Goal: Transaction & Acquisition: Purchase product/service

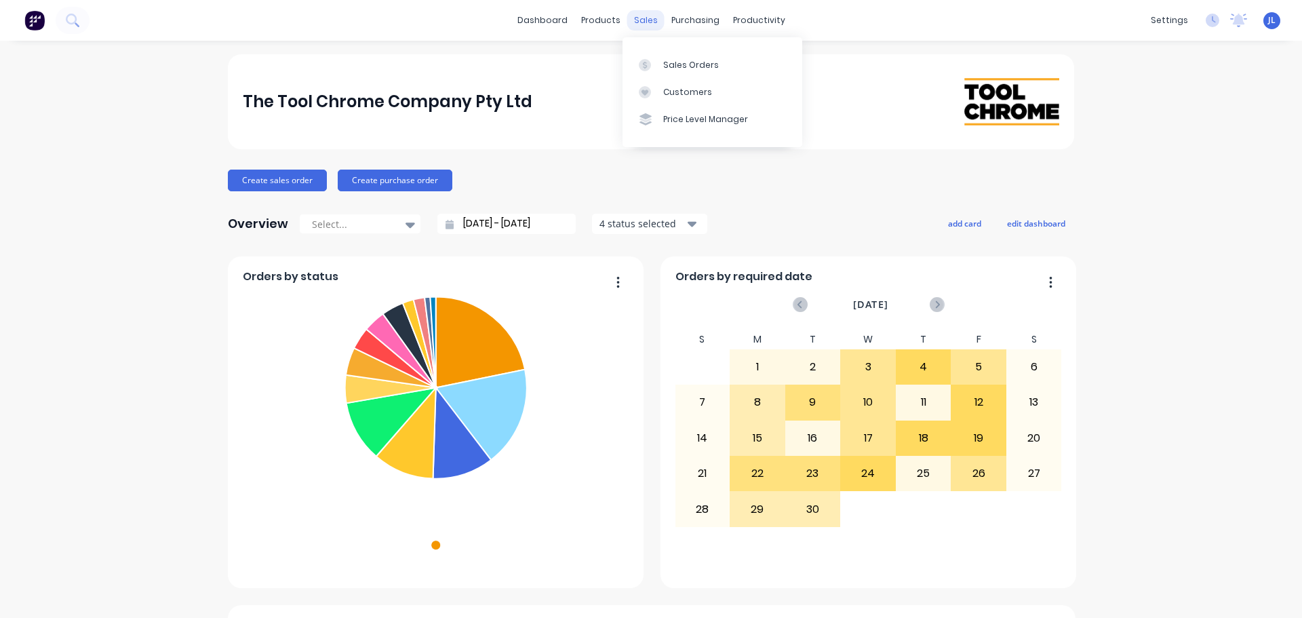
click at [638, 20] on div "sales" at bounding box center [645, 20] width 37 height 20
click at [659, 70] on div at bounding box center [649, 65] width 20 height 12
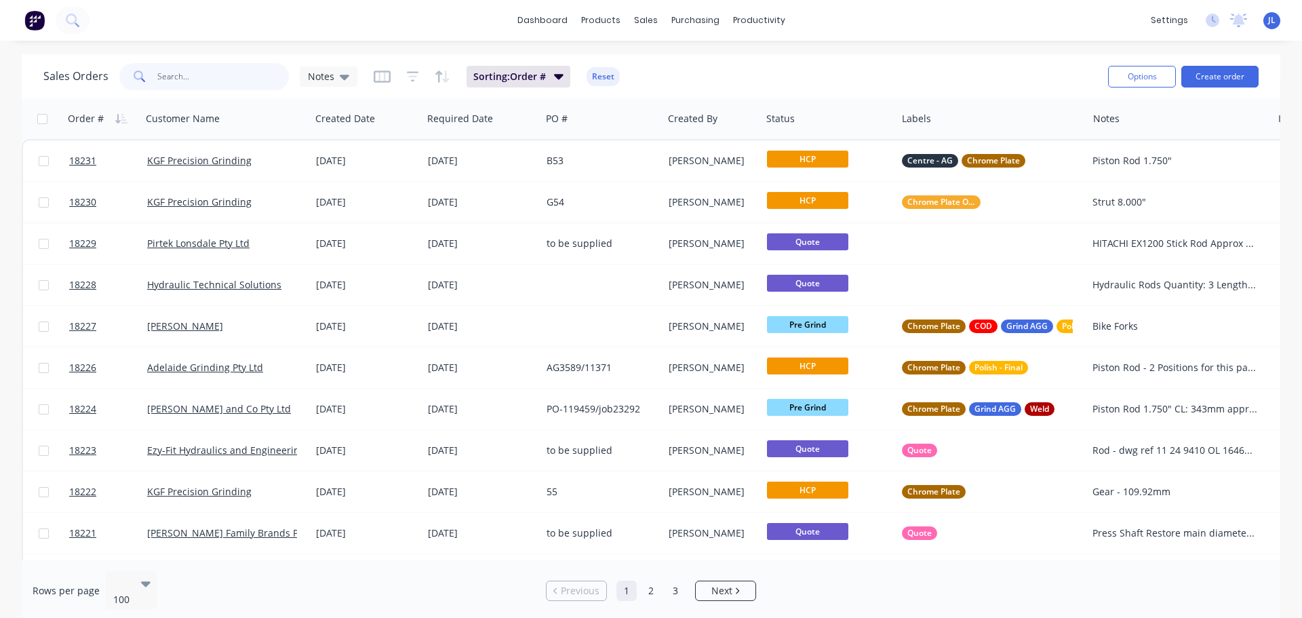
click at [228, 83] on input "text" at bounding box center [223, 76] width 132 height 27
type input "18175"
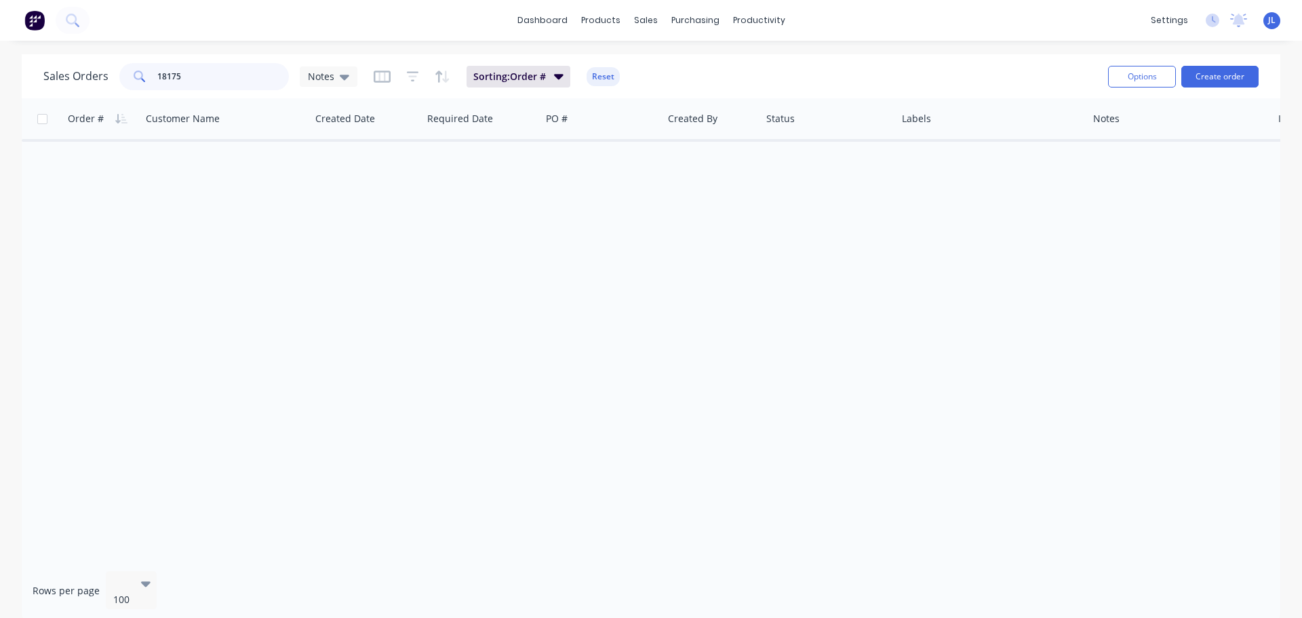
drag, startPoint x: 208, startPoint y: 75, endPoint x: 123, endPoint y: 73, distance: 85.5
click at [123, 73] on div "18175" at bounding box center [204, 76] width 170 height 27
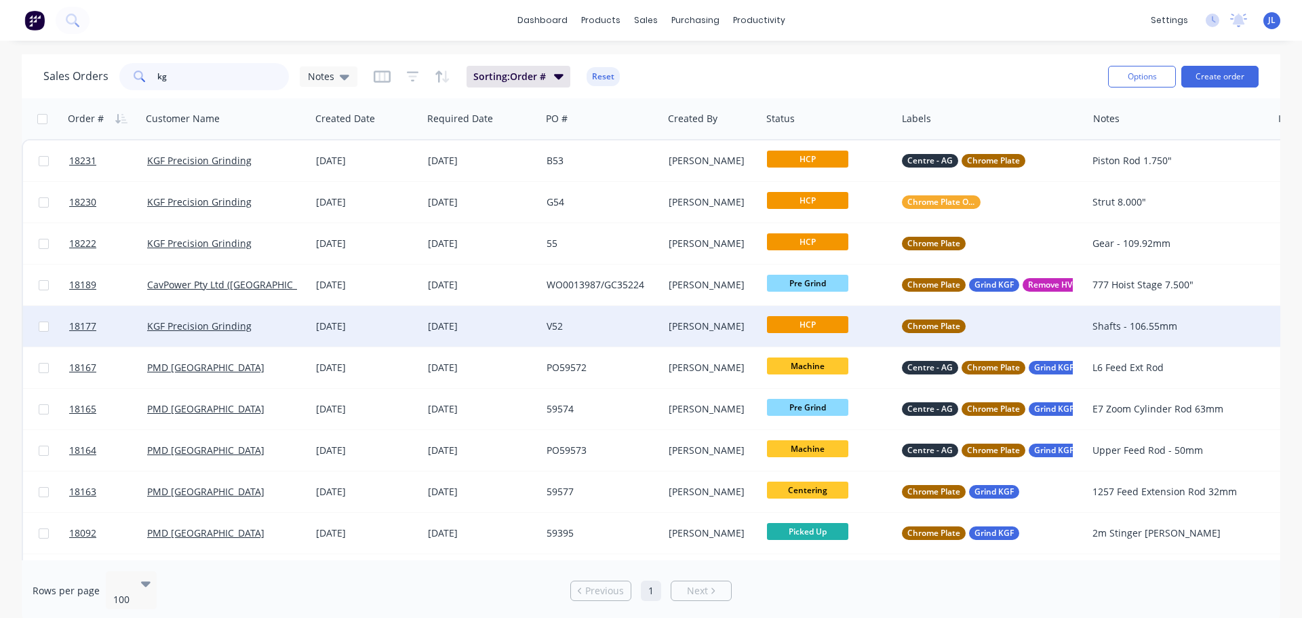
type input "k"
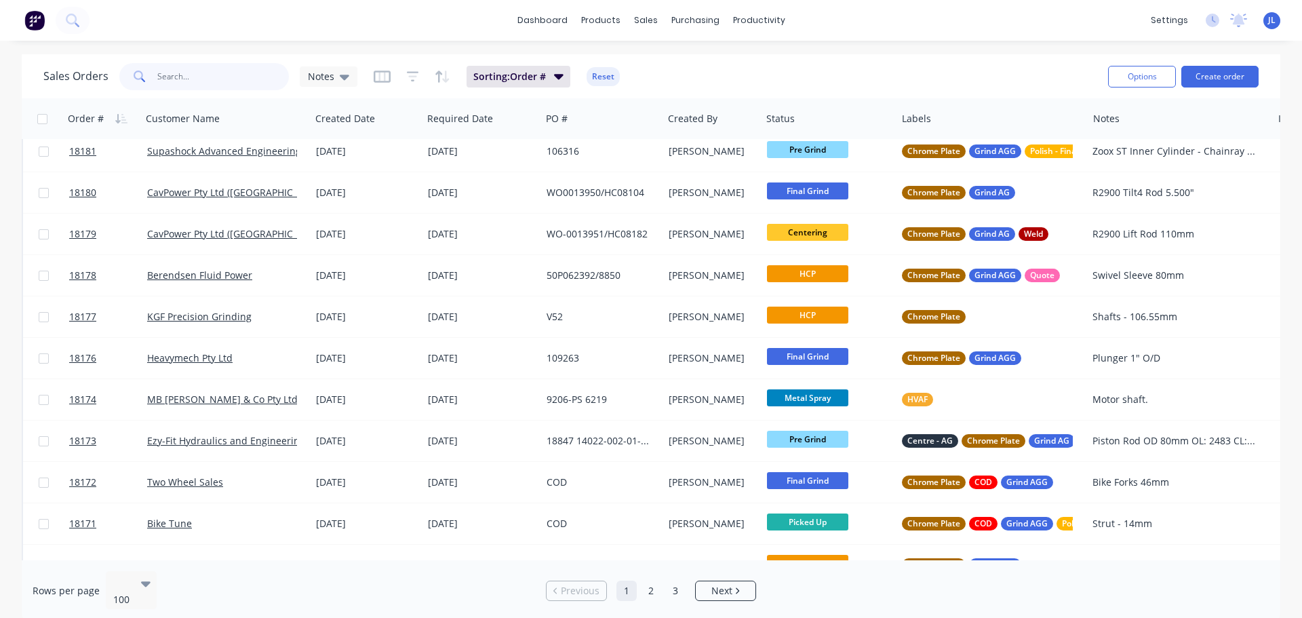
scroll to position [2103, 0]
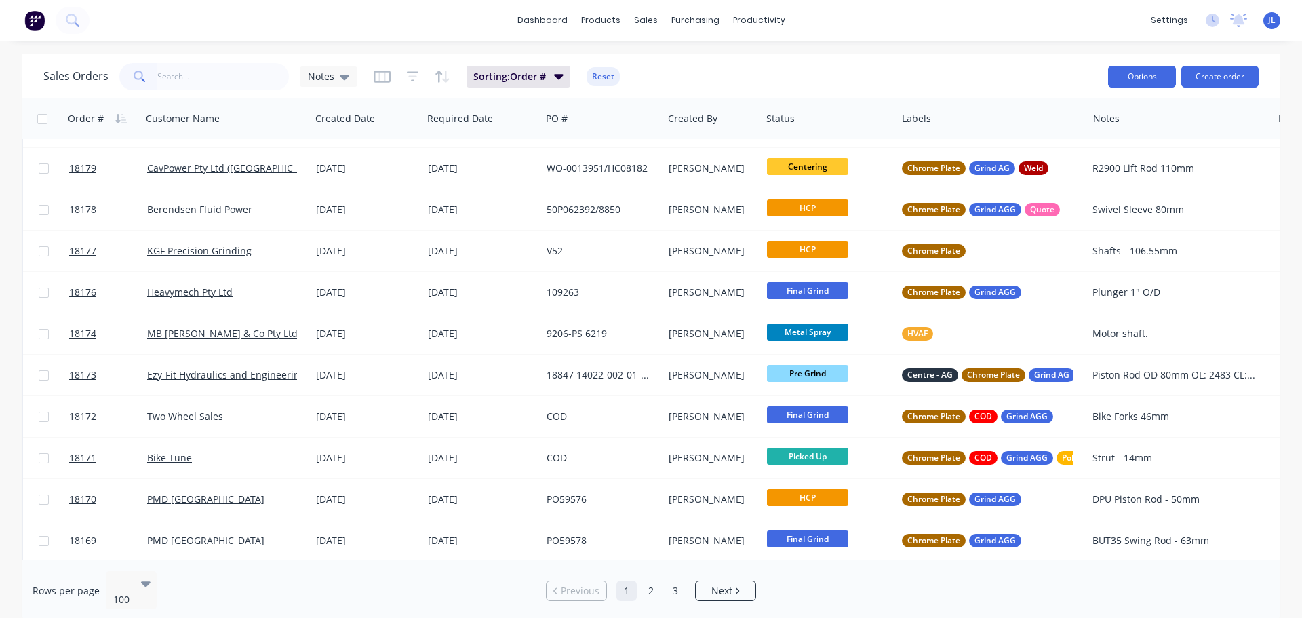
click at [1139, 66] on button "Options" at bounding box center [1142, 77] width 68 height 22
click at [994, 70] on div "Sales Orders Notes Sorting: Order # Reset" at bounding box center [570, 76] width 1054 height 33
click at [594, 76] on button "Reset" at bounding box center [603, 76] width 33 height 19
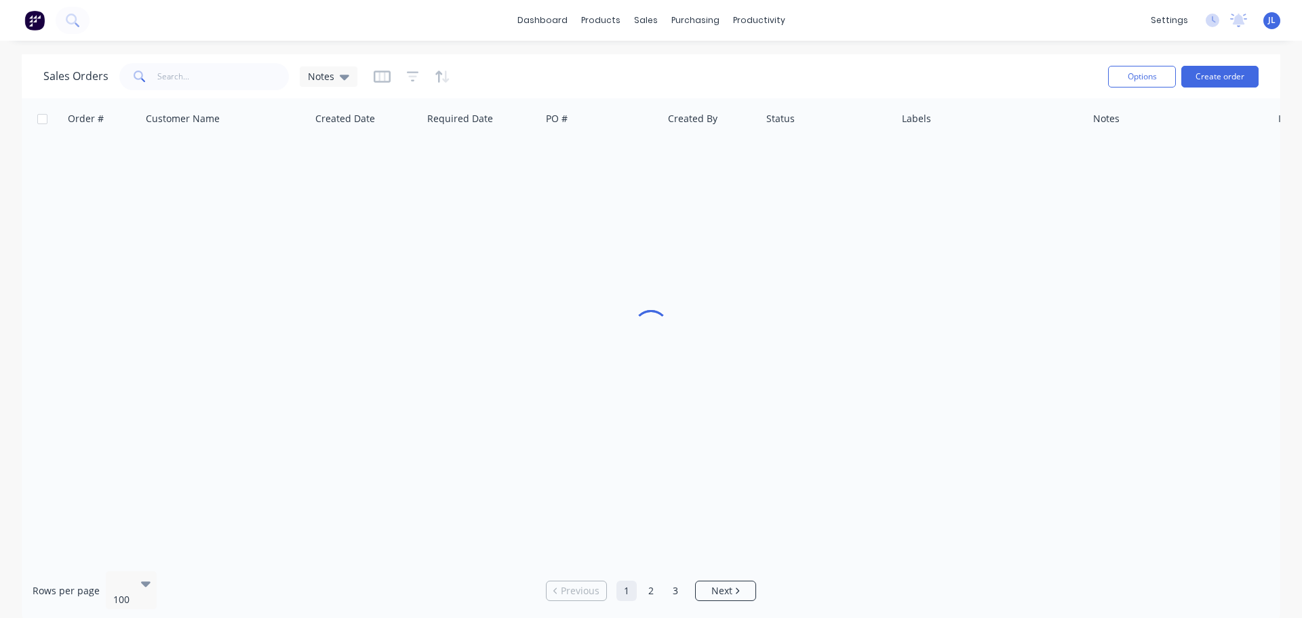
scroll to position [0, 0]
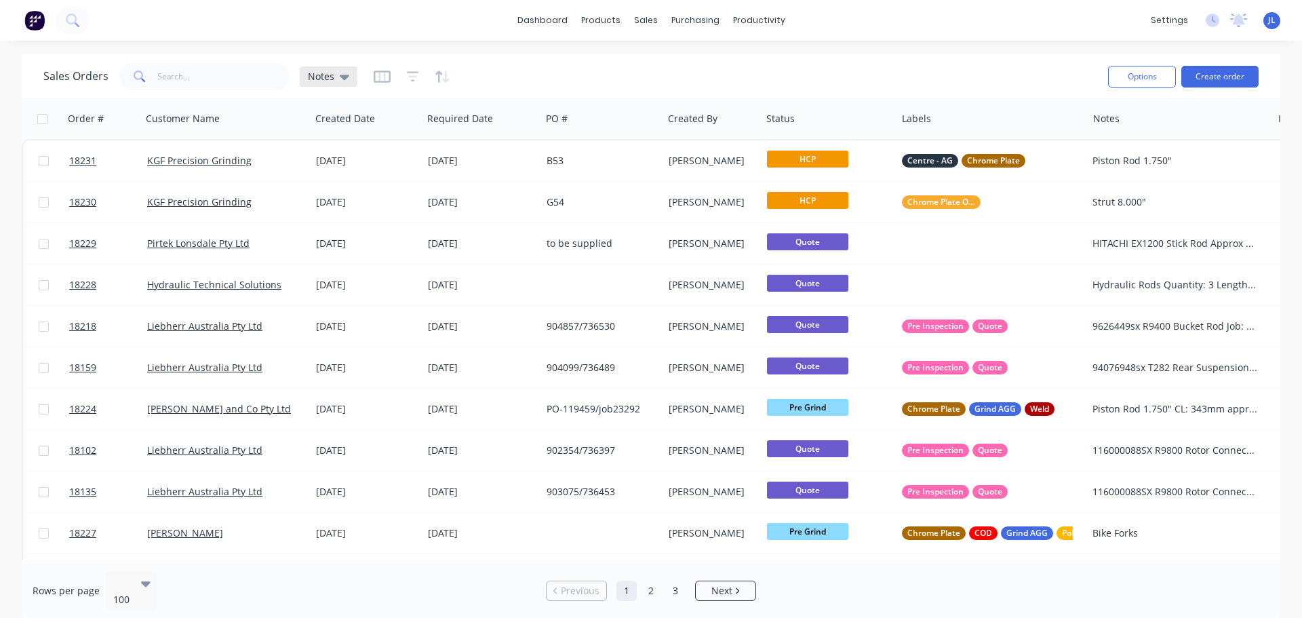
click at [355, 78] on div "Notes" at bounding box center [329, 76] width 58 height 20
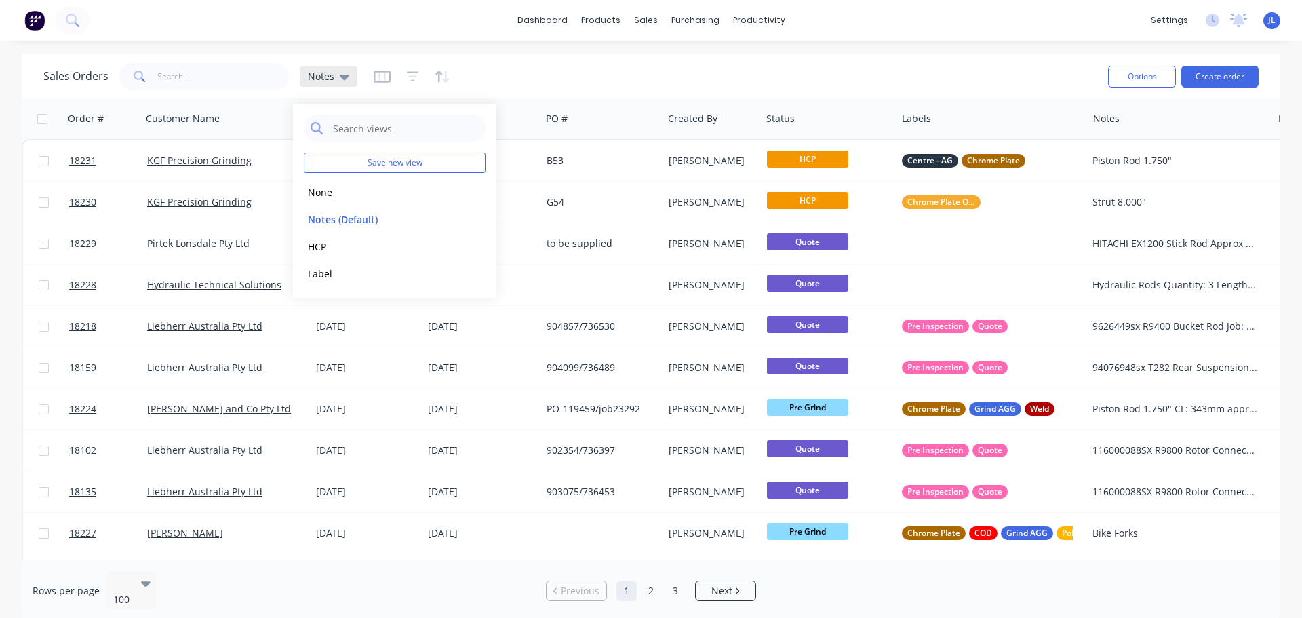
click at [353, 79] on div "Notes" at bounding box center [329, 76] width 58 height 20
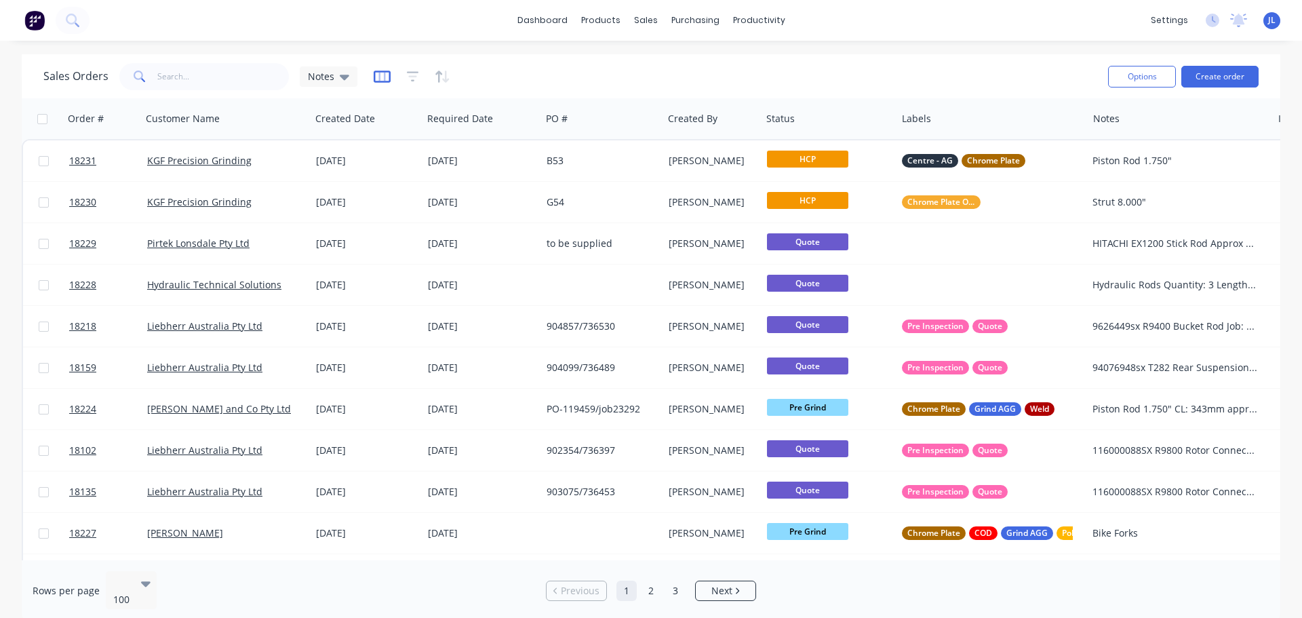
click at [381, 74] on icon "button" at bounding box center [382, 77] width 17 height 14
click at [381, 64] on div "Sales Orders Notes" at bounding box center [570, 76] width 1054 height 33
click at [379, 76] on icon "button" at bounding box center [382, 76] width 7 height 9
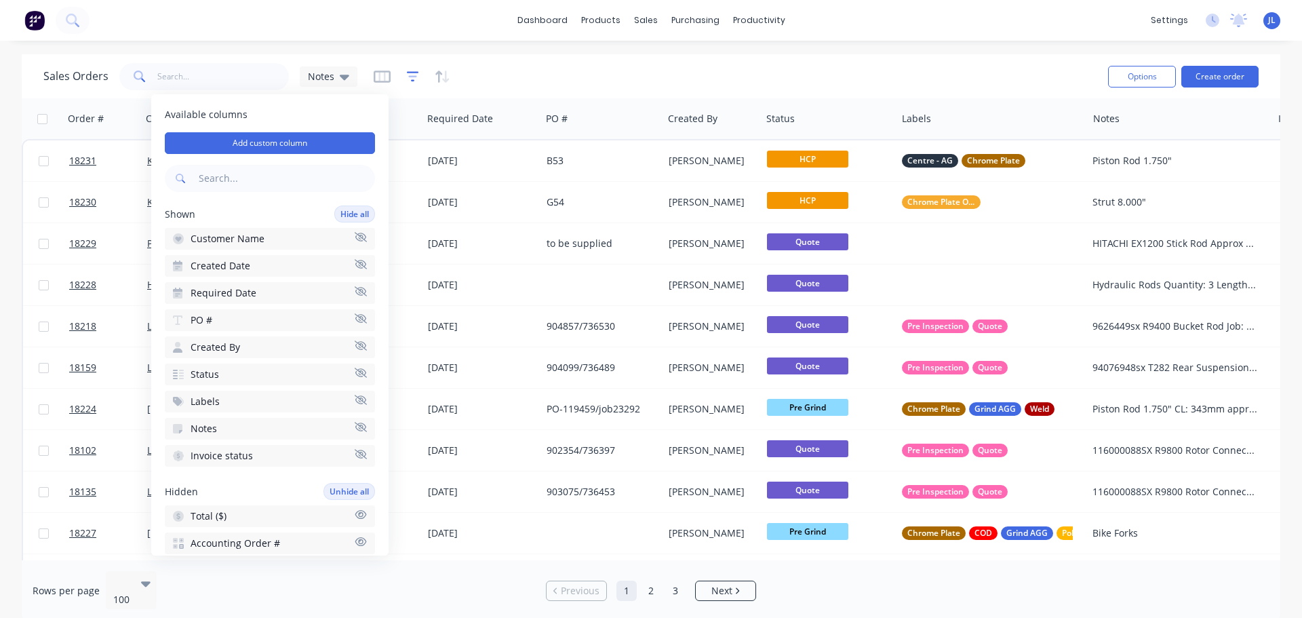
click at [414, 75] on icon "button" at bounding box center [413, 77] width 12 height 14
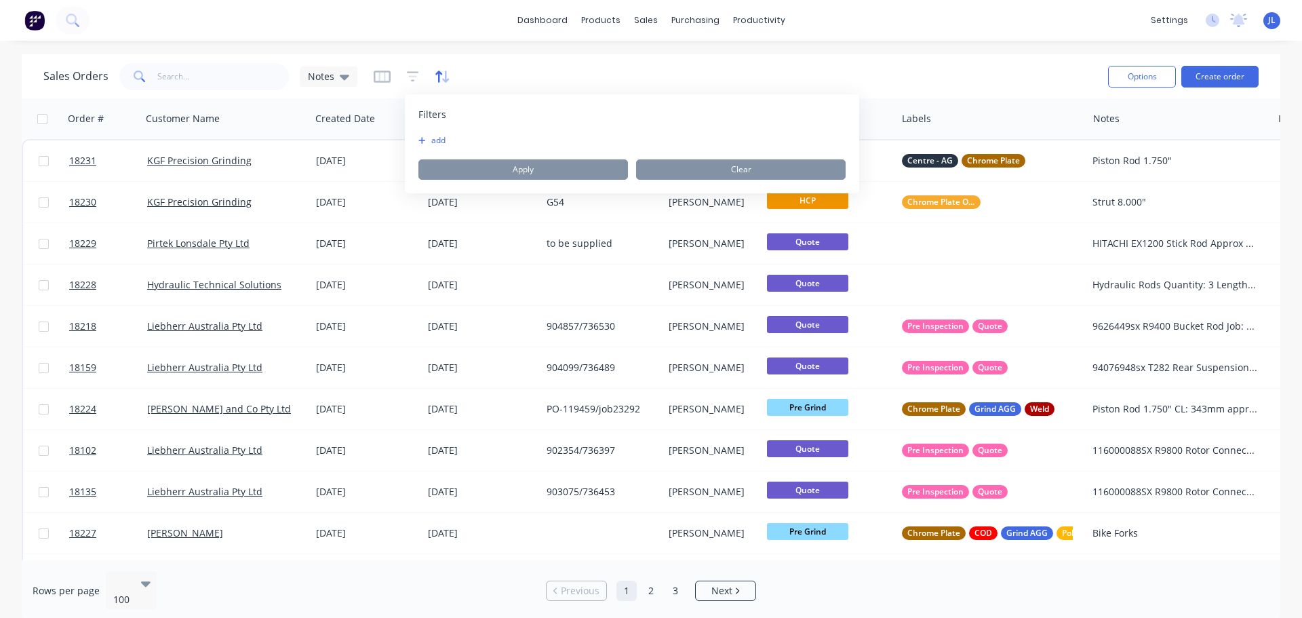
click at [444, 76] on icon "button" at bounding box center [445, 77] width 7 height 12
click at [521, 61] on div "Sales Orders Notes" at bounding box center [570, 76] width 1054 height 33
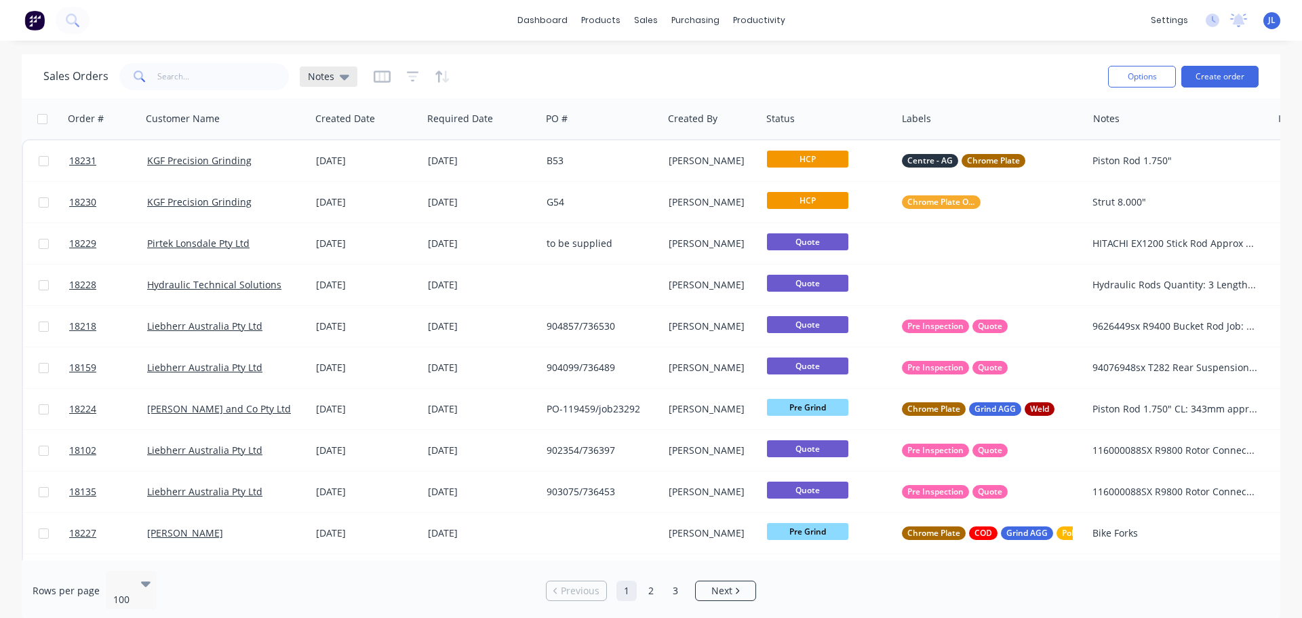
click at [343, 77] on icon at bounding box center [344, 77] width 9 height 5
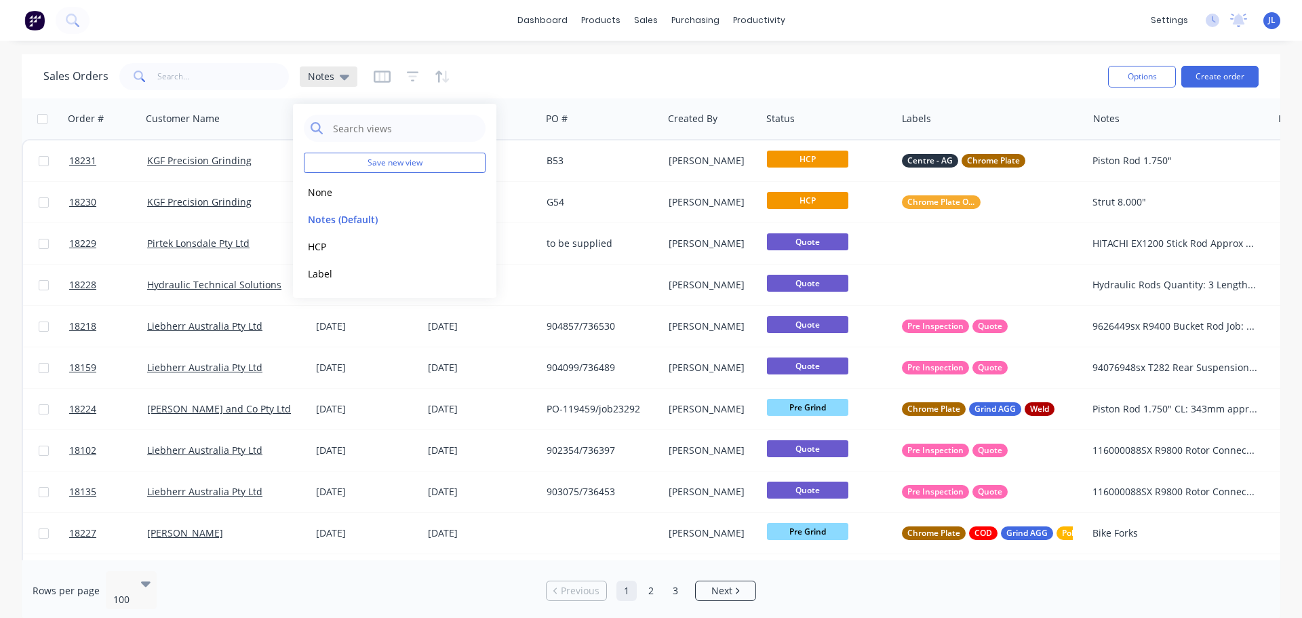
click at [343, 77] on icon at bounding box center [344, 77] width 9 height 5
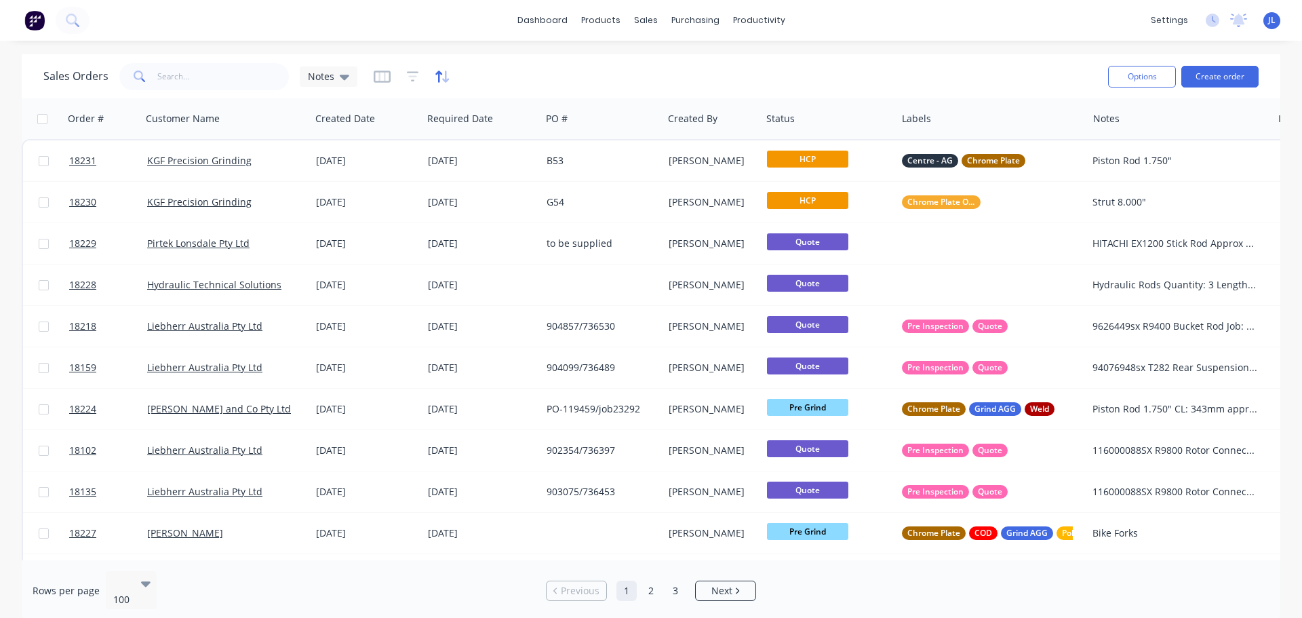
click at [439, 77] on icon "button" at bounding box center [443, 77] width 16 height 14
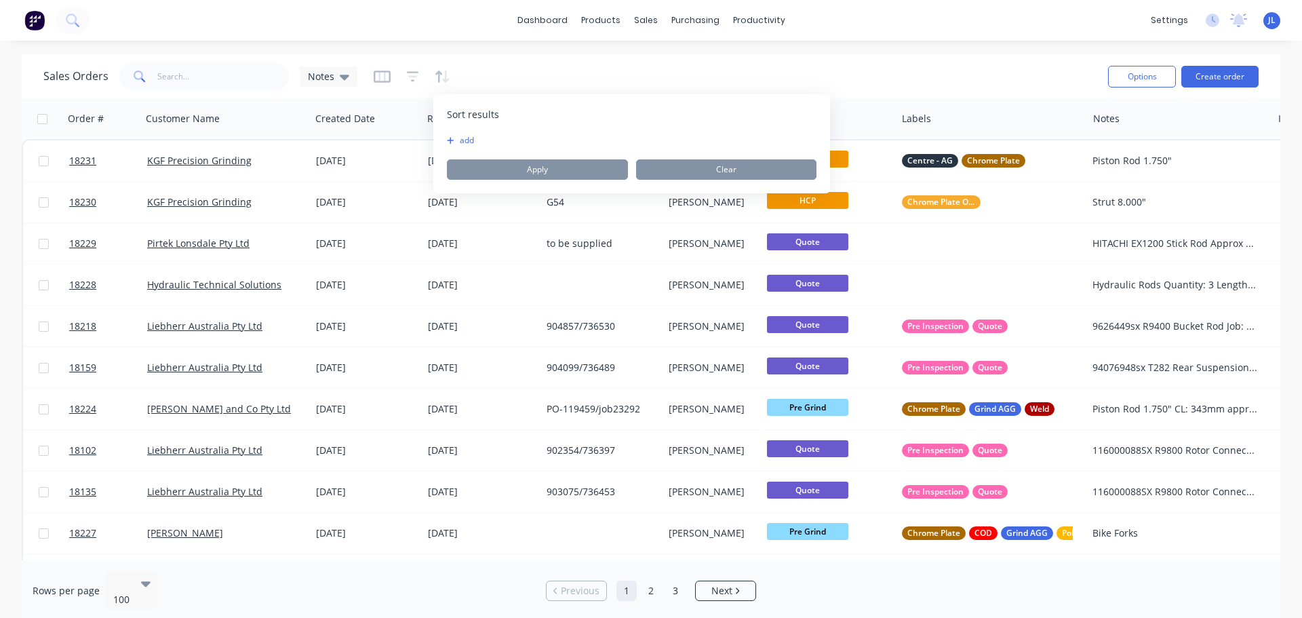
click at [464, 143] on button "add" at bounding box center [455, 140] width 17 height 11
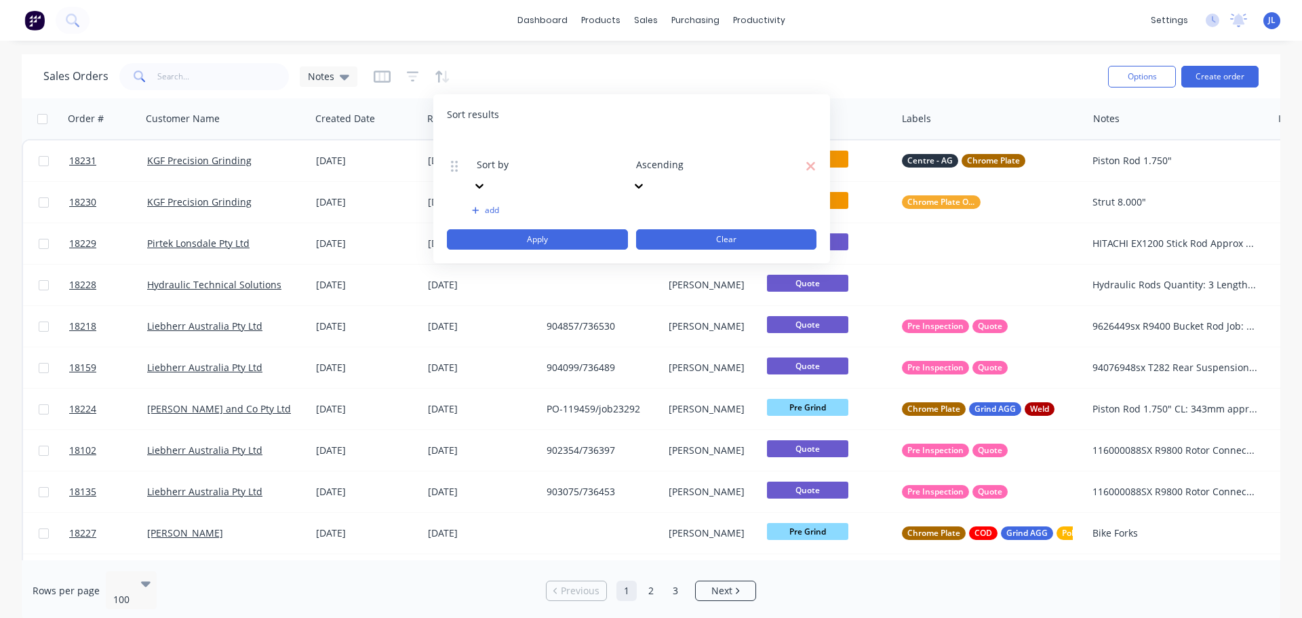
click at [688, 193] on div "Sort by Ascending To pick up a draggable item, press the space bar. While dragg…" at bounding box center [632, 192] width 370 height 115
click at [691, 229] on button "Clear" at bounding box center [726, 239] width 181 height 20
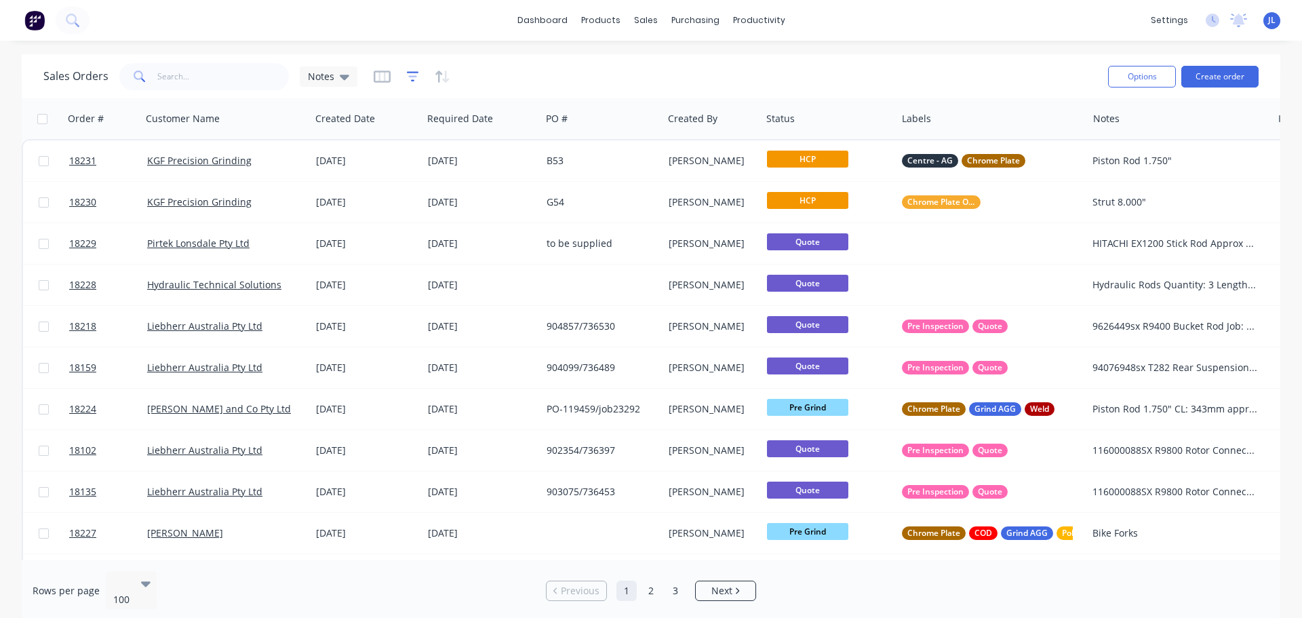
click at [407, 75] on icon "button" at bounding box center [413, 77] width 12 height 14
click at [375, 75] on icon "button" at bounding box center [382, 77] width 17 height 14
click at [579, 69] on div "Sales Orders Notes" at bounding box center [570, 76] width 1054 height 33
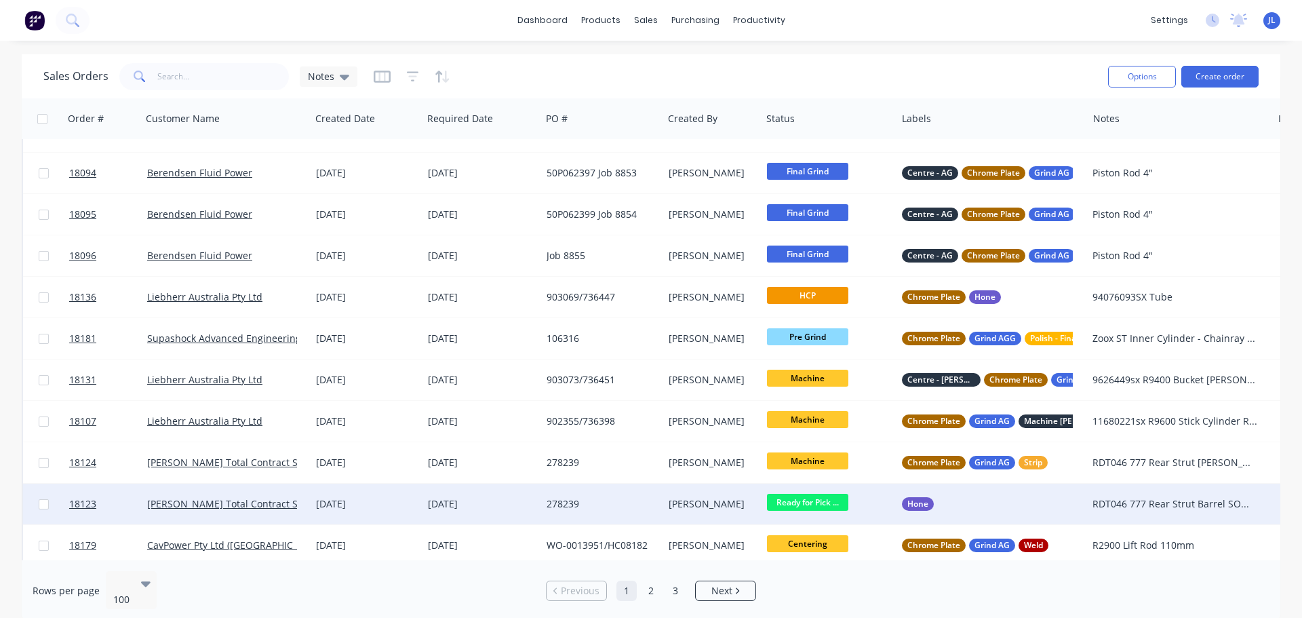
scroll to position [3324, 0]
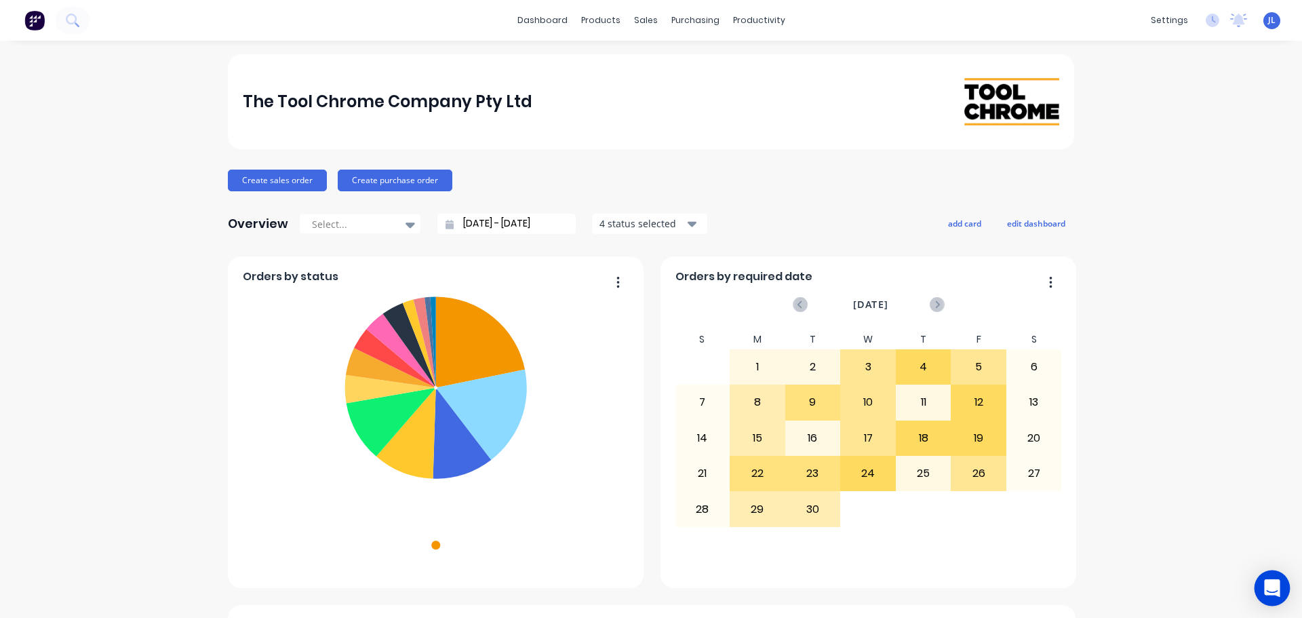
click at [1268, 594] on icon "Open Intercom Messenger" at bounding box center [1272, 588] width 16 height 18
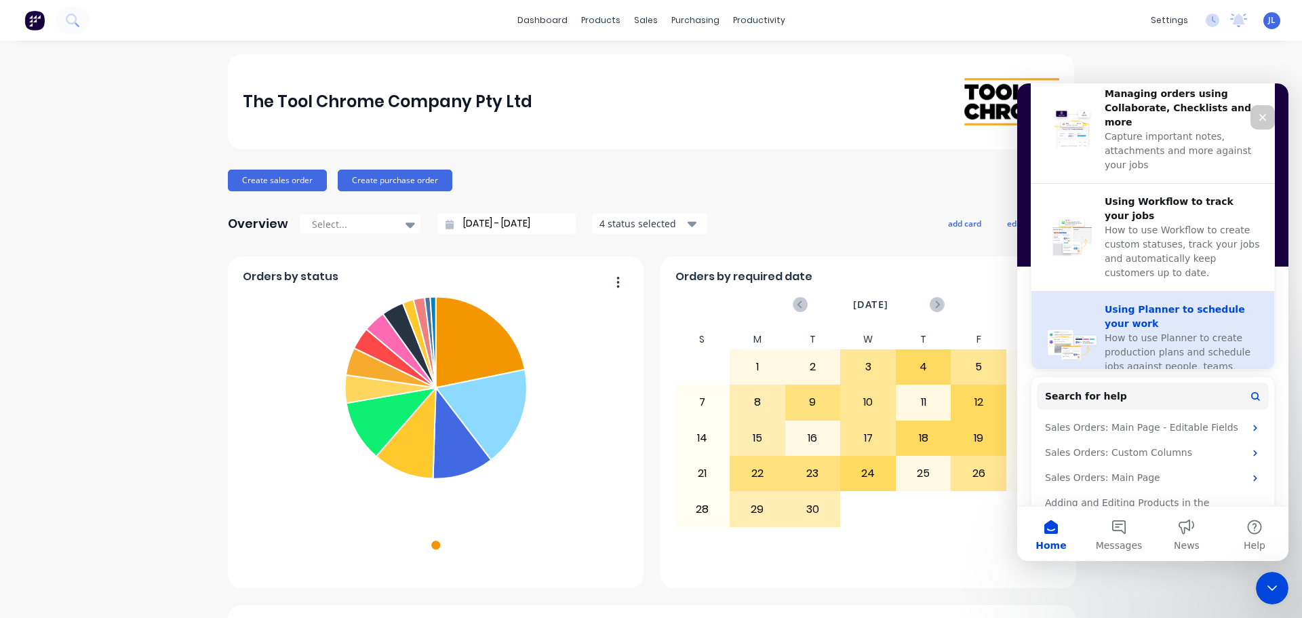
scroll to position [520, 0]
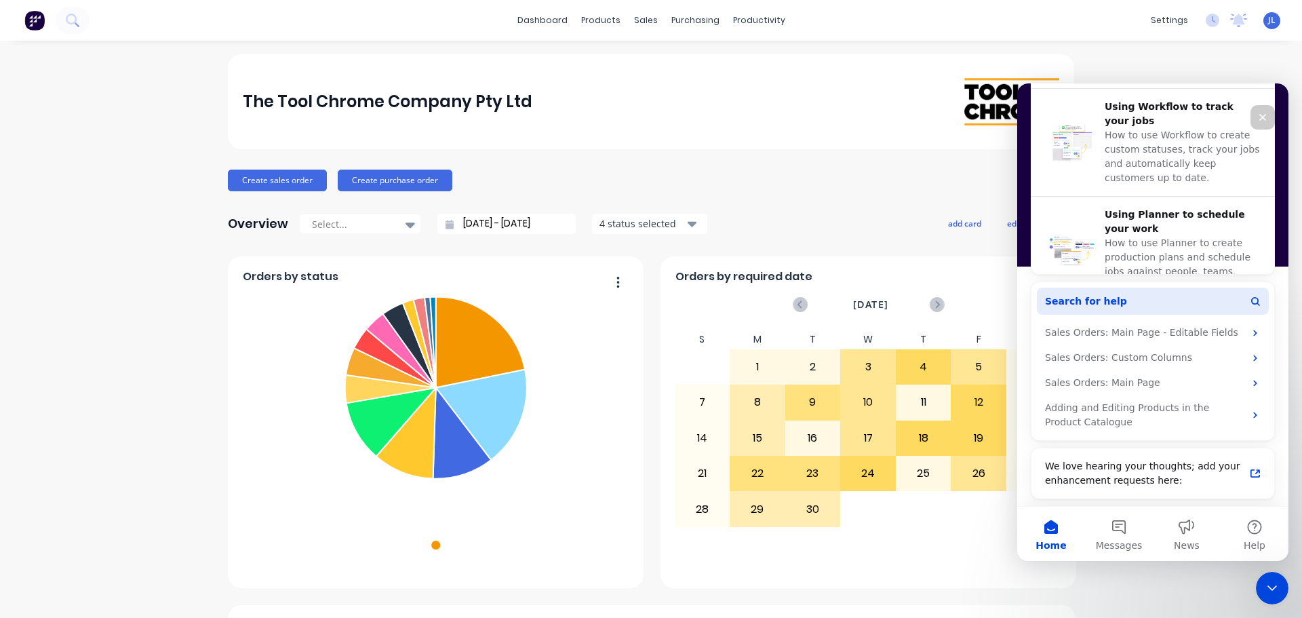
click at [1127, 306] on button "Search for help" at bounding box center [1153, 301] width 232 height 27
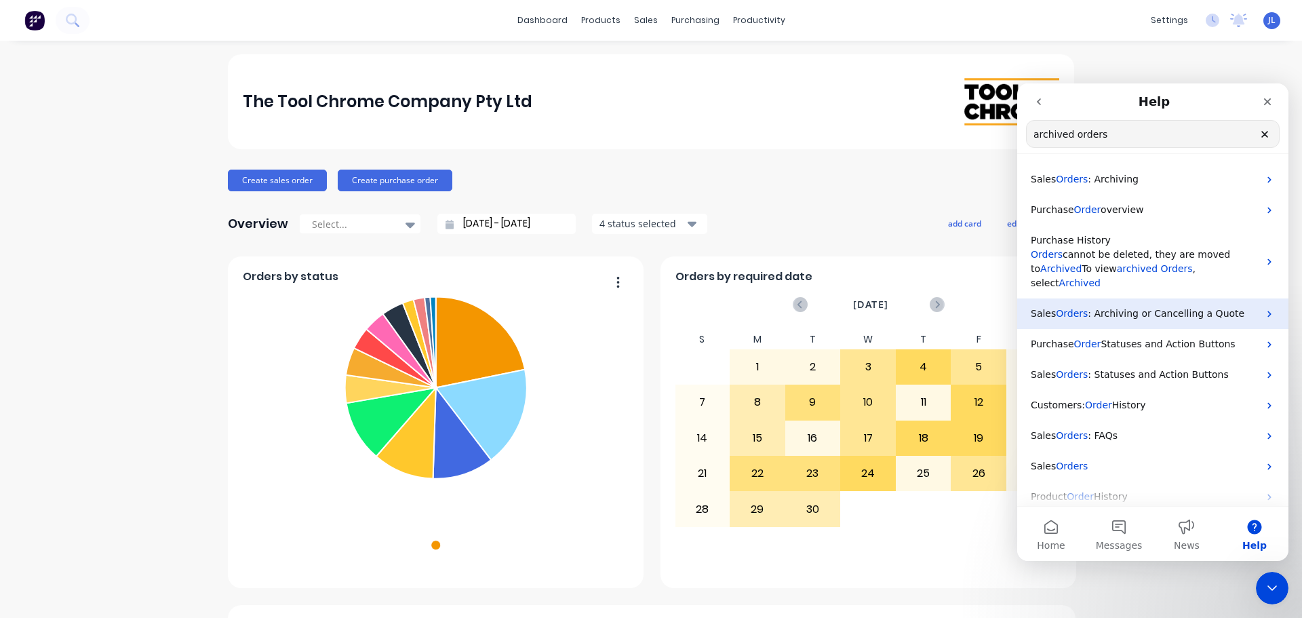
type input "archived orders"
click at [1147, 308] on span ": Archiving or Cancelling a Quote" at bounding box center [1166, 313] width 157 height 11
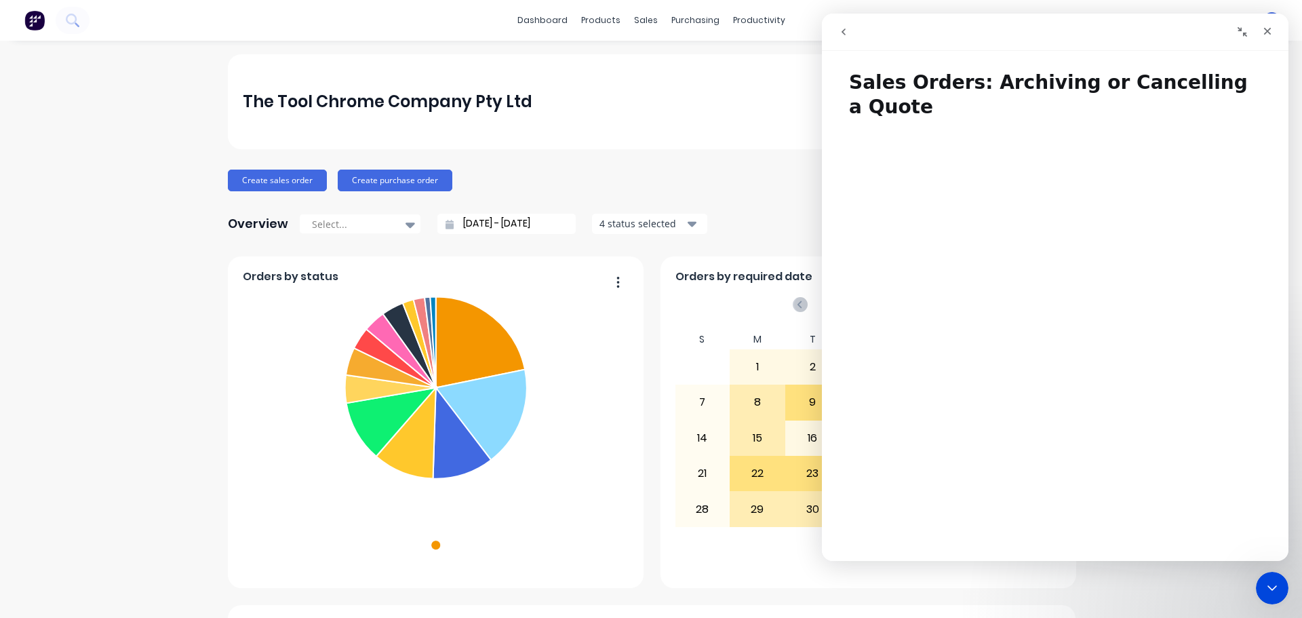
click at [845, 34] on icon "go back" at bounding box center [844, 31] width 4 height 7
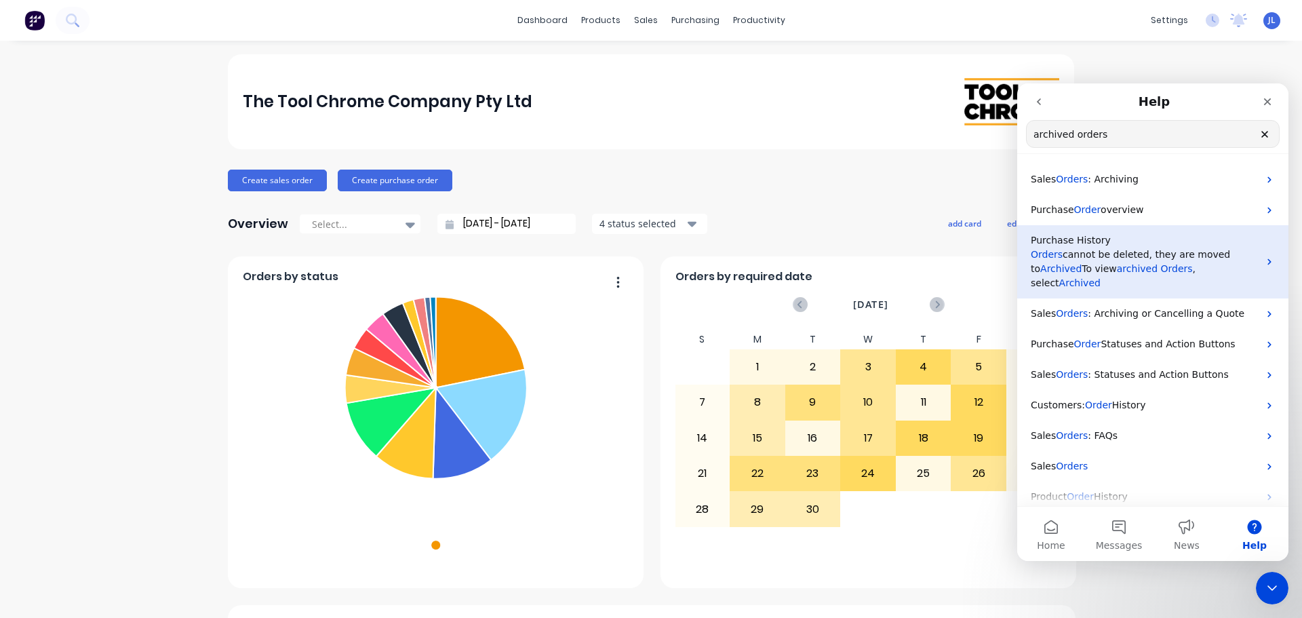
click at [1101, 277] on span "Archived" at bounding box center [1080, 282] width 41 height 11
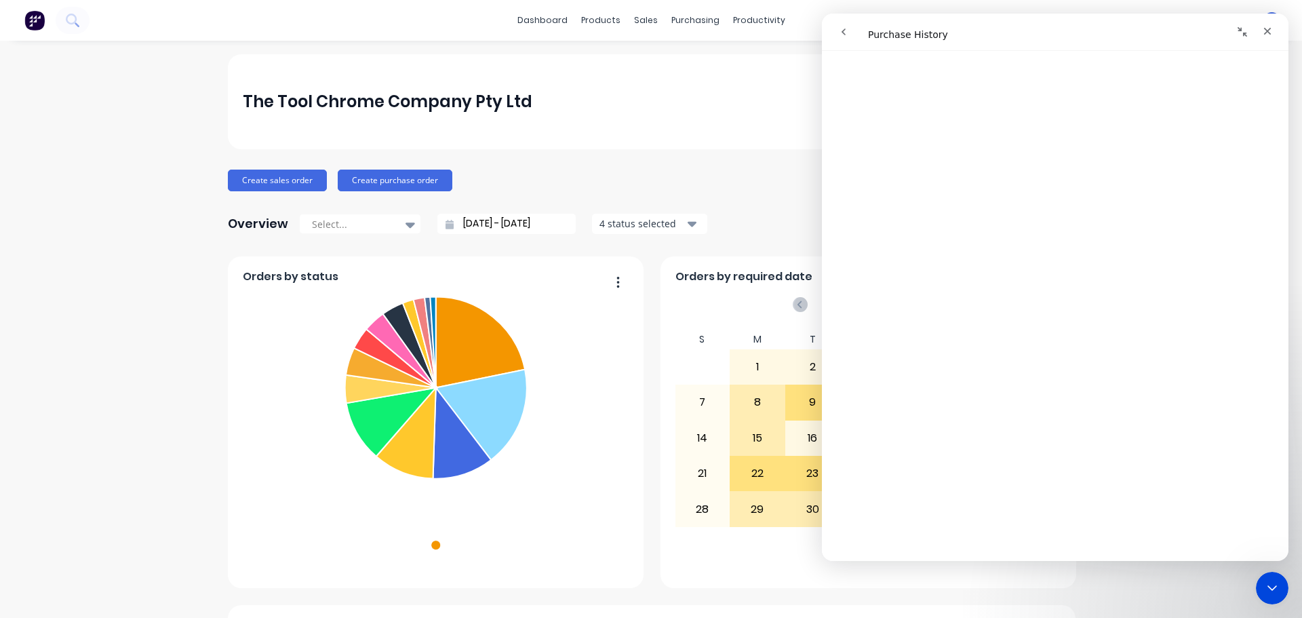
scroll to position [1628, 0]
click at [851, 35] on button "go back" at bounding box center [844, 32] width 26 height 26
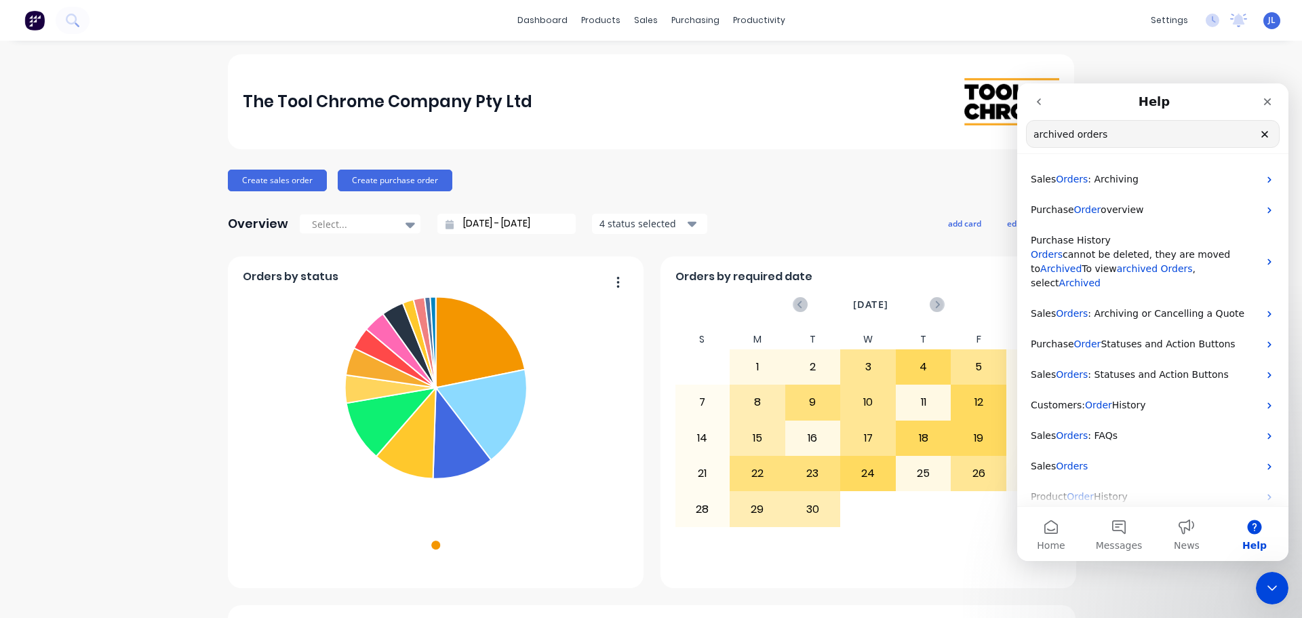
drag, startPoint x: 1119, startPoint y: 138, endPoint x: 1021, endPoint y: 141, distance: 97.7
click at [1021, 141] on nav "Help archived orders Search for help" at bounding box center [1152, 118] width 271 height 71
click at [1070, 144] on input "archived orders" at bounding box center [1153, 134] width 252 height 26
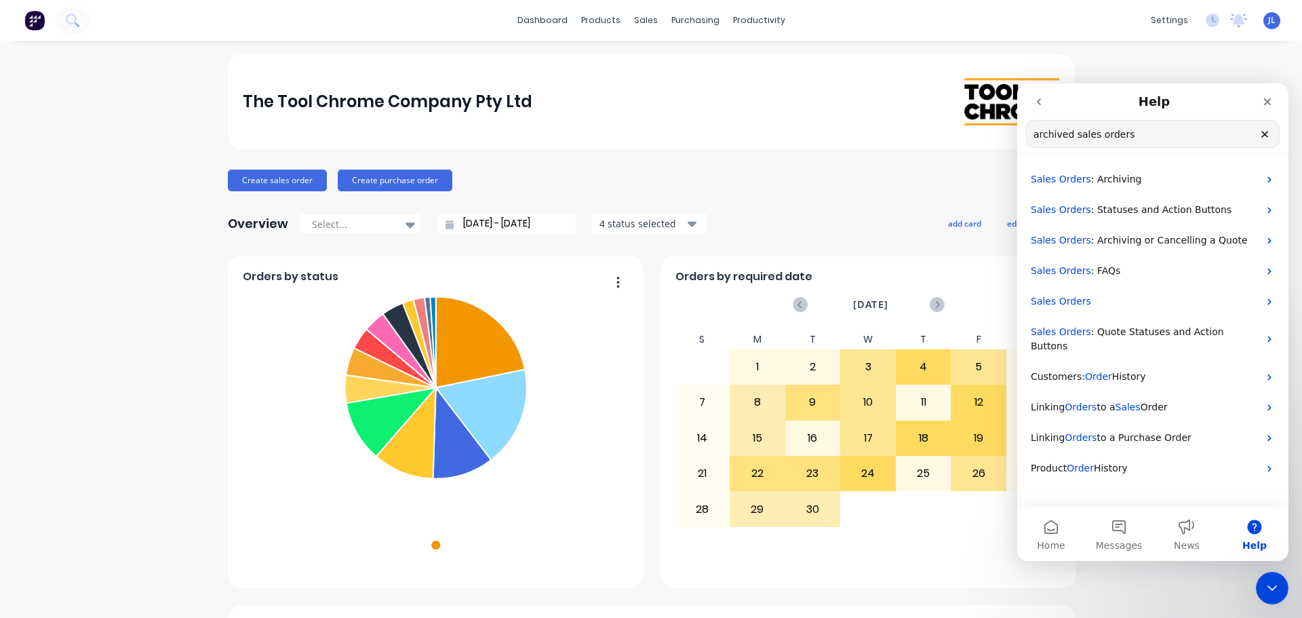
type input "archived sales orders"
click at [738, 75] on div "The Tool Chrome Company Pty Ltd" at bounding box center [651, 101] width 847 height 95
click at [653, 52] on link "Sales Orders" at bounding box center [713, 64] width 180 height 27
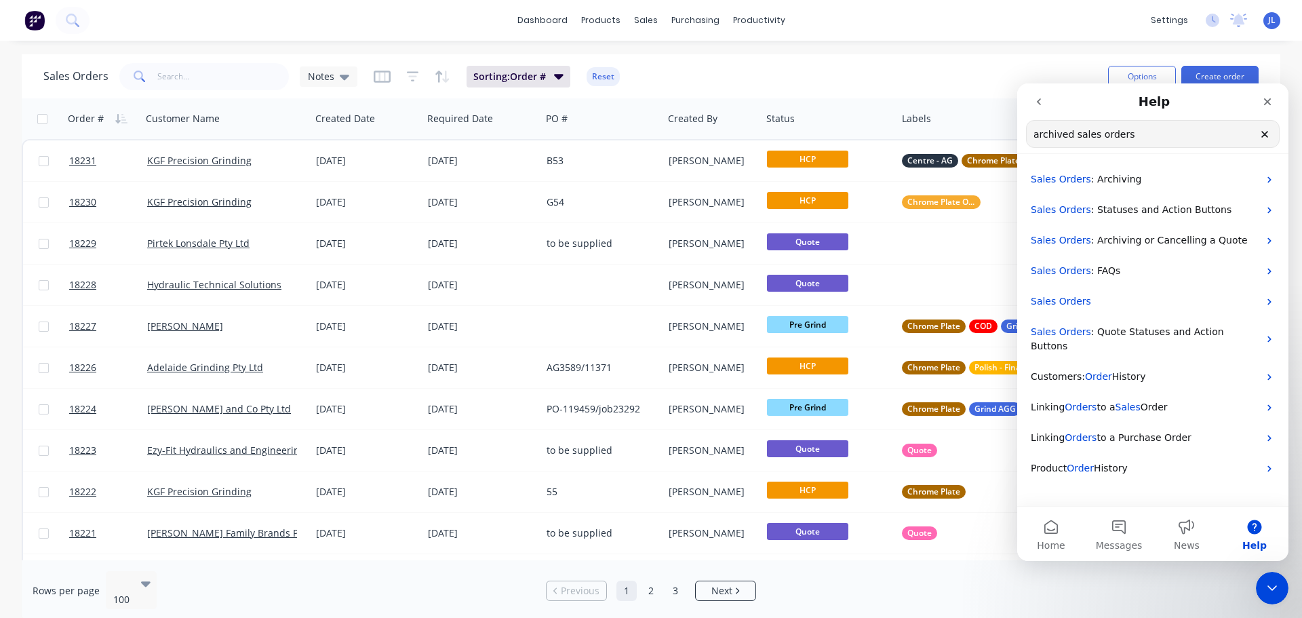
click at [910, 45] on div "dashboard products sales purchasing productivity dashboard products Product Cat…" at bounding box center [651, 309] width 1302 height 618
click at [1270, 103] on icon "Close" at bounding box center [1267, 101] width 11 height 11
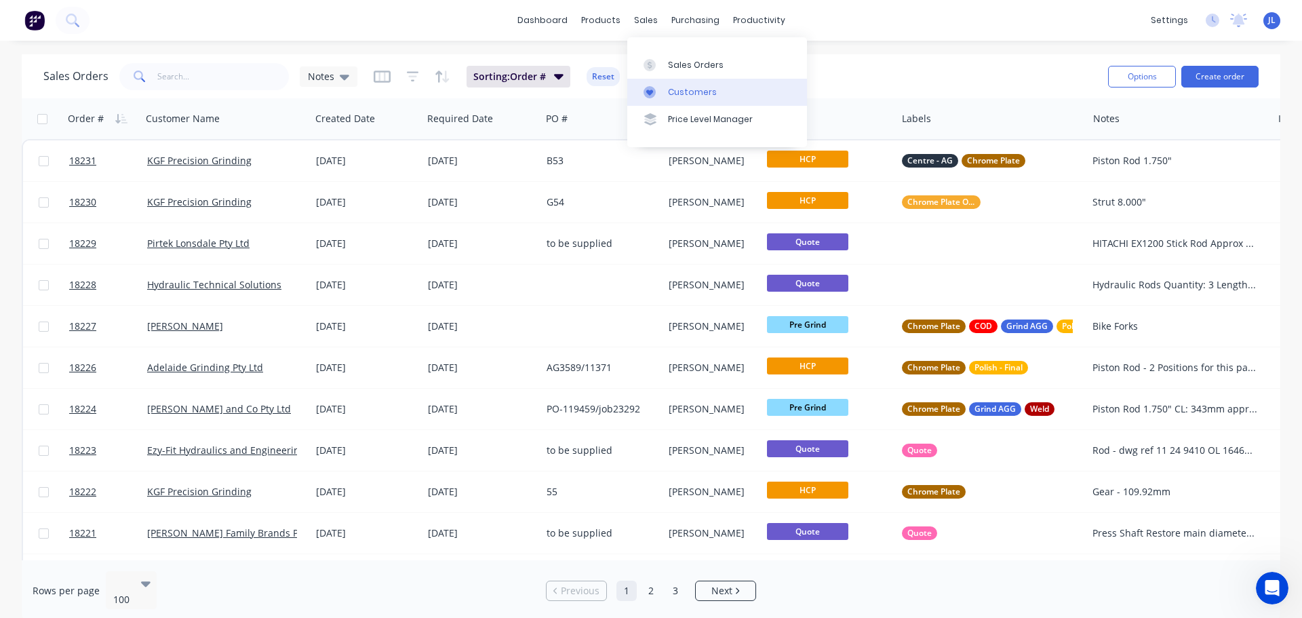
click at [662, 86] on div at bounding box center [654, 92] width 20 height 12
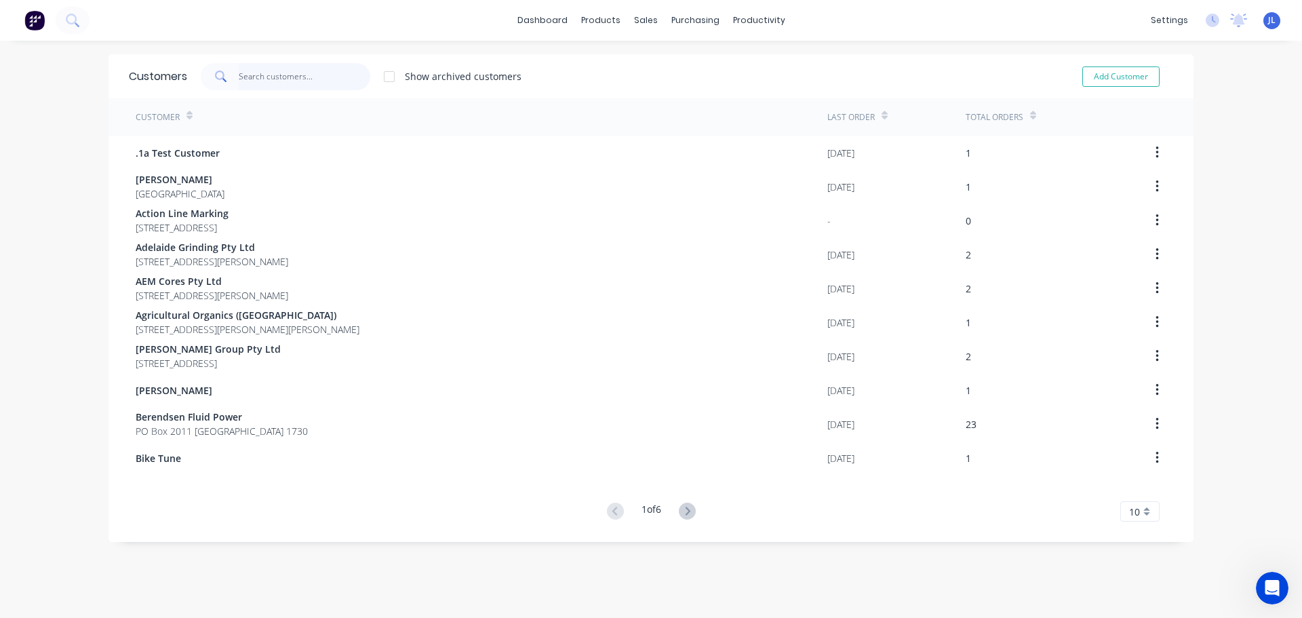
click at [273, 79] on input "text" at bounding box center [305, 76] width 132 height 27
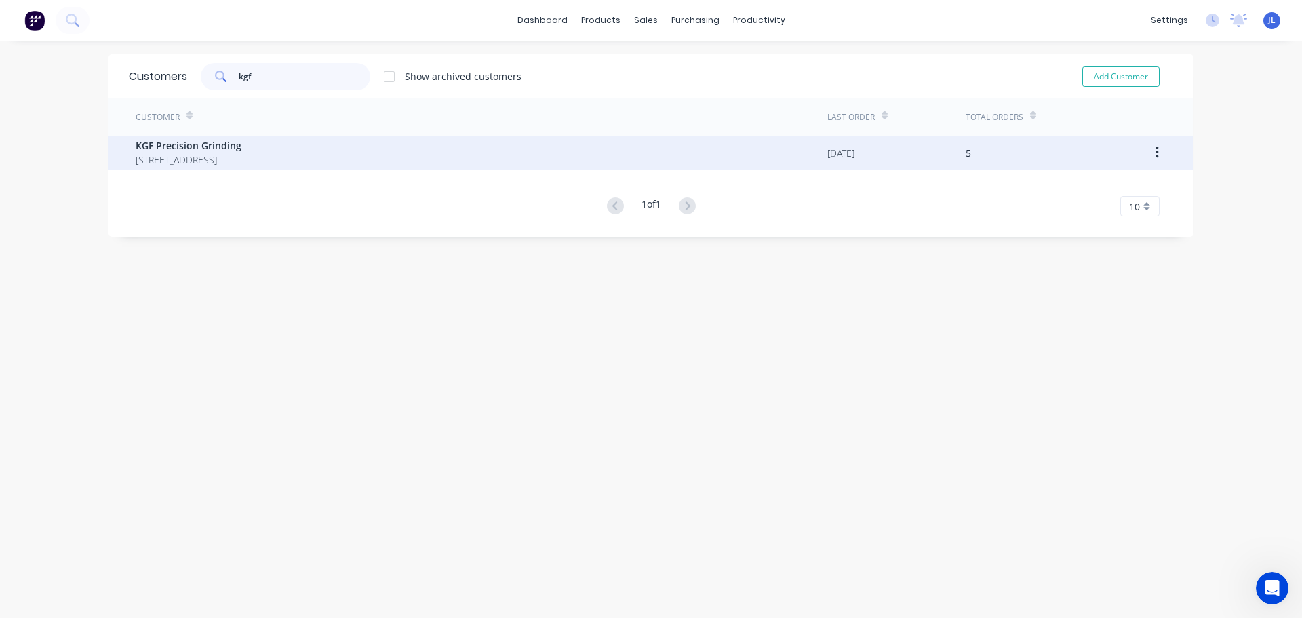
type input "kgf"
click at [208, 142] on span "KGF Precision Grinding" at bounding box center [189, 145] width 106 height 14
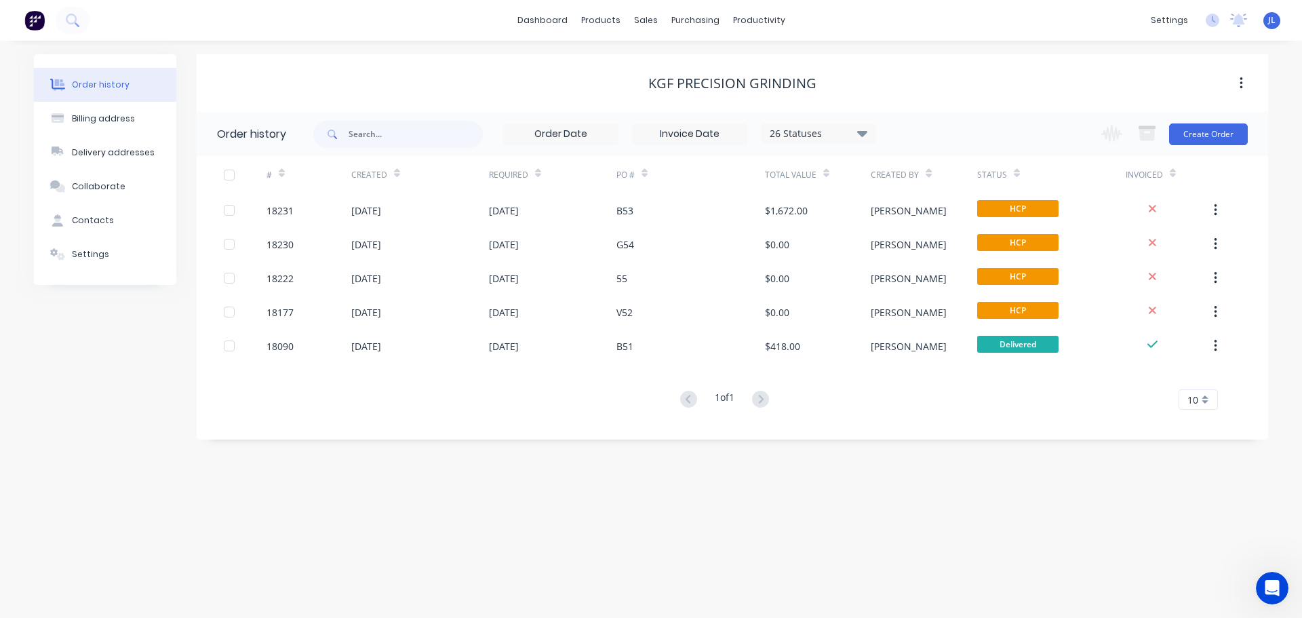
click at [824, 147] on div "26 Statuses Invoice Status Invoiced Not Invoiced Partial Order Status All Archi…" at bounding box center [594, 134] width 563 height 44
click at [826, 141] on div "26 Statuses Invoice Status Invoiced Not Invoiced Partial Order Status All Archi…" at bounding box center [818, 133] width 115 height 20
click at [826, 134] on div "26 Statuses" at bounding box center [819, 133] width 114 height 15
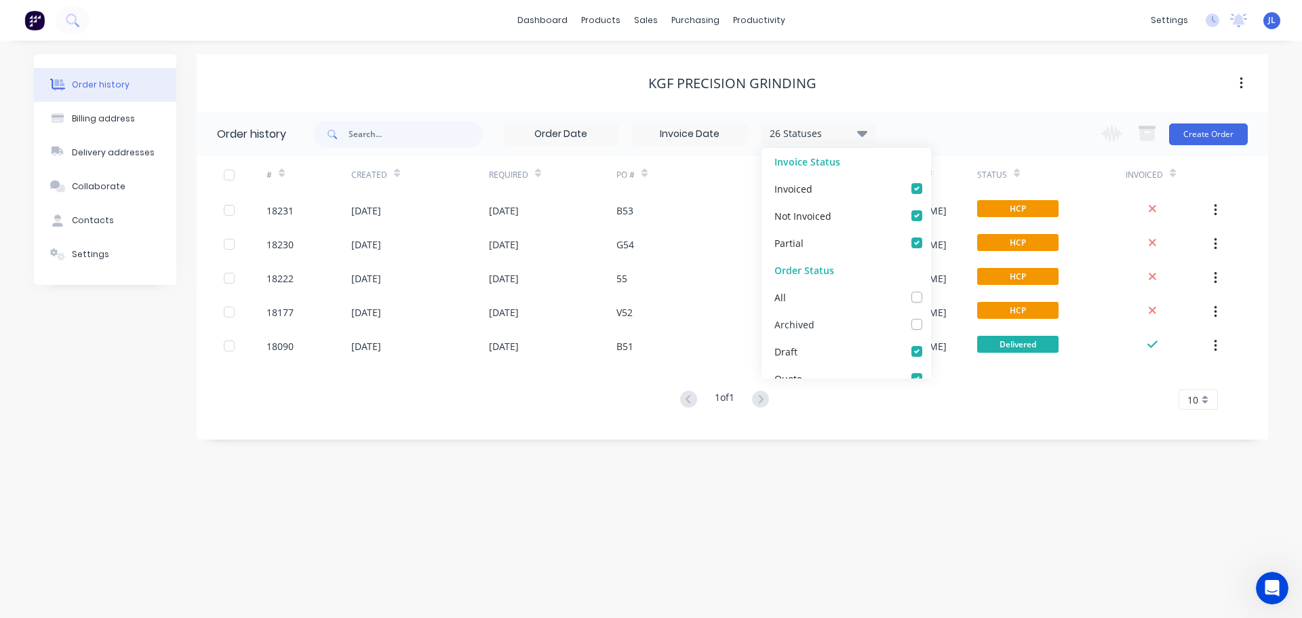
click at [931, 317] on label at bounding box center [931, 317] width 0 height 0
click at [931, 322] on input "checkbox" at bounding box center [936, 323] width 11 height 13
checkbox input "true"
click at [775, 492] on div "Order history Billing address Delivery addresses Collaborate Contacts Settings …" at bounding box center [651, 329] width 1302 height 577
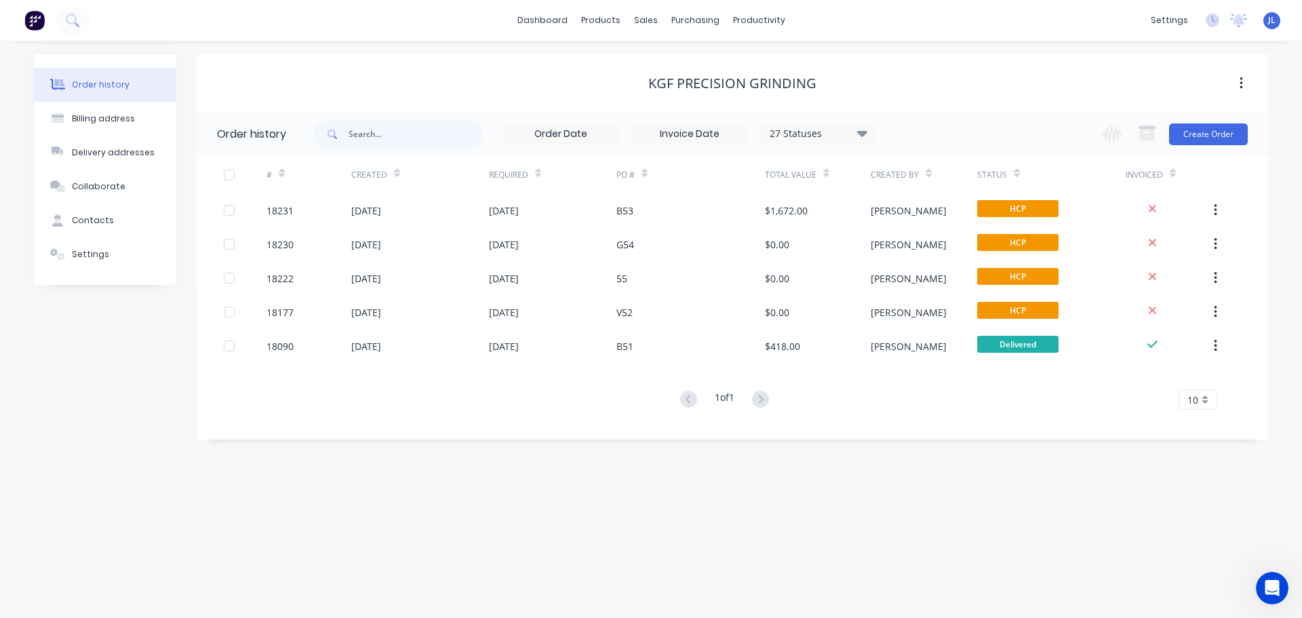
click at [824, 142] on div "27 Statuses Invoice Status Invoiced Not Invoiced Partial Order Status All Archi…" at bounding box center [818, 133] width 115 height 20
click at [831, 128] on div "27 Statuses" at bounding box center [819, 133] width 114 height 15
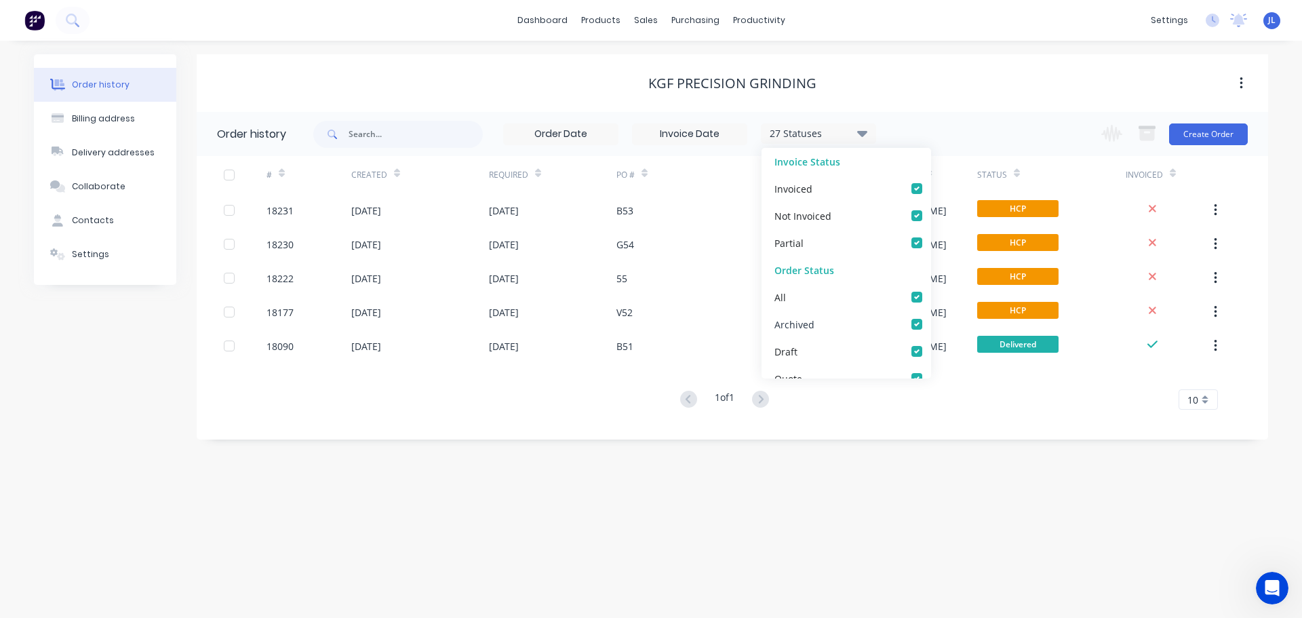
click at [931, 317] on label at bounding box center [931, 317] width 0 height 0
click at [931, 324] on input "checkbox" at bounding box center [936, 323] width 11 height 13
checkbox input "false"
click at [835, 509] on div "Order history Billing address Delivery addresses Collaborate Contacts Settings …" at bounding box center [651, 329] width 1302 height 577
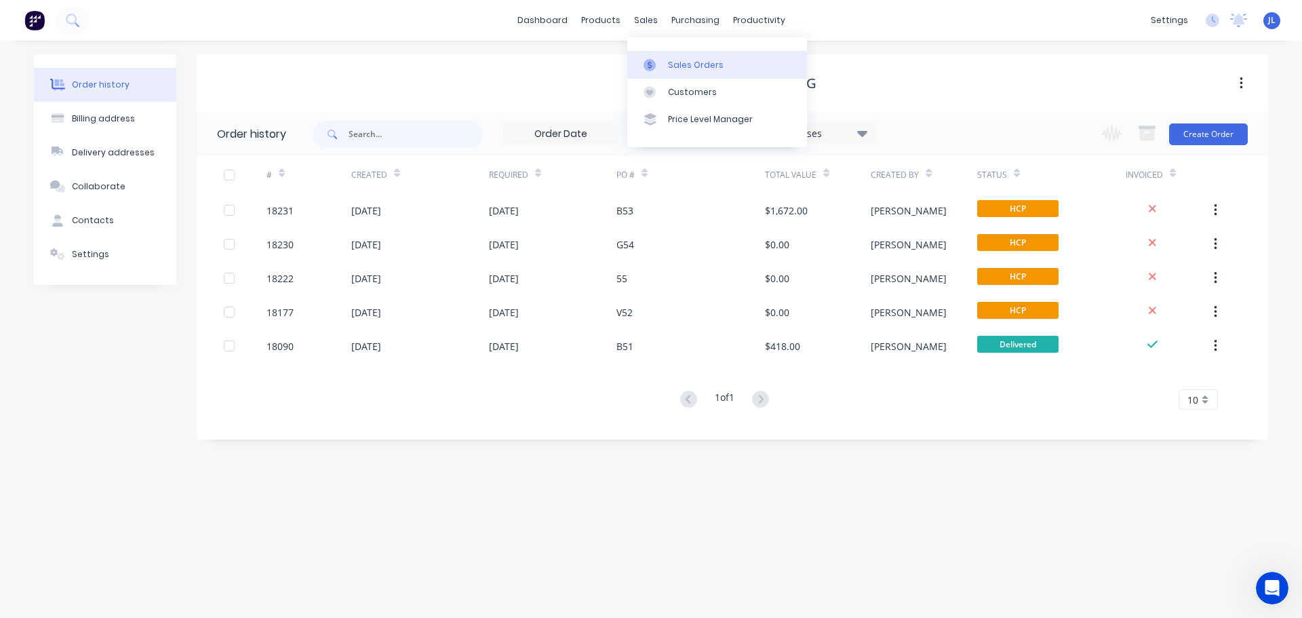
click at [661, 58] on link "Sales Orders" at bounding box center [717, 64] width 180 height 27
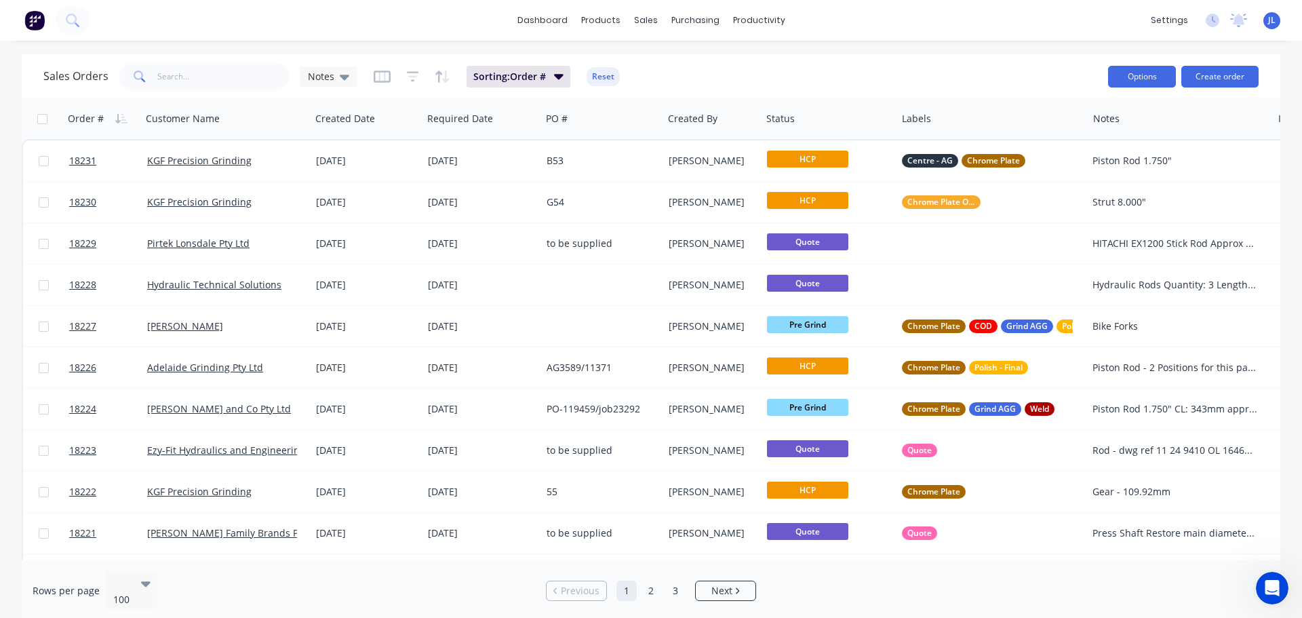
click at [1135, 69] on button "Options" at bounding box center [1142, 77] width 68 height 22
click at [967, 54] on div "dashboard products sales purchasing productivity dashboard products Product Cat…" at bounding box center [651, 309] width 1302 height 618
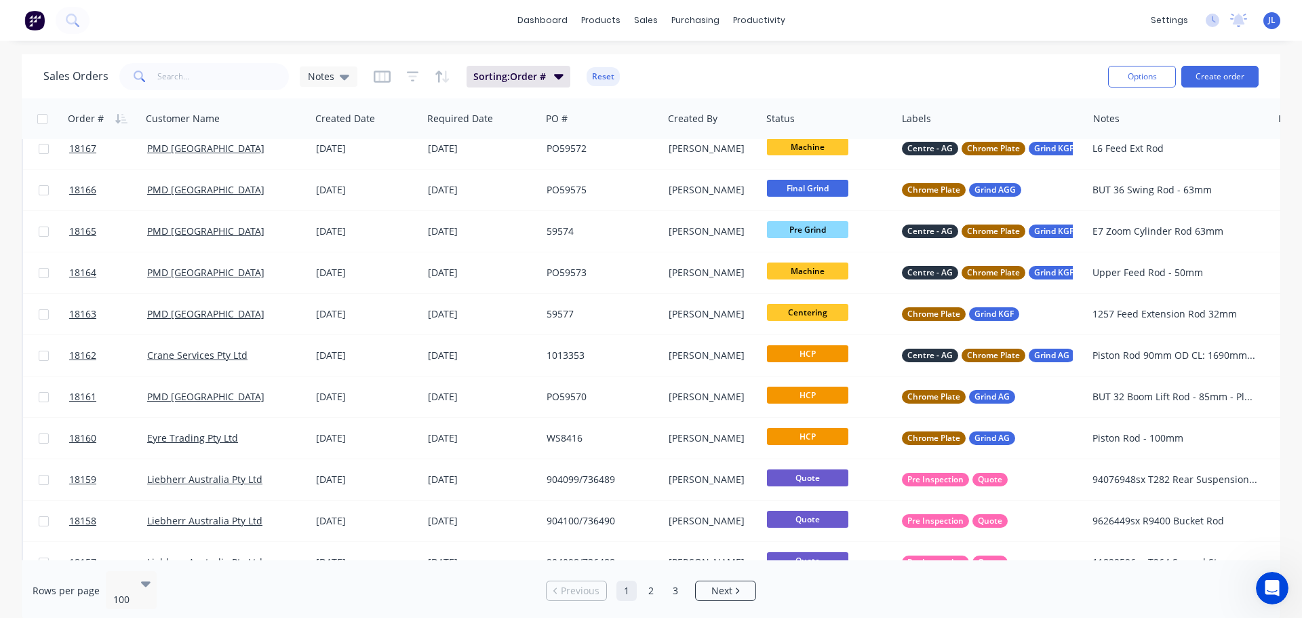
scroll to position [2985, 0]
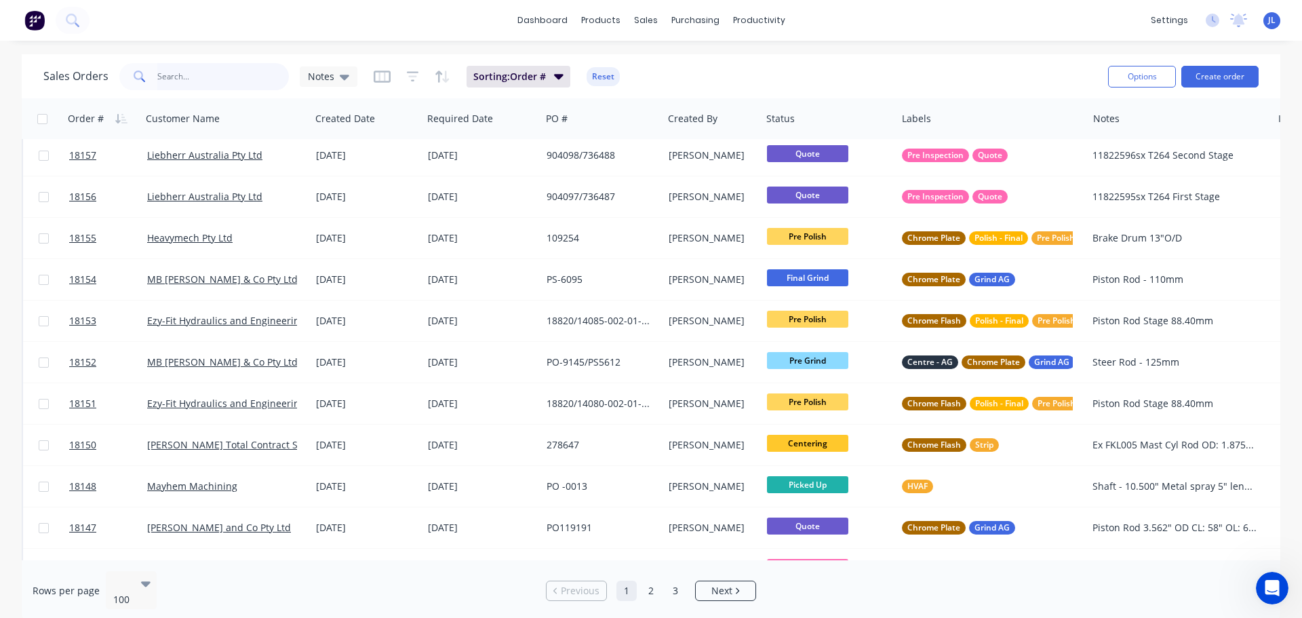
click at [192, 78] on input "text" at bounding box center [223, 76] width 132 height 27
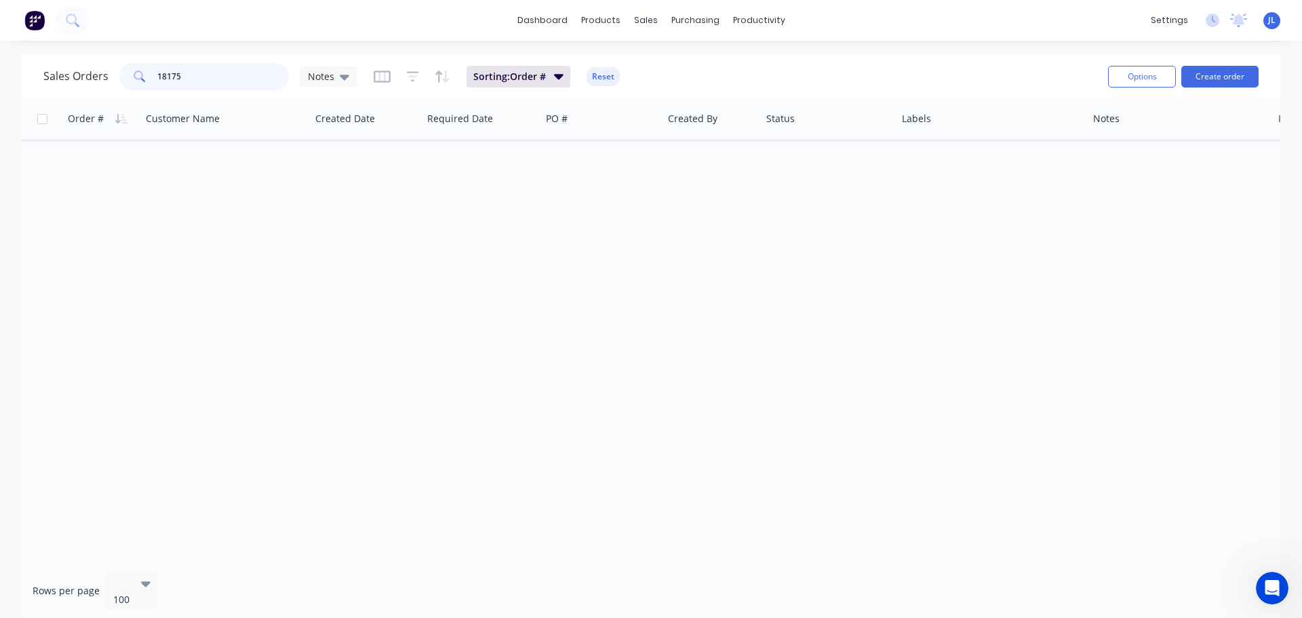
scroll to position [0, 0]
click at [379, 76] on icon "button" at bounding box center [382, 76] width 7 height 9
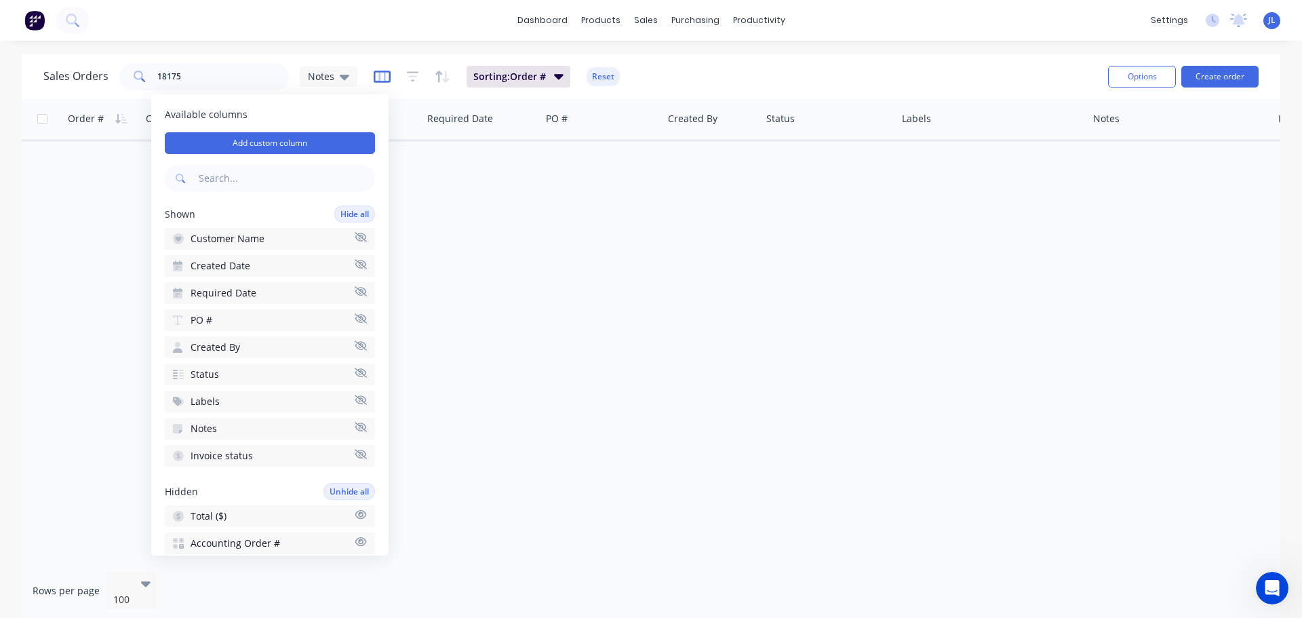
click at [379, 76] on icon "button" at bounding box center [382, 76] width 7 height 9
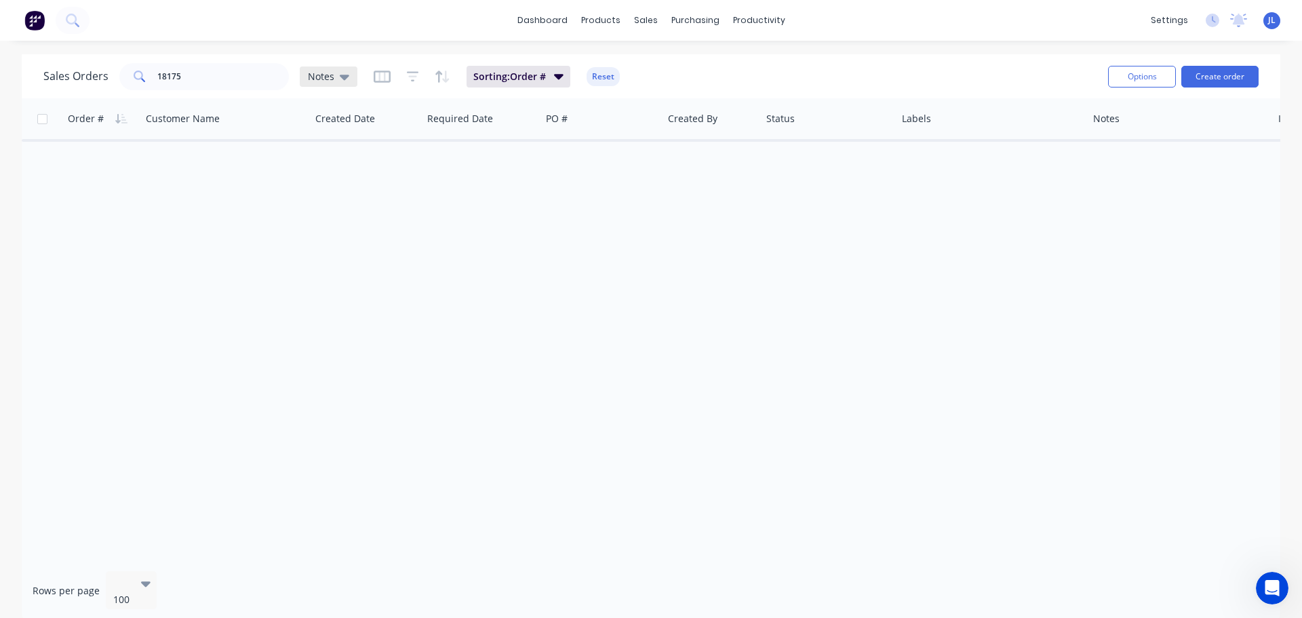
click at [342, 74] on icon at bounding box center [344, 76] width 9 height 15
click at [480, 220] on button "edit" at bounding box center [474, 219] width 18 height 14
click at [581, 269] on div "Order # Customer Name Created Date Required Date PO # Created By Status Labels …" at bounding box center [651, 329] width 1259 height 462
click at [439, 76] on icon "button" at bounding box center [443, 77] width 16 height 14
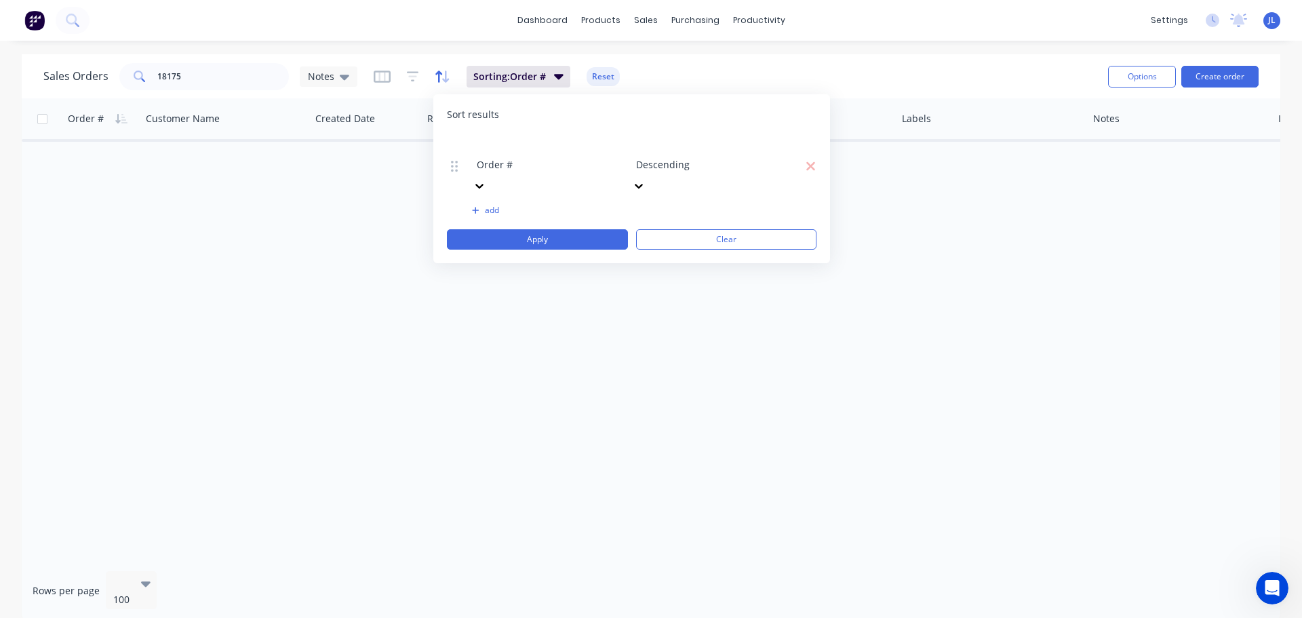
click at [438, 76] on icon "button" at bounding box center [438, 77] width 7 height 12
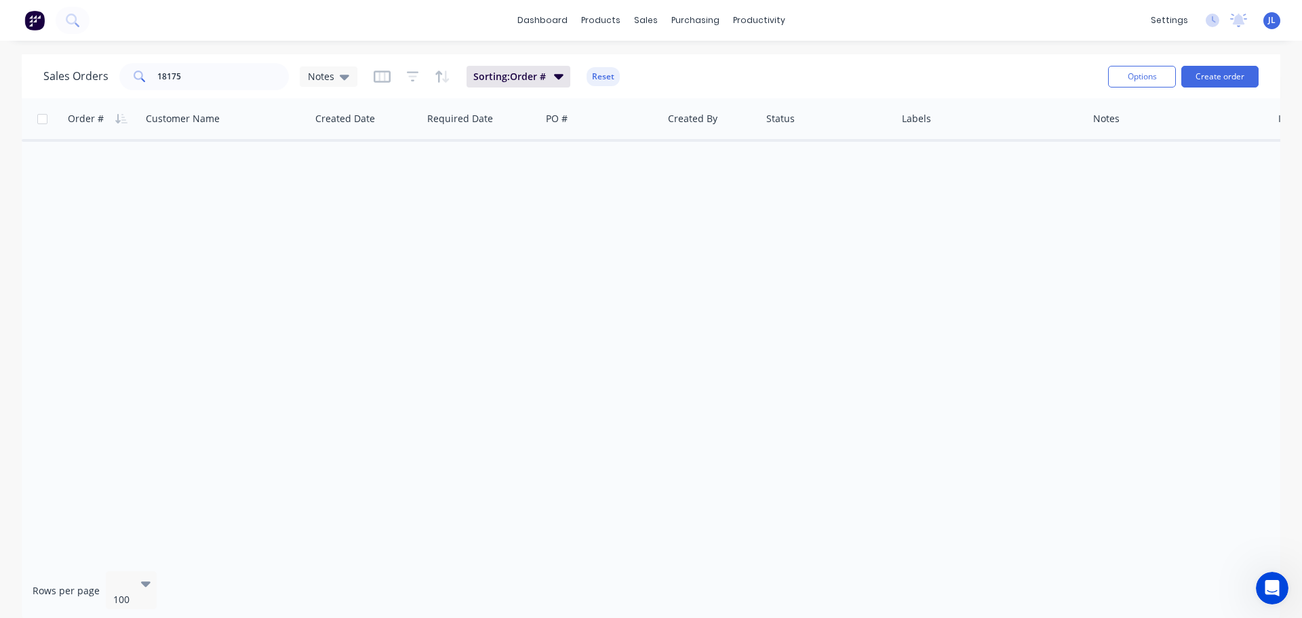
click at [292, 232] on div "Order # Customer Name Created Date Required Date PO # Created By Status Labels …" at bounding box center [651, 329] width 1259 height 462
click at [212, 81] on input "18175" at bounding box center [223, 76] width 132 height 27
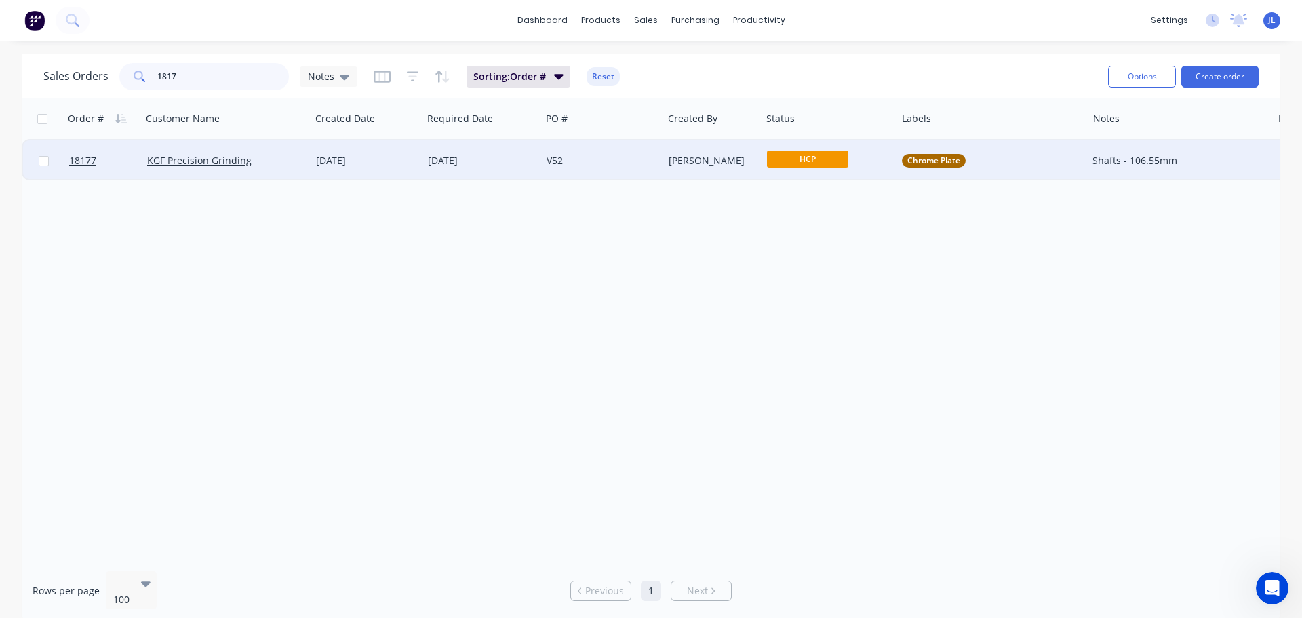
type input "18170"
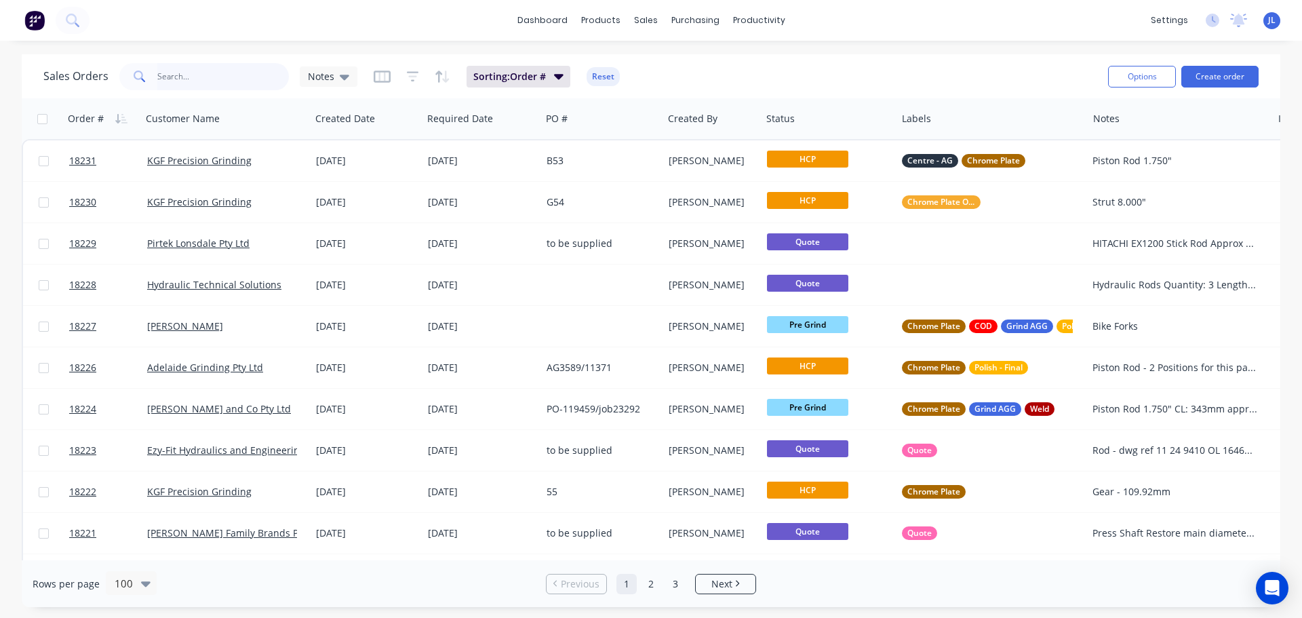
click at [206, 73] on input "text" at bounding box center [223, 76] width 132 height 27
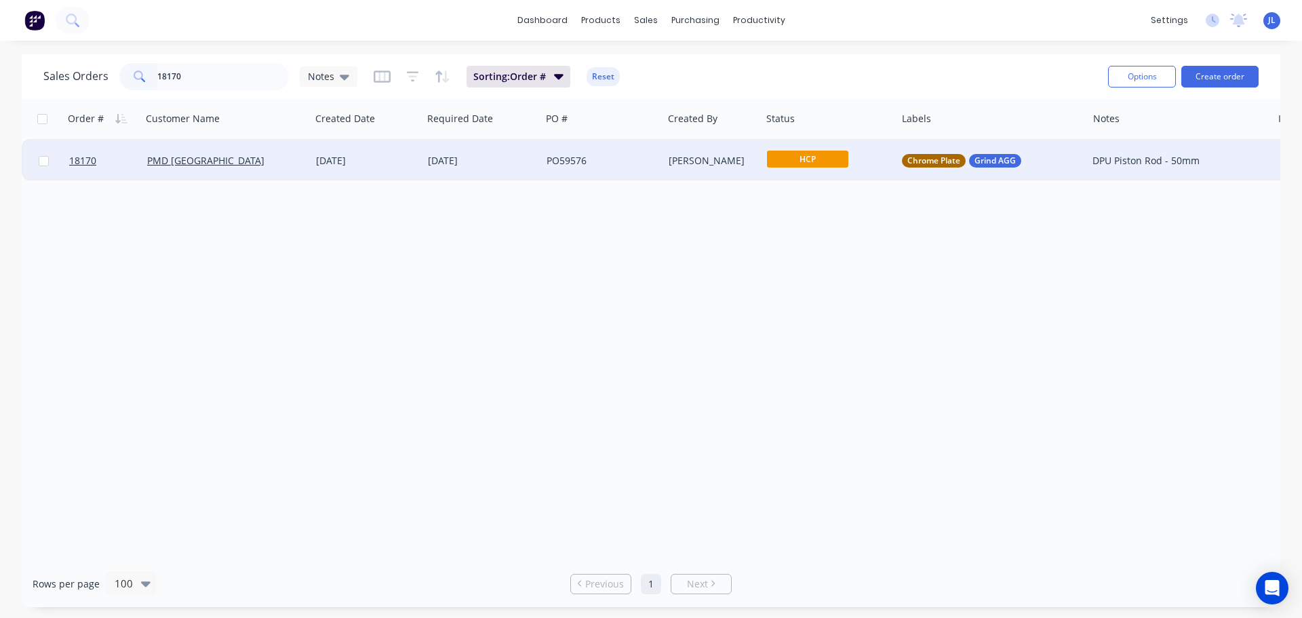
click at [770, 159] on span "HCP" at bounding box center [807, 159] width 81 height 17
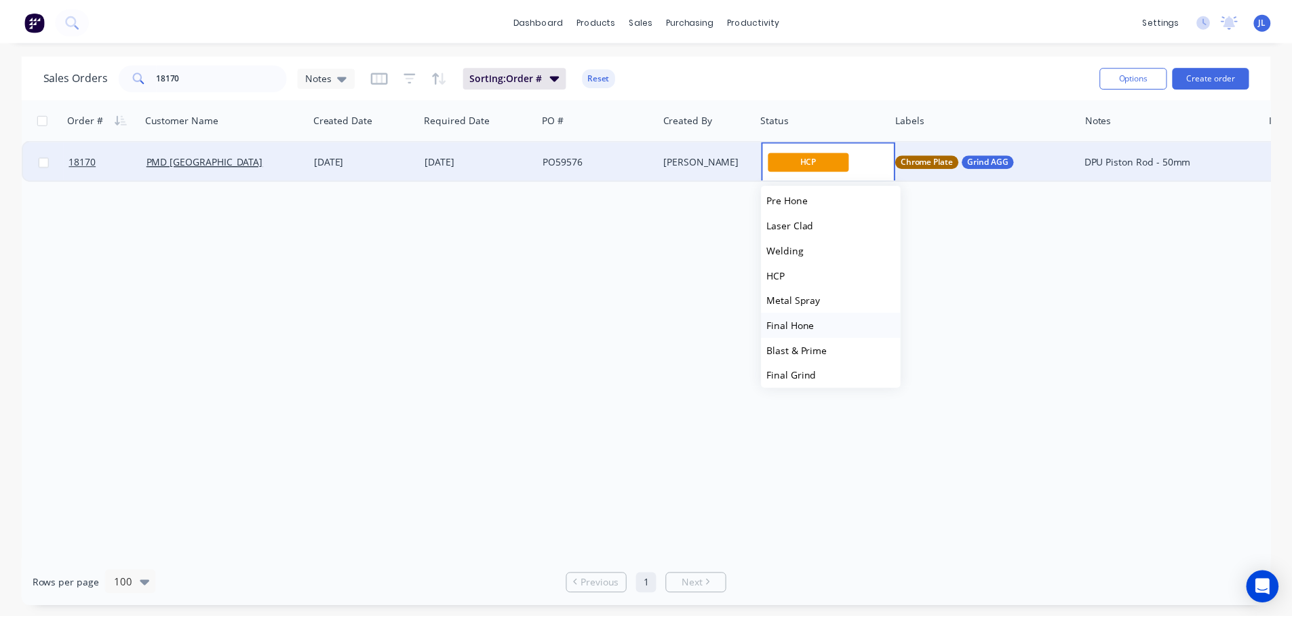
scroll to position [271, 0]
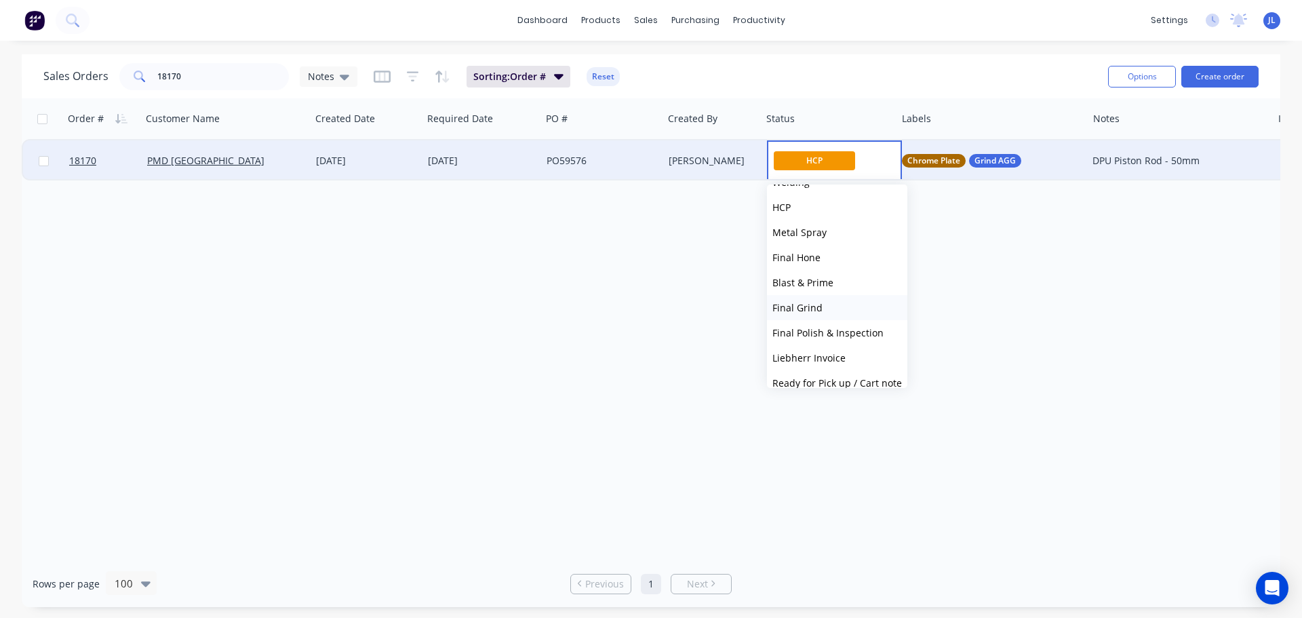
click at [799, 308] on span "Final Grind" at bounding box center [798, 307] width 50 height 13
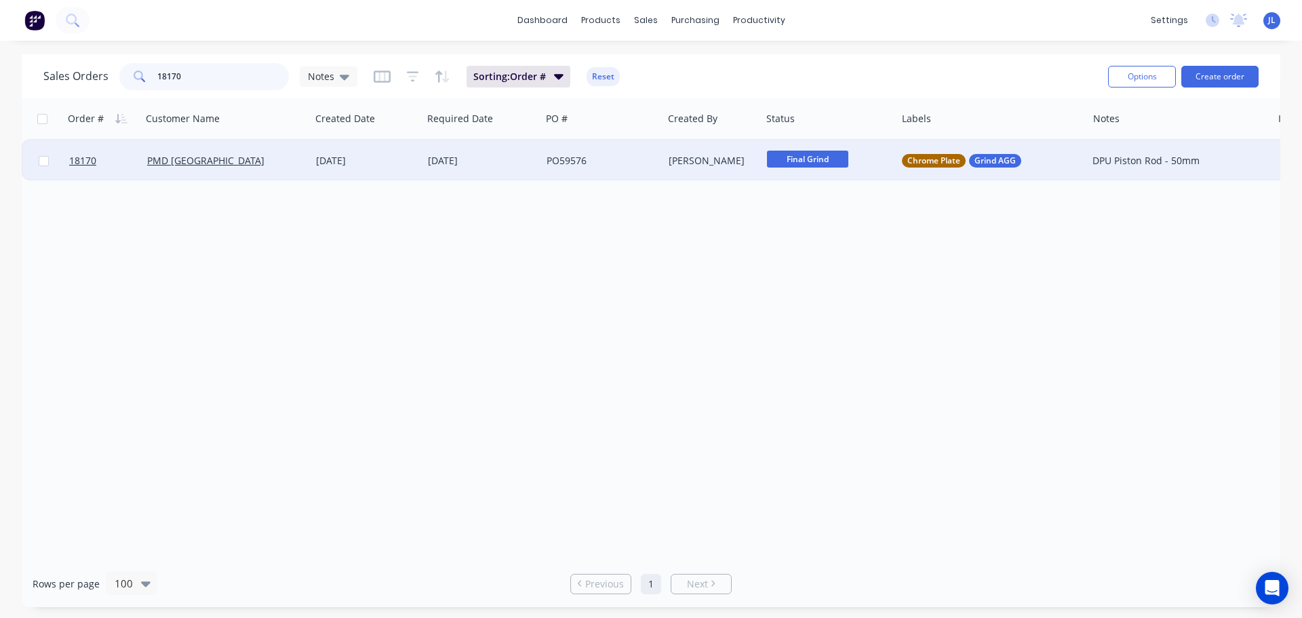
click at [194, 74] on input "18170" at bounding box center [223, 76] width 132 height 27
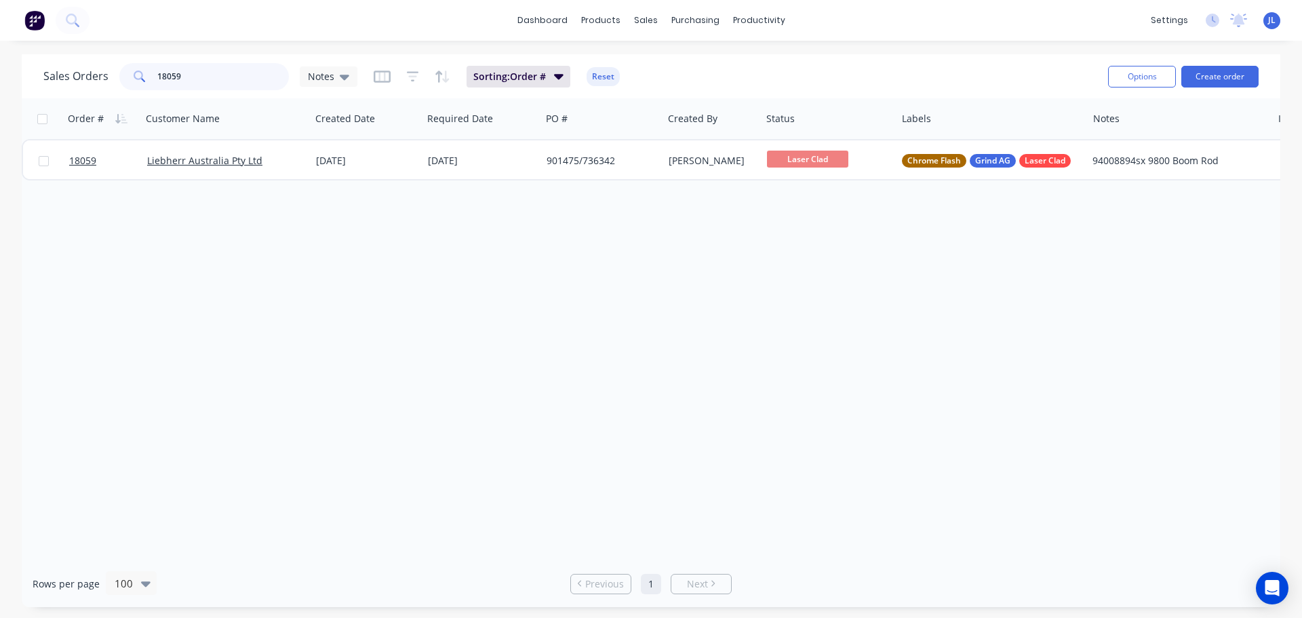
click at [210, 76] on input "18059" at bounding box center [223, 76] width 132 height 27
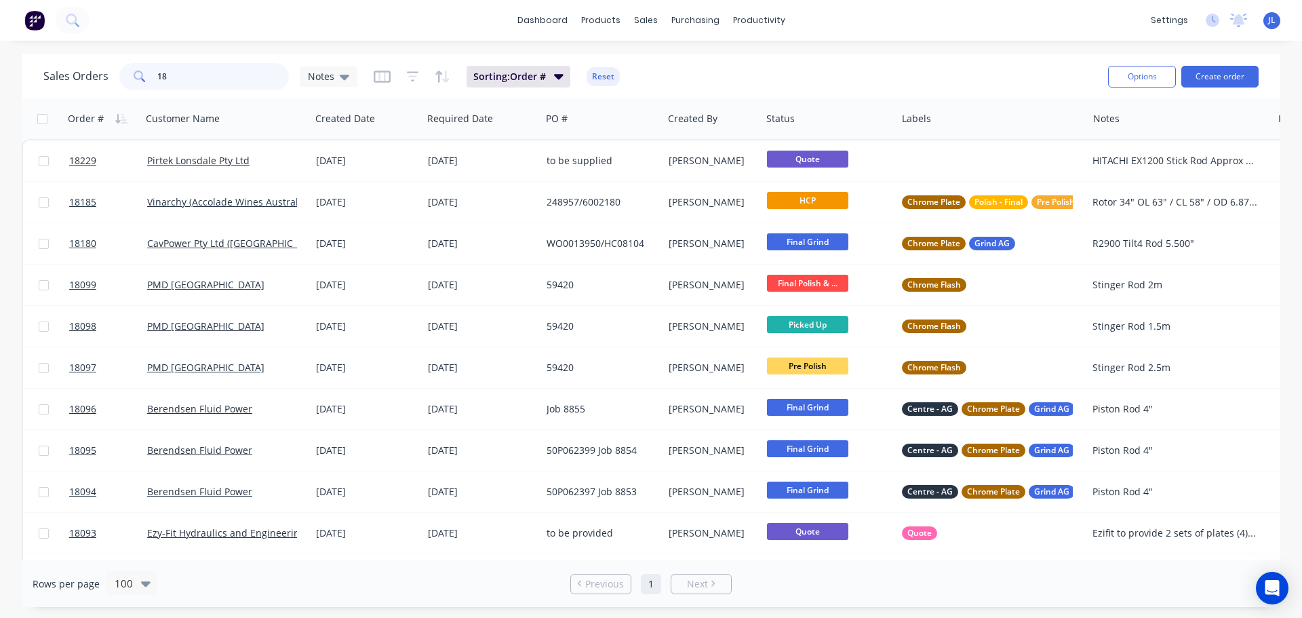
type input "1"
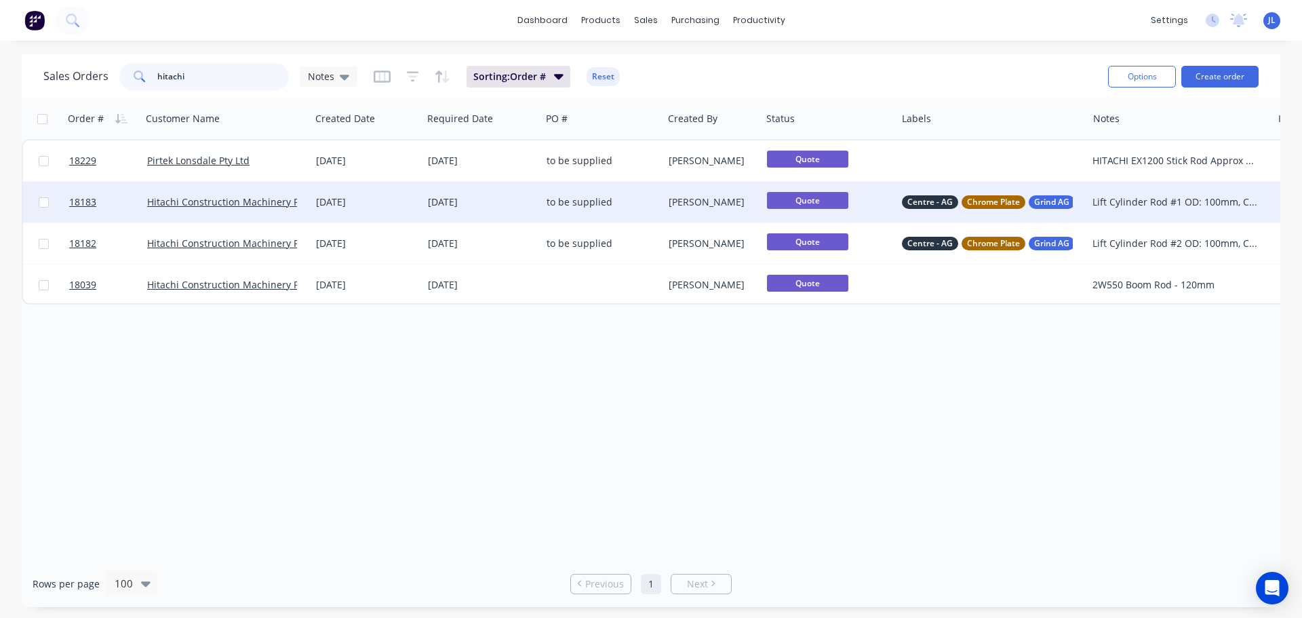
type input "hitachi"
click at [622, 206] on div "to be supplied" at bounding box center [599, 202] width 105 height 14
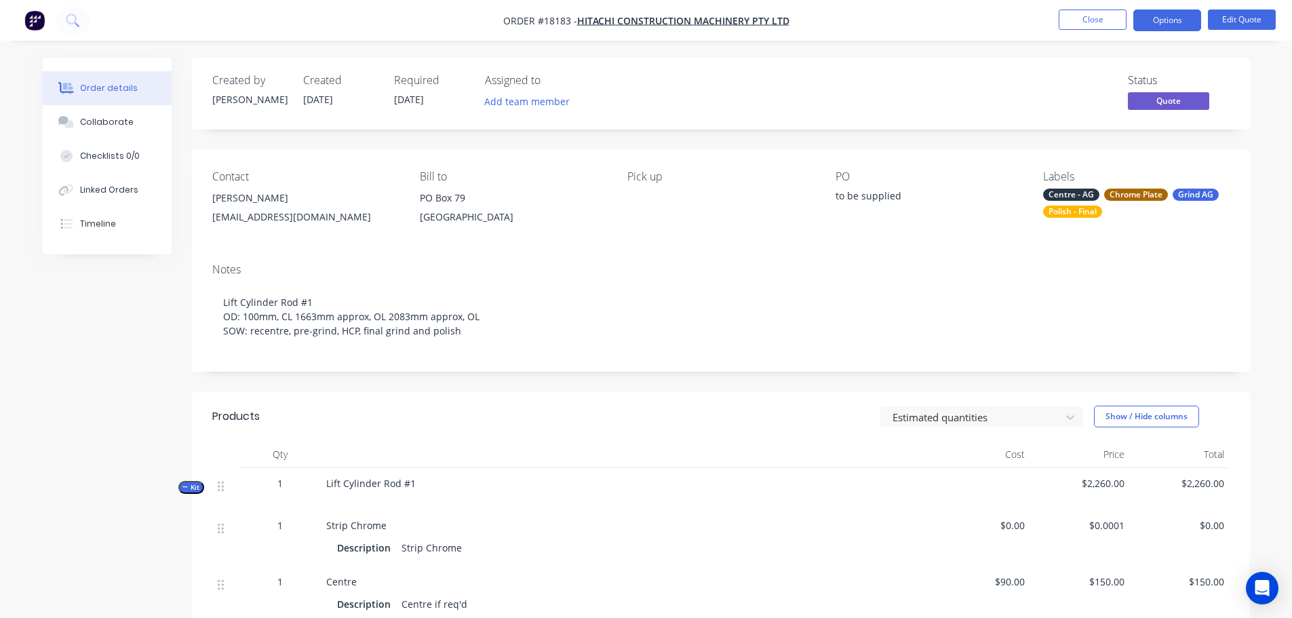
click at [1153, 37] on nav "Order #18183 - Hitachi Construction Machinery Pty Ltd Close Options Edit Quote" at bounding box center [646, 20] width 1292 height 41
click at [1156, 32] on nav "Order #18183 - Hitachi Construction Machinery Pty Ltd Close Options Edit Quote" at bounding box center [646, 20] width 1292 height 41
click at [1157, 27] on button "Options" at bounding box center [1167, 20] width 68 height 22
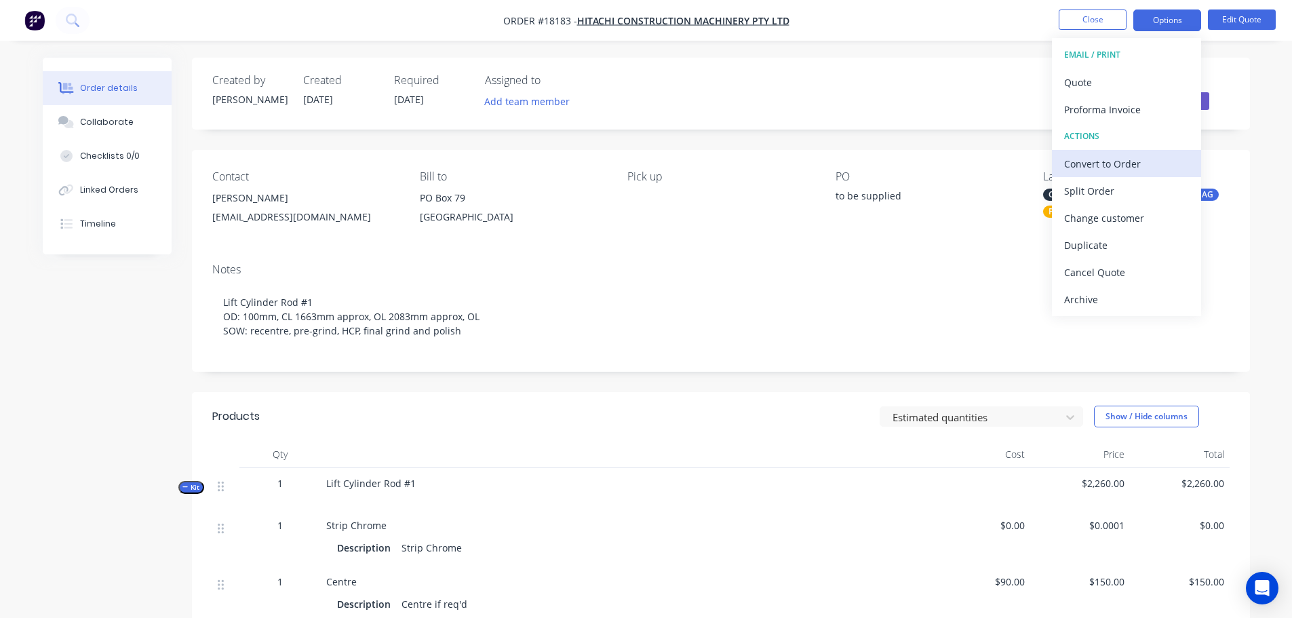
click at [1116, 162] on div "Convert to Order" at bounding box center [1126, 164] width 125 height 20
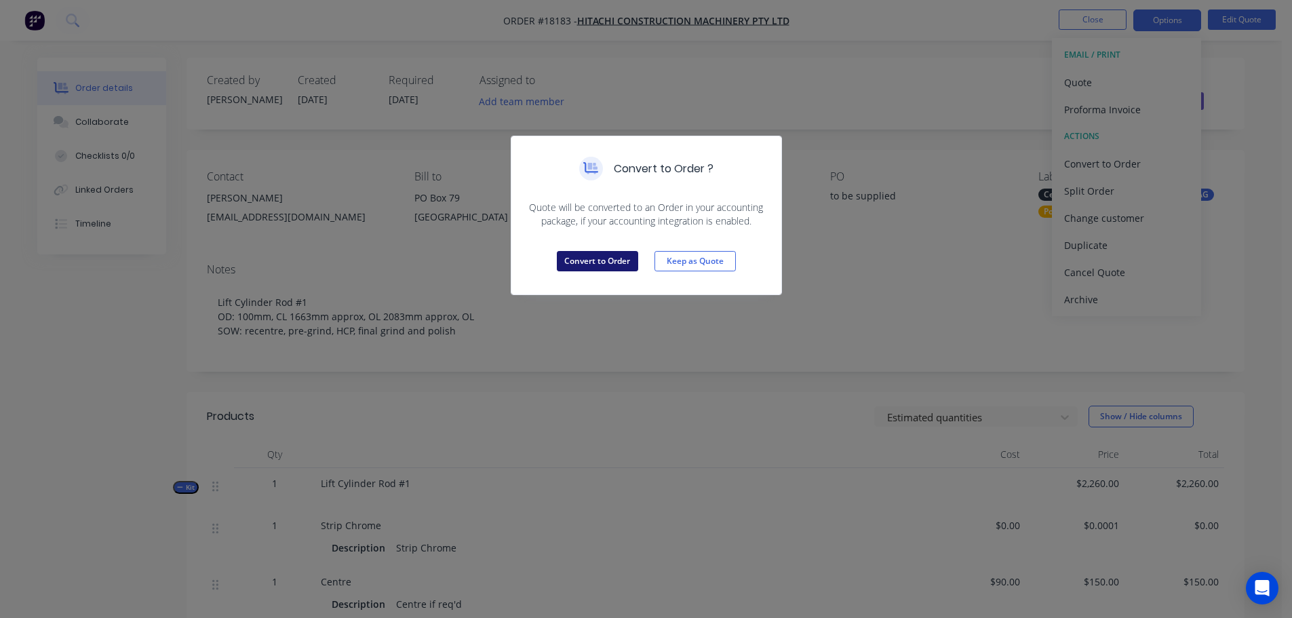
click at [615, 268] on button "Convert to Order" at bounding box center [597, 261] width 81 height 20
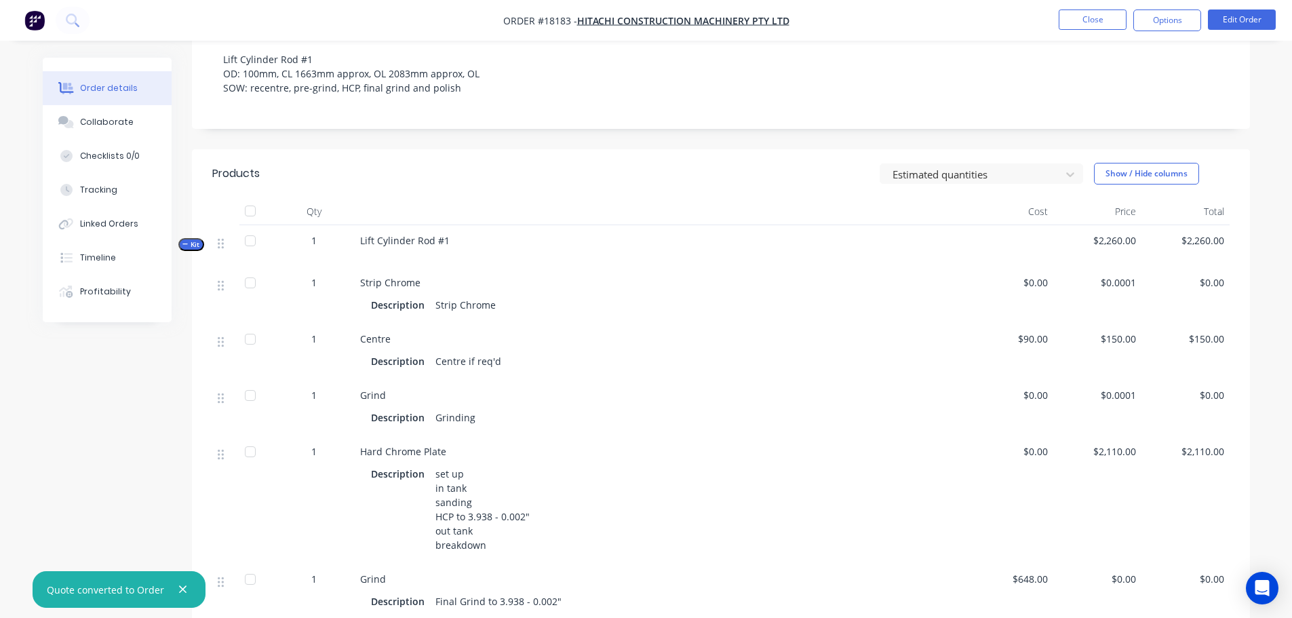
scroll to position [339, 0]
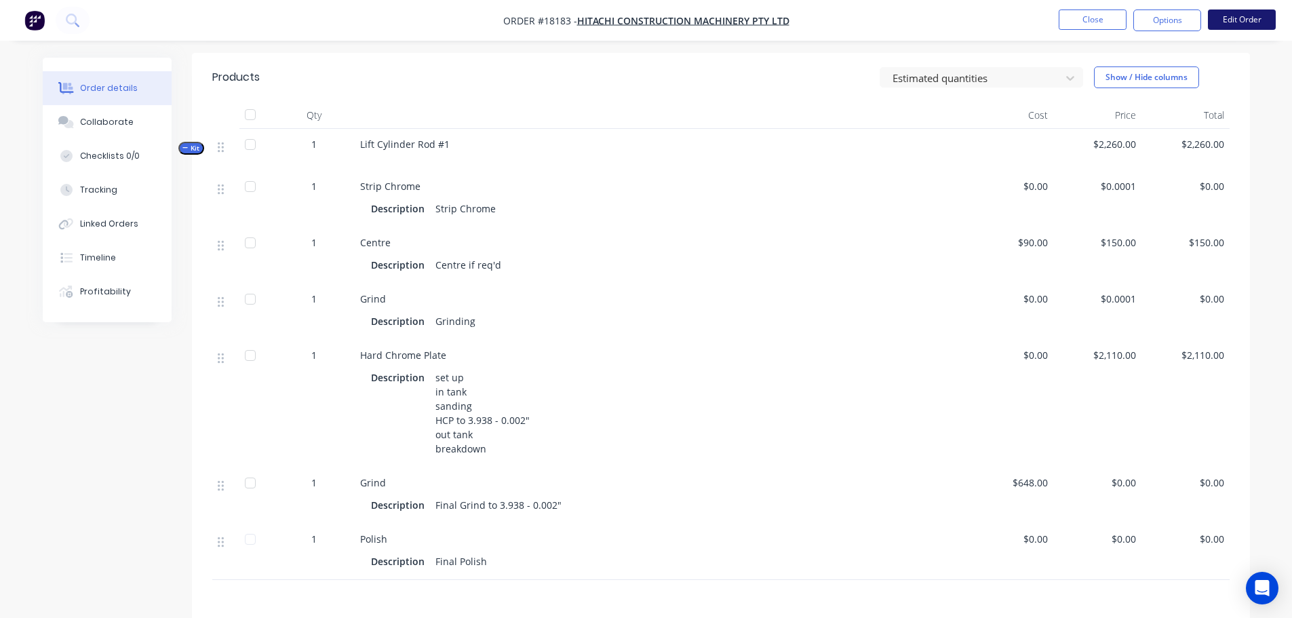
click at [1240, 22] on button "Edit Order" at bounding box center [1242, 19] width 68 height 20
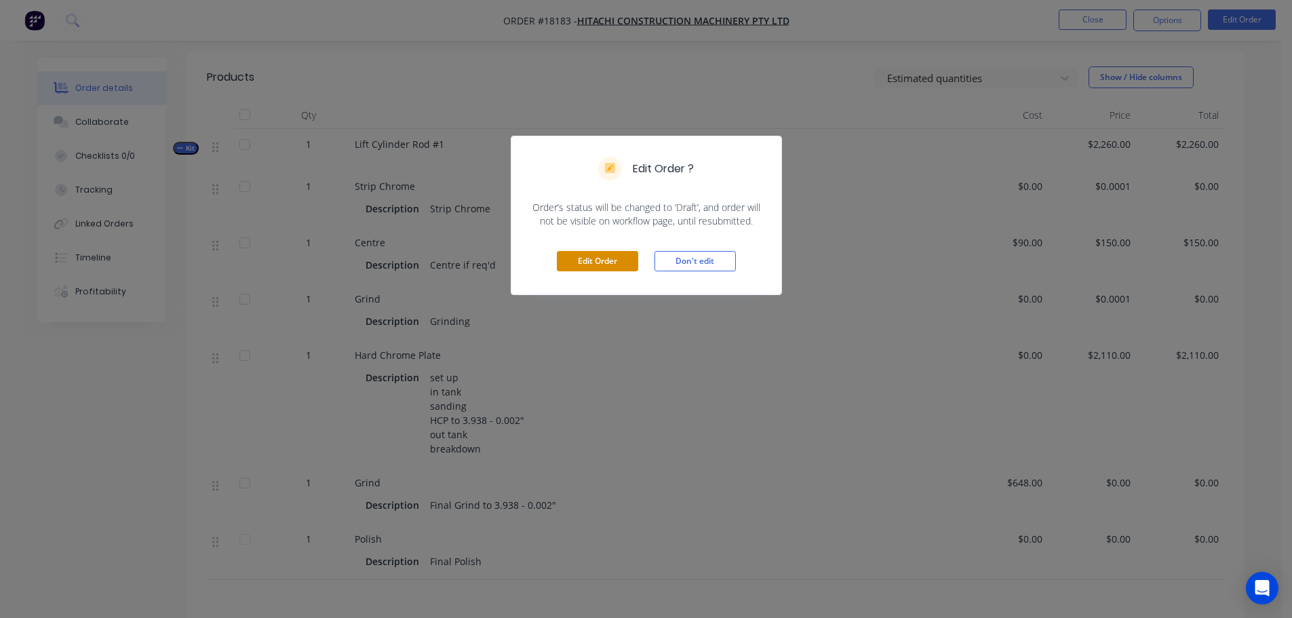
click at [622, 264] on button "Edit Order" at bounding box center [597, 261] width 81 height 20
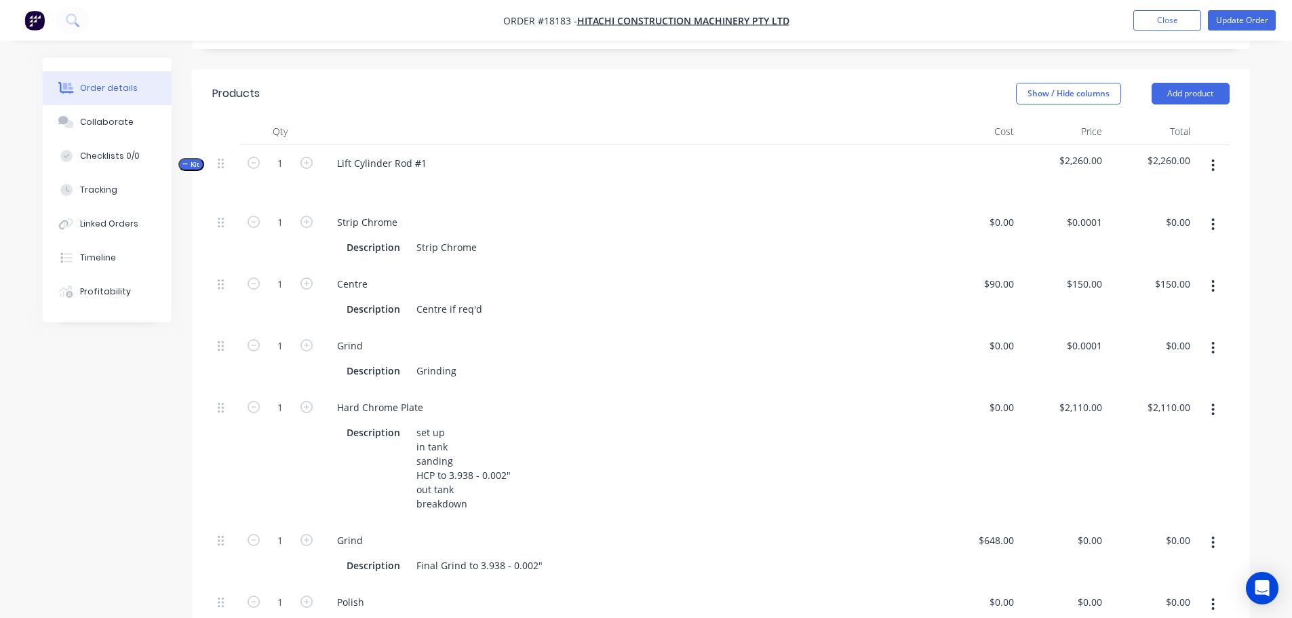
click at [1211, 226] on button "button" at bounding box center [1213, 224] width 32 height 24
click at [1146, 305] on div "Delete" at bounding box center [1165, 315] width 104 height 20
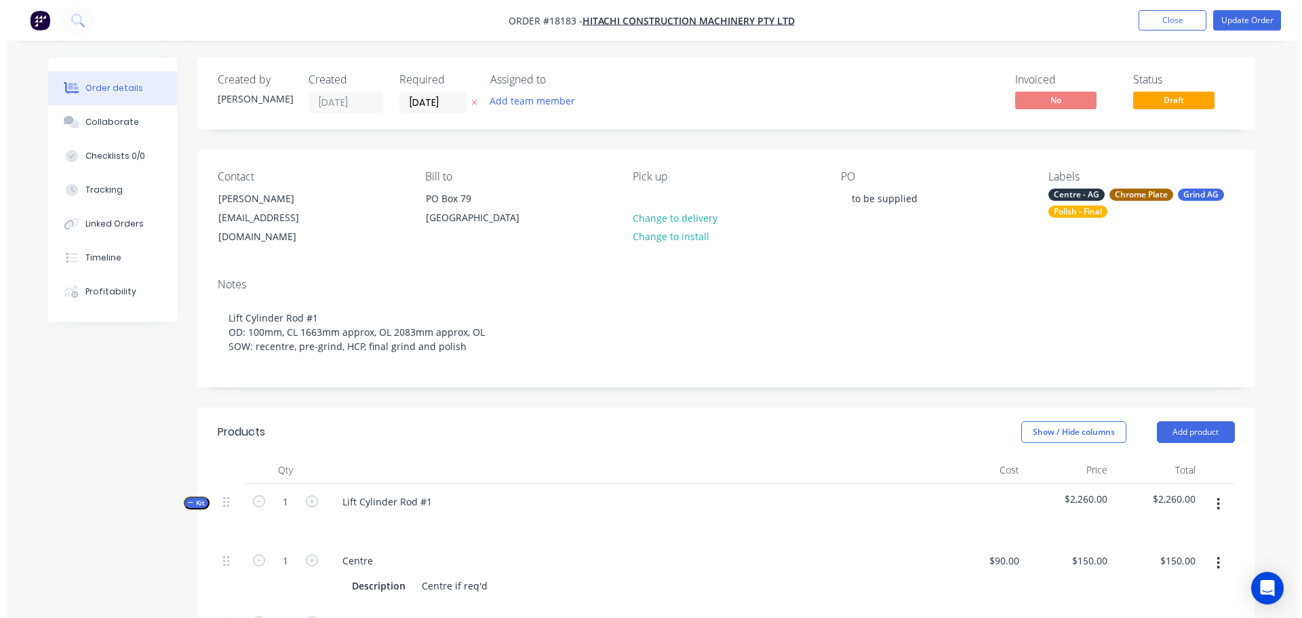
scroll to position [0, 0]
click at [1247, 26] on button "Update Order" at bounding box center [1242, 20] width 68 height 20
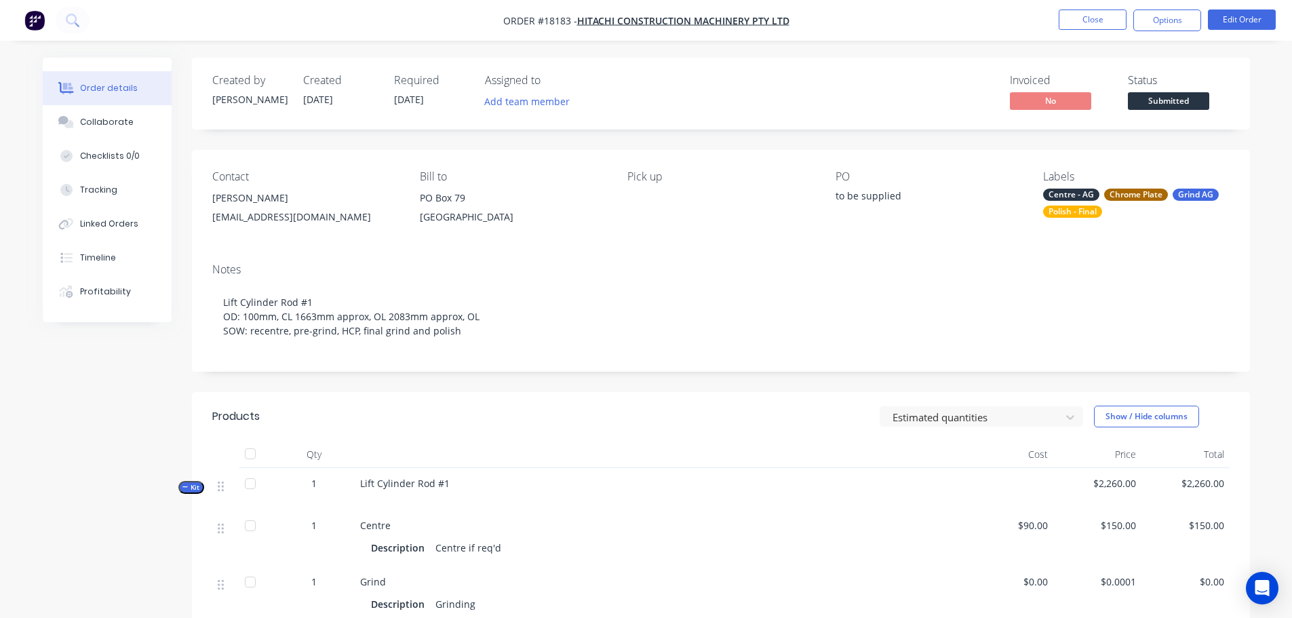
click at [1156, 111] on button "Submitted" at bounding box center [1168, 102] width 81 height 20
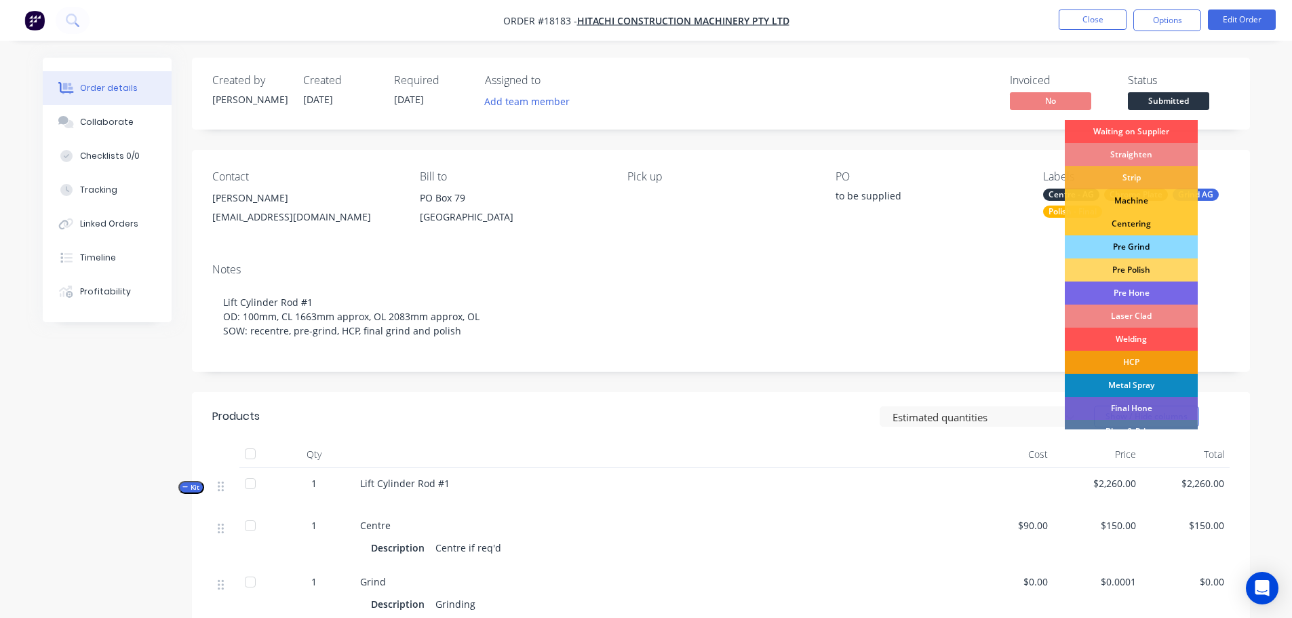
click at [1142, 244] on div "Pre Grind" at bounding box center [1131, 246] width 133 height 23
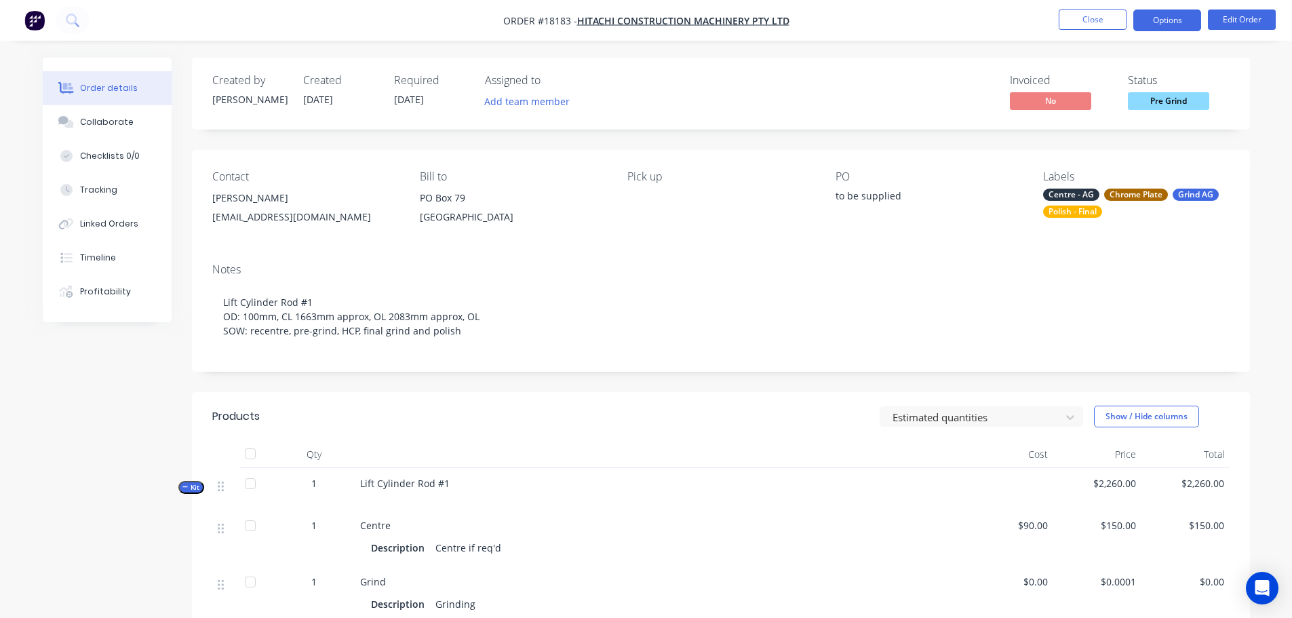
click at [1169, 21] on button "Options" at bounding box center [1167, 20] width 68 height 22
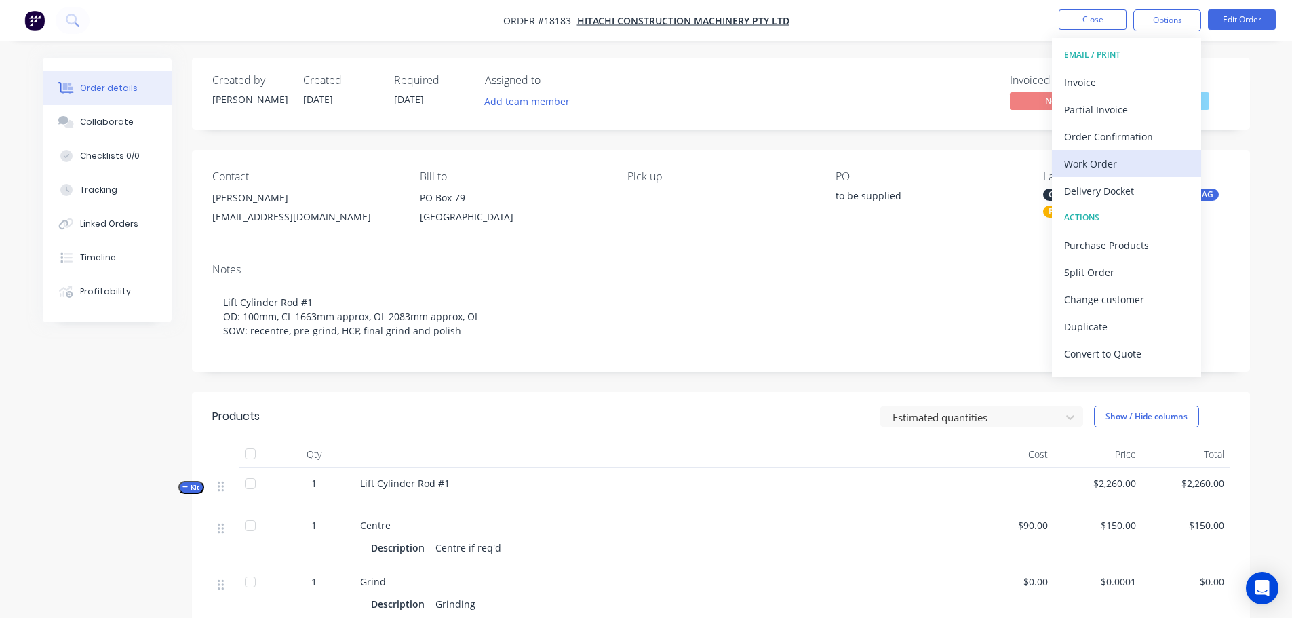
click at [1108, 150] on button "Work Order" at bounding box center [1126, 163] width 149 height 27
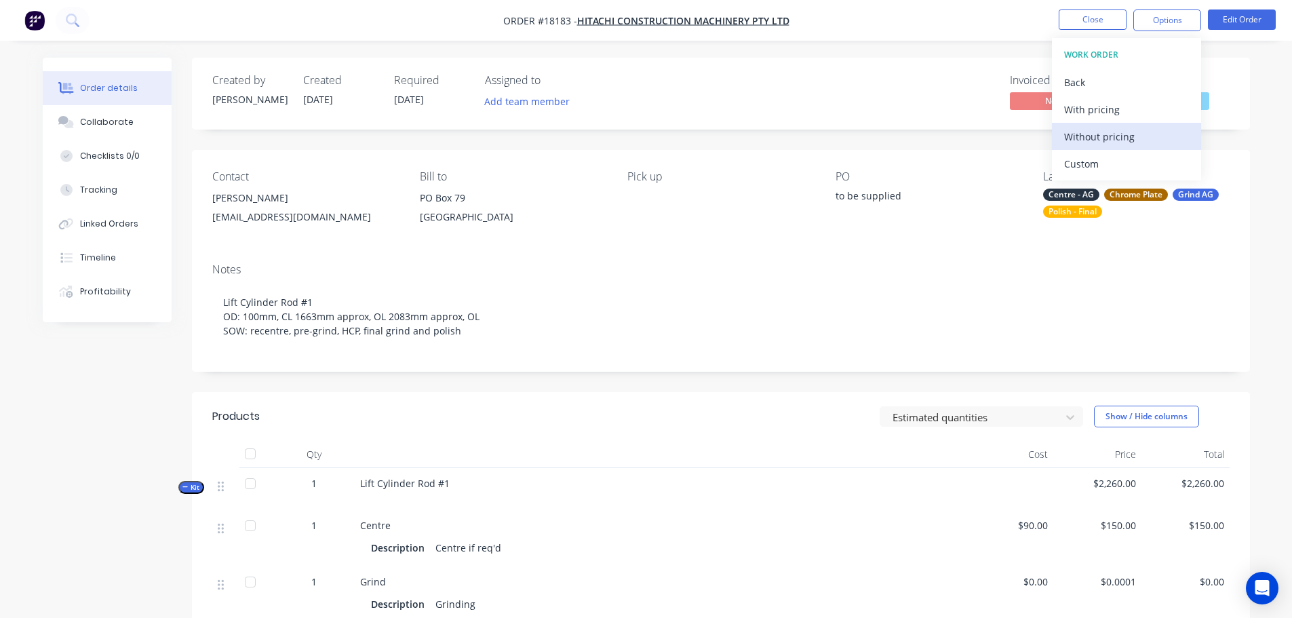
click at [1106, 133] on div "Without pricing" at bounding box center [1126, 137] width 125 height 20
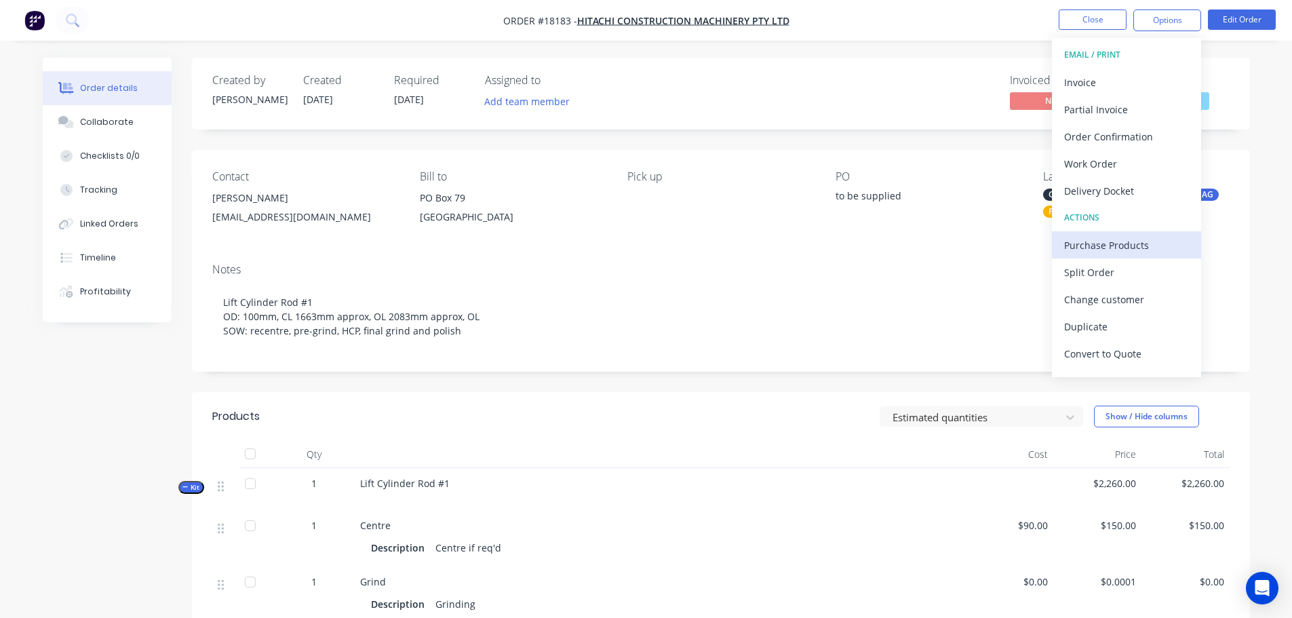
click at [1130, 238] on div "Purchase Products" at bounding box center [1126, 245] width 125 height 20
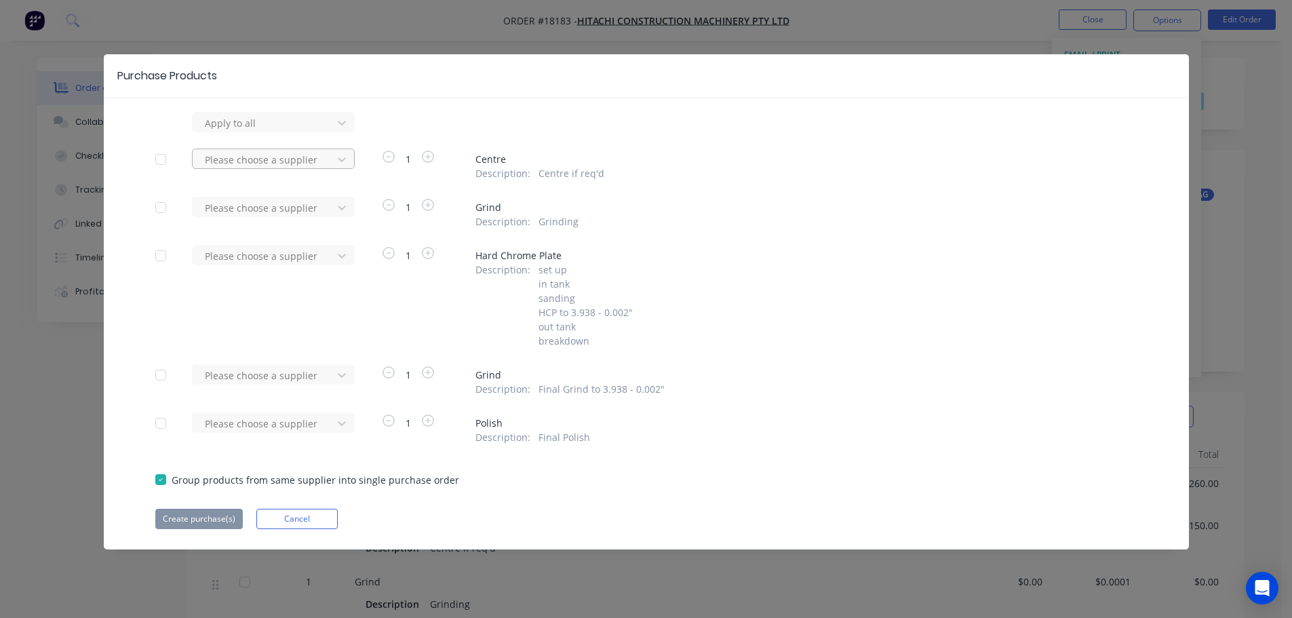
click at [310, 166] on div at bounding box center [264, 159] width 122 height 17
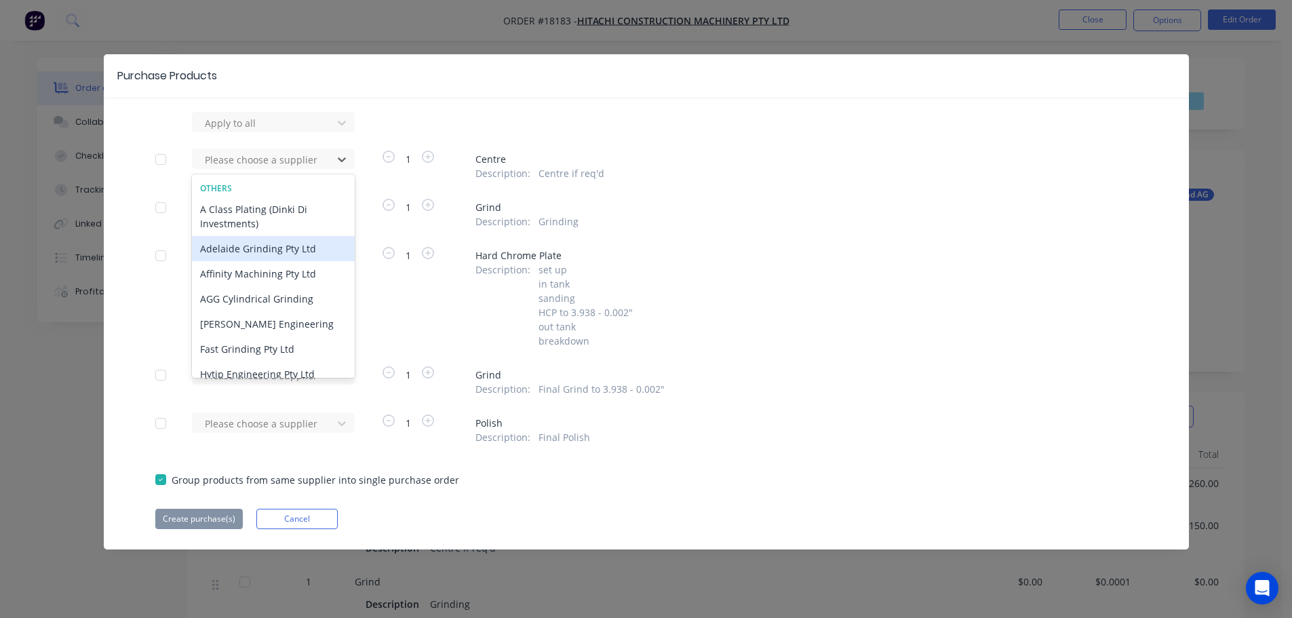
click at [279, 254] on div "Adelaide Grinding Pty Ltd" at bounding box center [273, 248] width 163 height 25
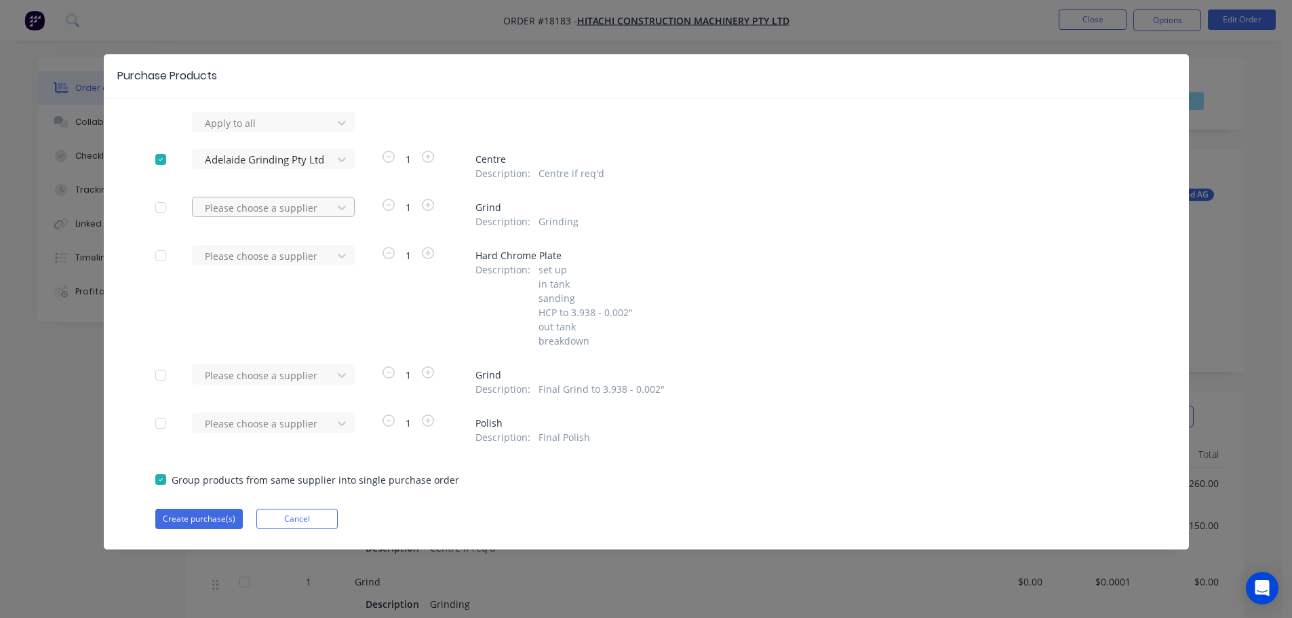
click at [277, 211] on div at bounding box center [264, 207] width 122 height 17
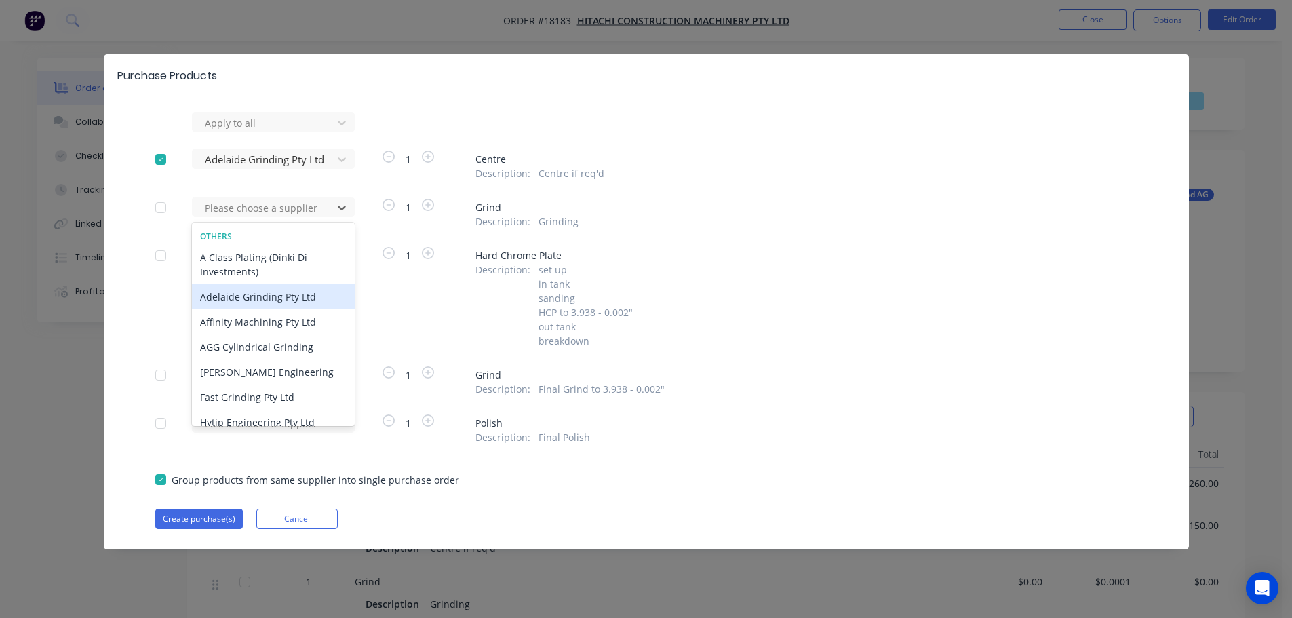
click at [272, 290] on div "Adelaide Grinding Pty Ltd" at bounding box center [273, 296] width 163 height 25
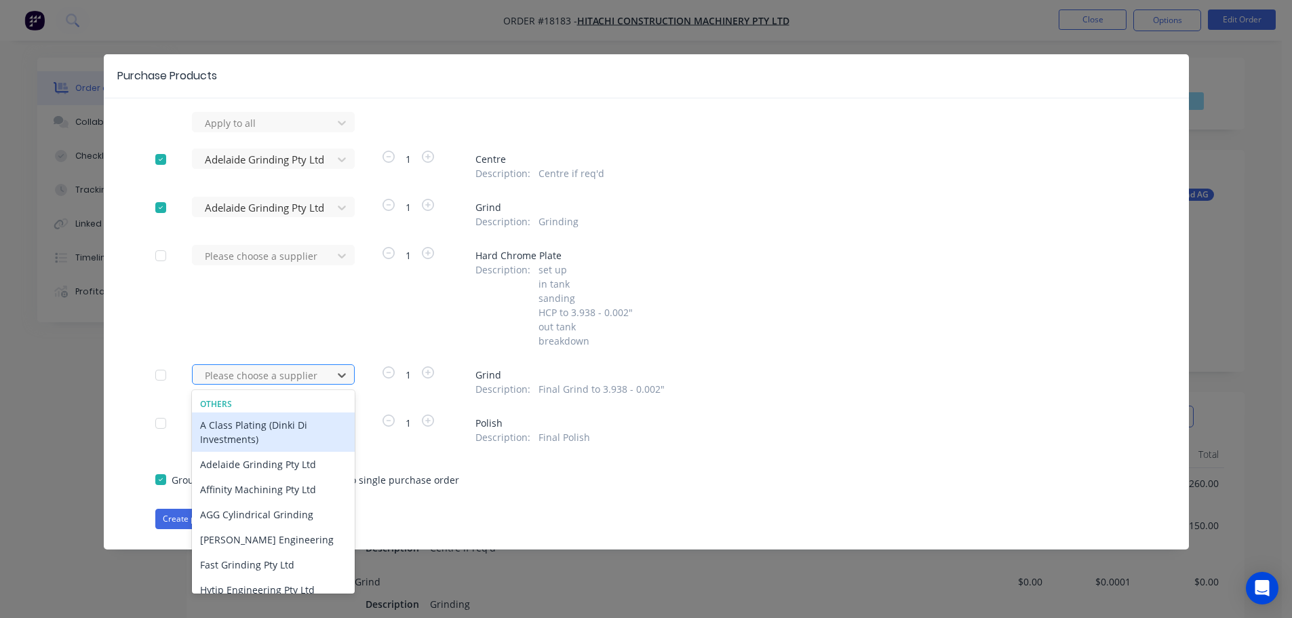
click at [281, 372] on div at bounding box center [264, 375] width 122 height 17
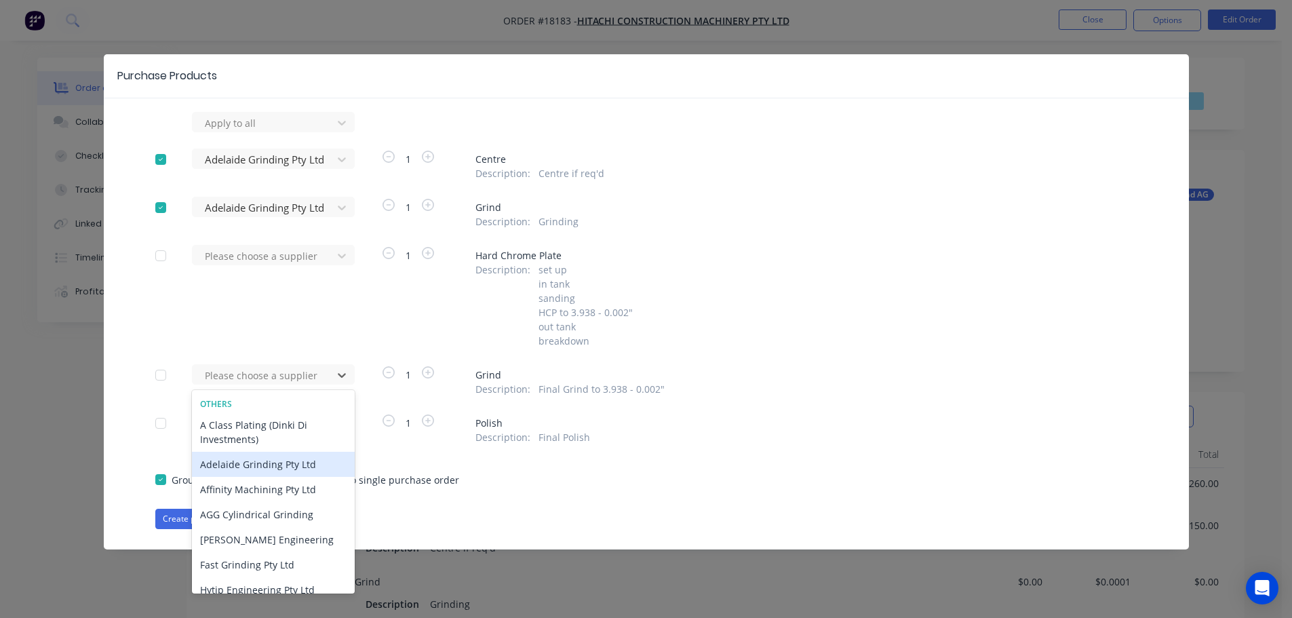
click at [298, 464] on div "Adelaide Grinding Pty Ltd" at bounding box center [273, 464] width 163 height 25
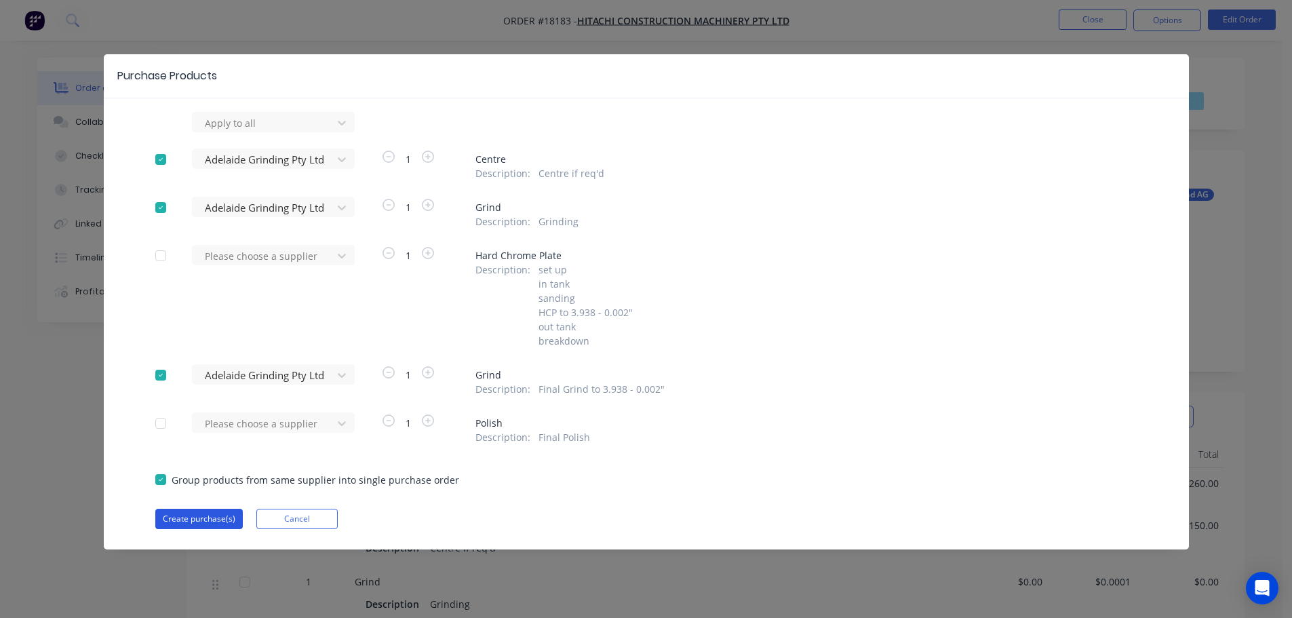
click at [212, 519] on button "Create purchase(s)" at bounding box center [199, 519] width 88 height 20
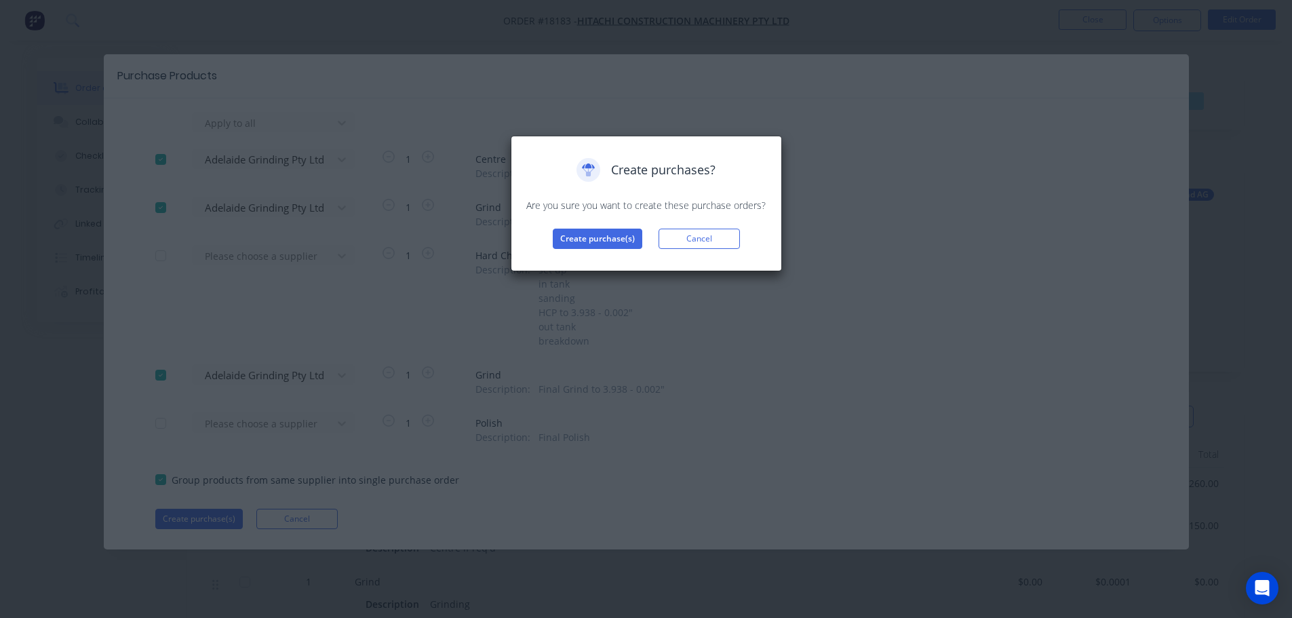
click at [623, 250] on div "Create purchases? Are you sure you want to create these purchase orders? Create…" at bounding box center [646, 204] width 271 height 136
click at [621, 242] on button "Create purchase(s)" at bounding box center [598, 239] width 90 height 20
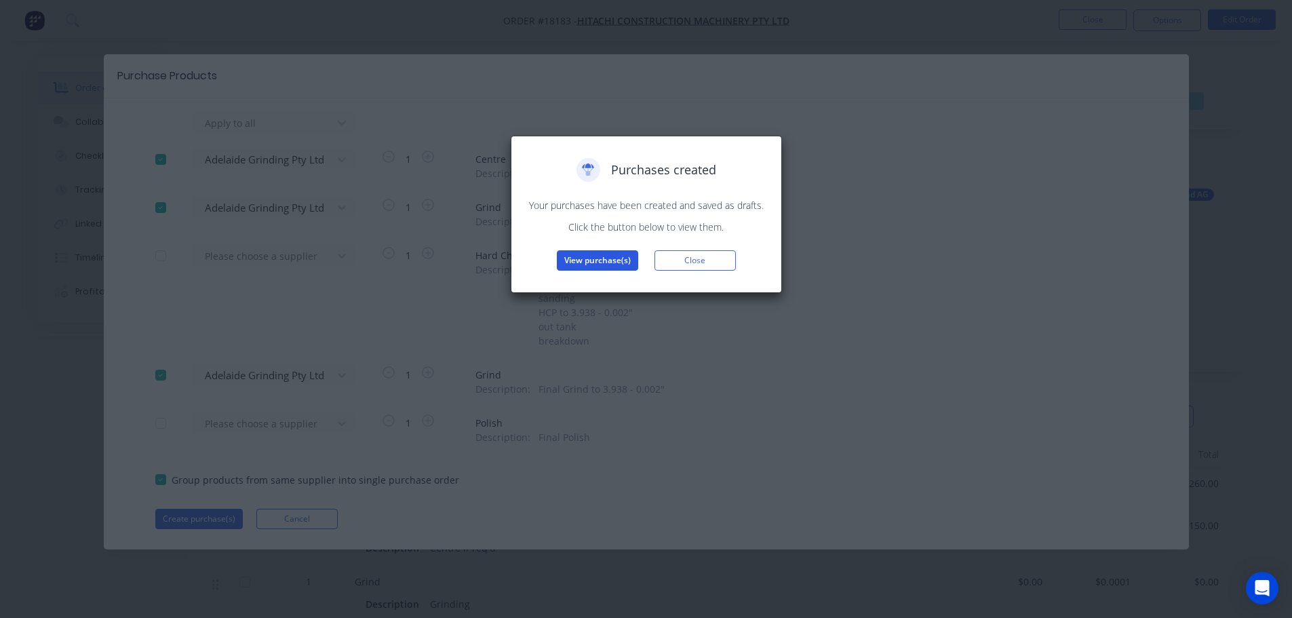
click at [587, 262] on button "View purchase(s)" at bounding box center [597, 260] width 81 height 20
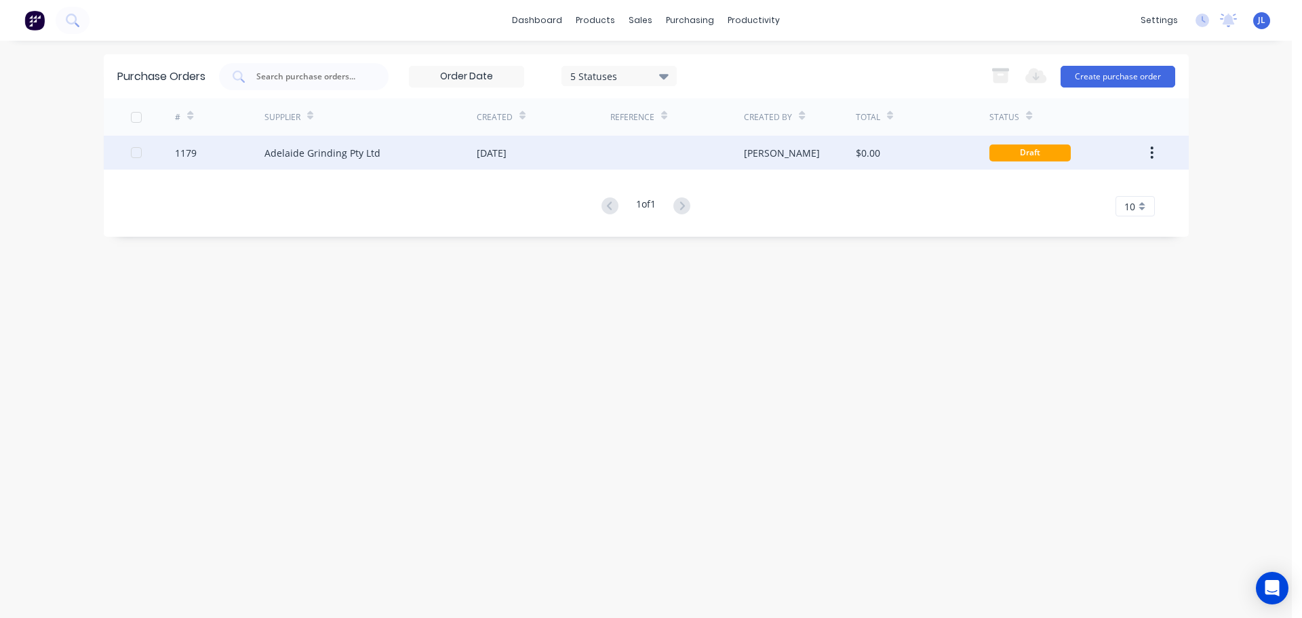
click at [836, 157] on div "Jarred" at bounding box center [800, 153] width 112 height 34
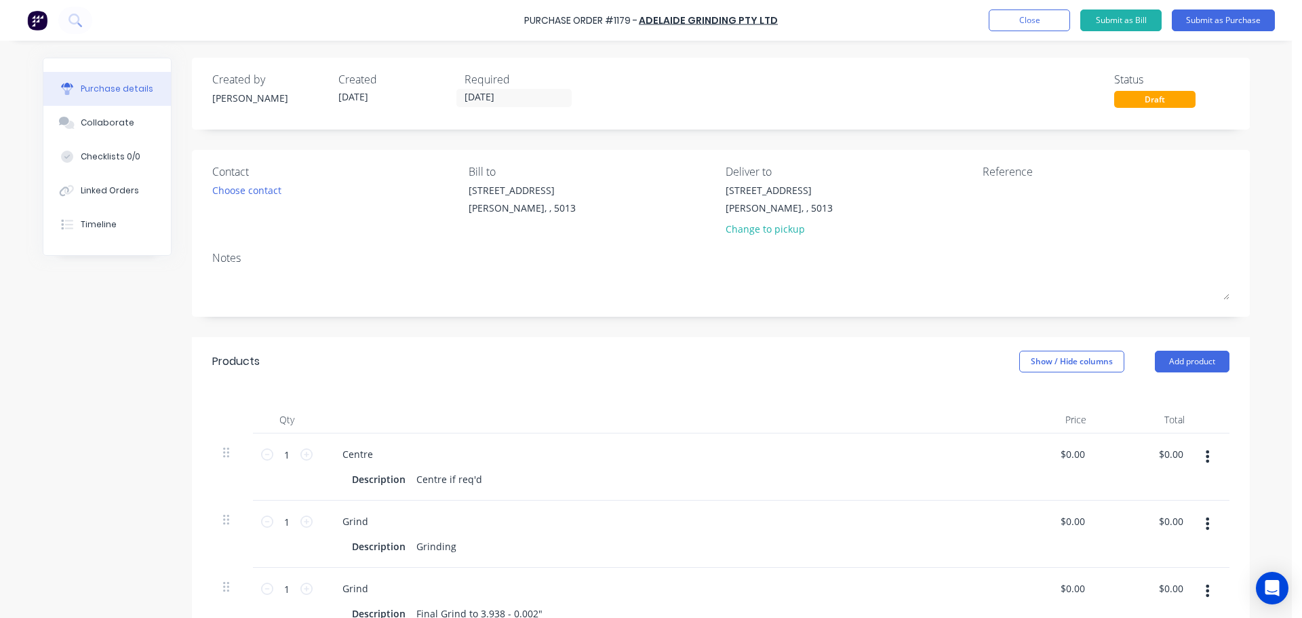
click at [1129, 104] on div "Draft" at bounding box center [1154, 99] width 81 height 17
click at [1007, 206] on textarea at bounding box center [1068, 198] width 170 height 31
type textarea "TC"
type textarea "x"
type textarea "TC1"
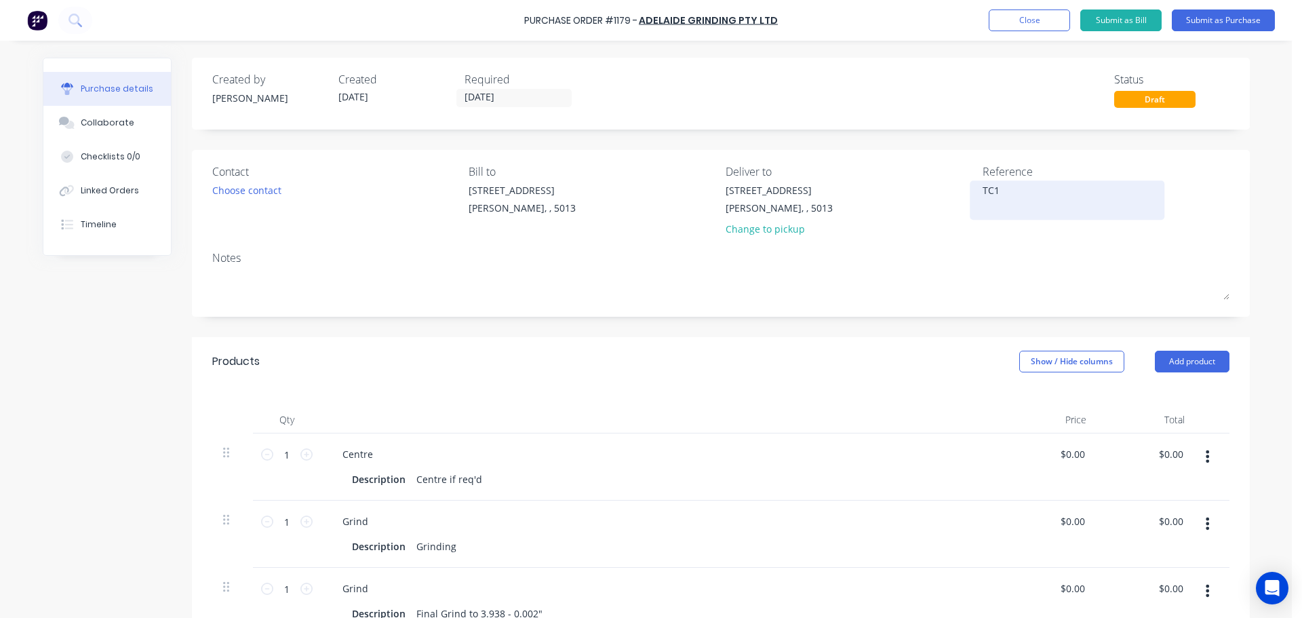
type textarea "x"
type textarea "TC18"
type textarea "x"
type textarea "TC181"
type textarea "x"
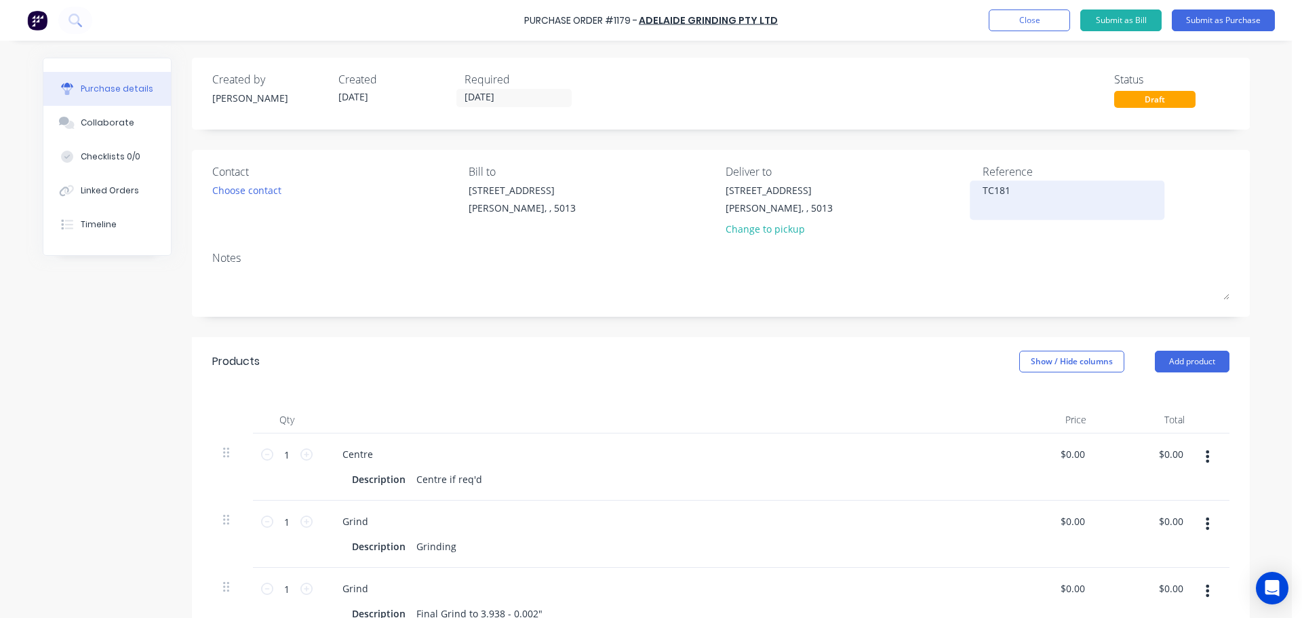
type textarea "TC1818"
type textarea "x"
type textarea "TC18183"
type textarea "x"
type textarea "TC18183"
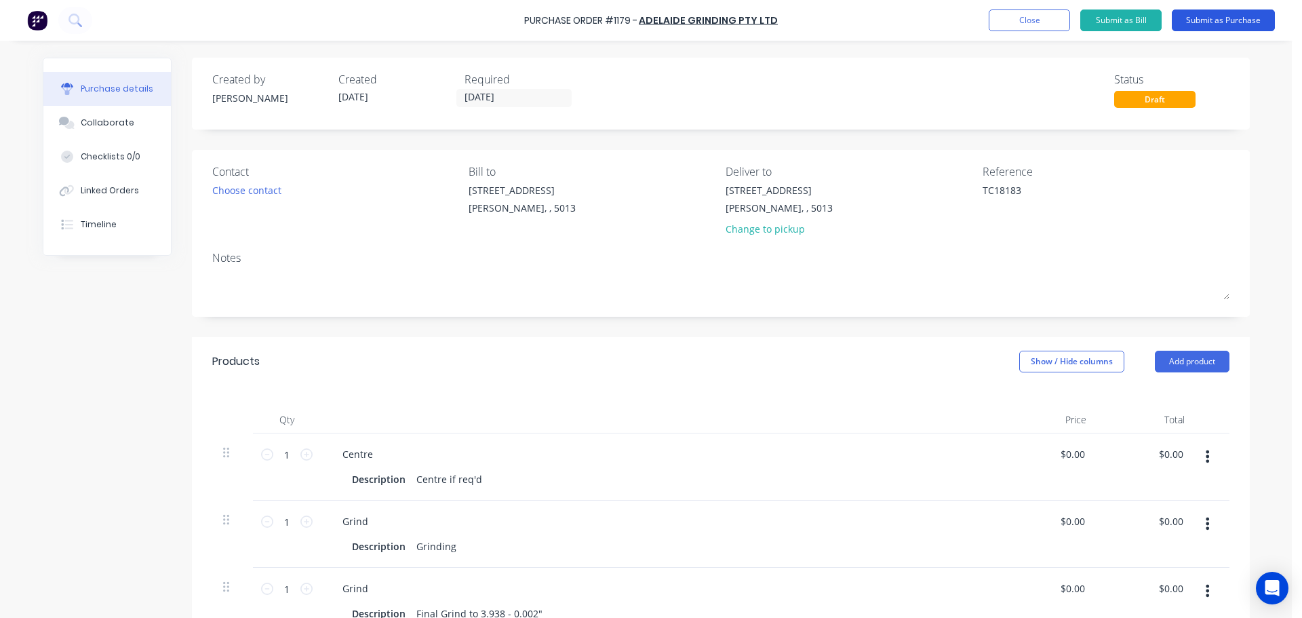
click at [1217, 27] on button "Submit as Purchase" at bounding box center [1223, 20] width 103 height 22
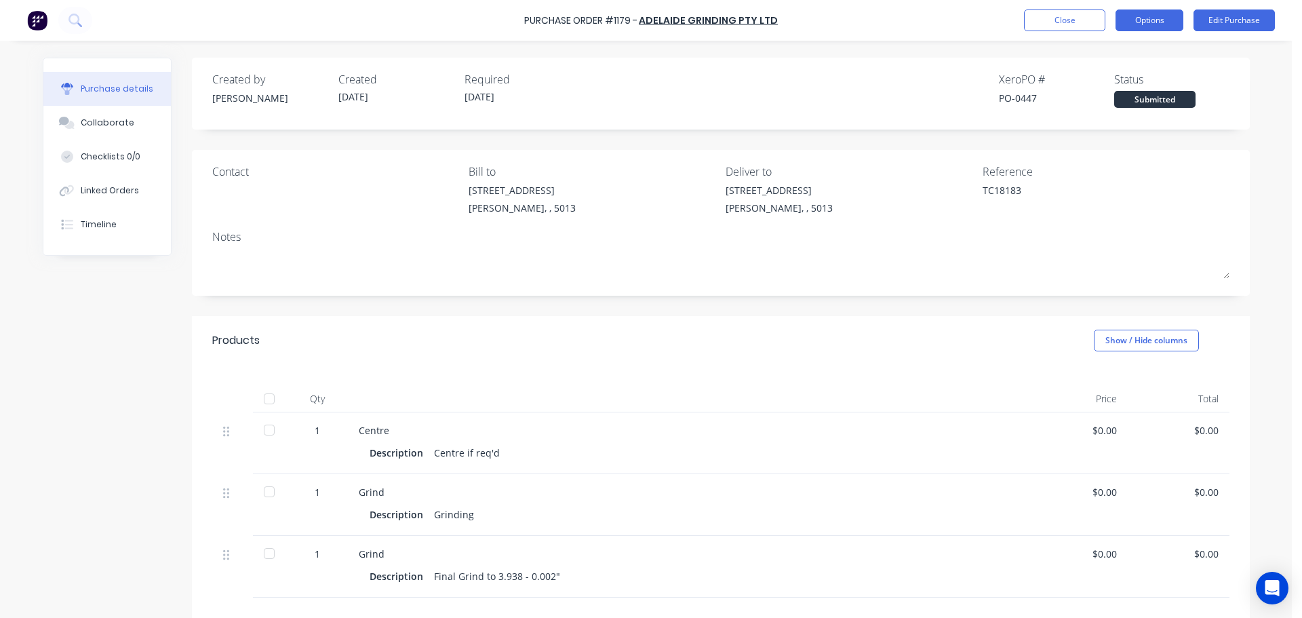
click at [1162, 28] on button "Options" at bounding box center [1150, 20] width 68 height 22
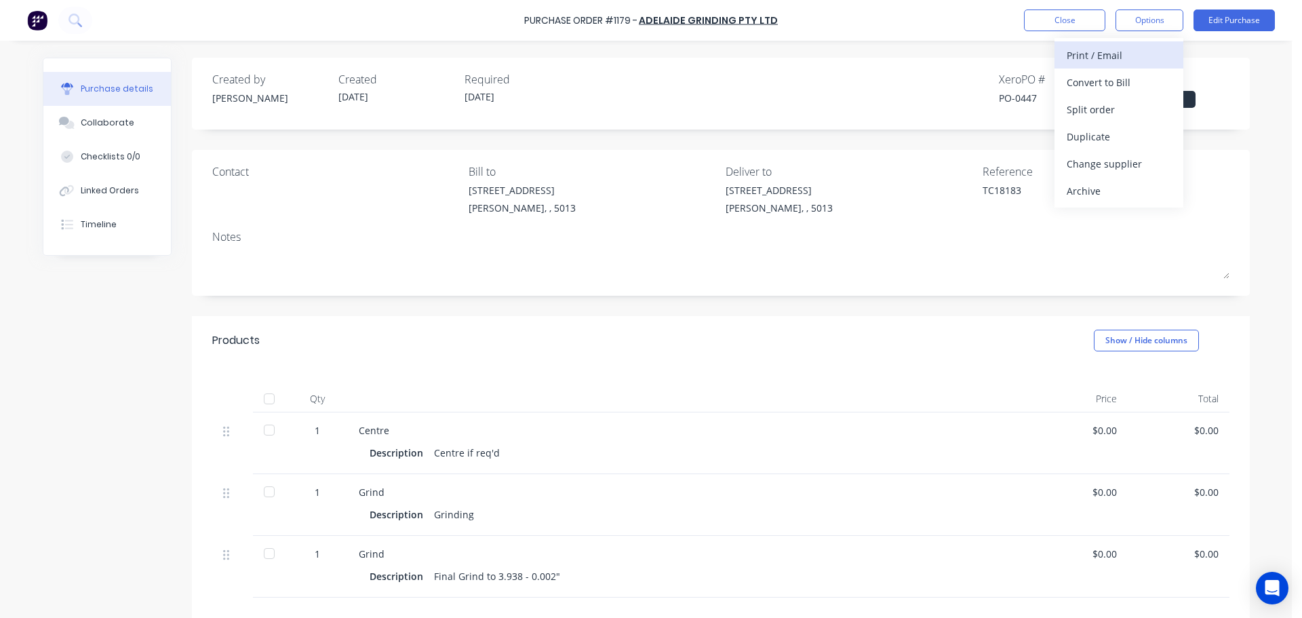
click at [1095, 64] on div "Print / Email" at bounding box center [1119, 55] width 104 height 20
click at [1090, 113] on div "Without pricing" at bounding box center [1119, 110] width 104 height 20
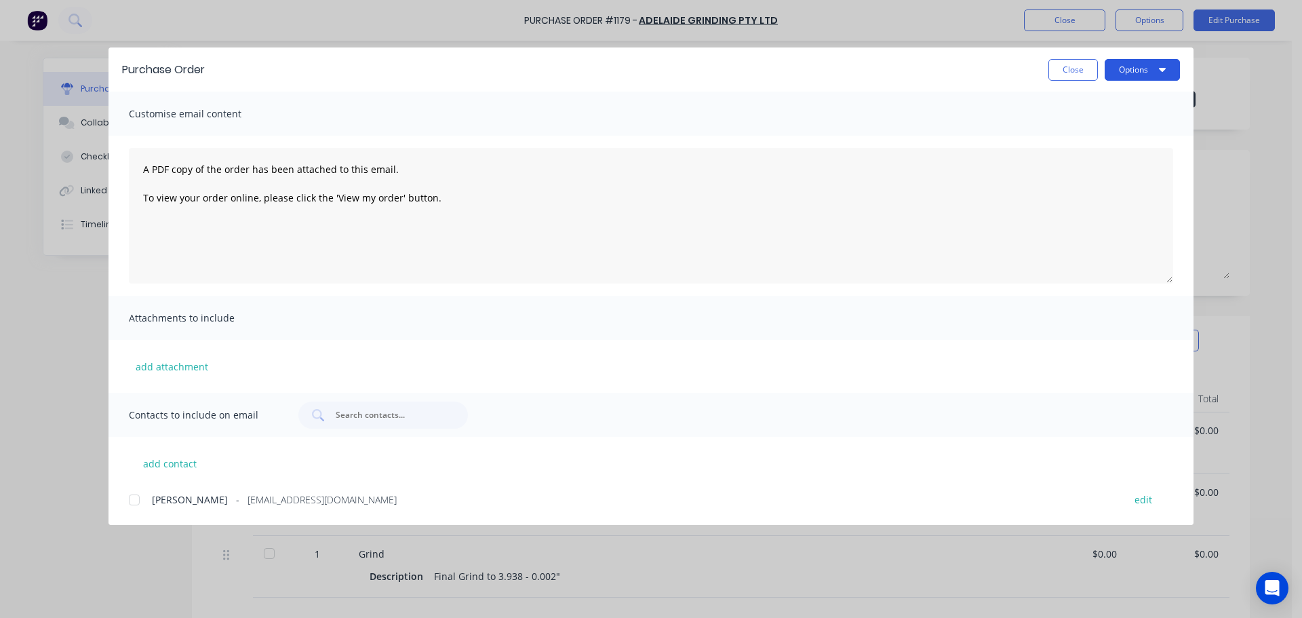
click at [1167, 68] on button "Options" at bounding box center [1142, 70] width 75 height 22
click at [1106, 125] on div "Print" at bounding box center [1116, 131] width 104 height 20
click at [1059, 70] on button "Close" at bounding box center [1074, 70] width 50 height 22
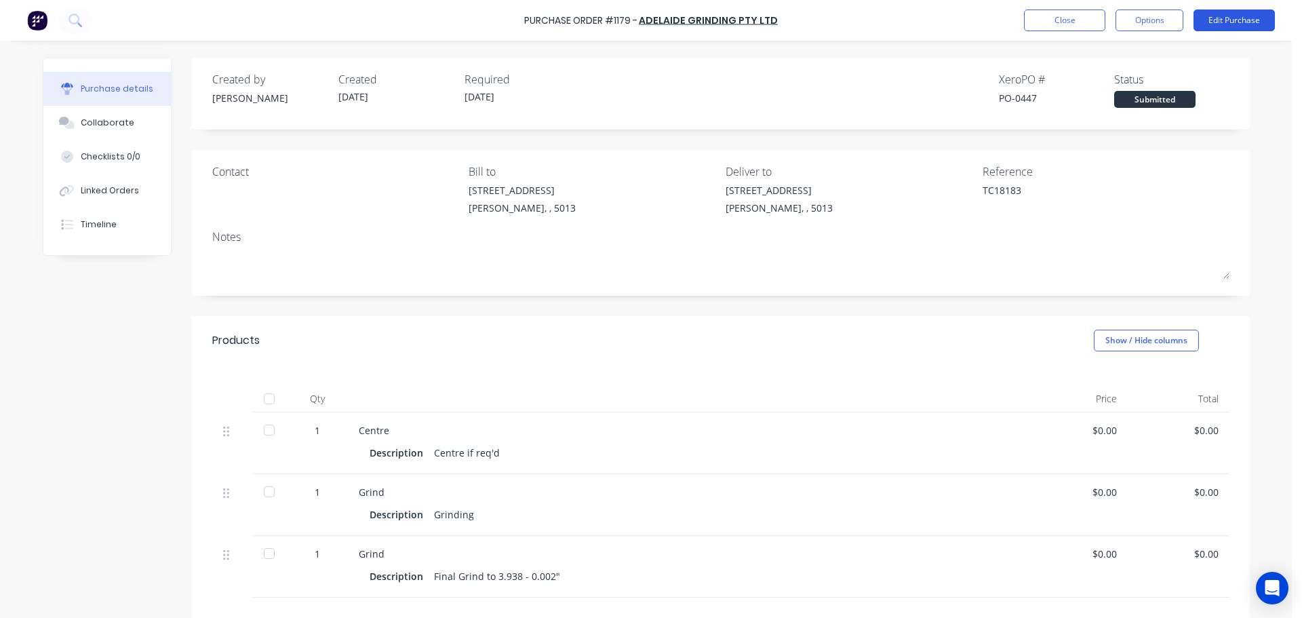
click at [1206, 17] on button "Edit Purchase" at bounding box center [1234, 20] width 81 height 22
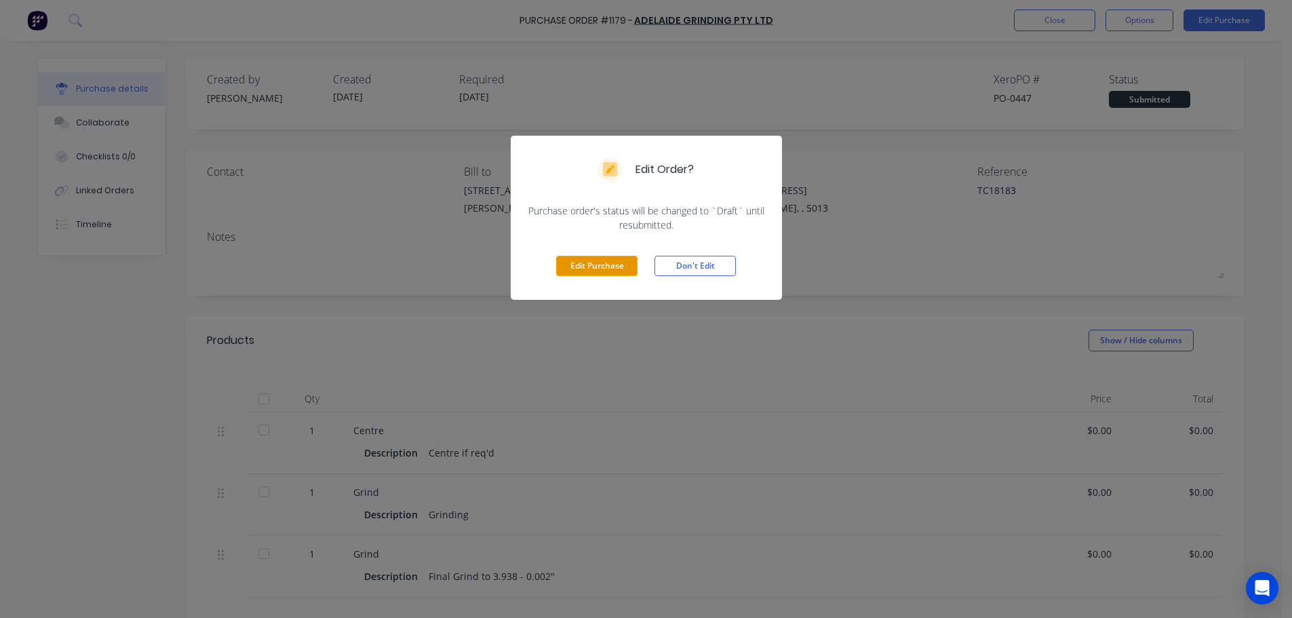
click at [620, 270] on button "Edit Purchase" at bounding box center [596, 266] width 81 height 20
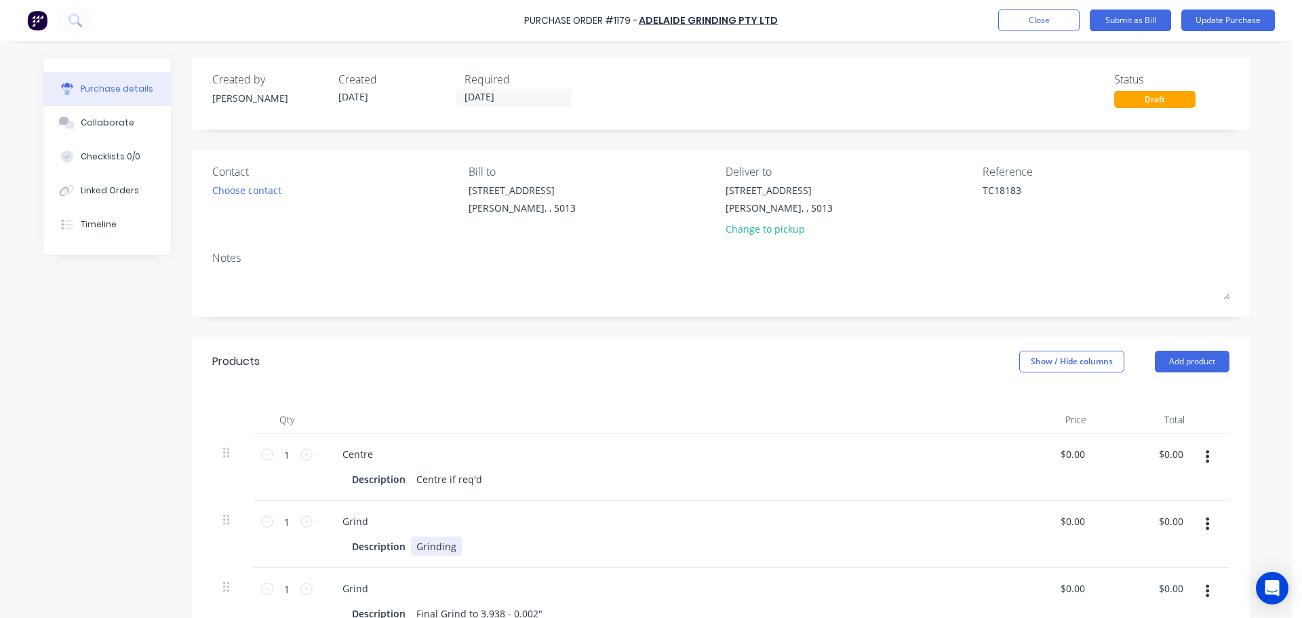
click at [433, 545] on div "Grinding" at bounding box center [436, 547] width 51 height 20
type textarea "x"
drag, startPoint x: 410, startPoint y: 544, endPoint x: 519, endPoint y: 543, distance: 108.5
click at [519, 543] on div "Description Grinding" at bounding box center [657, 547] width 621 height 20
click at [572, 486] on div "Description Centre if req'd" at bounding box center [657, 479] width 621 height 20
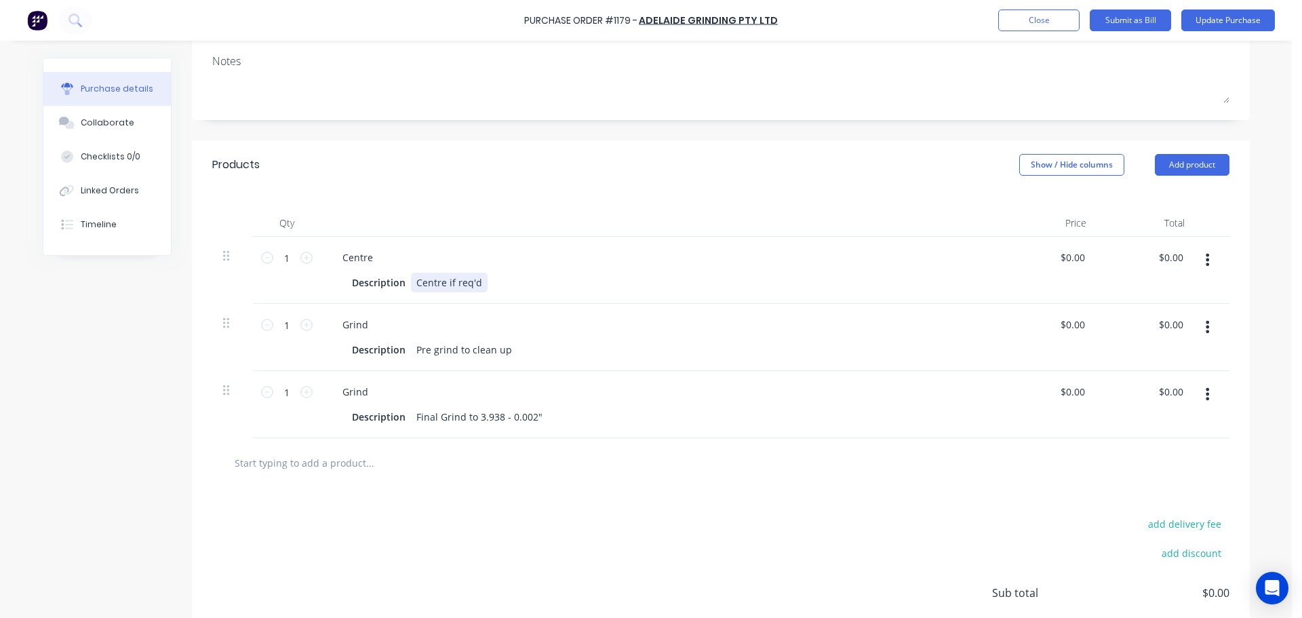
scroll to position [203, 0]
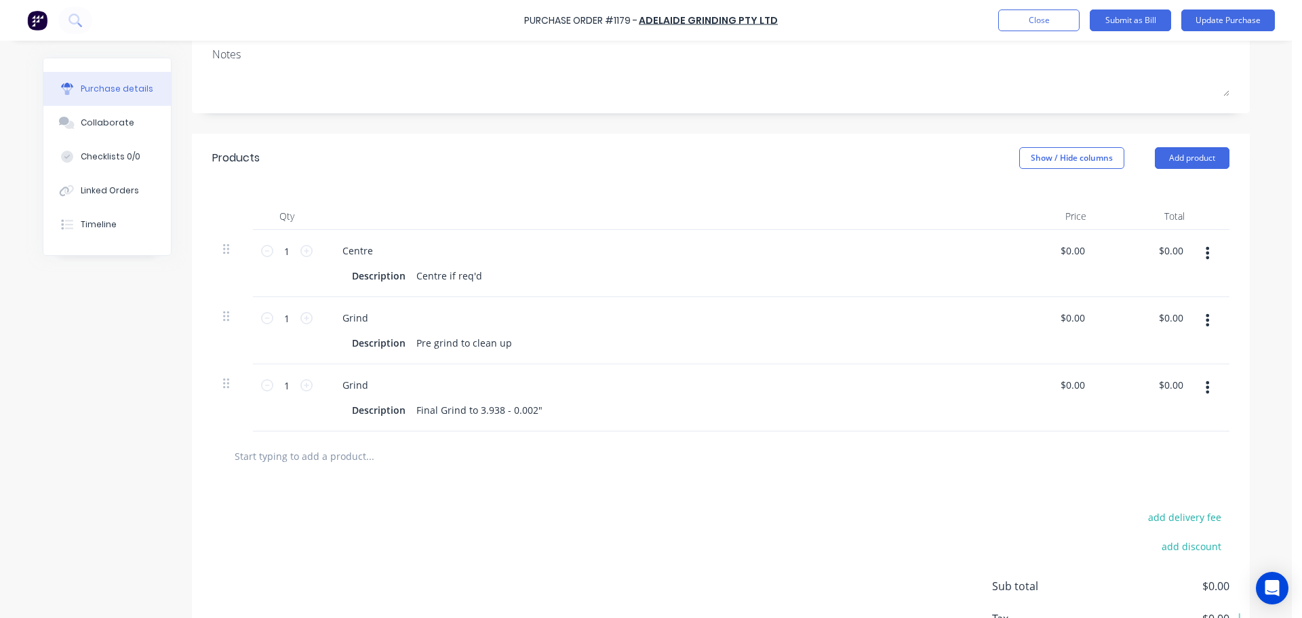
click at [589, 476] on div at bounding box center [720, 456] width 1017 height 50
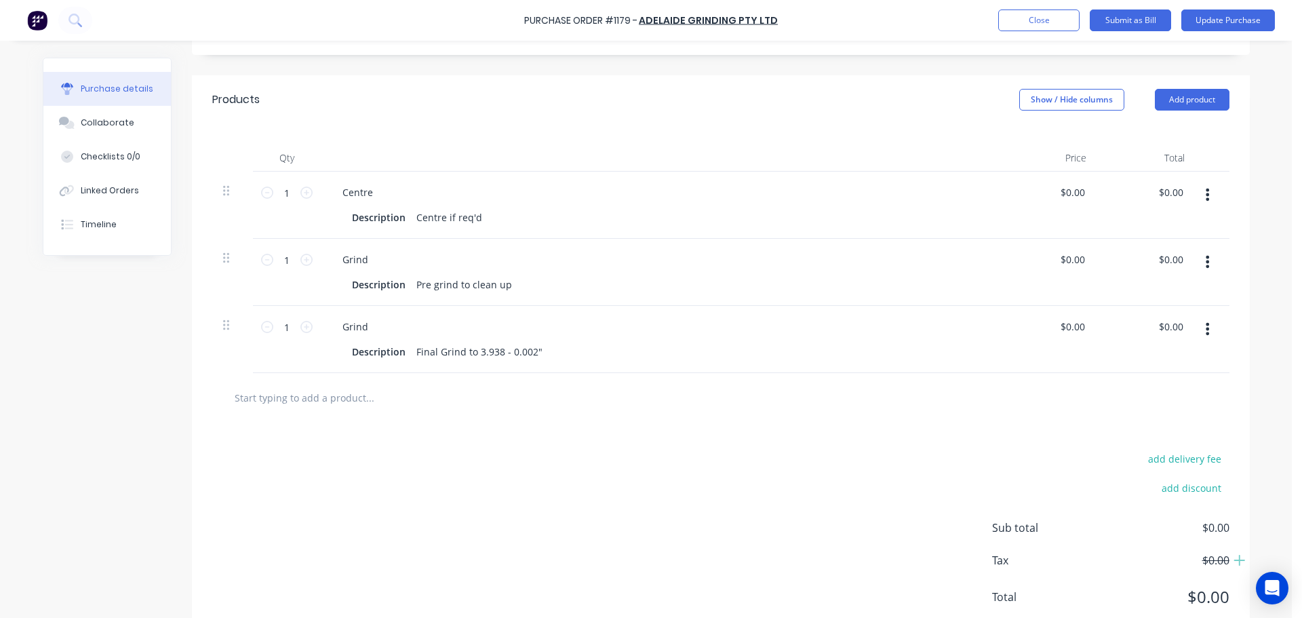
scroll to position [271, 0]
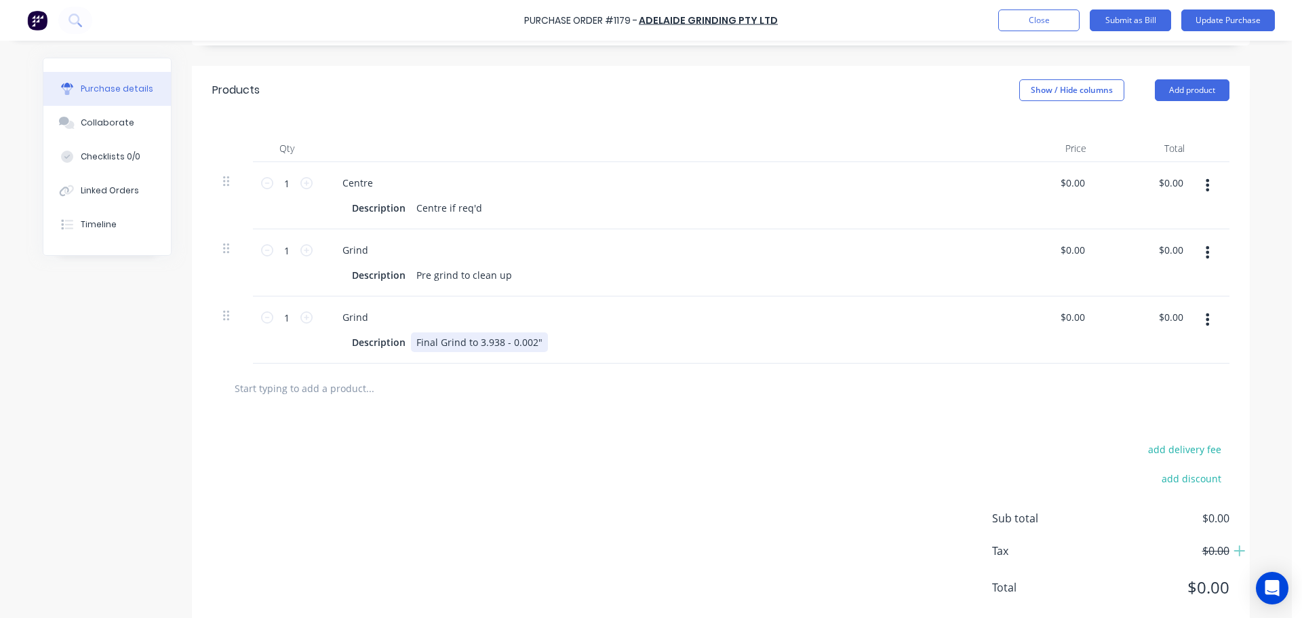
type textarea "x"
drag, startPoint x: 474, startPoint y: 342, endPoint x: 604, endPoint y: 330, distance: 130.7
click at [604, 330] on div "Grind Description Final Grind to 3.938 - 0.002"" at bounding box center [660, 329] width 678 height 67
click at [661, 541] on div "add delivery fee add discount Sub total $0.00 Tax $0.00 Total $0.00" at bounding box center [721, 524] width 1058 height 223
click at [1229, 24] on button "Update Purchase" at bounding box center [1229, 20] width 94 height 22
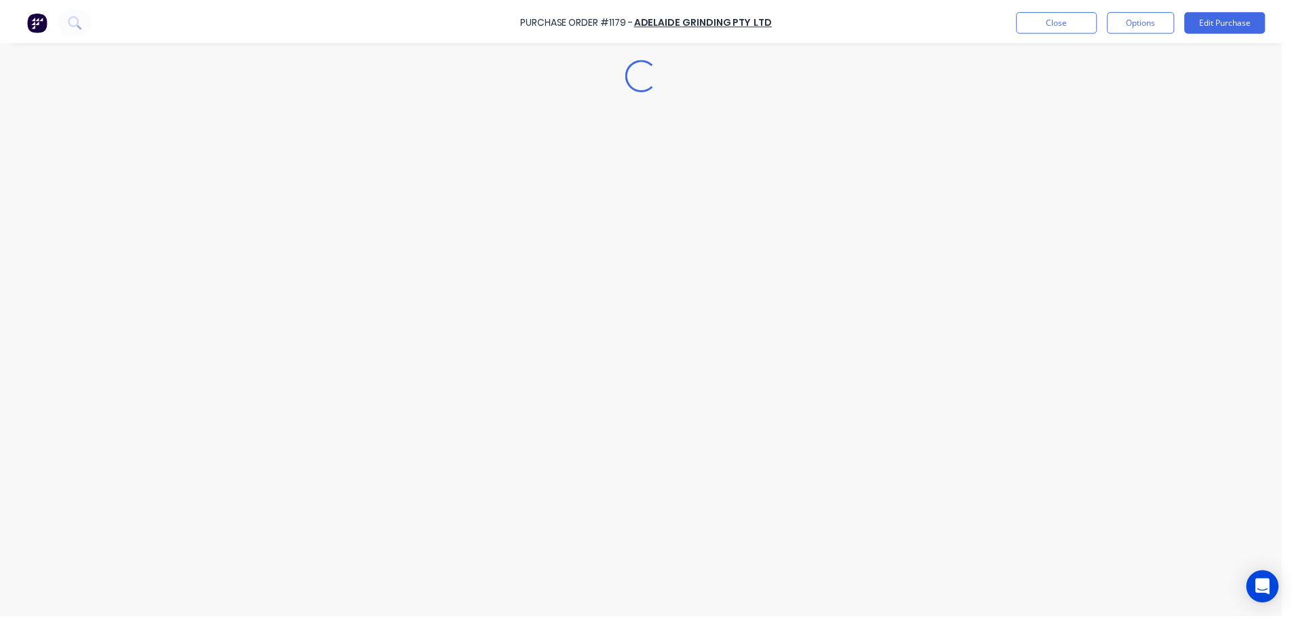
scroll to position [0, 0]
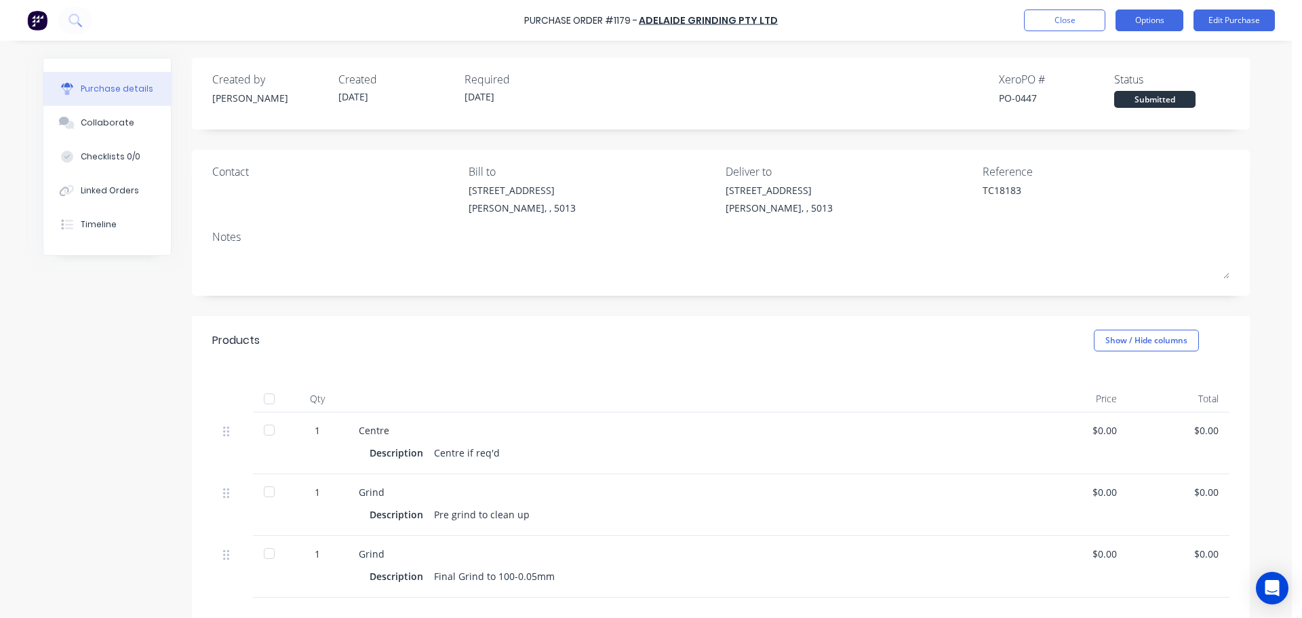
click at [1148, 28] on button "Options" at bounding box center [1150, 20] width 68 height 22
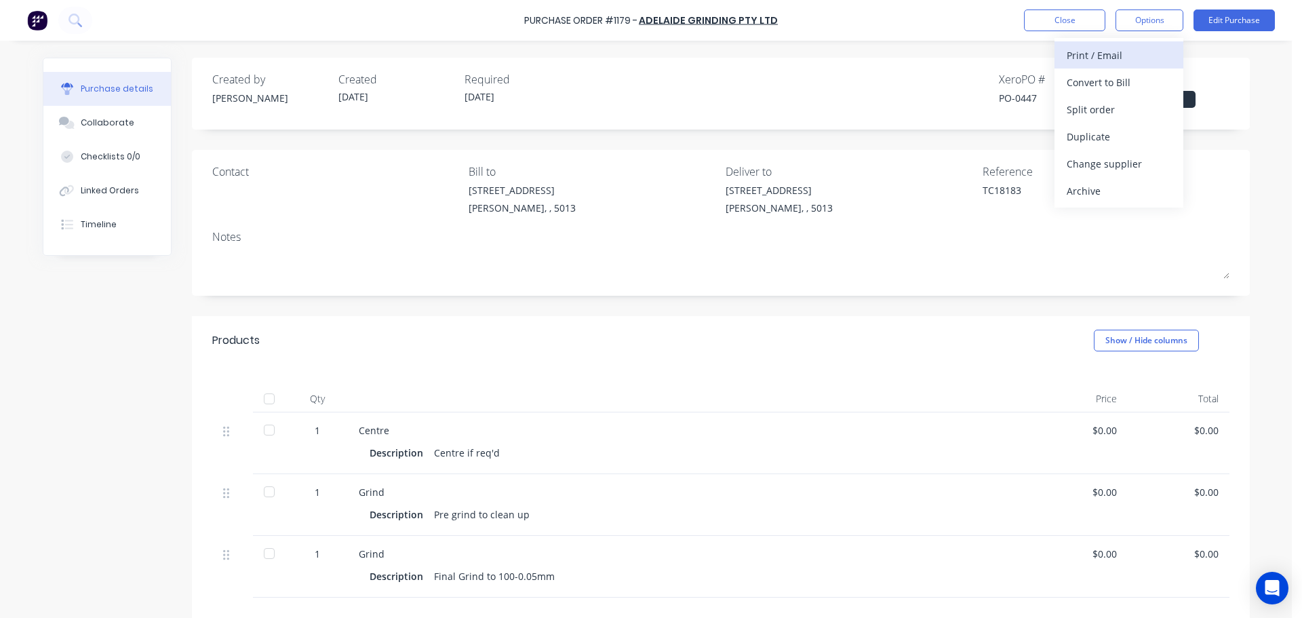
click at [1131, 47] on div "Print / Email" at bounding box center [1119, 55] width 104 height 20
click at [1098, 114] on div "Without pricing" at bounding box center [1119, 110] width 104 height 20
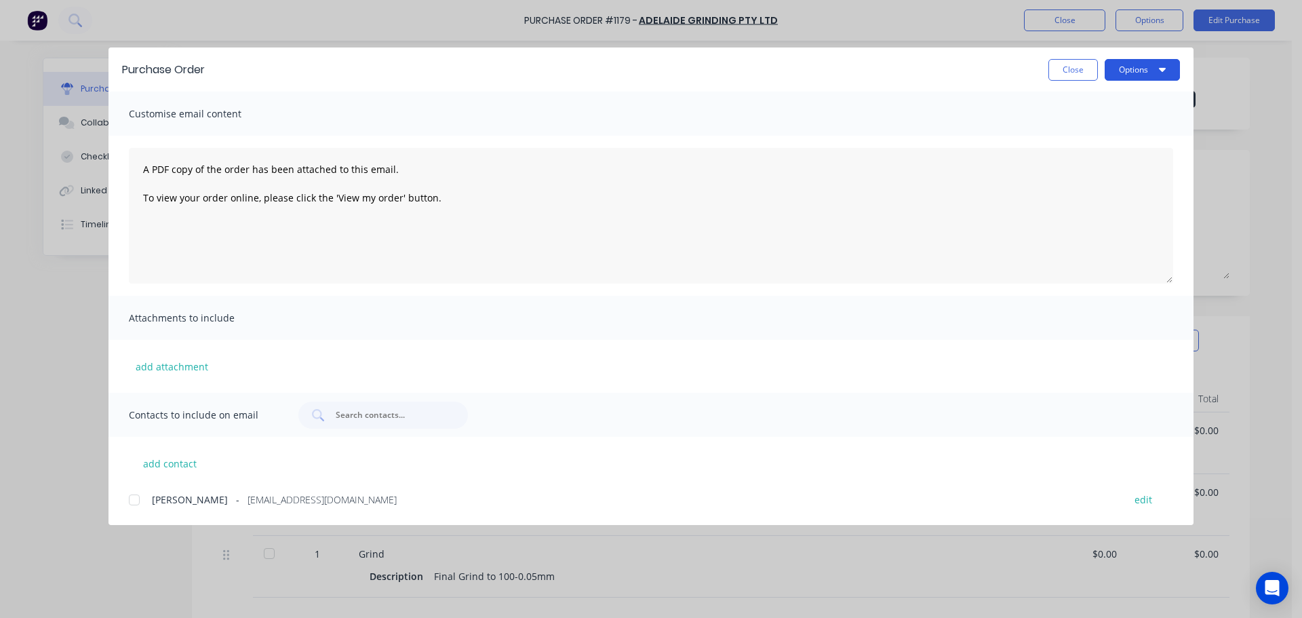
click at [1144, 72] on button "Options" at bounding box center [1142, 70] width 75 height 22
click at [1093, 110] on div "Preview" at bounding box center [1116, 104] width 104 height 20
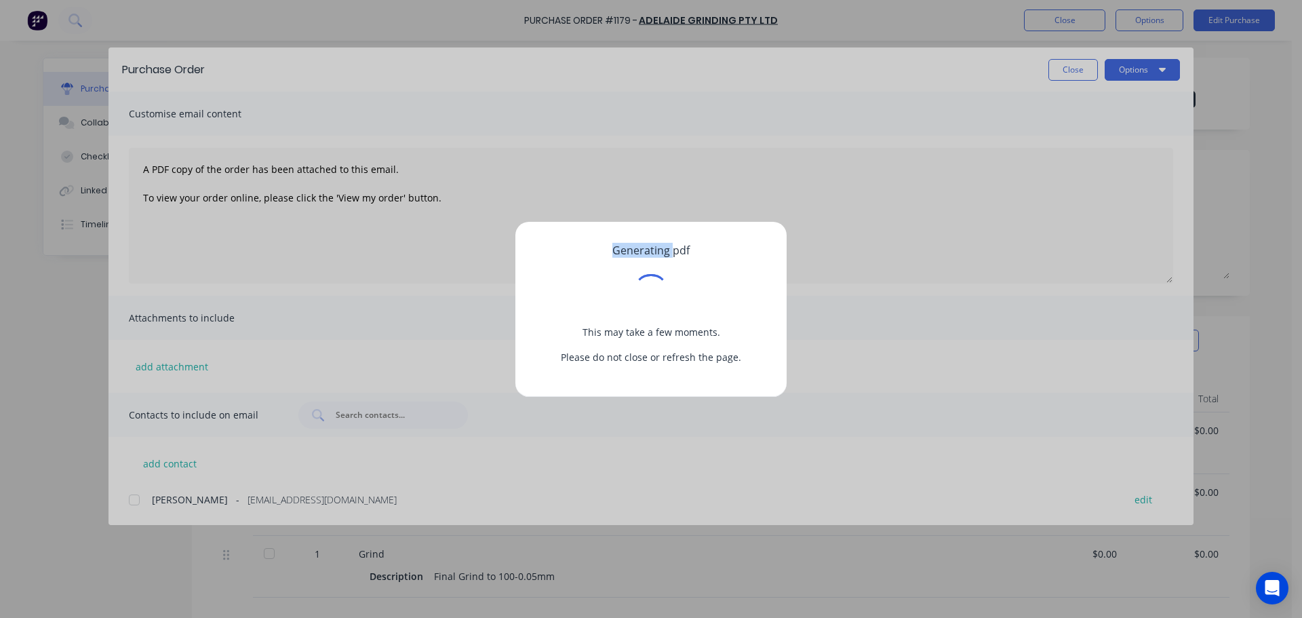
click at [1093, 110] on div "Generating pdf This may take a few moments. Please do not close or refresh the …" at bounding box center [651, 309] width 1302 height 618
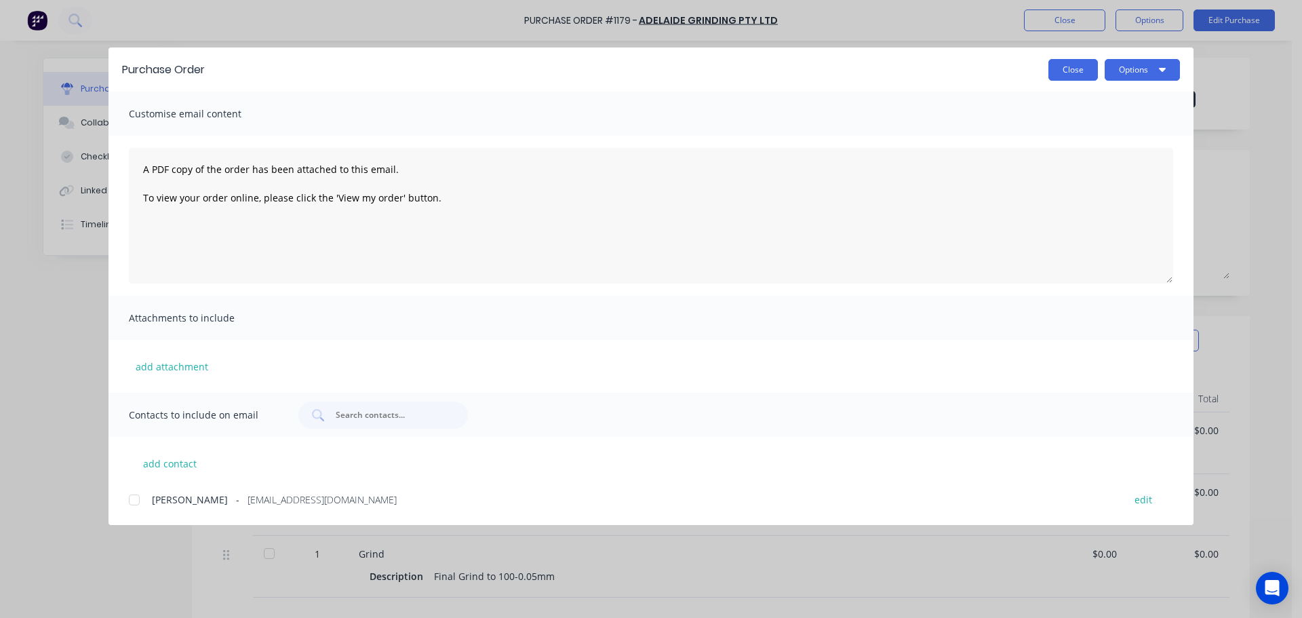
click at [1070, 77] on button "Close" at bounding box center [1074, 70] width 50 height 22
type textarea "x"
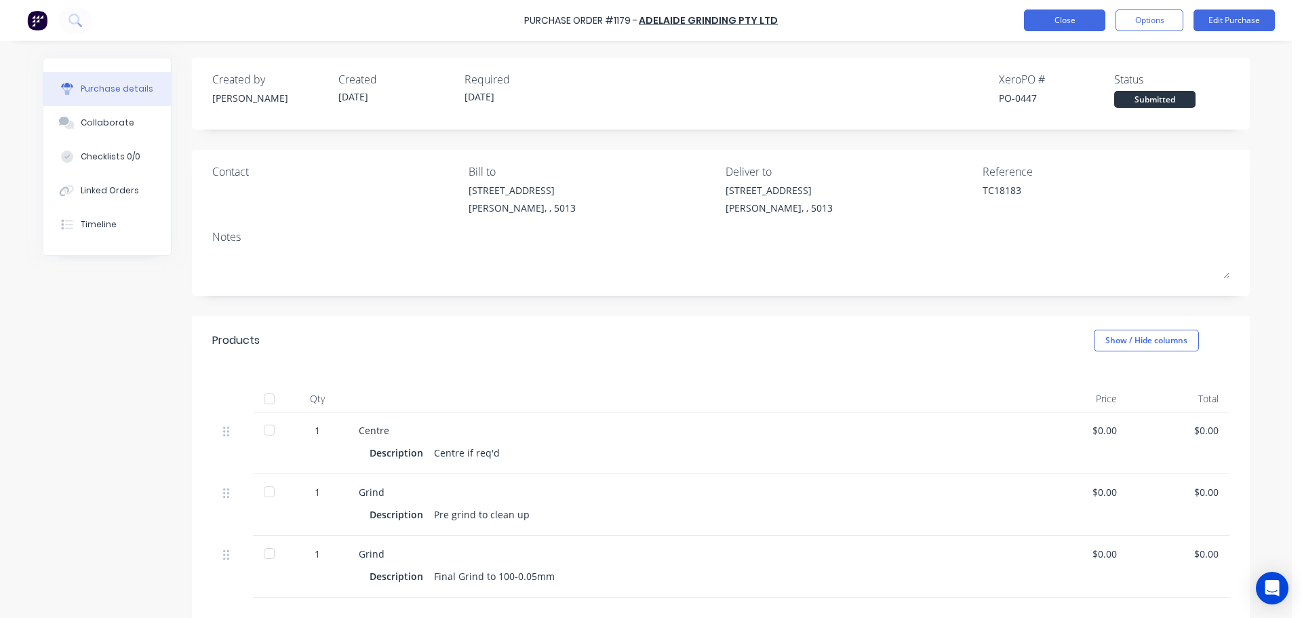
click at [1054, 26] on button "Close" at bounding box center [1064, 20] width 81 height 22
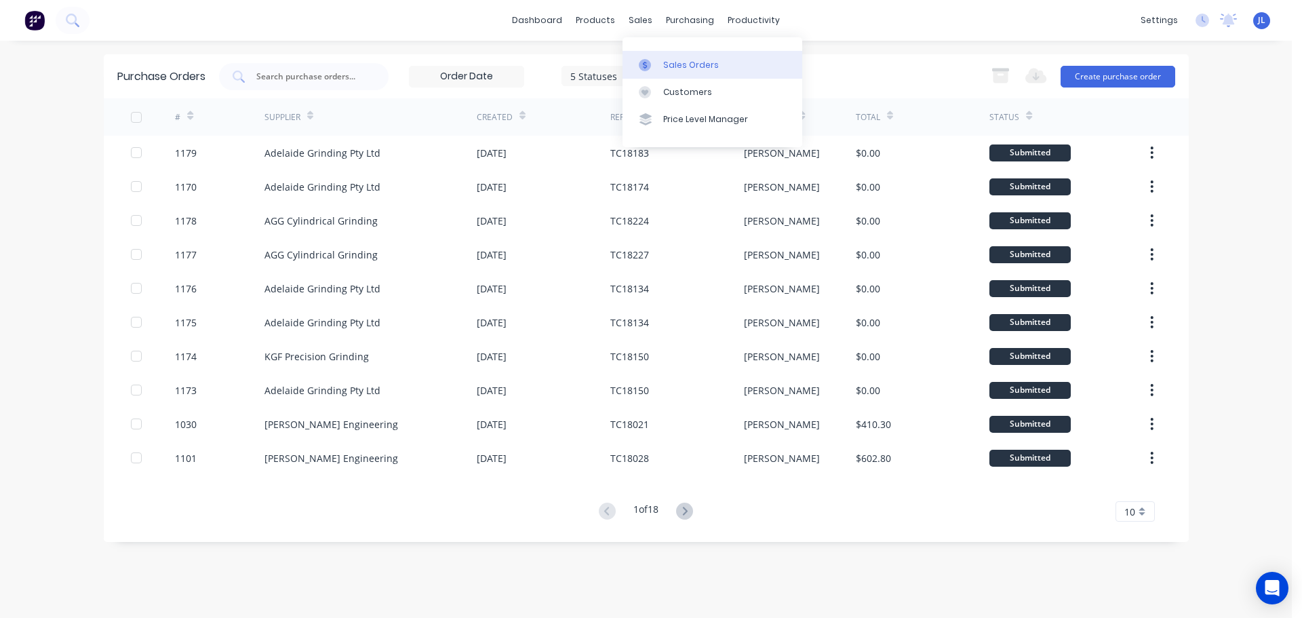
click at [657, 56] on link "Sales Orders" at bounding box center [713, 64] width 180 height 27
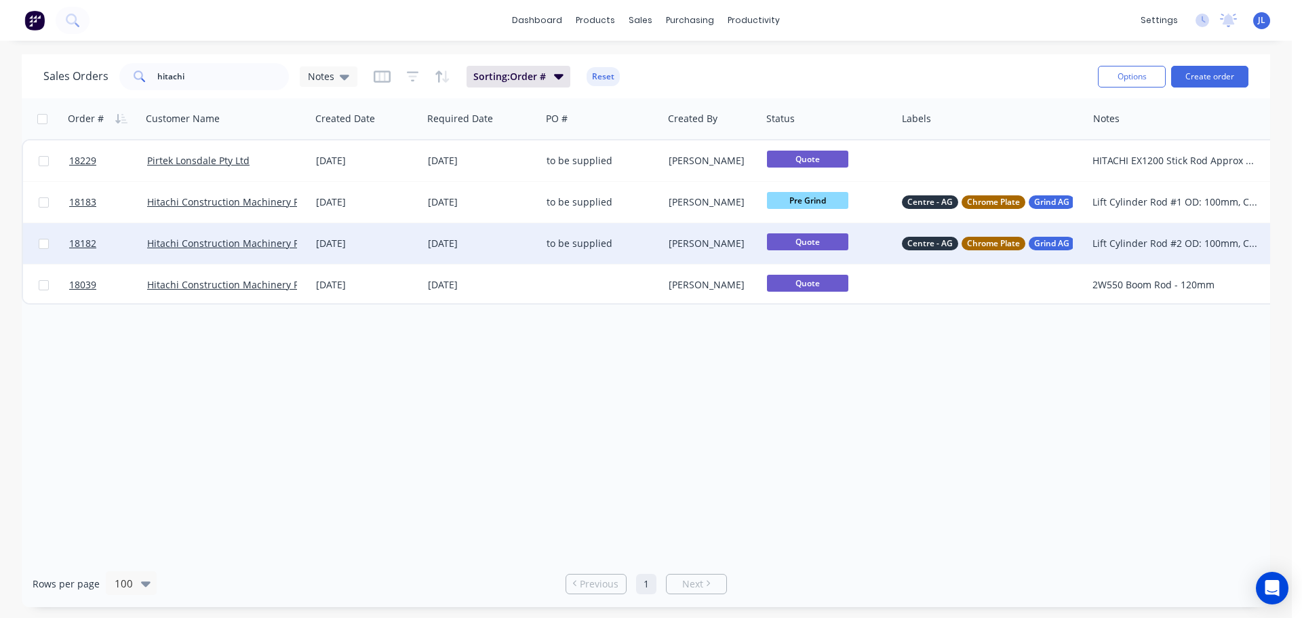
click at [551, 244] on div "to be supplied" at bounding box center [599, 244] width 105 height 14
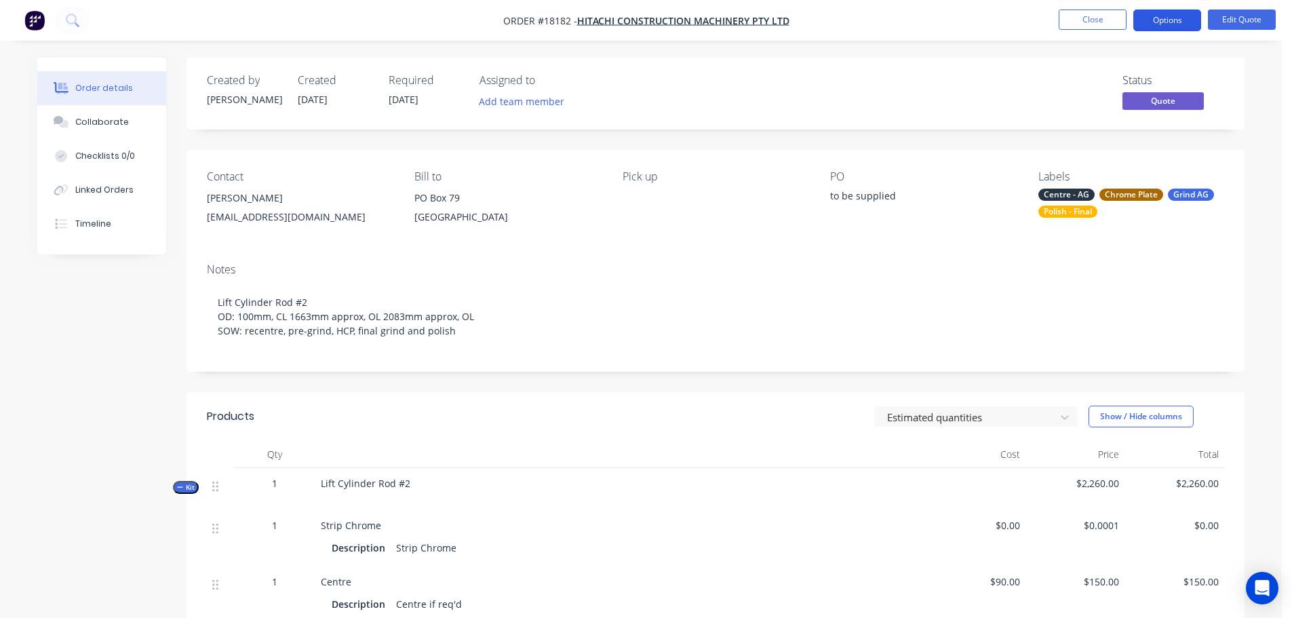
click at [1178, 18] on button "Options" at bounding box center [1167, 20] width 68 height 22
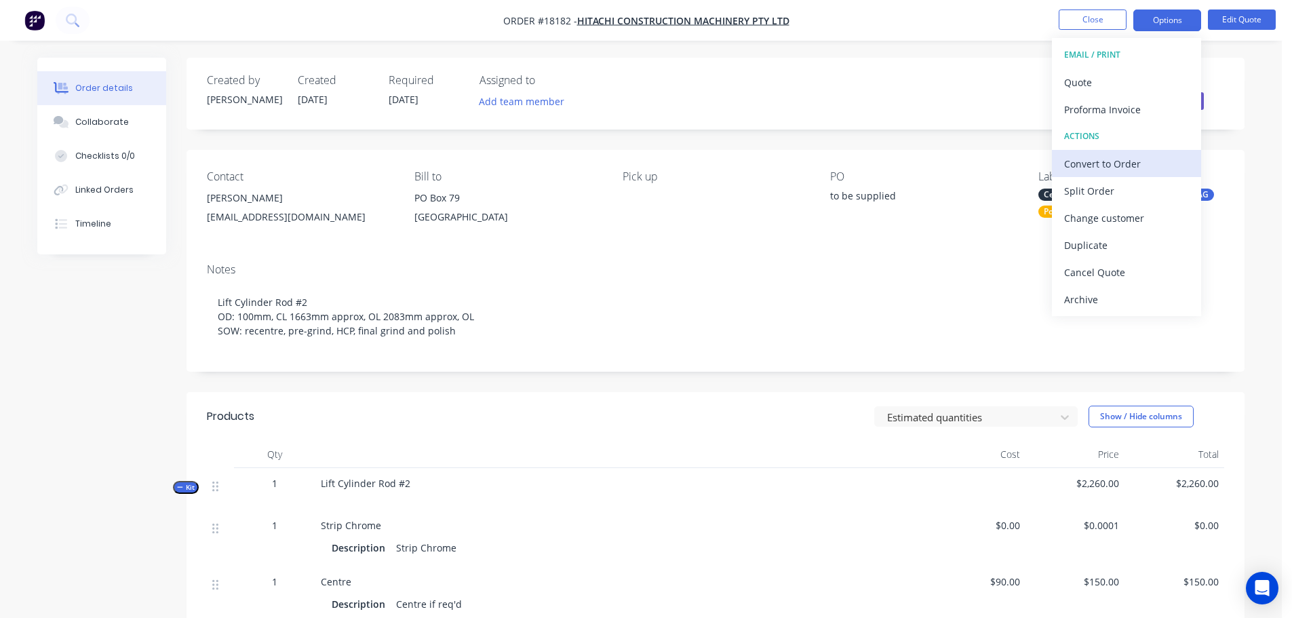
click at [1128, 169] on div "Convert to Order" at bounding box center [1126, 164] width 125 height 20
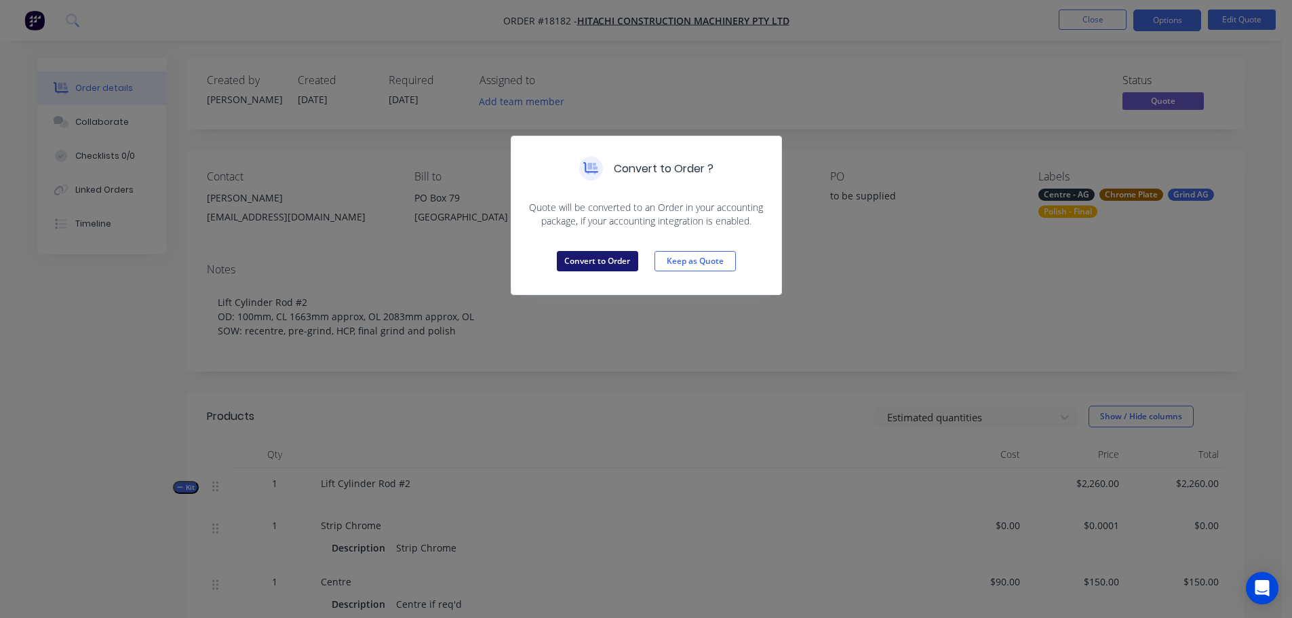
click at [615, 252] on button "Convert to Order" at bounding box center [597, 261] width 81 height 20
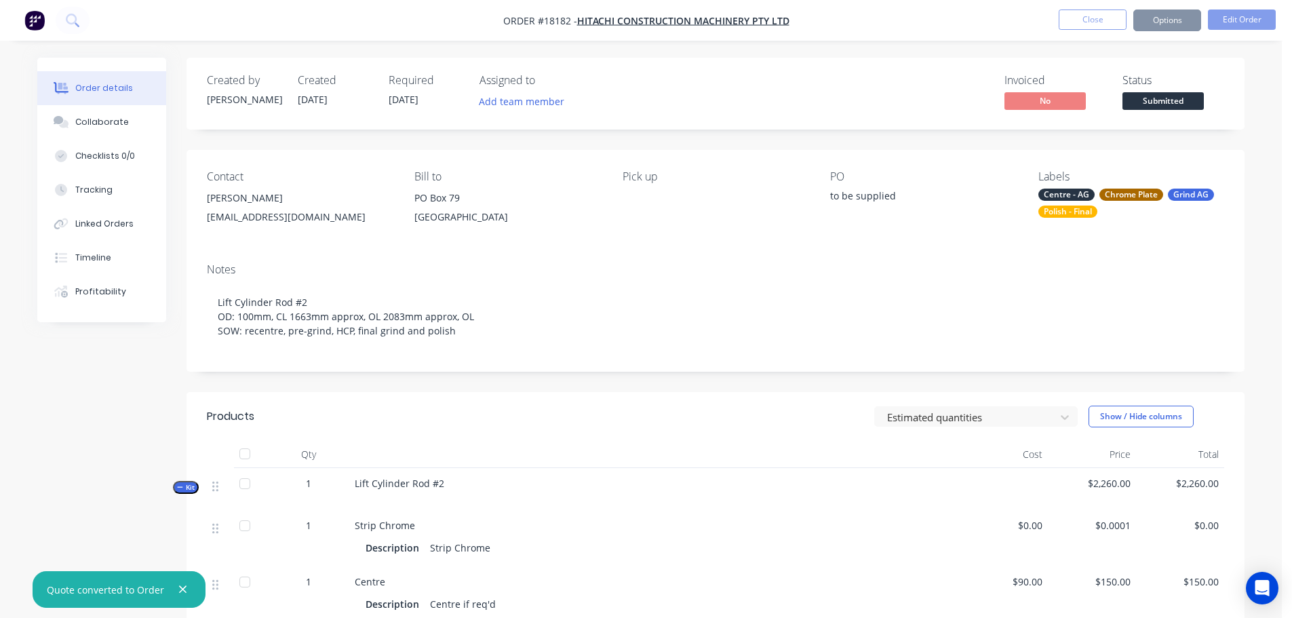
click at [1178, 21] on button "Options" at bounding box center [1167, 20] width 68 height 22
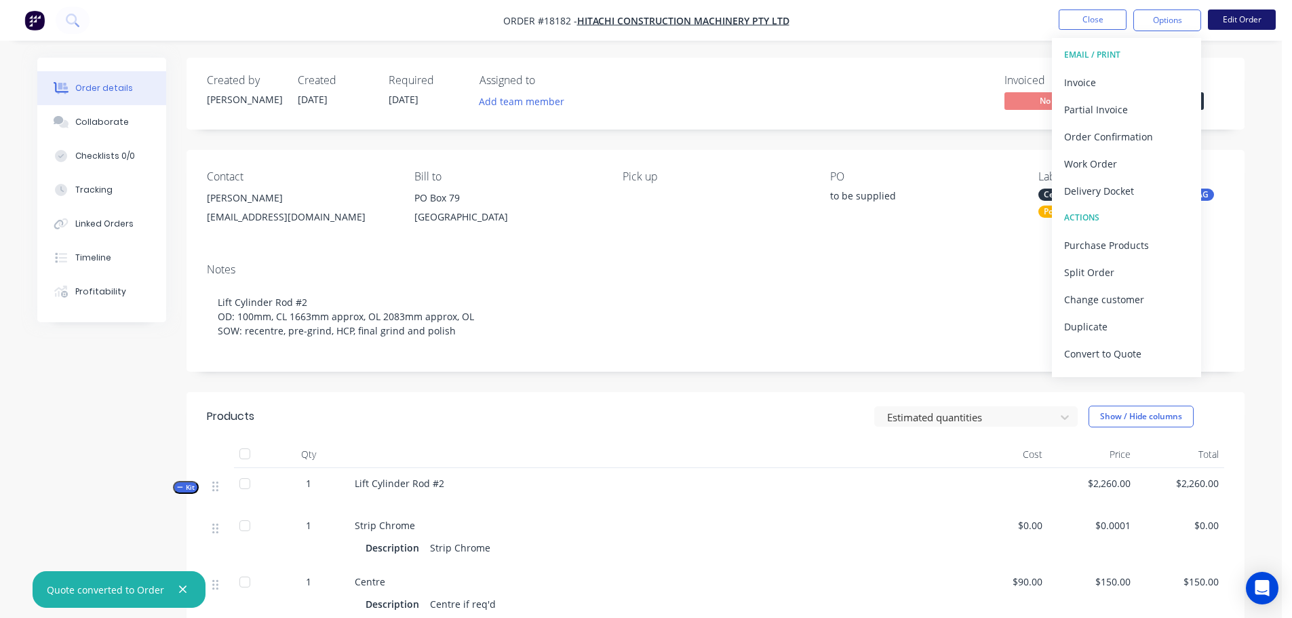
click at [1254, 24] on button "Edit Order" at bounding box center [1242, 19] width 68 height 20
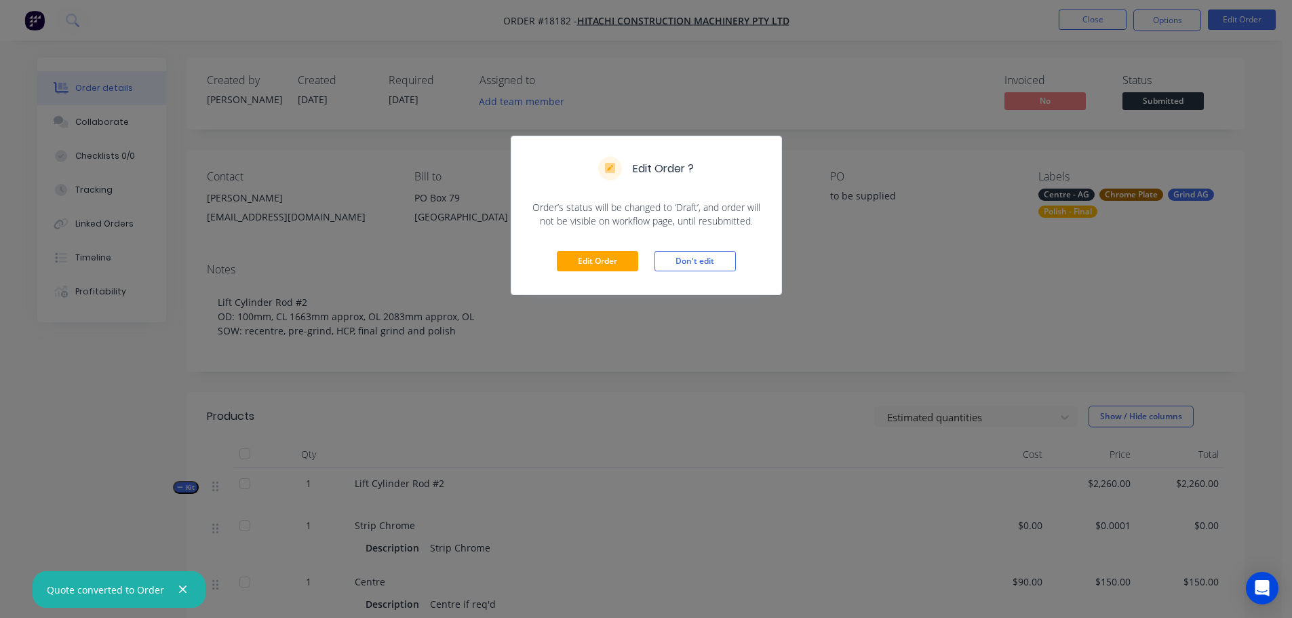
click at [591, 275] on div "Edit Order Don't edit" at bounding box center [646, 261] width 270 height 66
click at [594, 270] on button "Edit Order" at bounding box center [597, 261] width 81 height 20
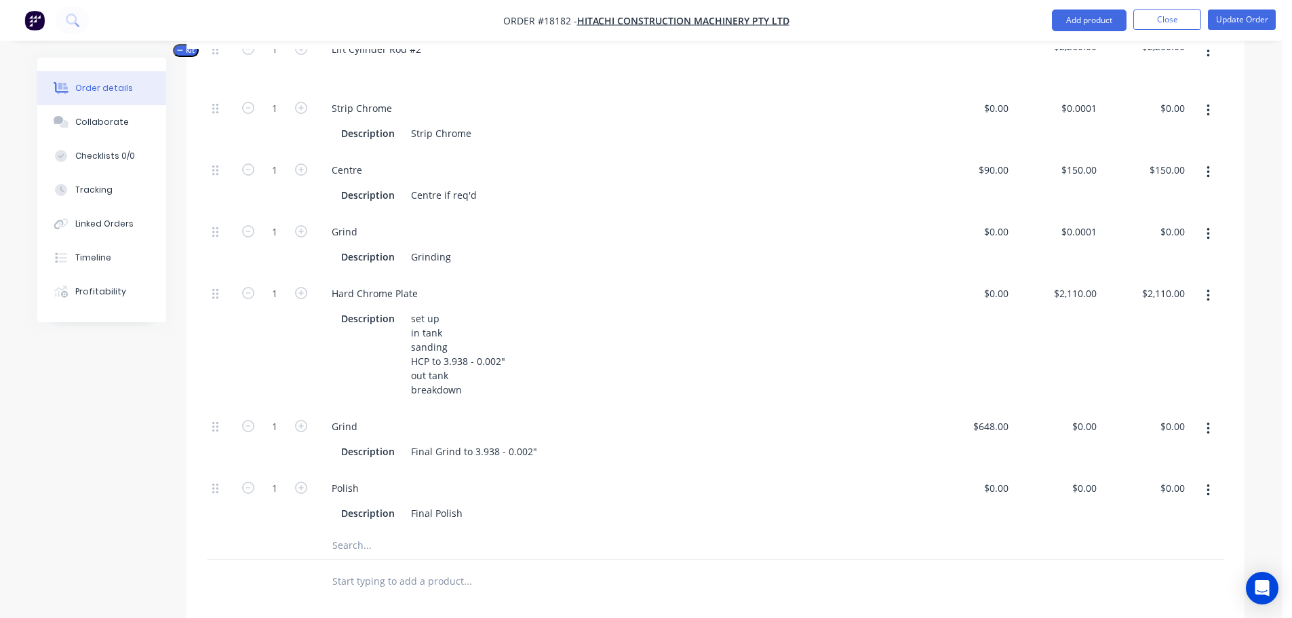
scroll to position [543, 0]
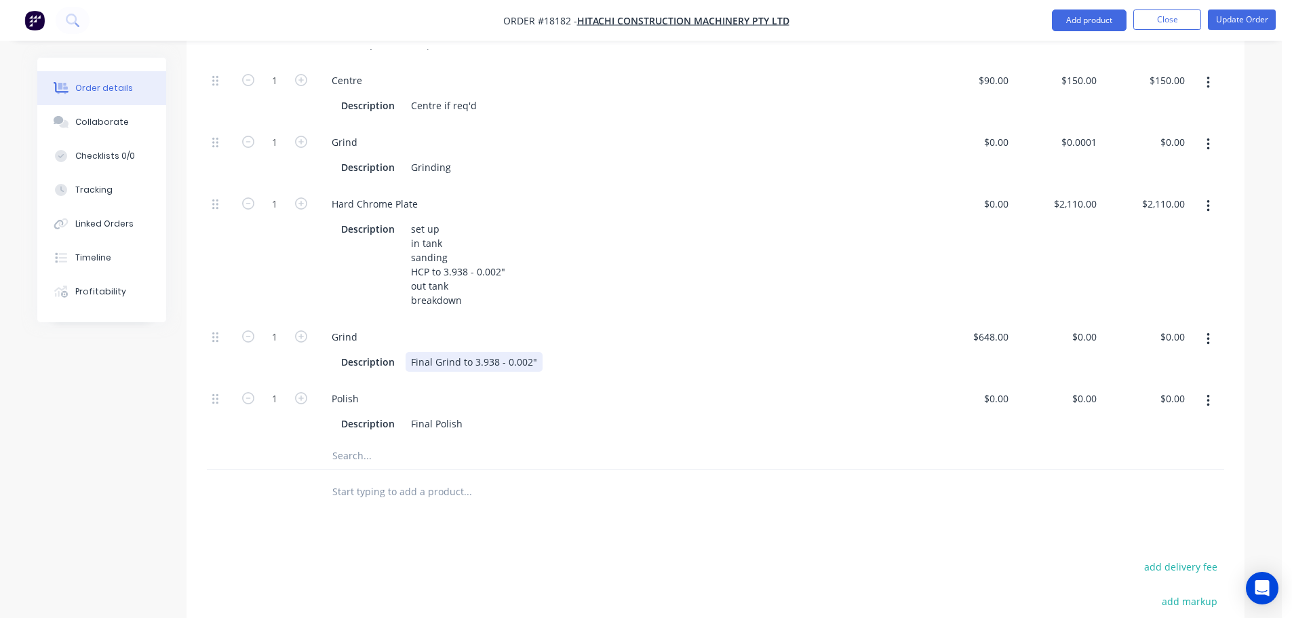
click at [471, 353] on div "Final Grind to 3.938 - 0.002"" at bounding box center [474, 362] width 137 height 20
drag, startPoint x: 471, startPoint y: 347, endPoint x: 572, endPoint y: 339, distance: 101.3
click at [572, 352] on div "Description Final Grind to 3.938 - 0.002"" at bounding box center [618, 362] width 564 height 20
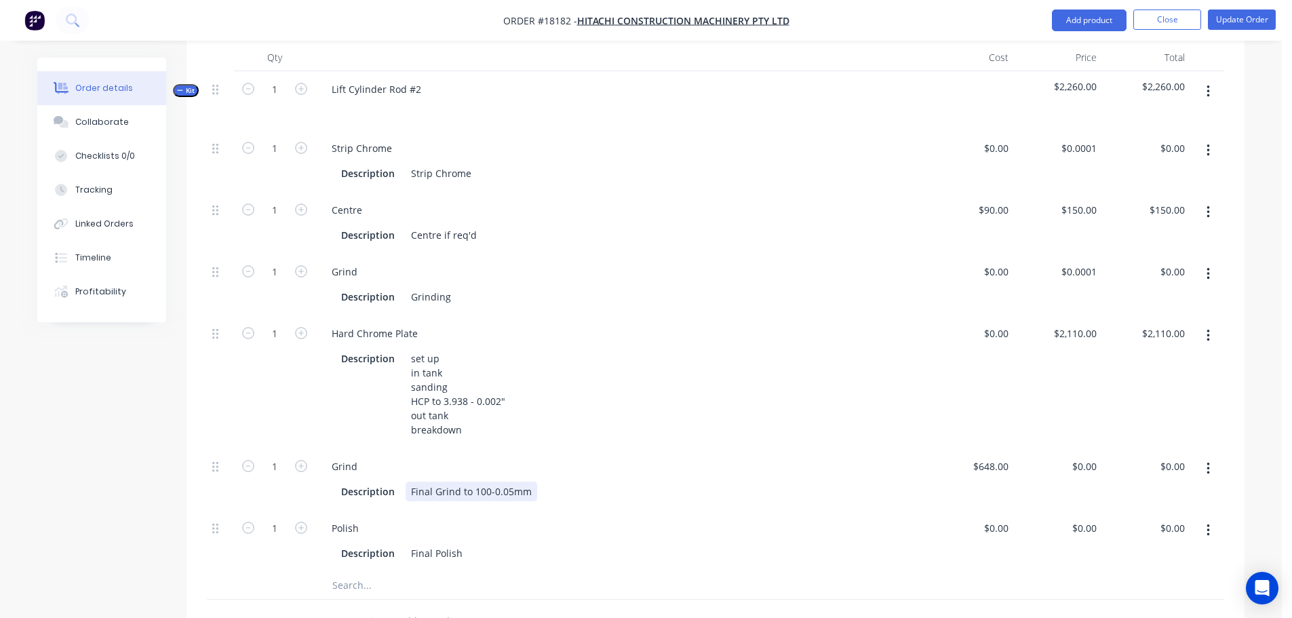
scroll to position [407, 0]
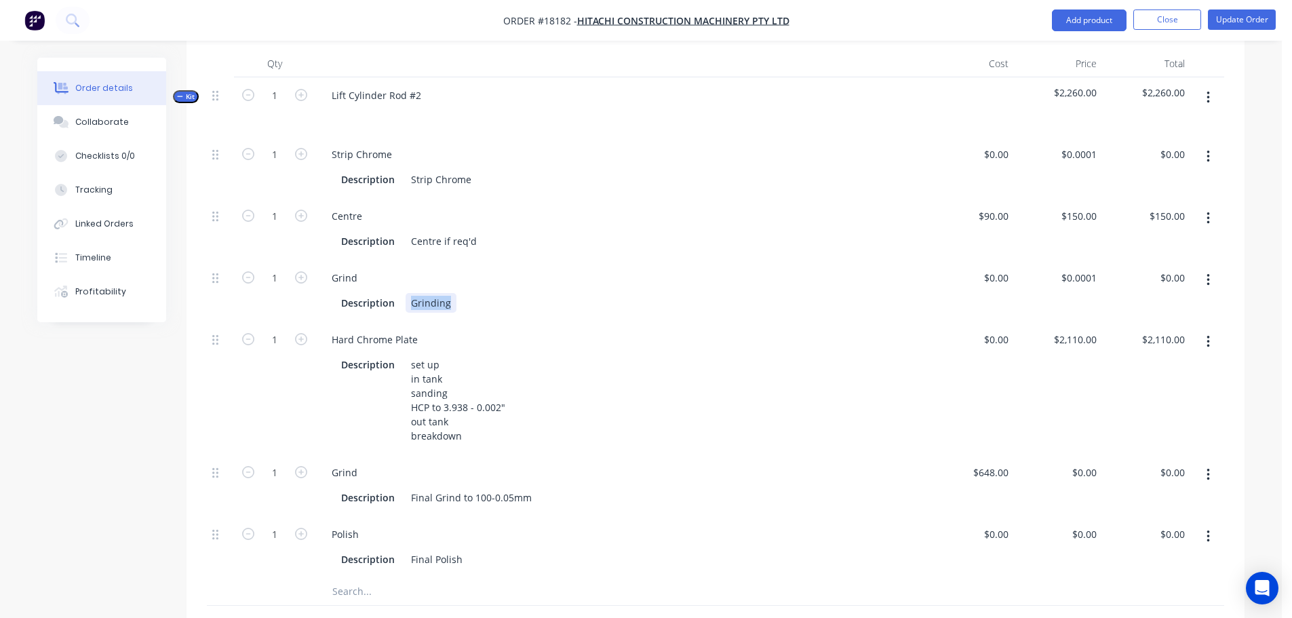
drag, startPoint x: 412, startPoint y: 285, endPoint x: 524, endPoint y: 282, distance: 112.6
click at [520, 293] on div "Description Grinding" at bounding box center [618, 303] width 564 height 20
click at [828, 330] on div "Hard Chrome Plate" at bounding box center [621, 340] width 600 height 20
click at [1197, 144] on button "button" at bounding box center [1208, 156] width 32 height 24
click at [1144, 237] on div "Delete" at bounding box center [1160, 247] width 104 height 20
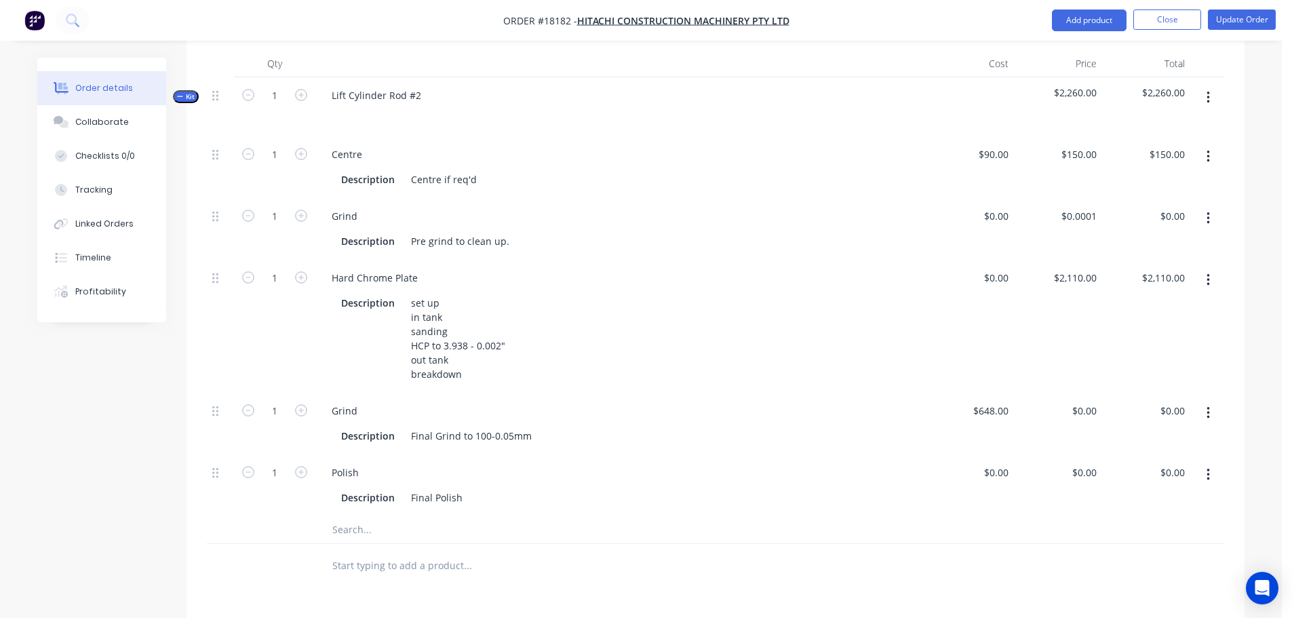
click at [882, 393] on div "Grind Description Final Grind to 100-0.05mm" at bounding box center [620, 424] width 610 height 62
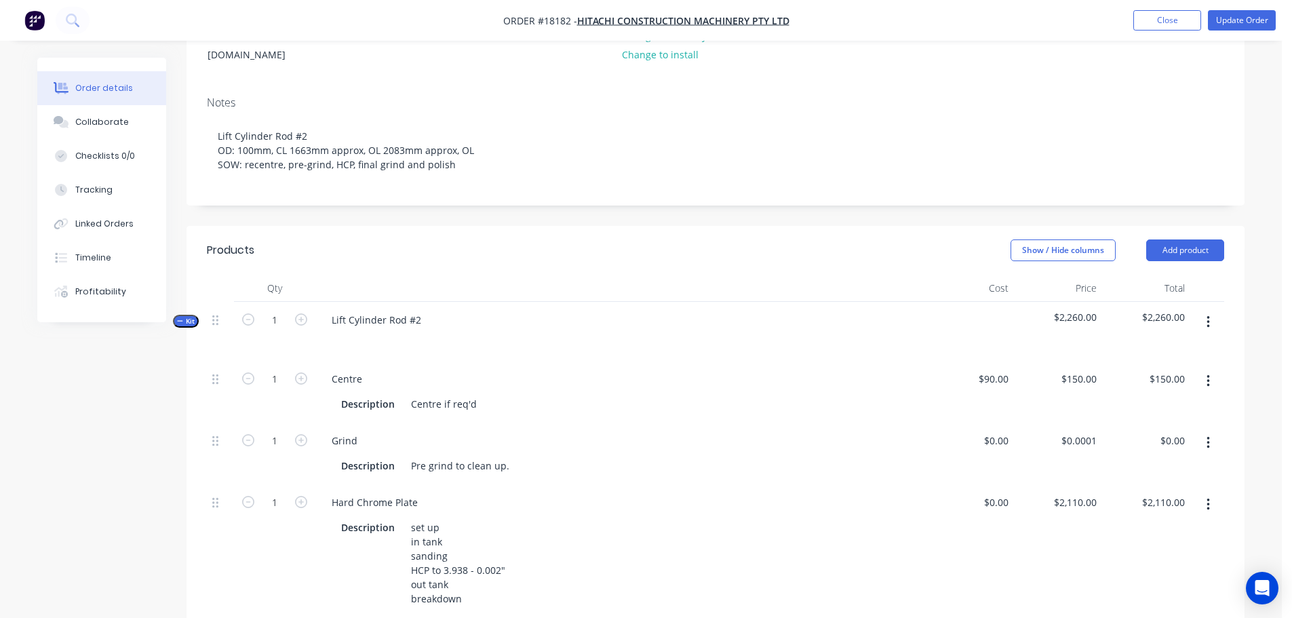
scroll to position [30, 0]
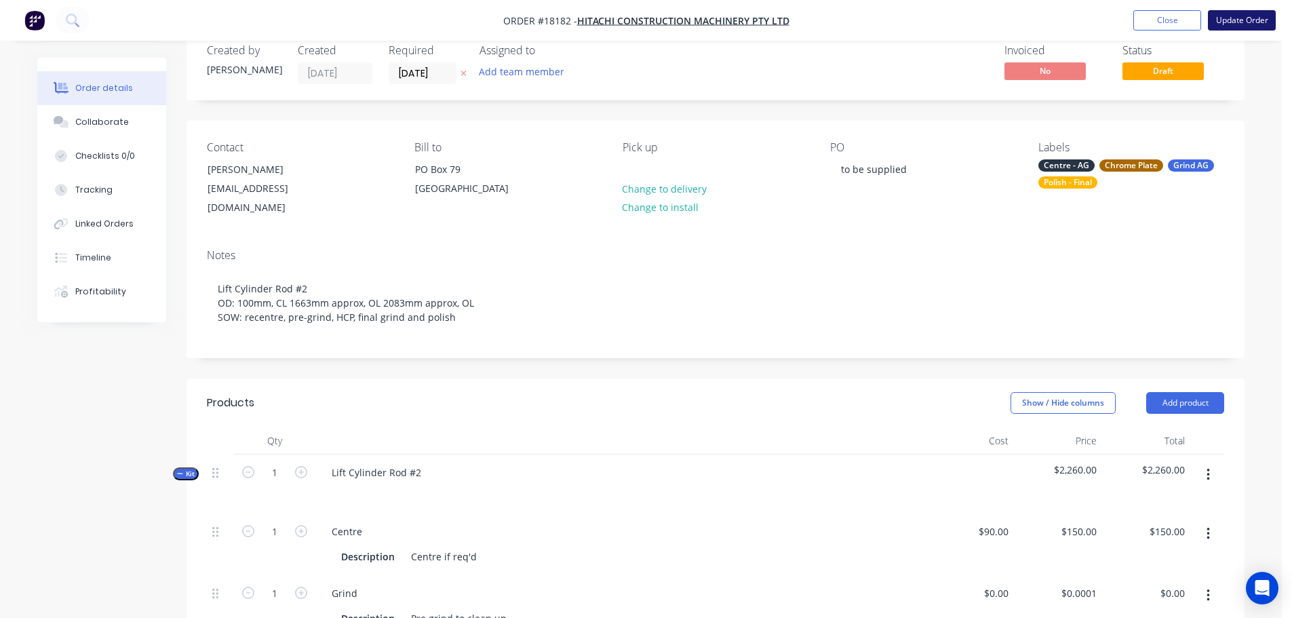
click at [1243, 26] on button "Update Order" at bounding box center [1242, 20] width 68 height 20
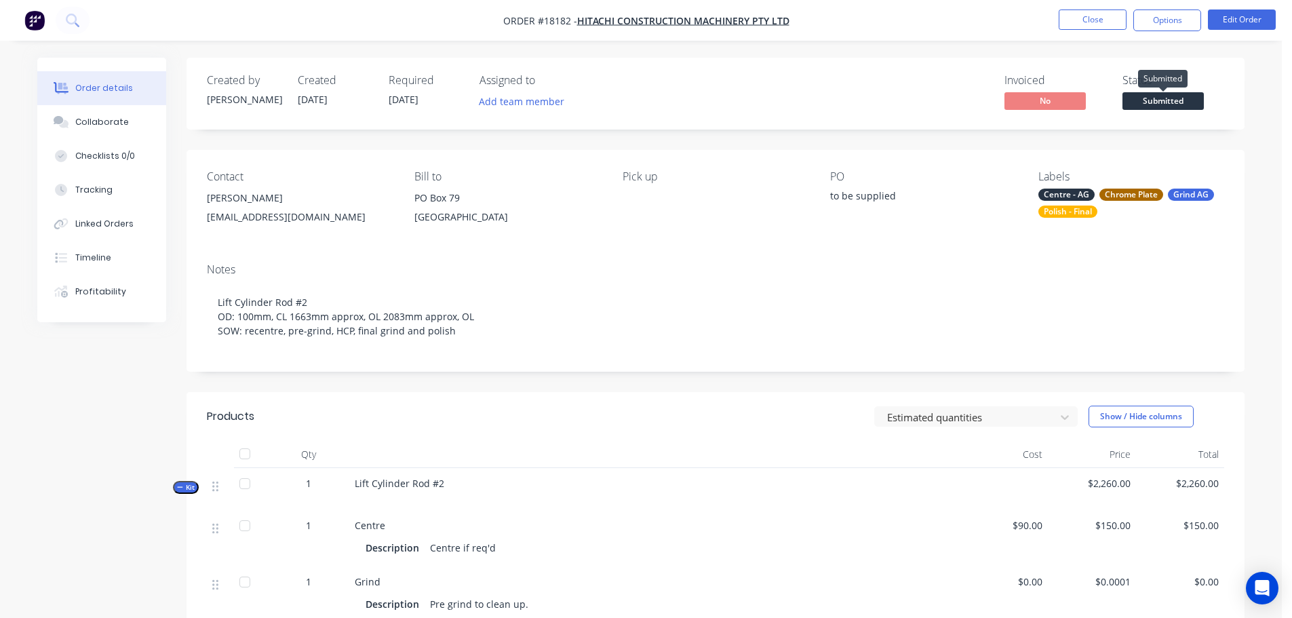
click at [1162, 98] on span "Submitted" at bounding box center [1163, 100] width 81 height 17
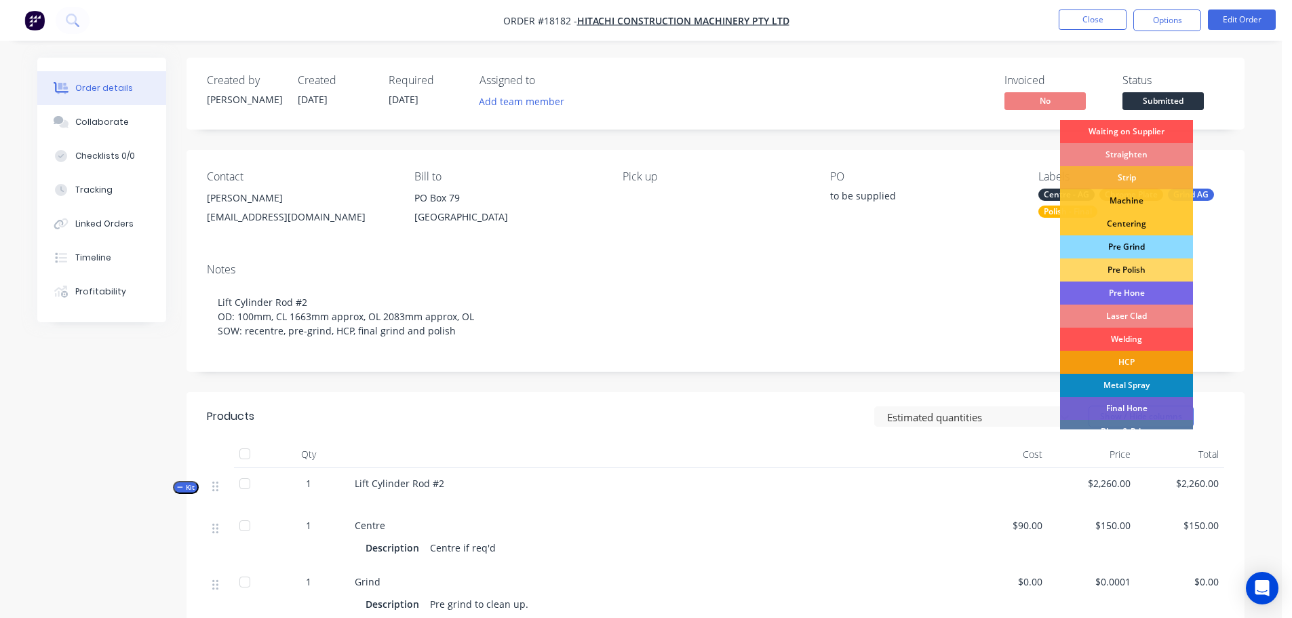
click at [1127, 248] on div "Pre Grind" at bounding box center [1126, 246] width 133 height 23
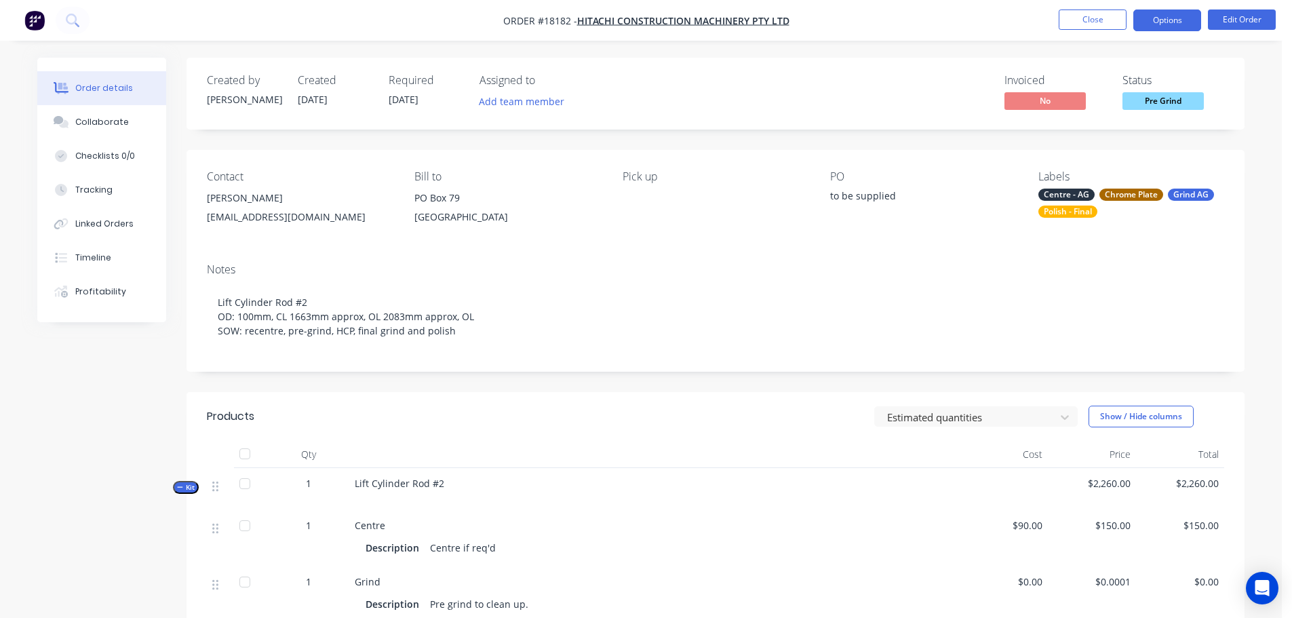
click at [1176, 22] on button "Options" at bounding box center [1167, 20] width 68 height 22
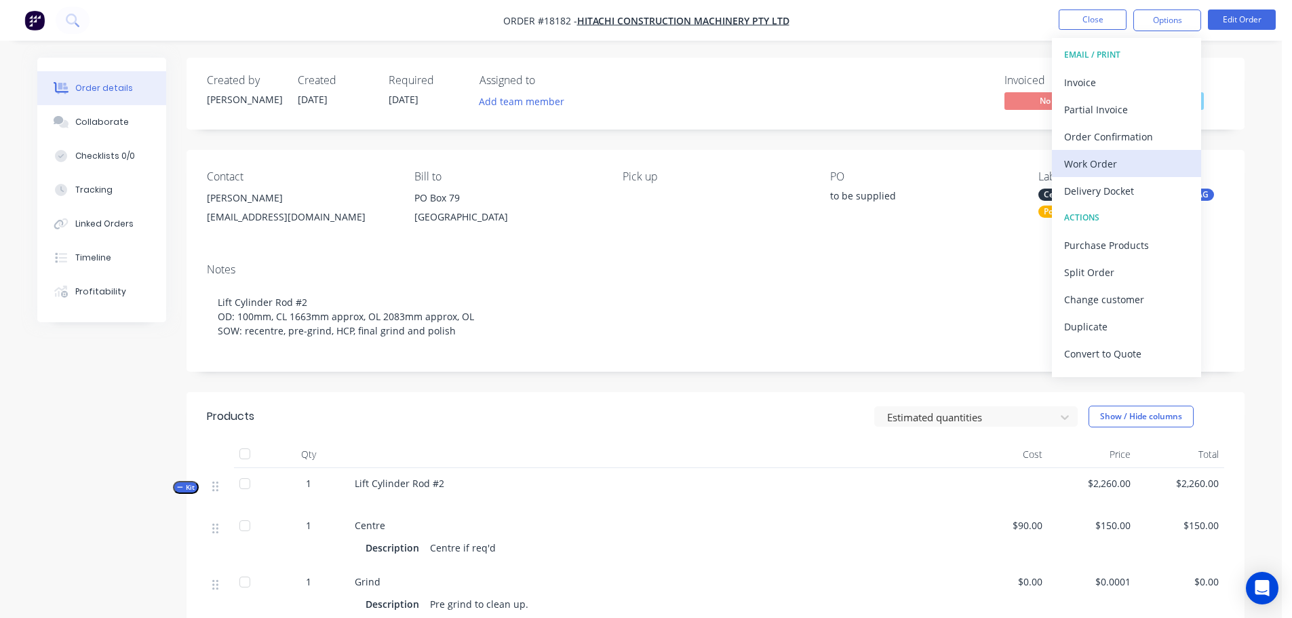
click at [1117, 161] on div "Work Order" at bounding box center [1126, 164] width 125 height 20
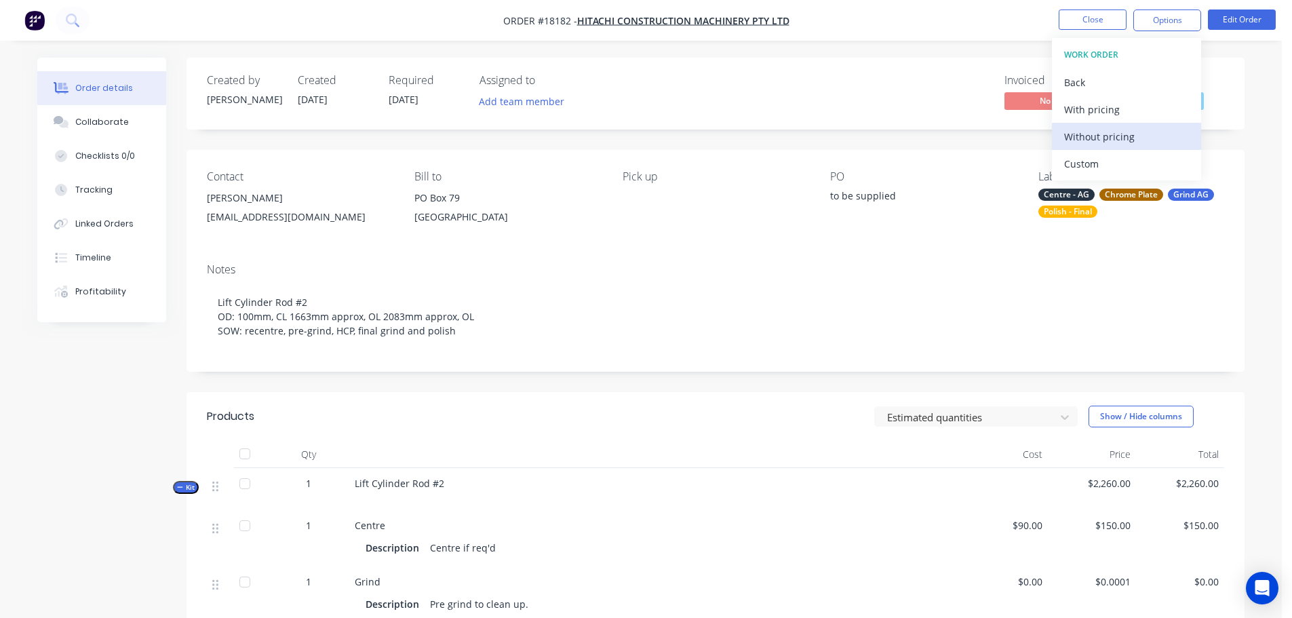
click at [1104, 134] on div "Without pricing" at bounding box center [1126, 137] width 125 height 20
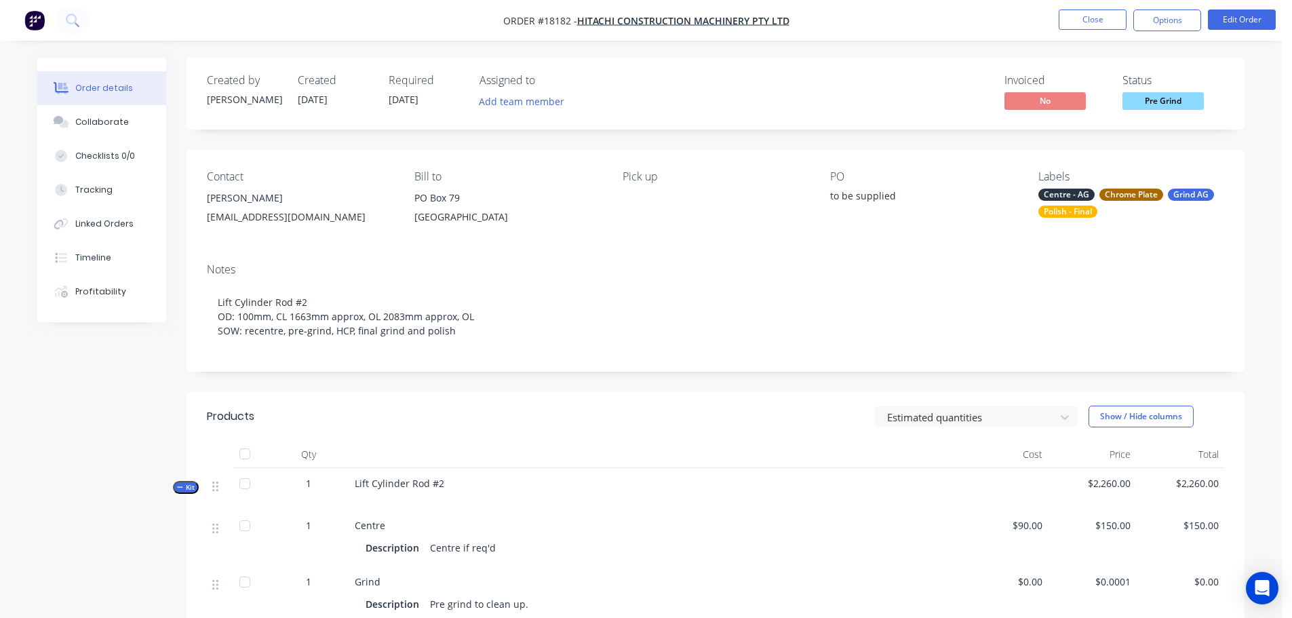
click at [84, 428] on div "Created by Paul Created 30/09/25 Required 13/10/25 Assigned to Add team member …" at bounding box center [640, 581] width 1207 height 1047
click at [1170, 16] on button "Options" at bounding box center [1167, 20] width 68 height 22
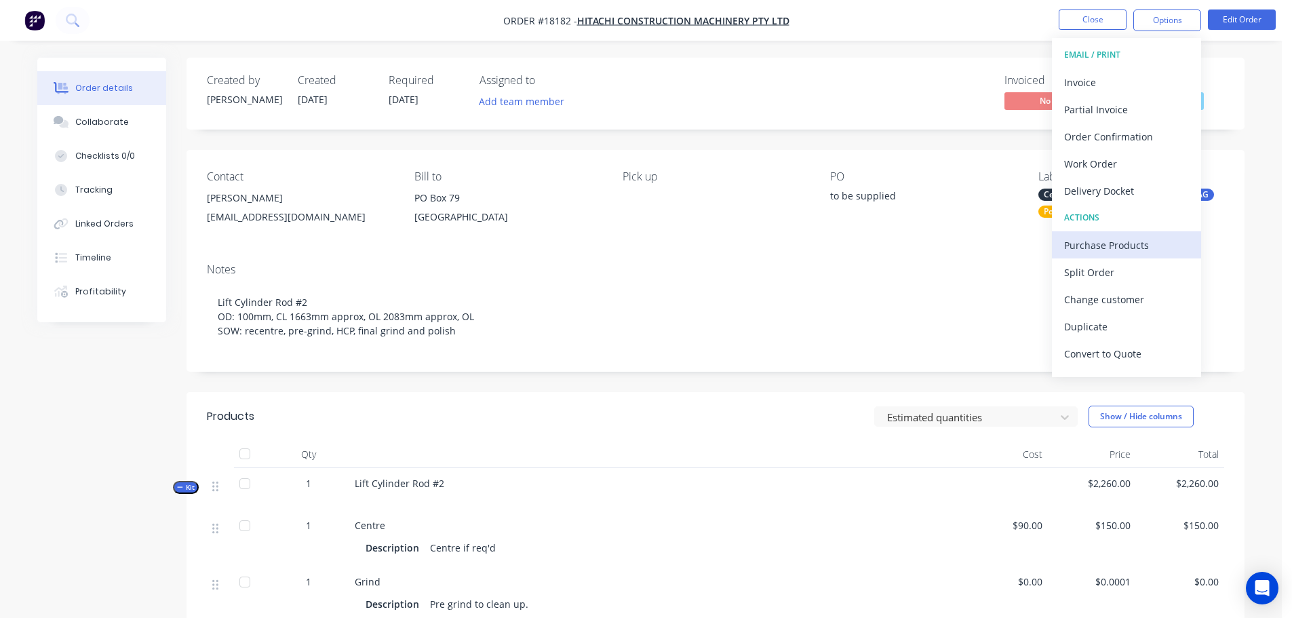
click at [1120, 236] on div "Purchase Products" at bounding box center [1126, 245] width 125 height 20
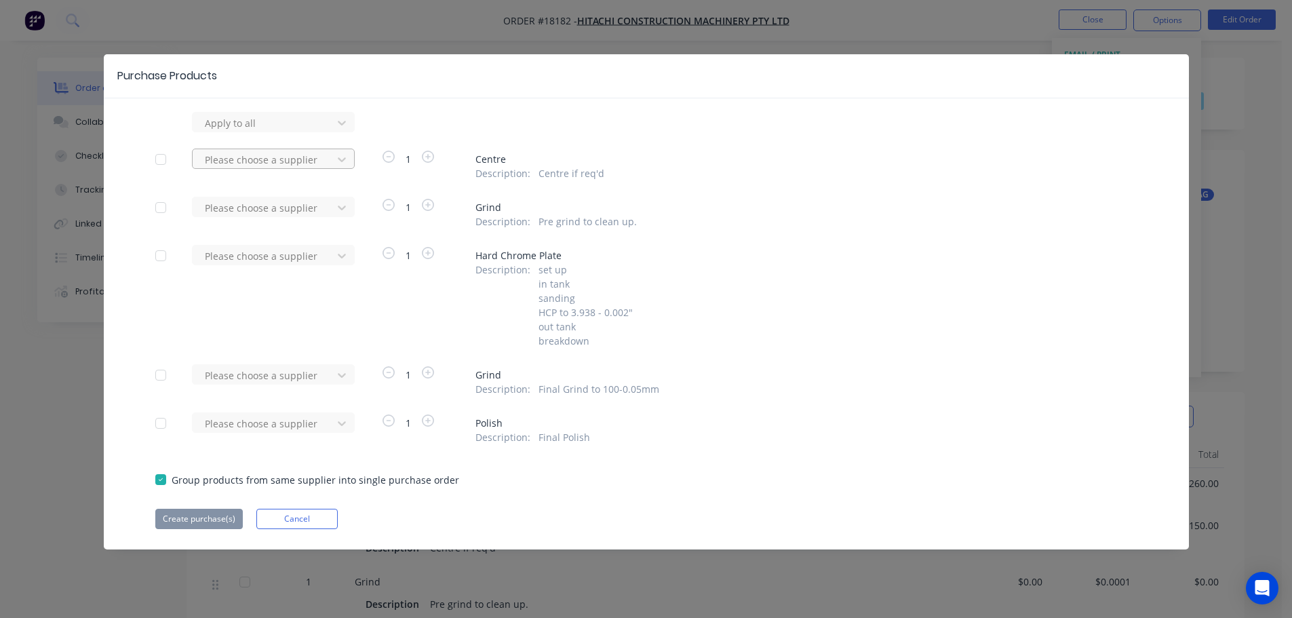
click at [299, 163] on div at bounding box center [264, 159] width 122 height 17
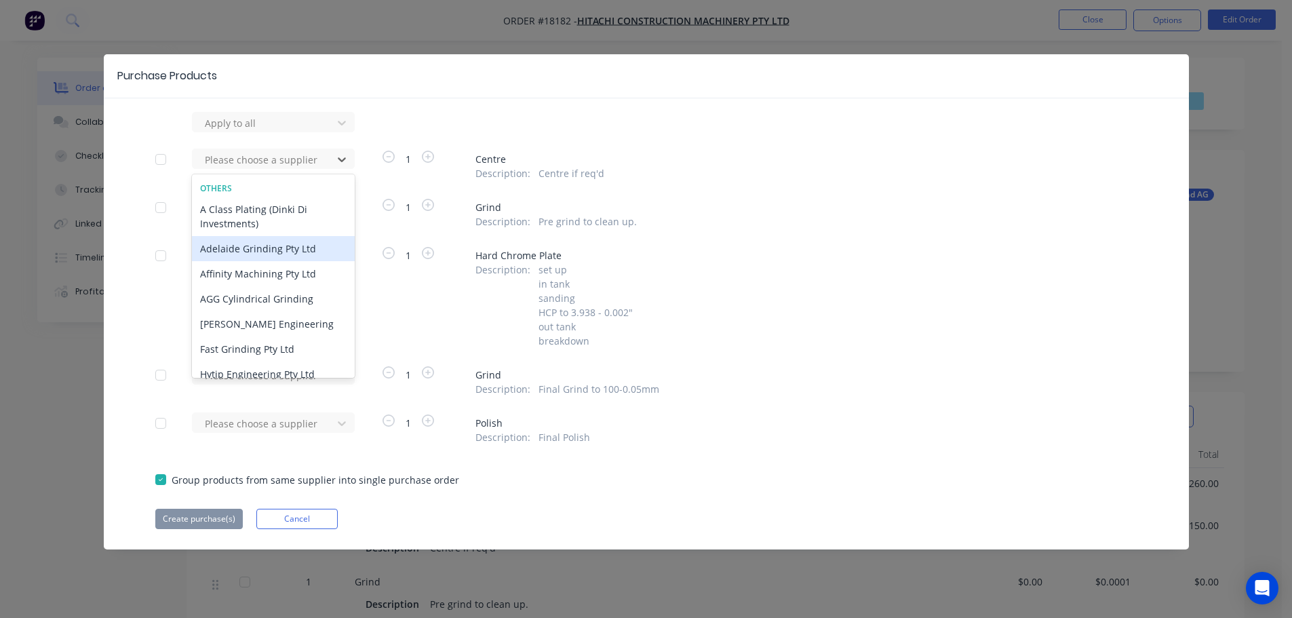
click at [259, 244] on div "Adelaide Grinding Pty Ltd" at bounding box center [273, 248] width 163 height 25
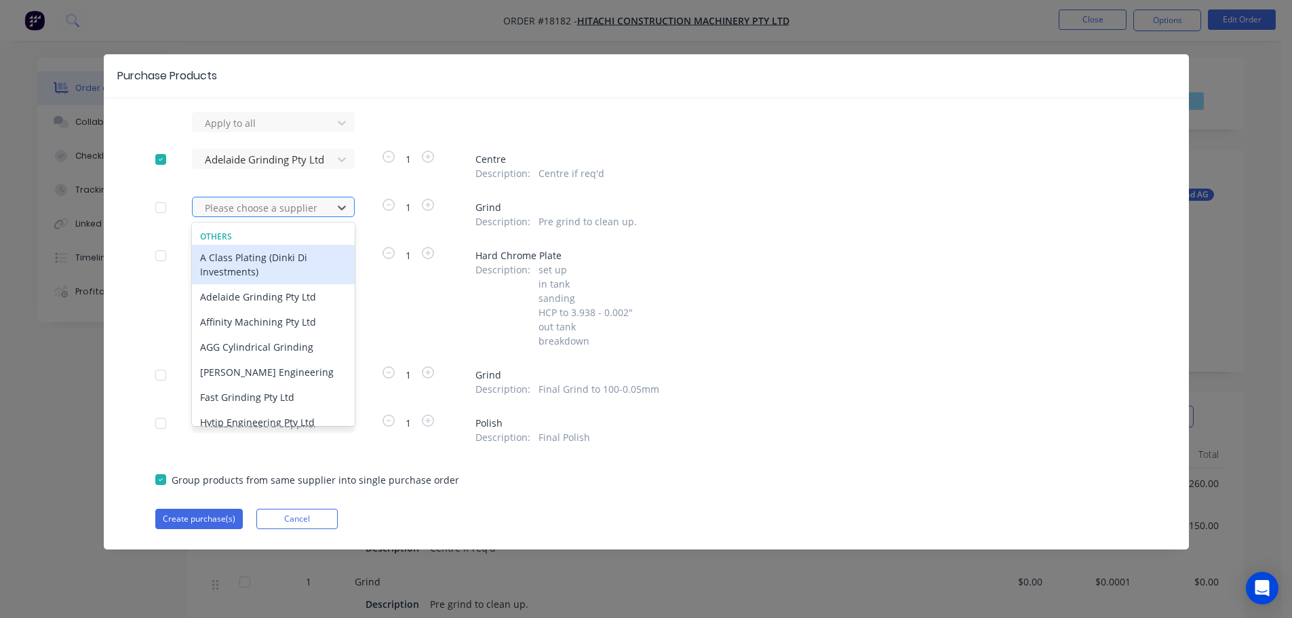
click at [277, 208] on div at bounding box center [264, 207] width 122 height 17
click at [269, 292] on div "Adelaide Grinding Pty Ltd" at bounding box center [273, 296] width 163 height 25
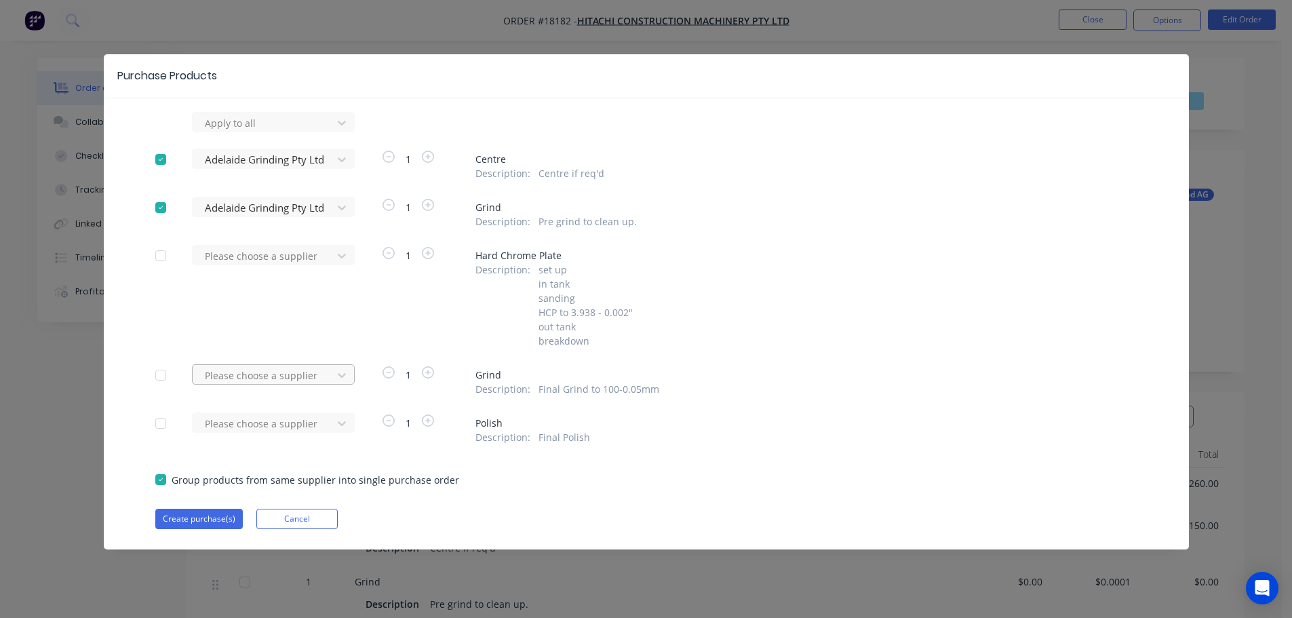
click at [278, 368] on div at bounding box center [264, 375] width 122 height 17
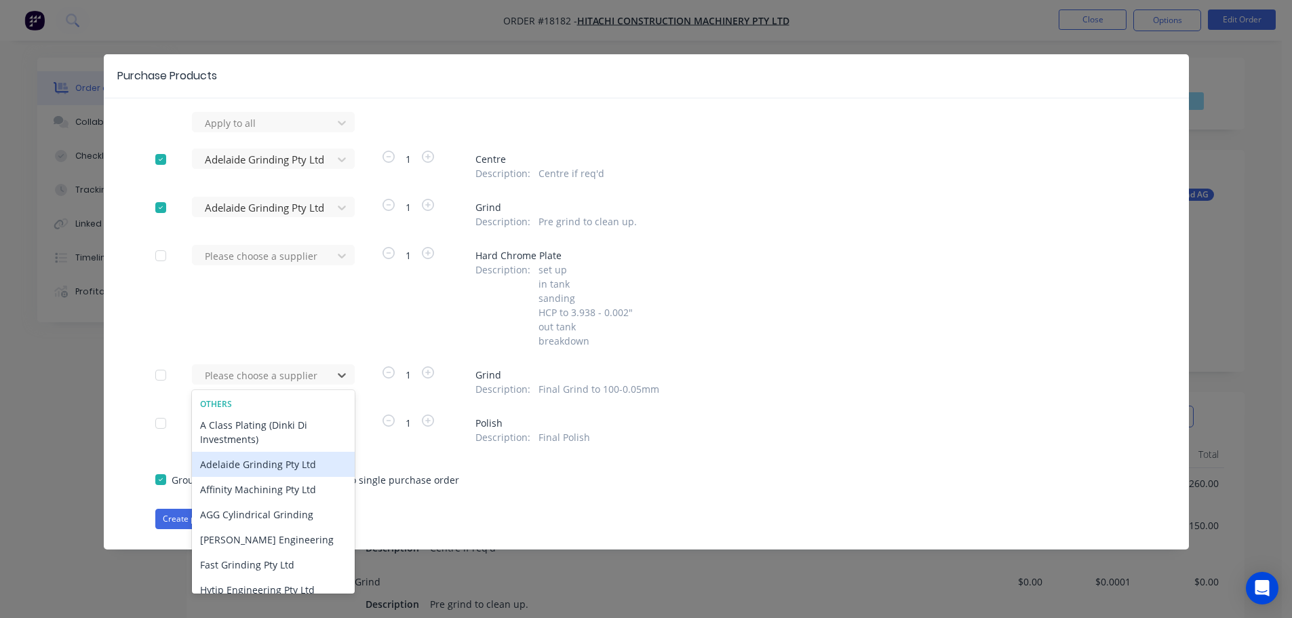
click at [270, 460] on div "Adelaide Grinding Pty Ltd" at bounding box center [273, 464] width 163 height 25
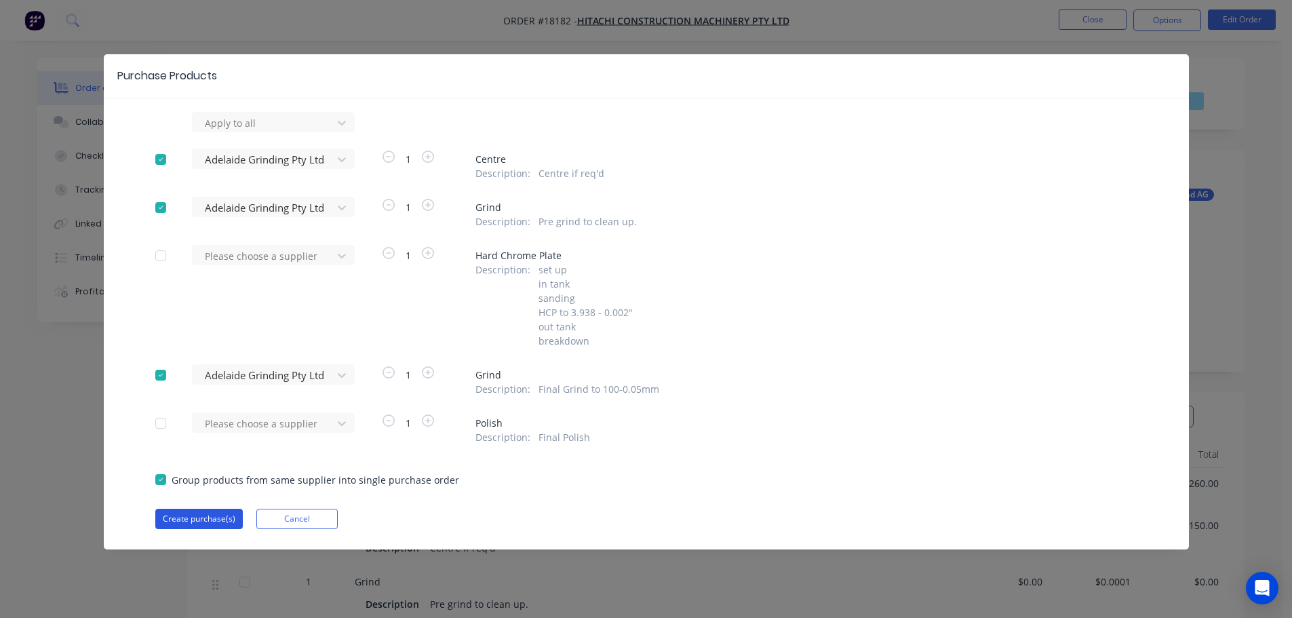
click at [199, 520] on button "Create purchase(s)" at bounding box center [199, 519] width 88 height 20
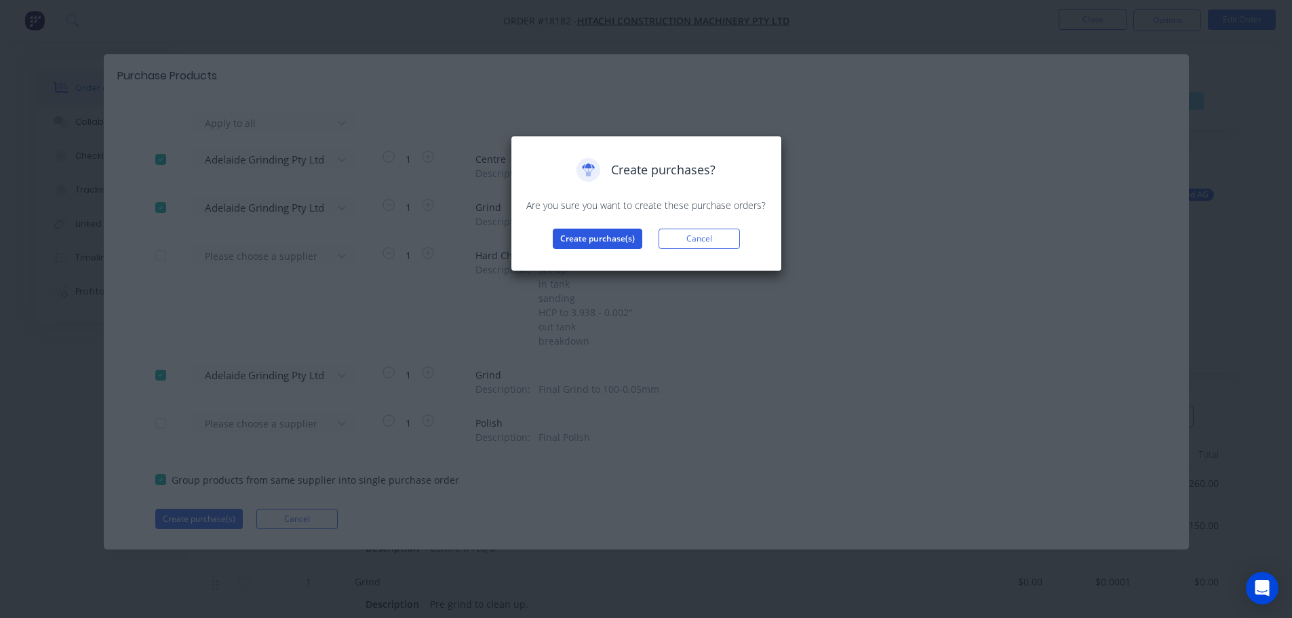
click at [608, 240] on button "Create purchase(s)" at bounding box center [598, 239] width 90 height 20
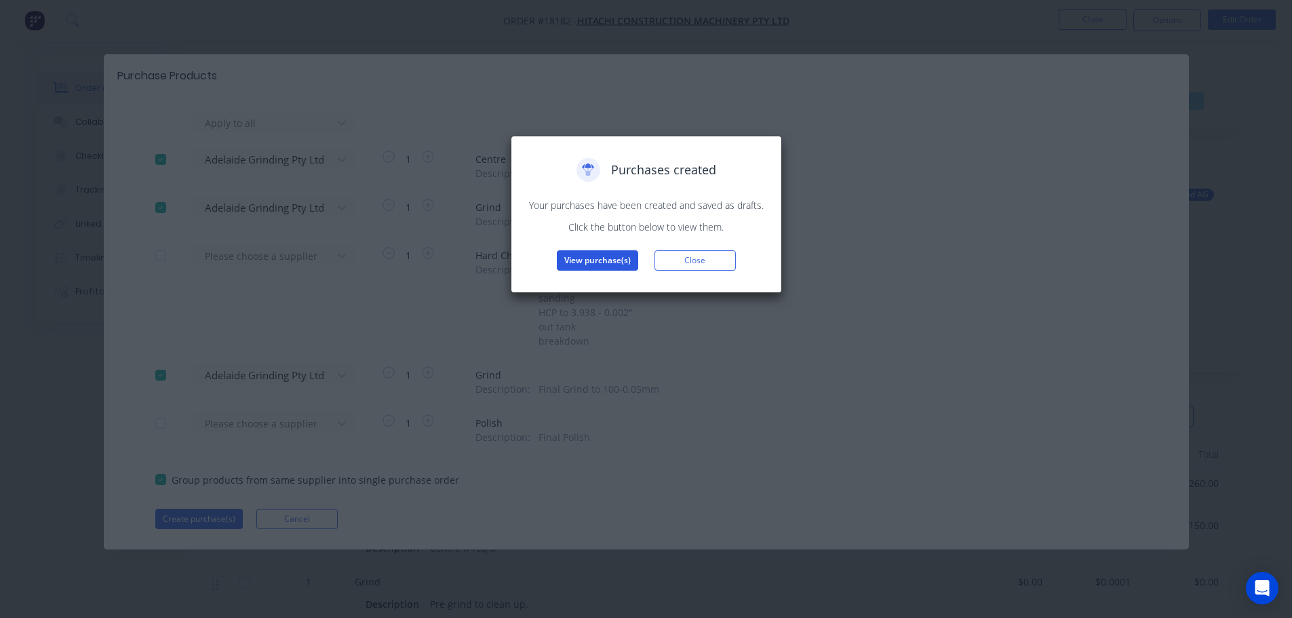
click at [602, 260] on button "View purchase(s)" at bounding box center [597, 260] width 81 height 20
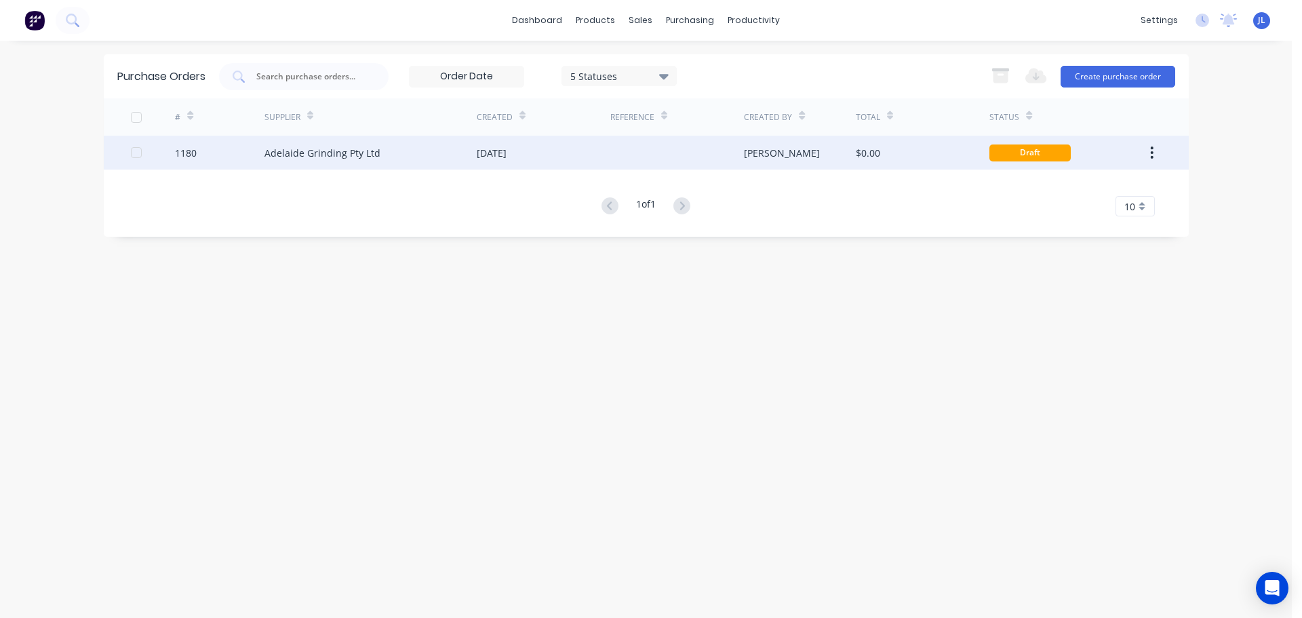
click at [606, 162] on div "[DATE]" at bounding box center [544, 153] width 134 height 34
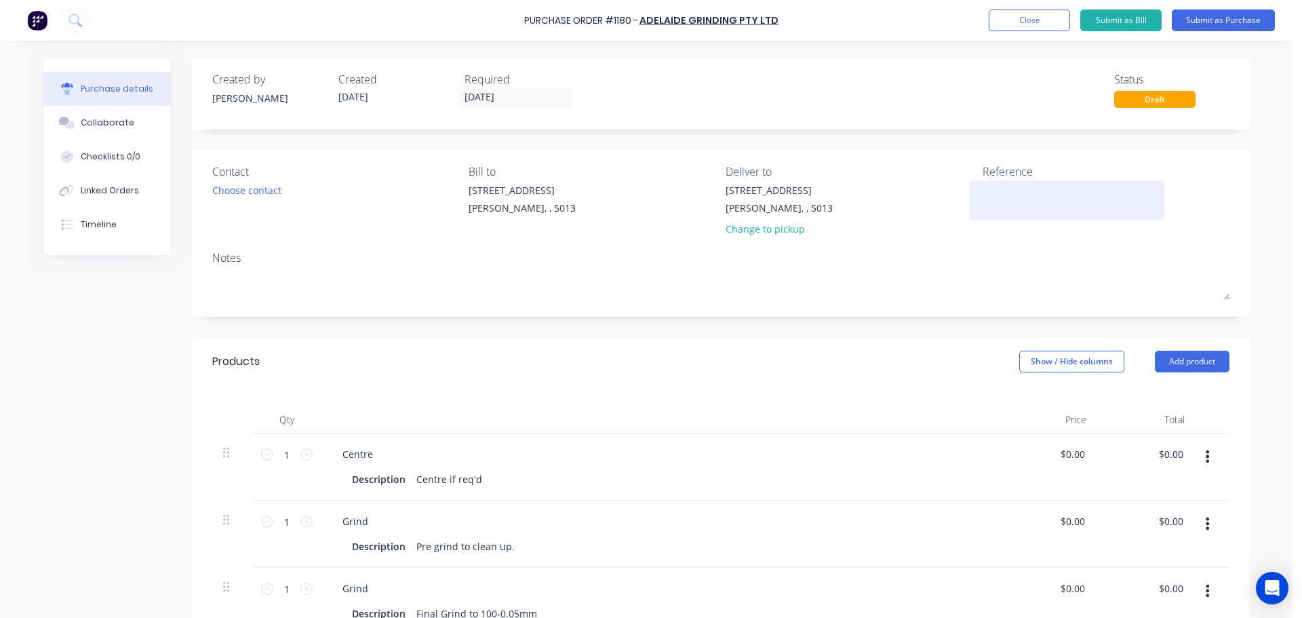
click at [1008, 201] on textarea at bounding box center [1068, 198] width 170 height 31
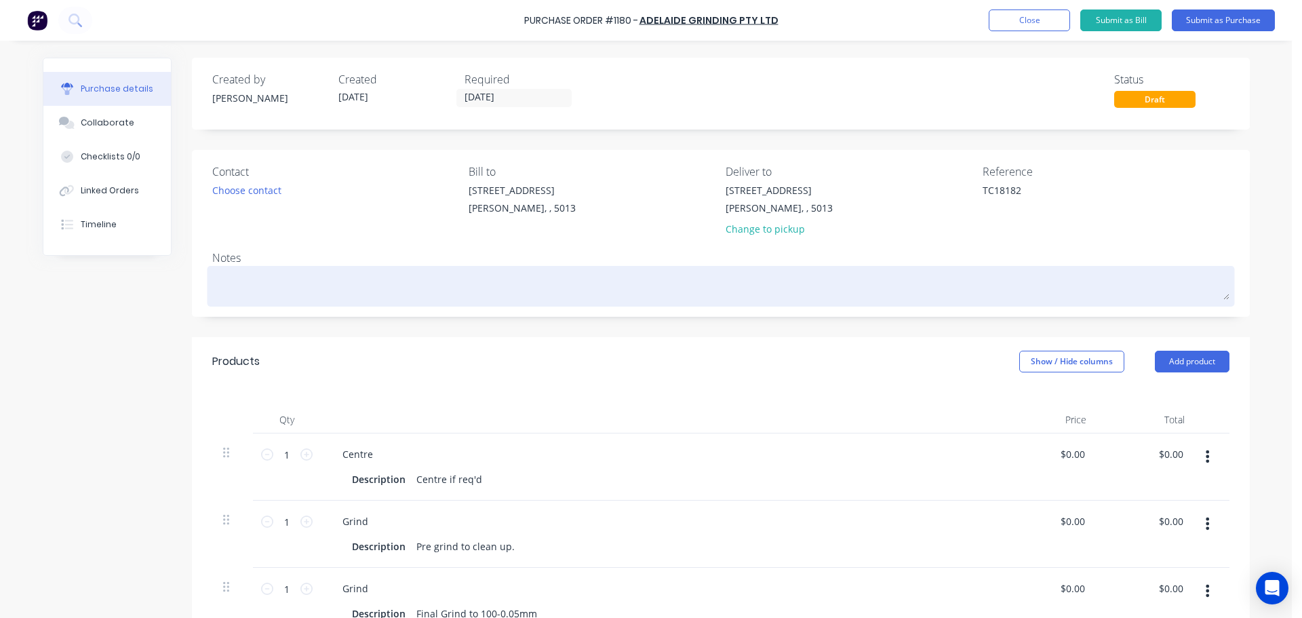
type textarea "TC18182"
type textarea "x"
type textarea "TC18182"
drag, startPoint x: 949, startPoint y: 270, endPoint x: 958, endPoint y: 266, distance: 10.3
click at [955, 269] on div at bounding box center [720, 286] width 1017 height 34
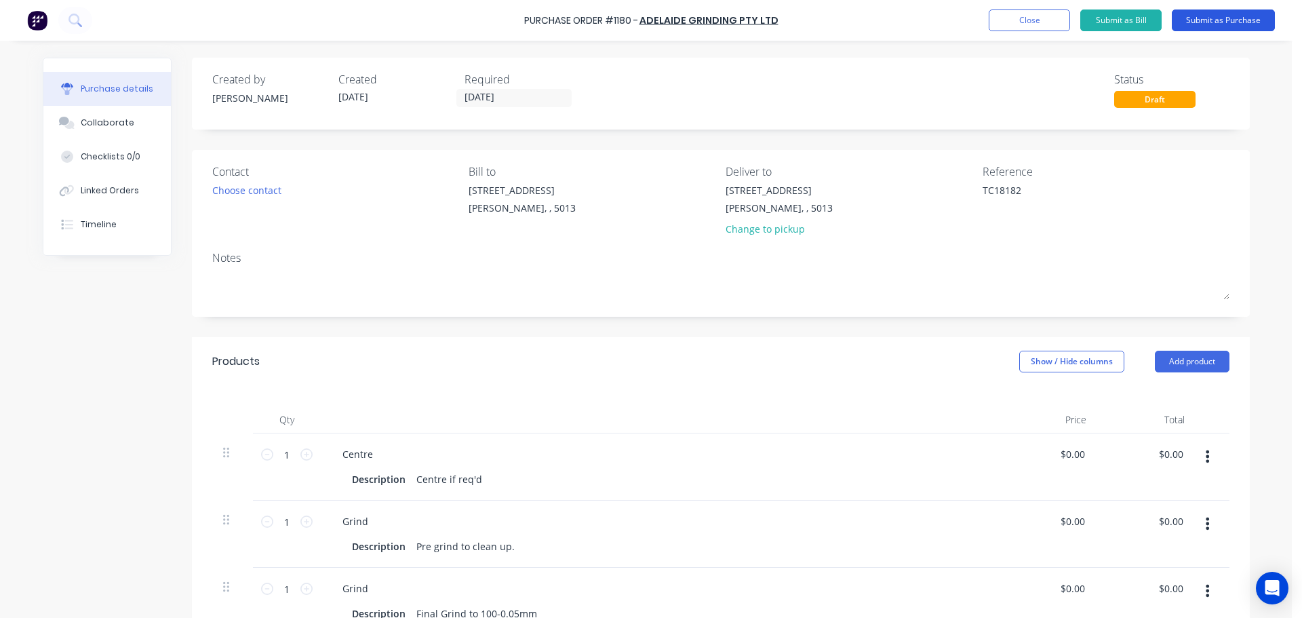
click at [1207, 24] on button "Submit as Purchase" at bounding box center [1223, 20] width 103 height 22
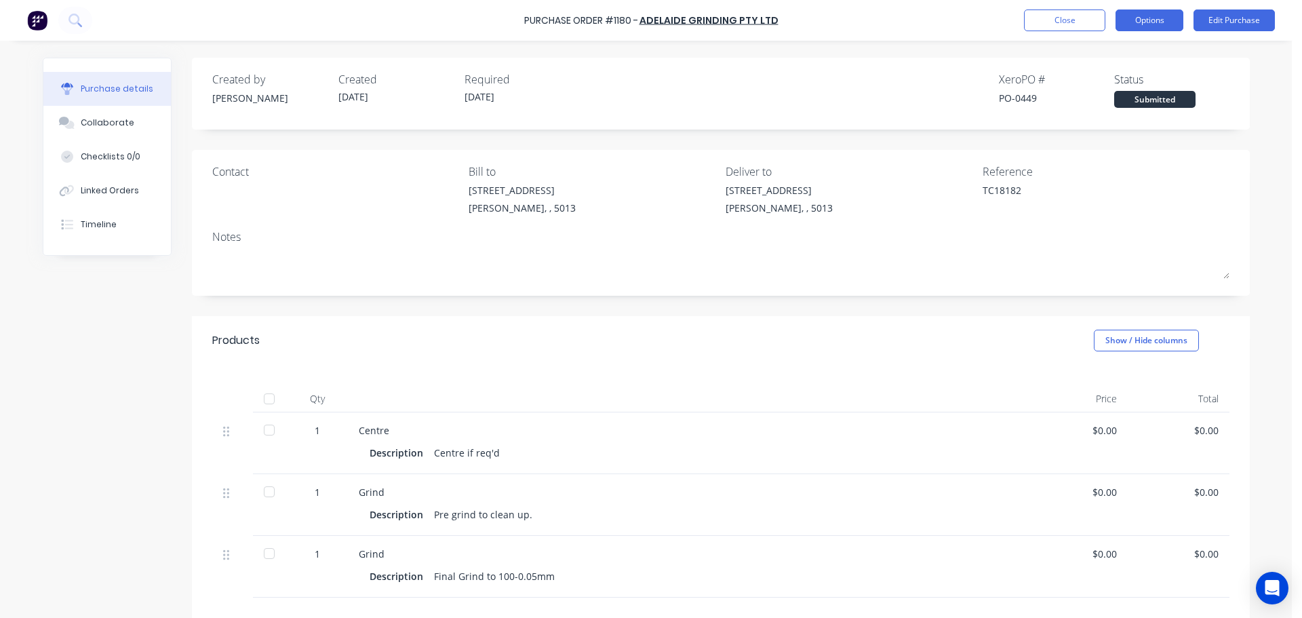
click at [1148, 22] on button "Options" at bounding box center [1150, 20] width 68 height 22
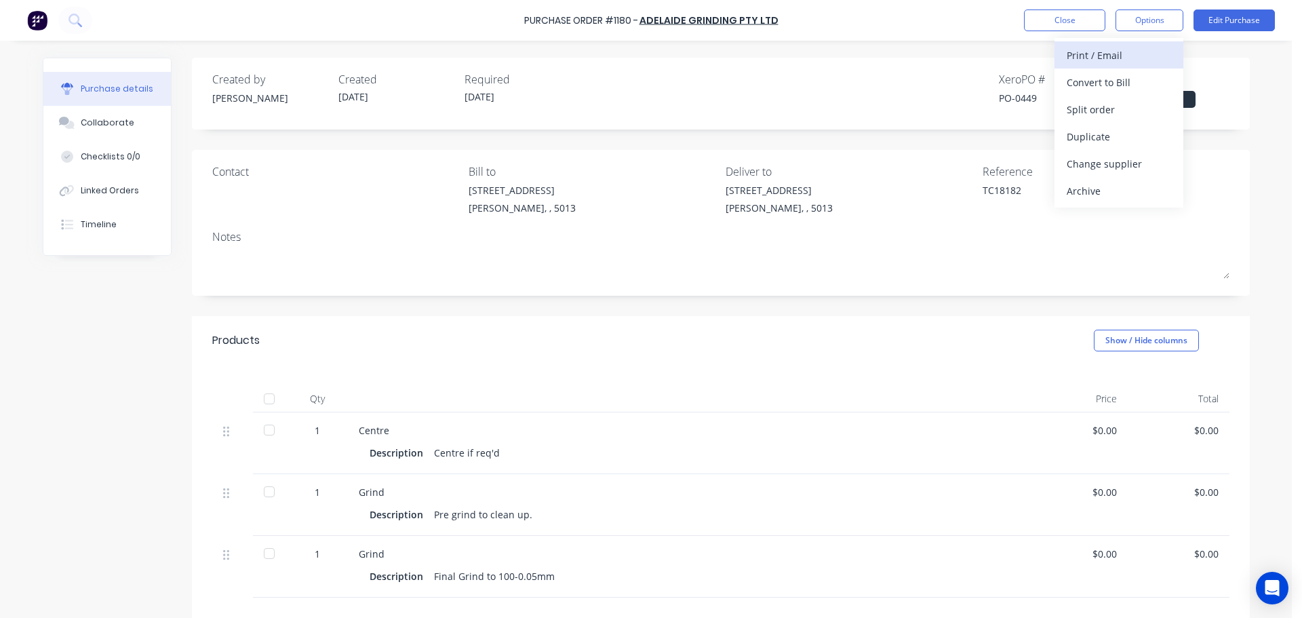
click at [1128, 53] on div "Print / Email" at bounding box center [1119, 55] width 104 height 20
click at [1077, 105] on div "Without pricing" at bounding box center [1119, 110] width 104 height 20
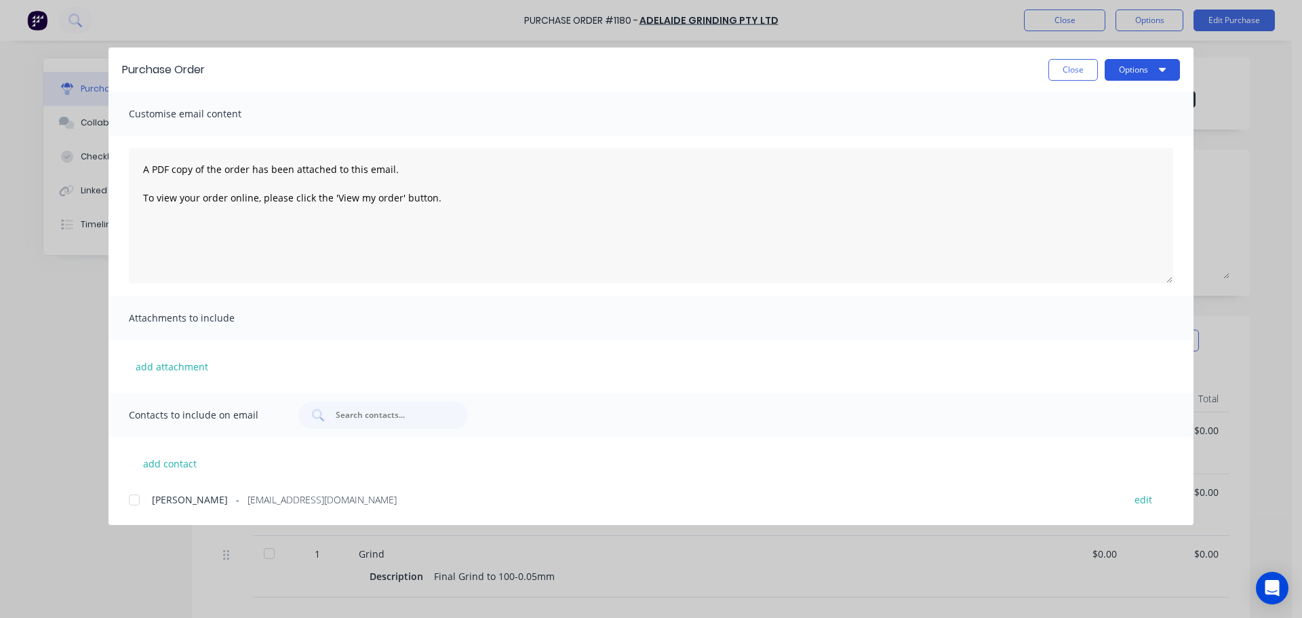
click at [1138, 73] on button "Options" at bounding box center [1142, 70] width 75 height 22
click at [1106, 118] on button "Print" at bounding box center [1115, 131] width 129 height 27
click at [1061, 73] on button "Close" at bounding box center [1074, 70] width 50 height 22
type textarea "x"
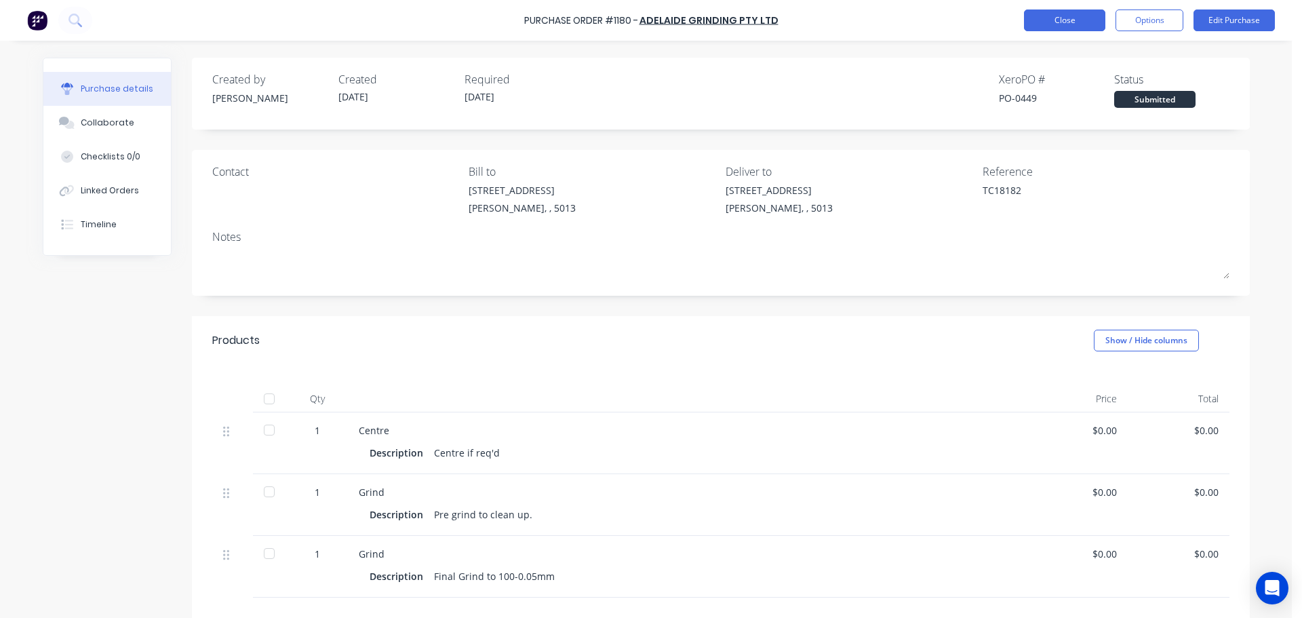
click at [1063, 22] on button "Close" at bounding box center [1064, 20] width 81 height 22
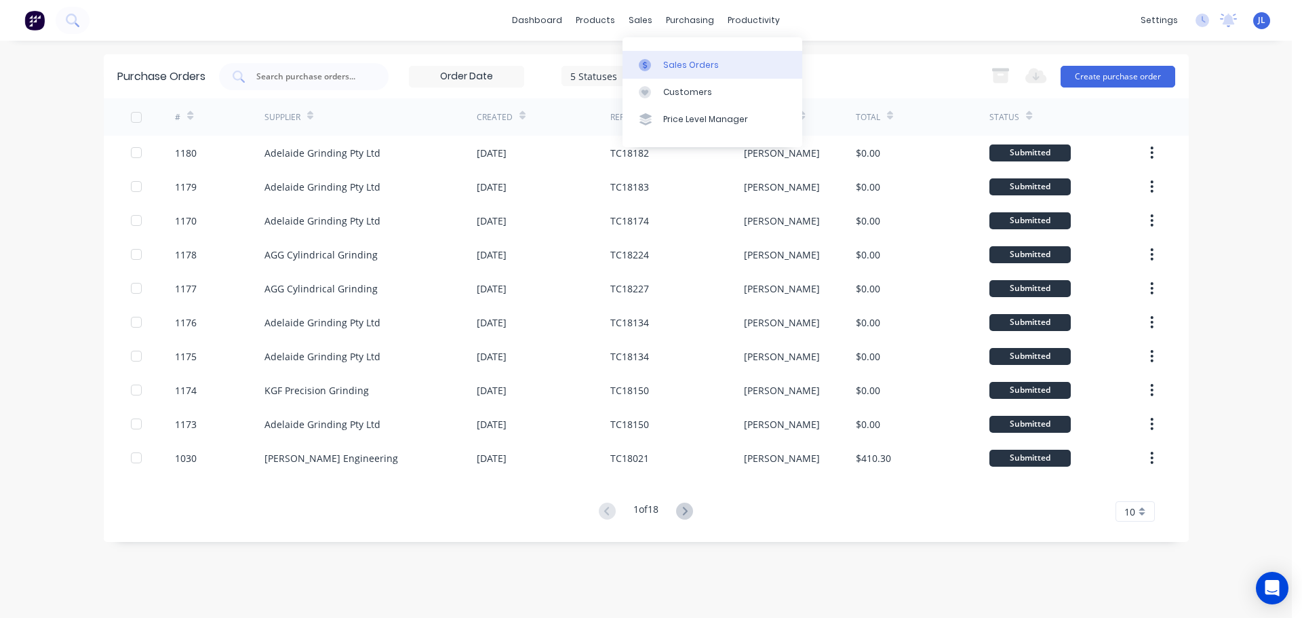
click at [650, 60] on icon at bounding box center [645, 65] width 12 height 12
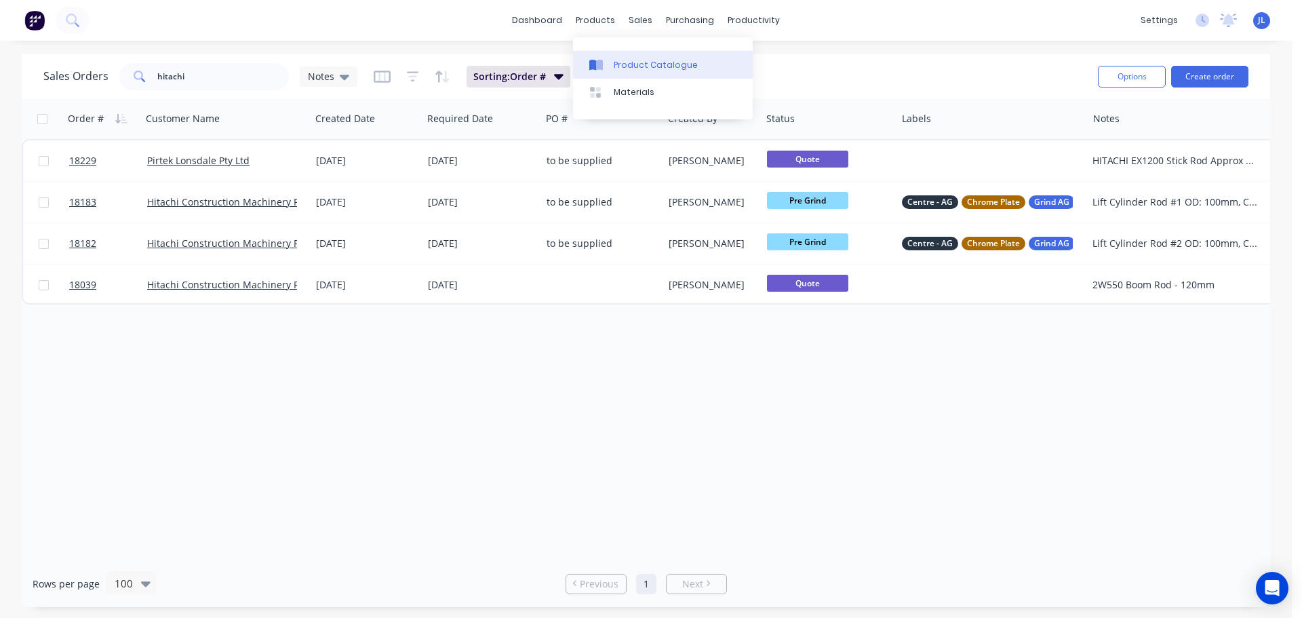
click at [606, 64] on div at bounding box center [599, 65] width 20 height 12
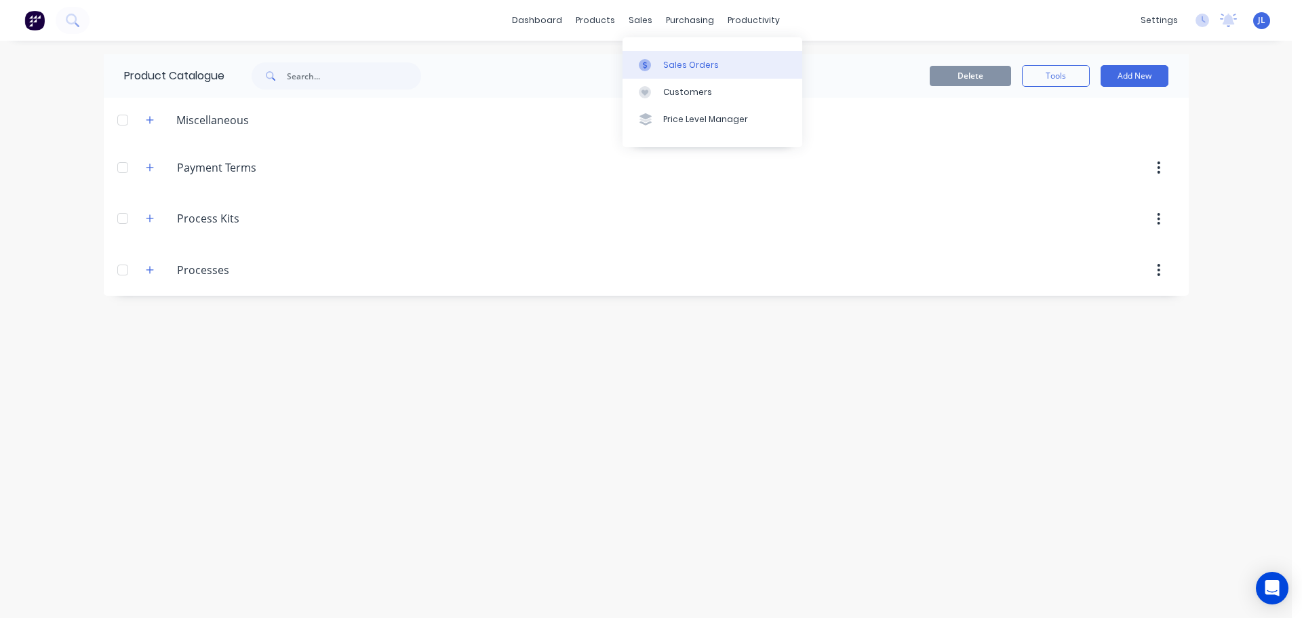
click at [651, 56] on link "Sales Orders" at bounding box center [713, 64] width 180 height 27
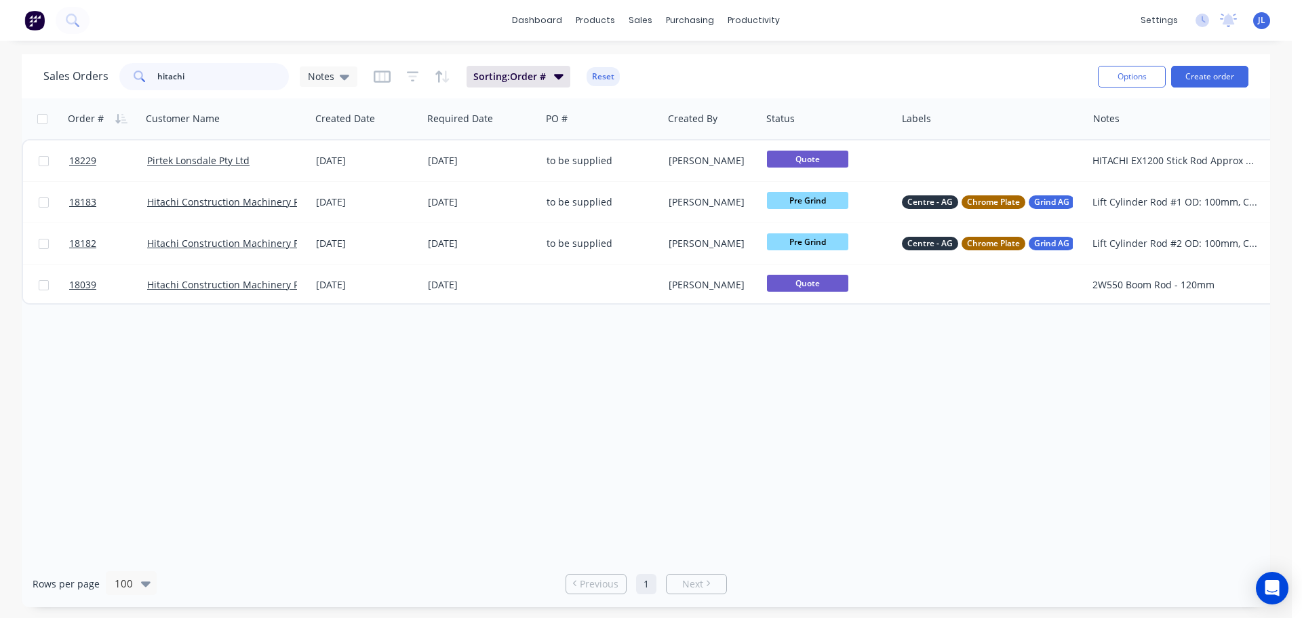
click at [248, 90] on input "hitachi" at bounding box center [223, 76] width 132 height 27
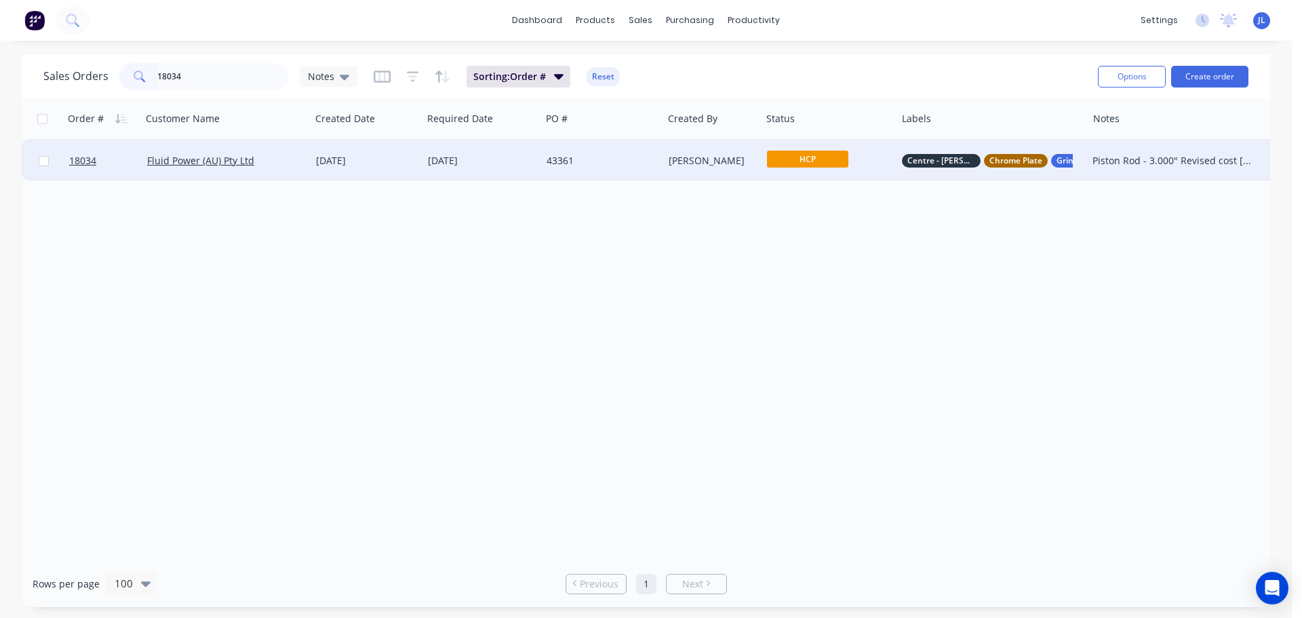
click at [815, 163] on span "HCP" at bounding box center [807, 159] width 81 height 17
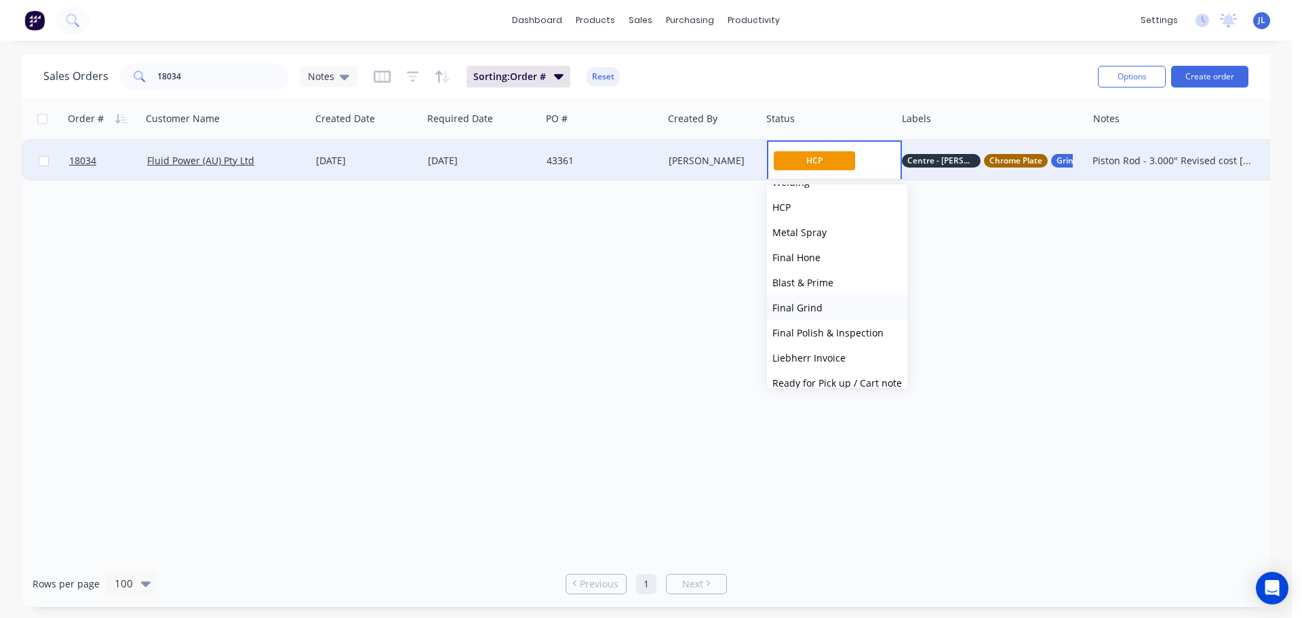
click at [830, 306] on button "Final Grind" at bounding box center [837, 307] width 140 height 25
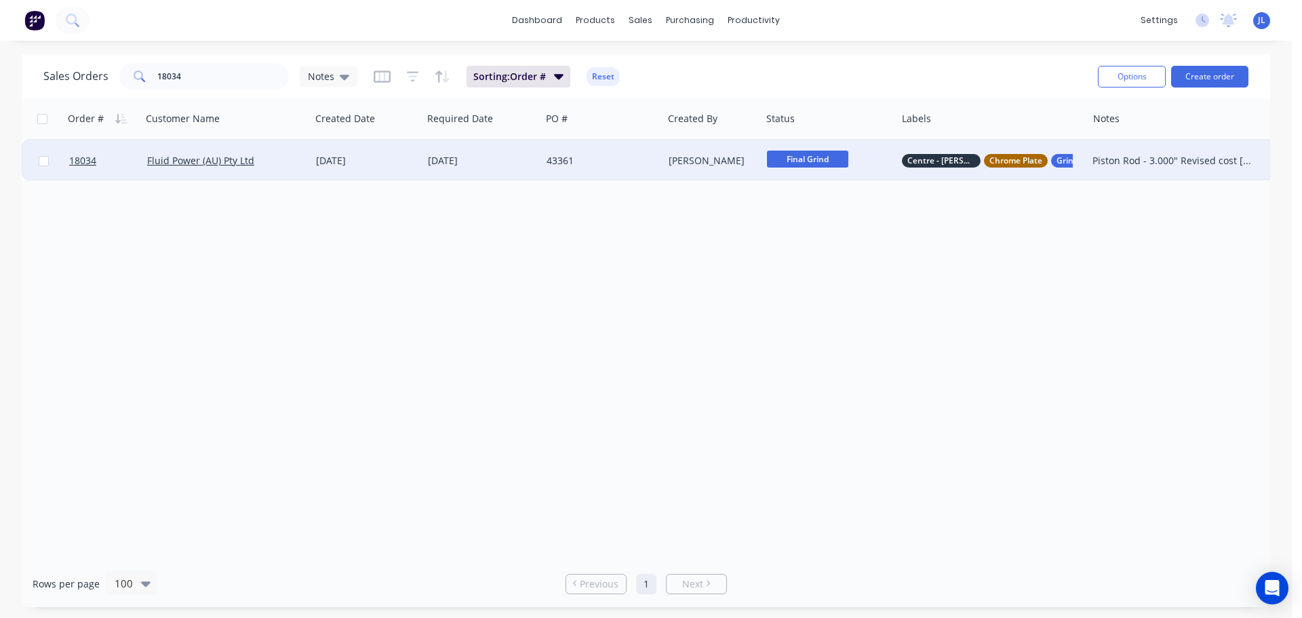
click at [597, 258] on div "Order # Customer Name Created Date Required Date PO # Created By Status Labels …" at bounding box center [646, 329] width 1249 height 462
click at [222, 84] on input "18034" at bounding box center [223, 76] width 132 height 27
type input "1"
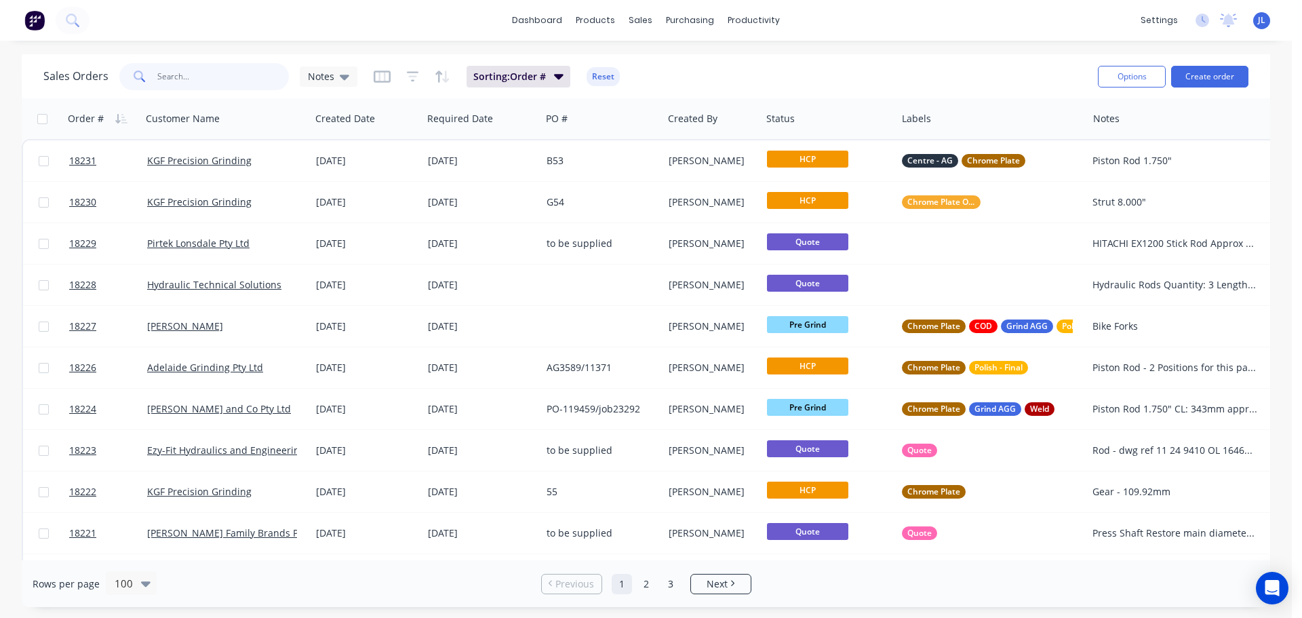
click at [205, 76] on input "text" at bounding box center [223, 76] width 132 height 27
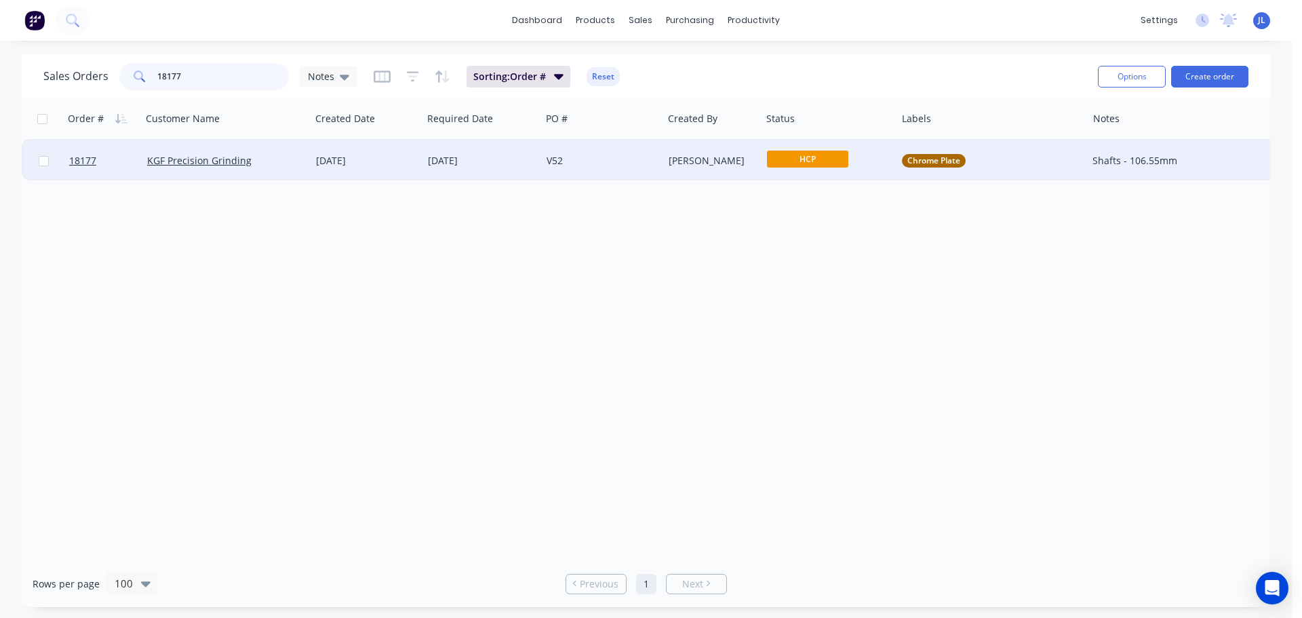
type input "18177"
click at [806, 162] on span "HCP" at bounding box center [807, 159] width 81 height 17
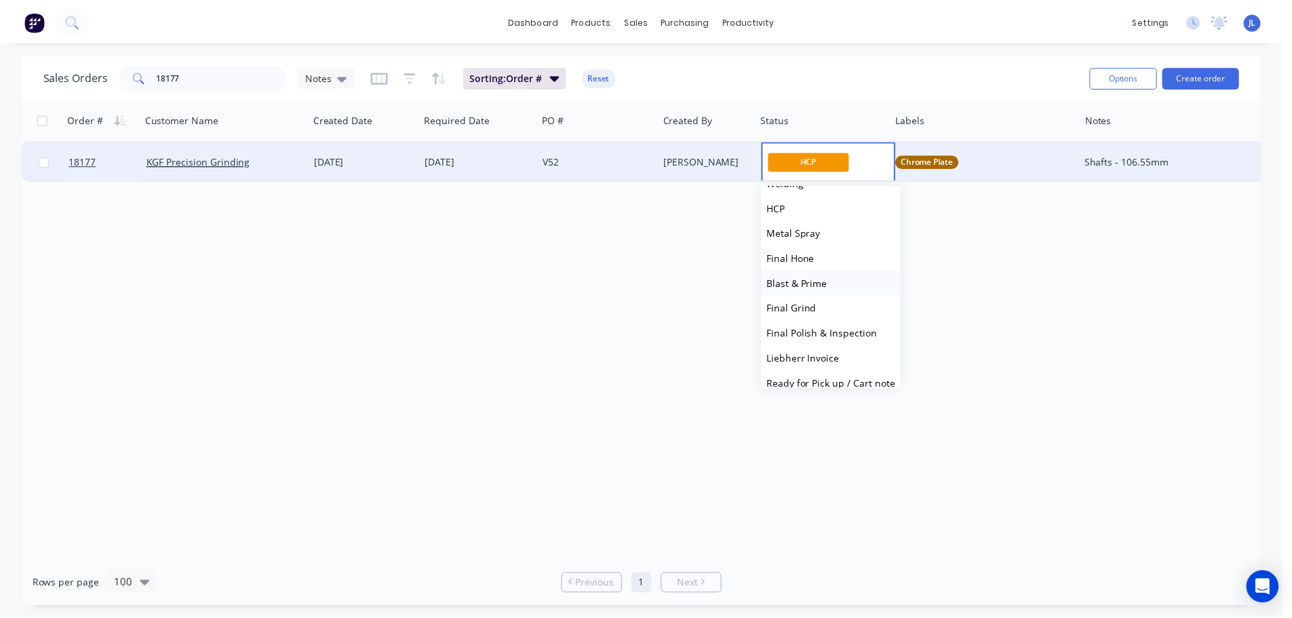
scroll to position [334, 0]
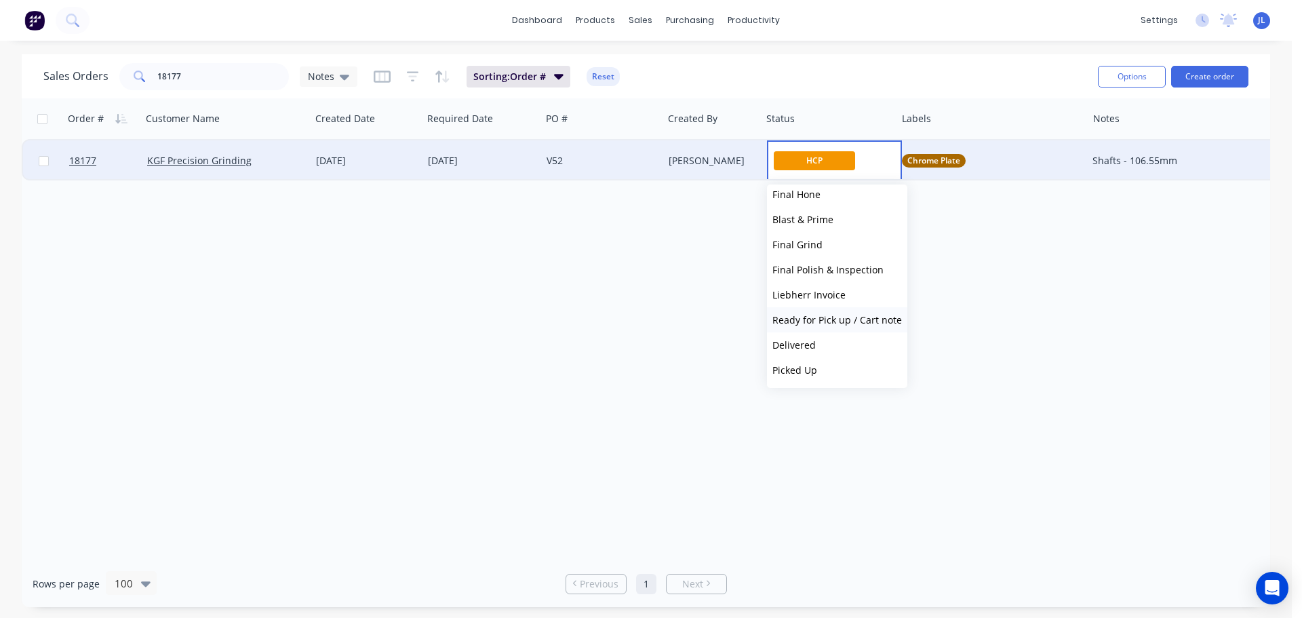
click at [855, 317] on span "Ready for Pick up / Cart note" at bounding box center [838, 319] width 130 height 13
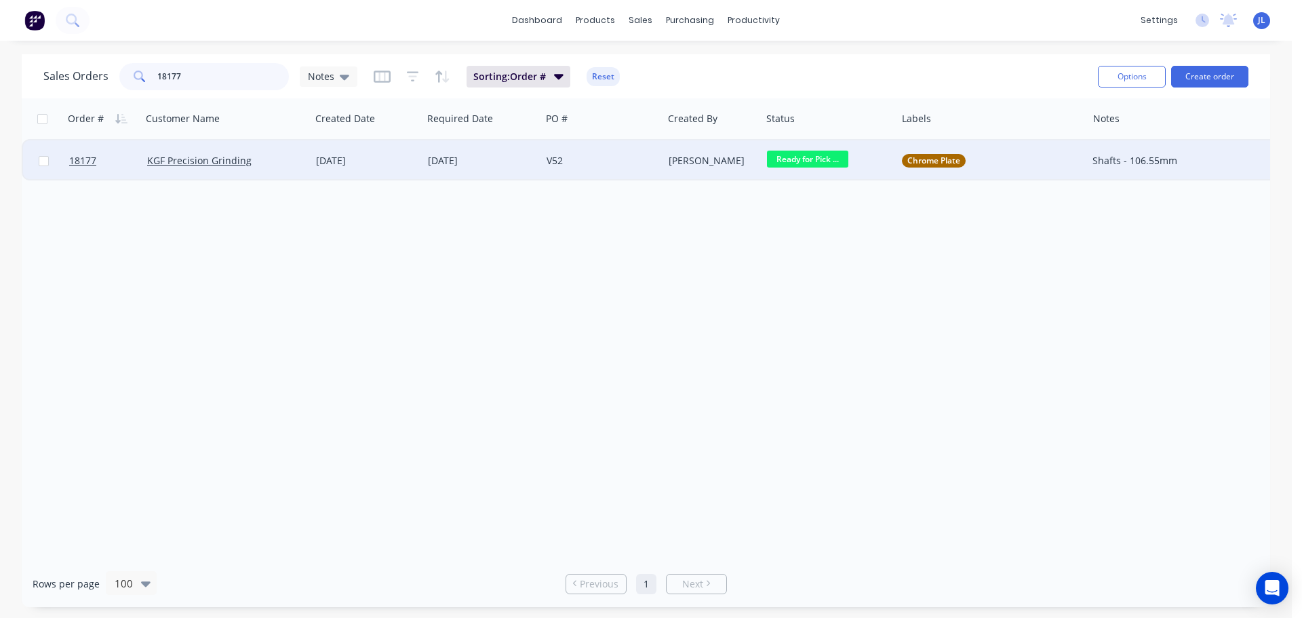
drag, startPoint x: 172, startPoint y: 79, endPoint x: 129, endPoint y: 75, distance: 43.5
click at [130, 79] on div "18177" at bounding box center [204, 76] width 170 height 27
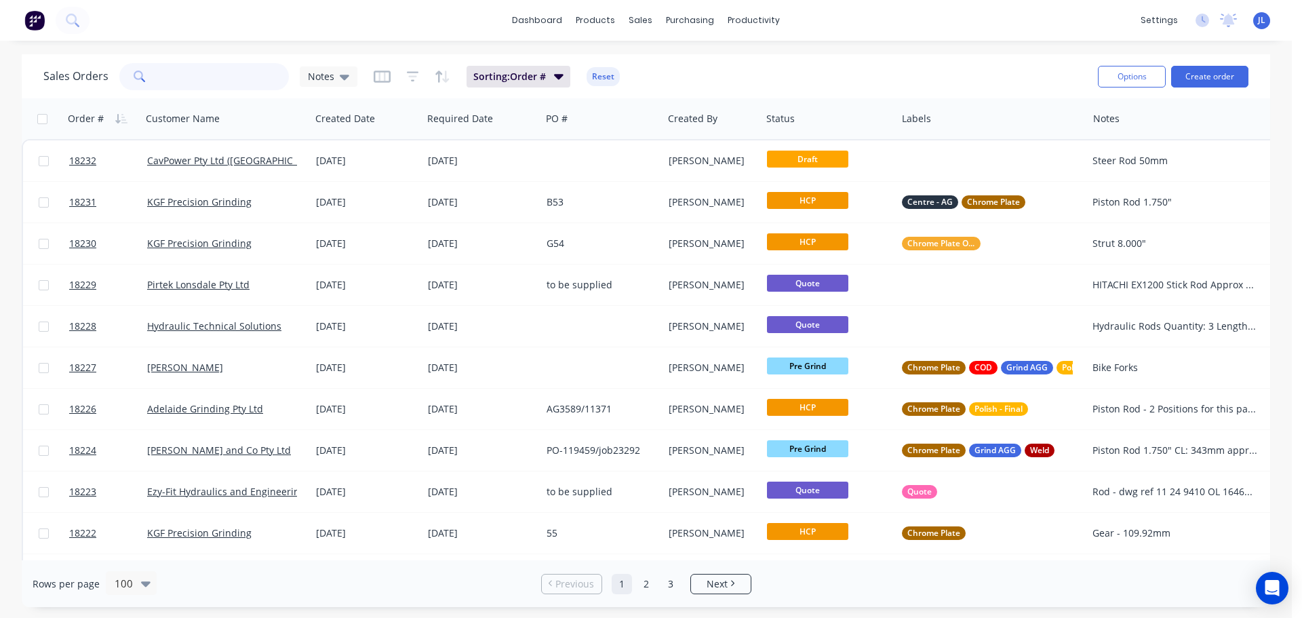
click at [214, 77] on input "text" at bounding box center [223, 76] width 132 height 27
type input "18158"
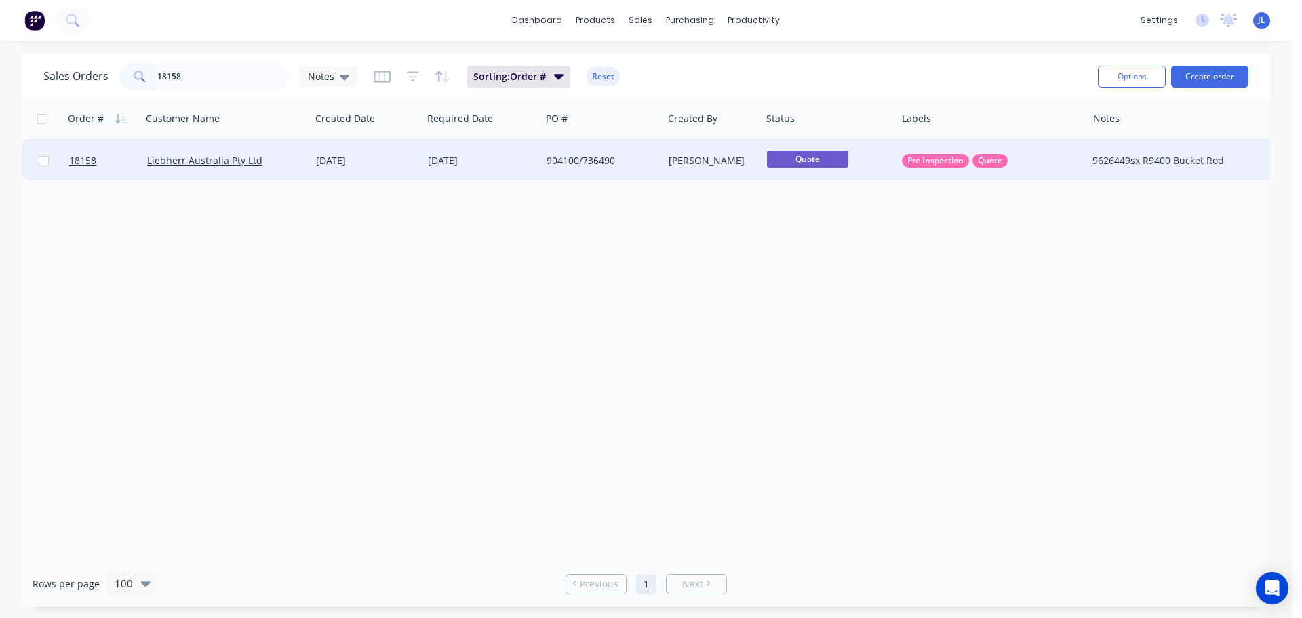
click at [662, 166] on div "904100/736490" at bounding box center [601, 160] width 121 height 41
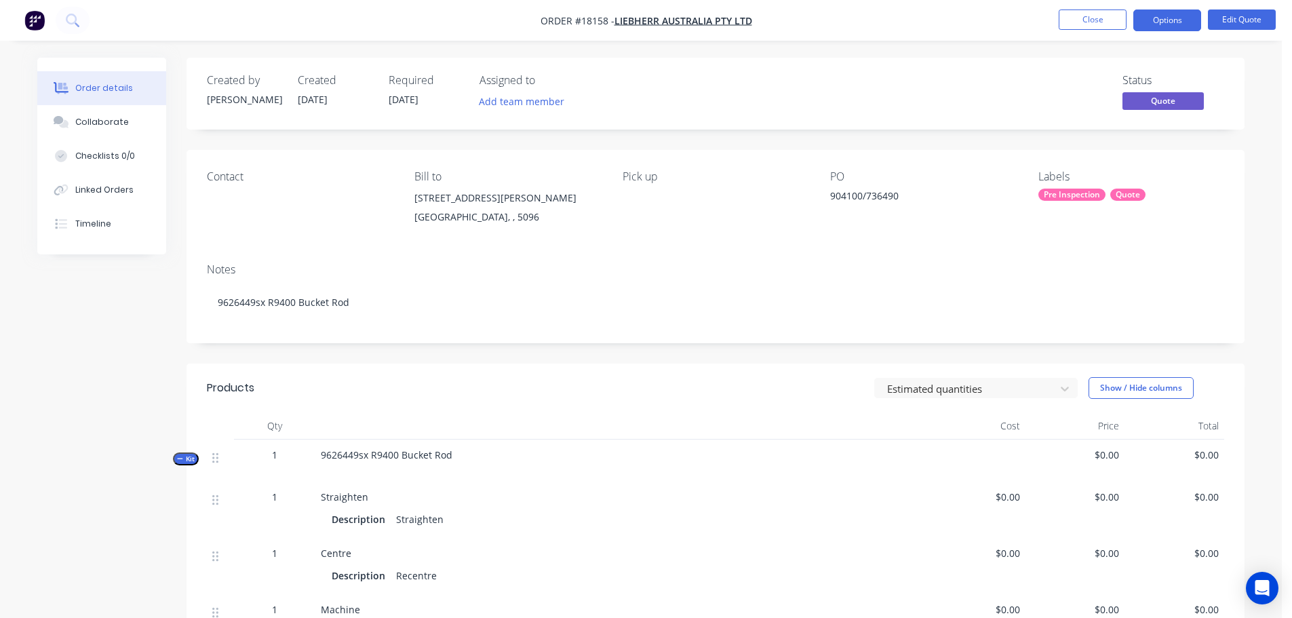
click at [1070, 198] on div "Pre Inspection" at bounding box center [1072, 195] width 67 height 12
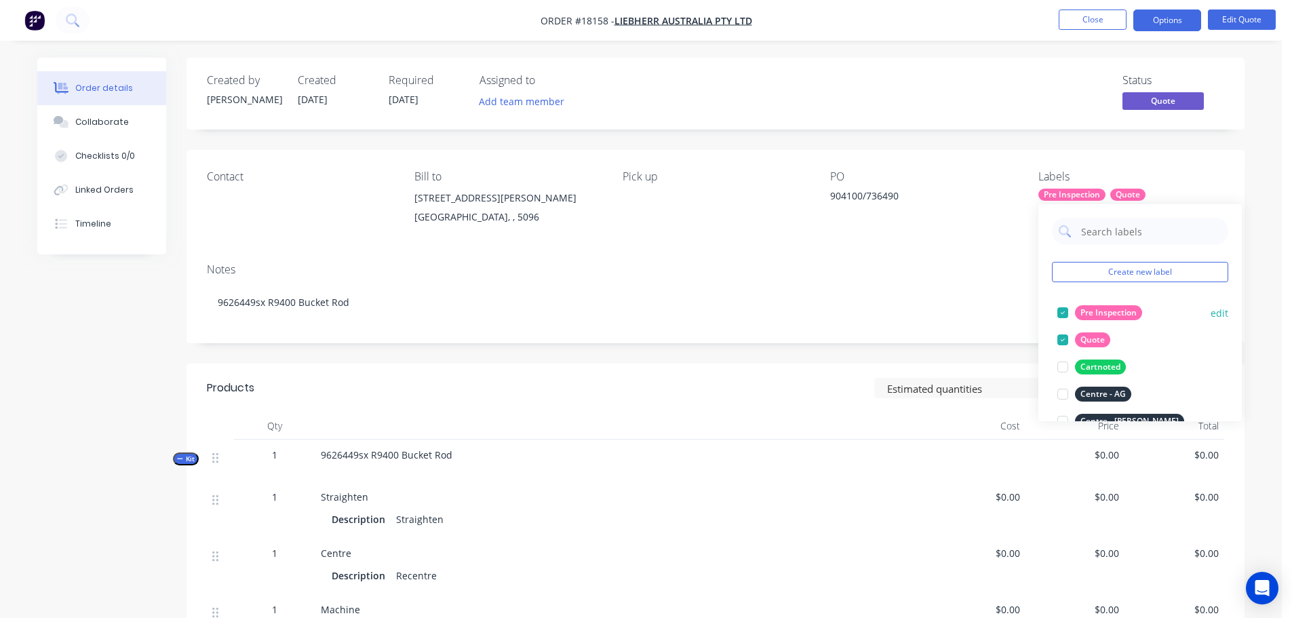
click at [1064, 310] on div at bounding box center [1062, 312] width 27 height 27
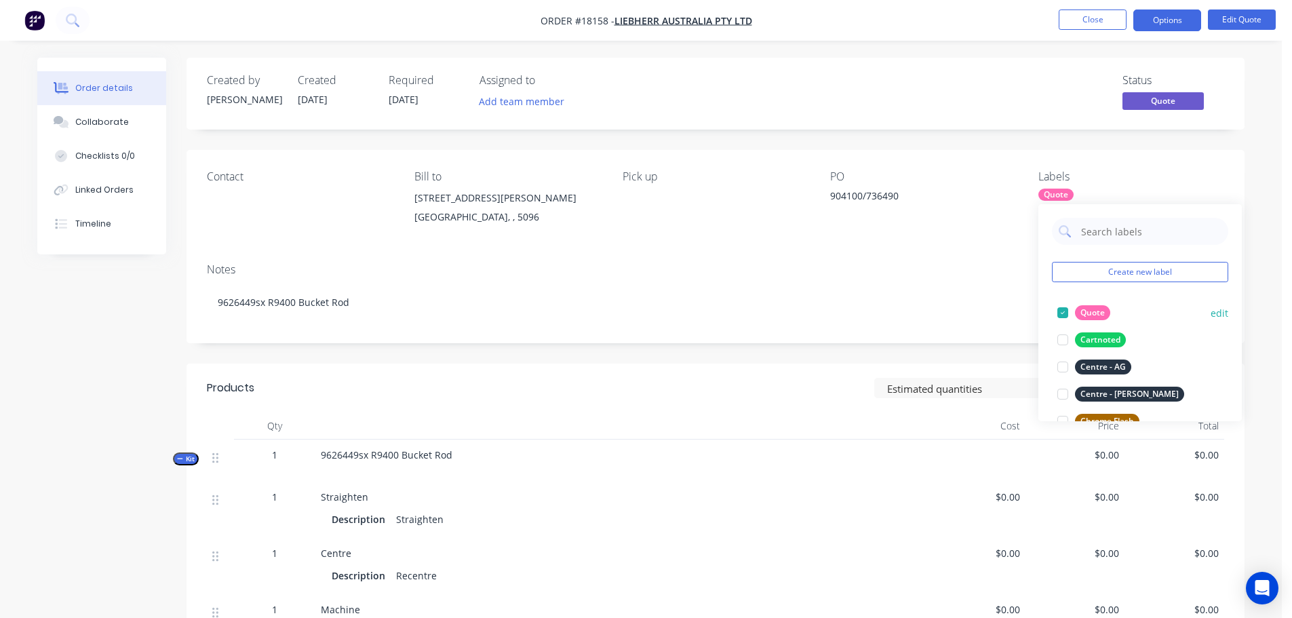
click at [1062, 315] on div at bounding box center [1062, 312] width 27 height 27
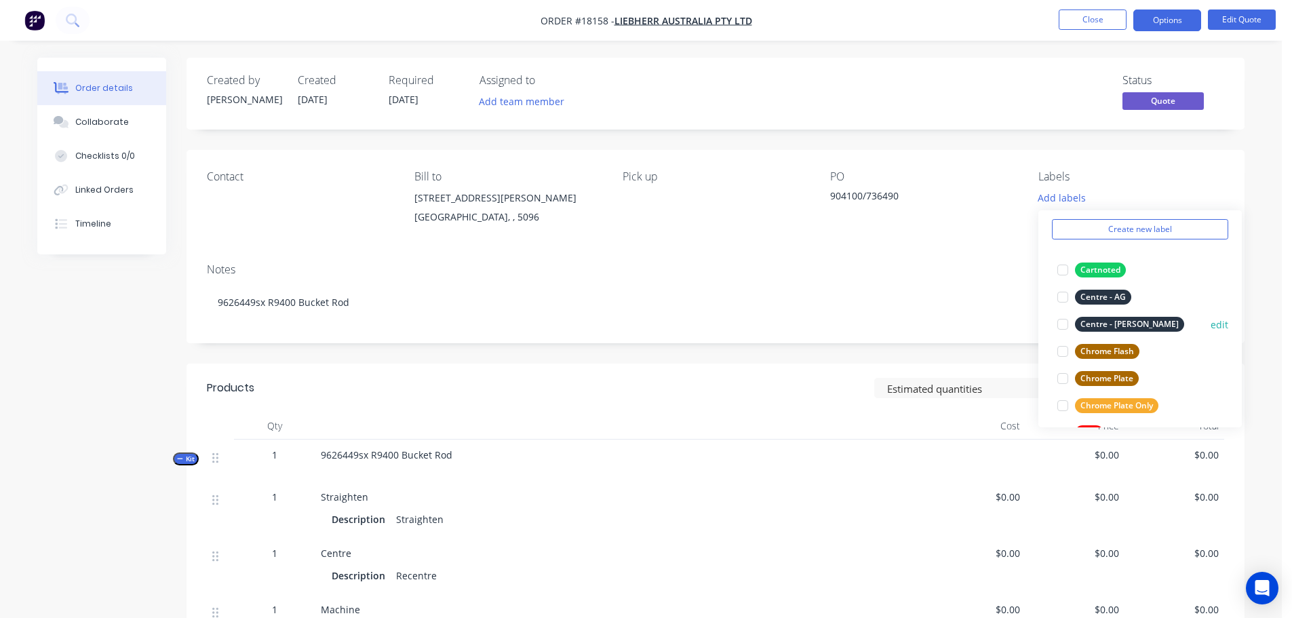
scroll to position [68, 0]
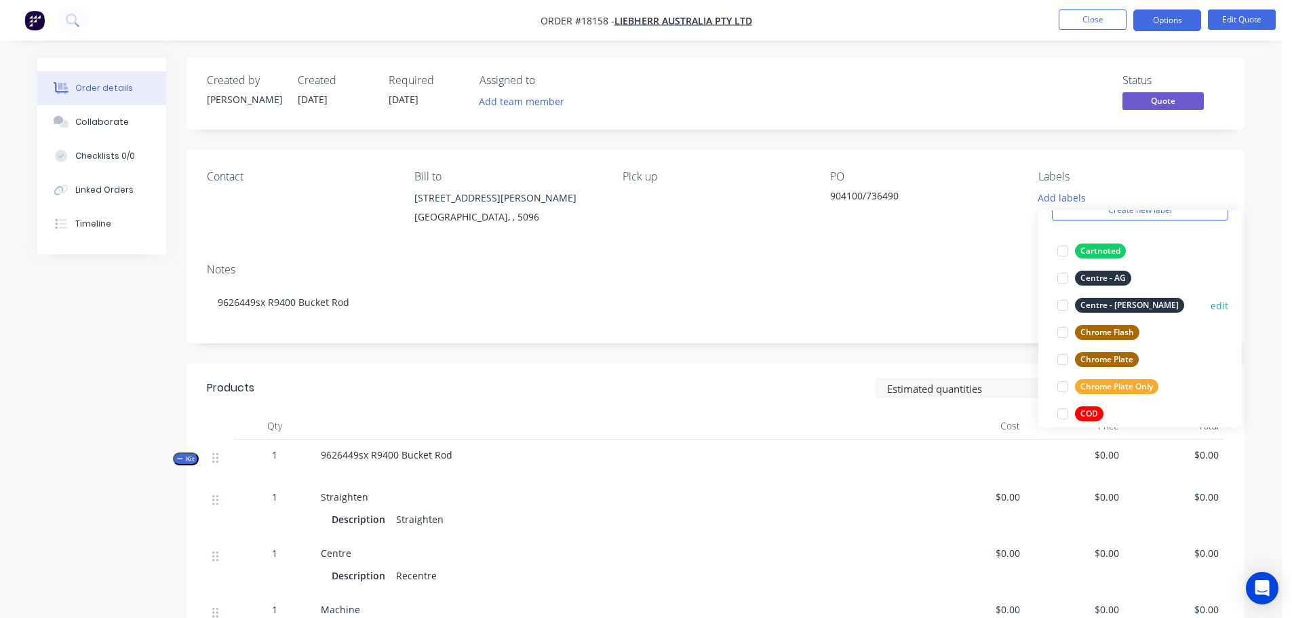
click at [1065, 305] on div at bounding box center [1062, 305] width 27 height 27
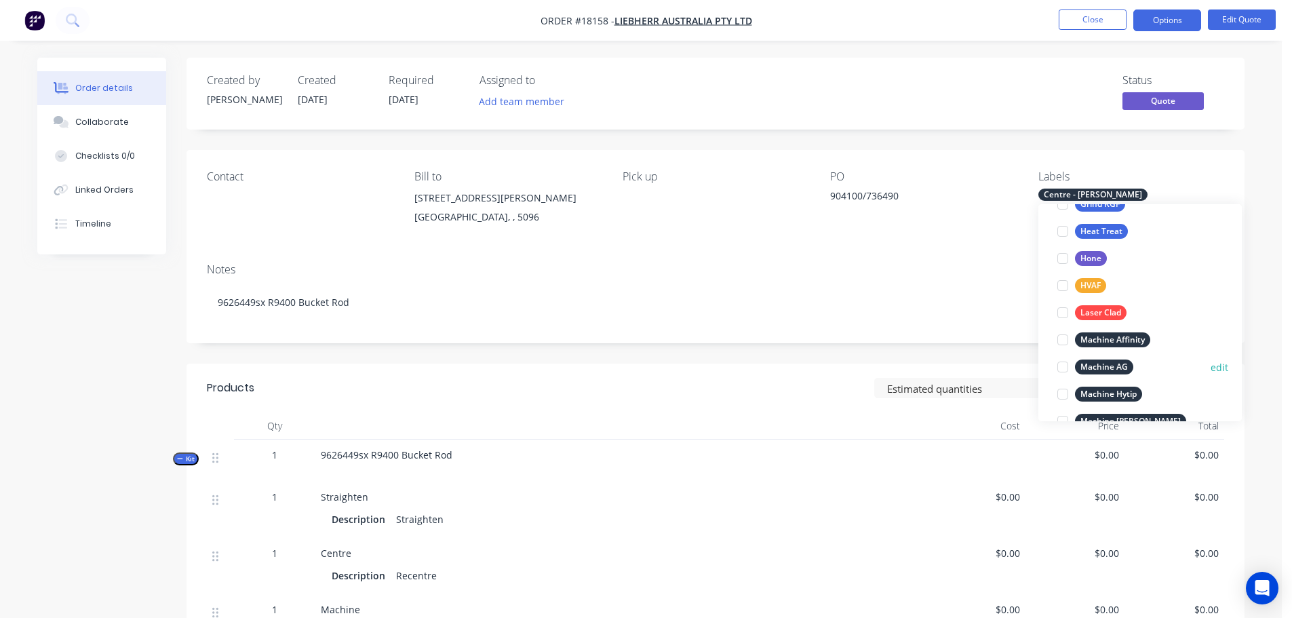
scroll to position [475, 0]
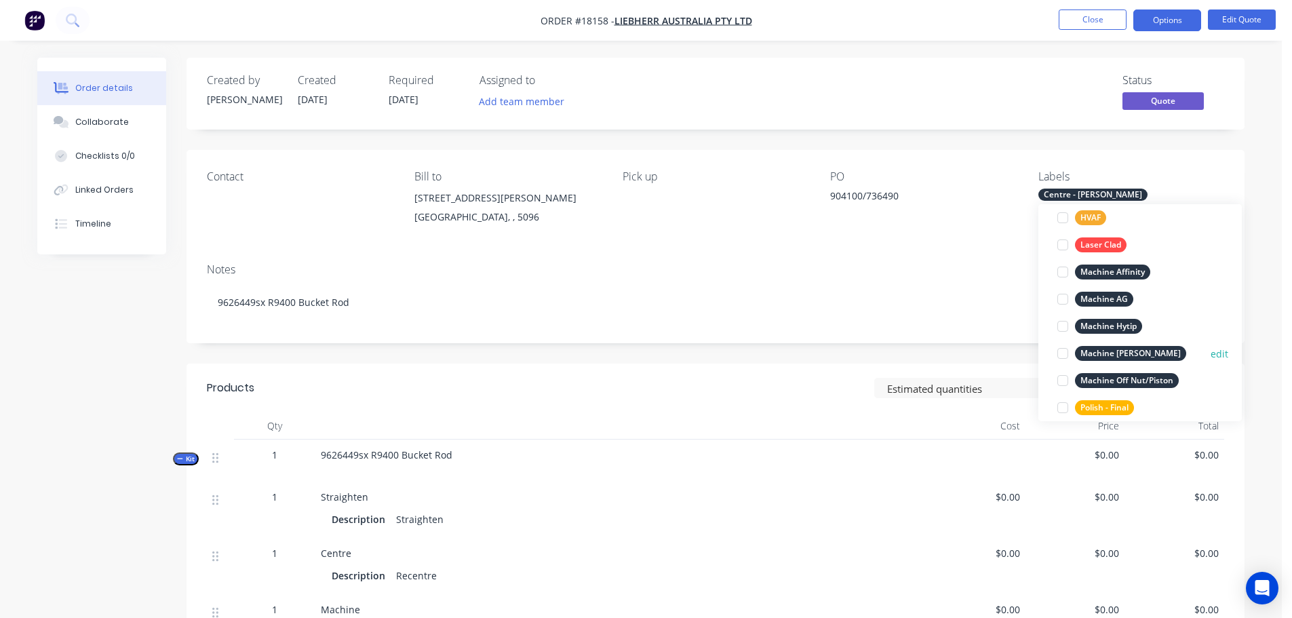
click at [1067, 357] on div at bounding box center [1062, 353] width 27 height 27
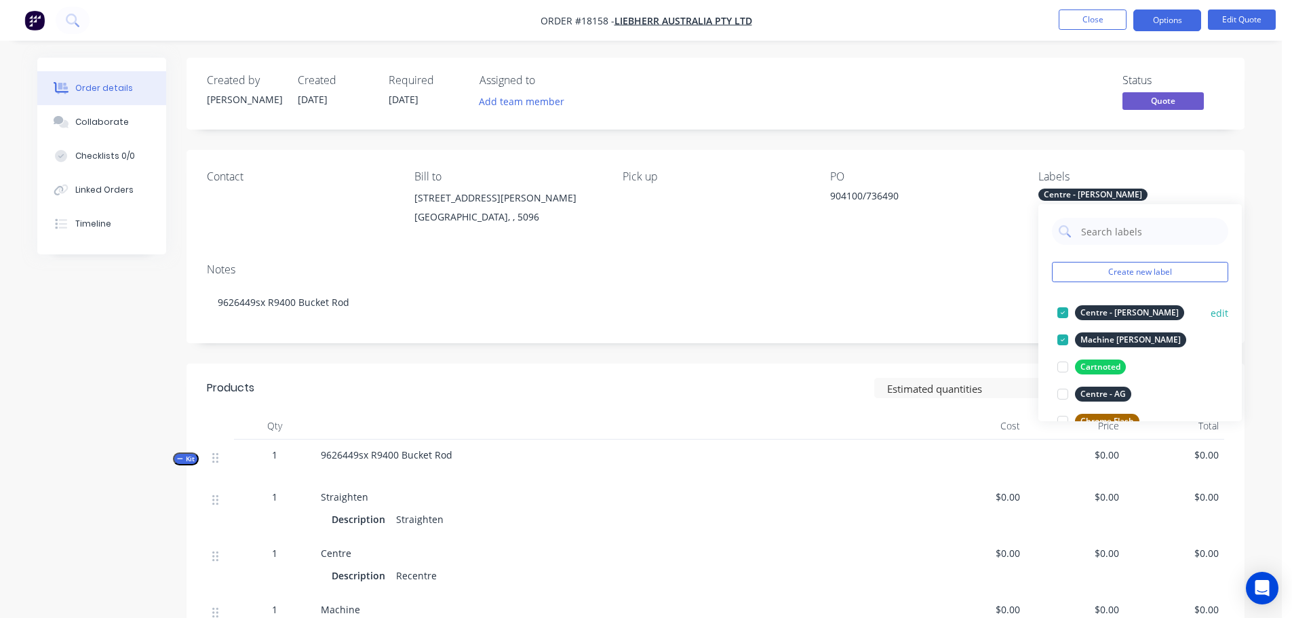
click at [1066, 314] on div at bounding box center [1062, 312] width 27 height 27
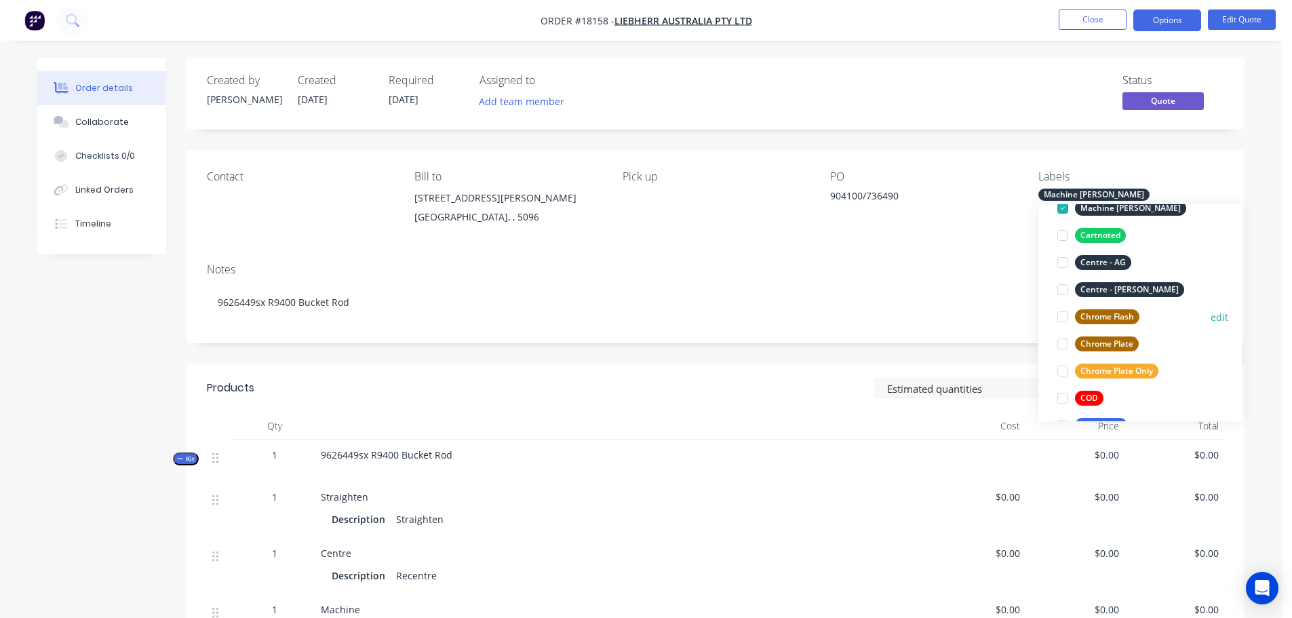
scroll to position [136, 0]
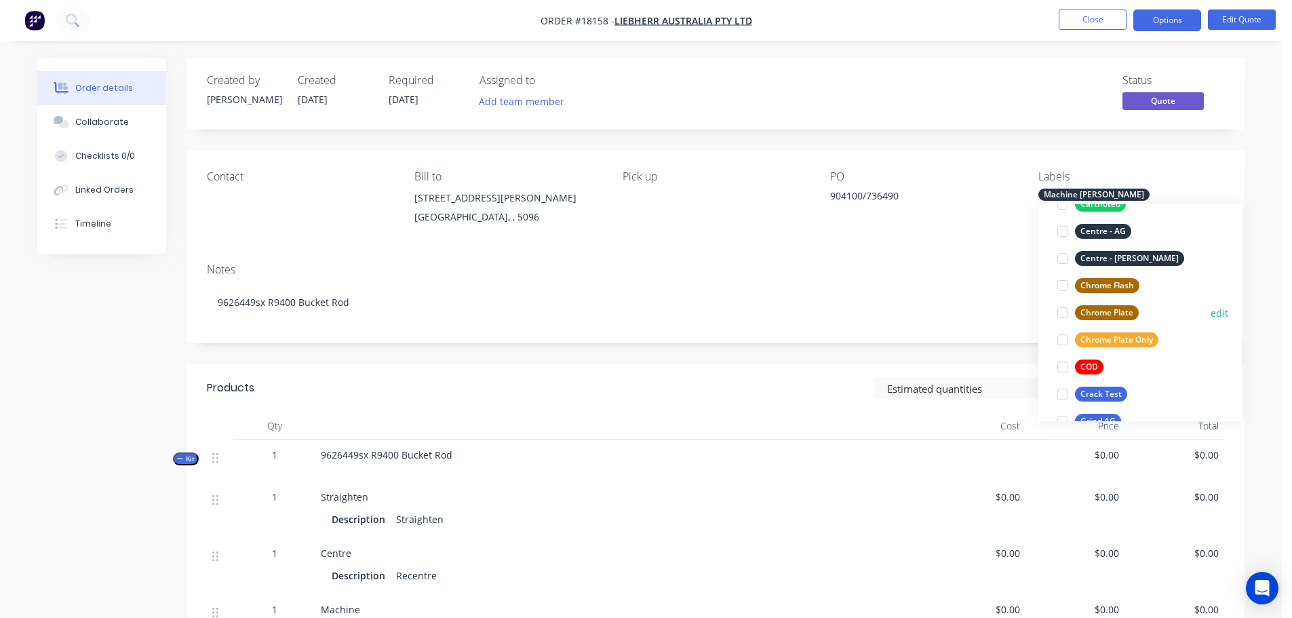
click at [1067, 313] on div at bounding box center [1062, 312] width 27 height 27
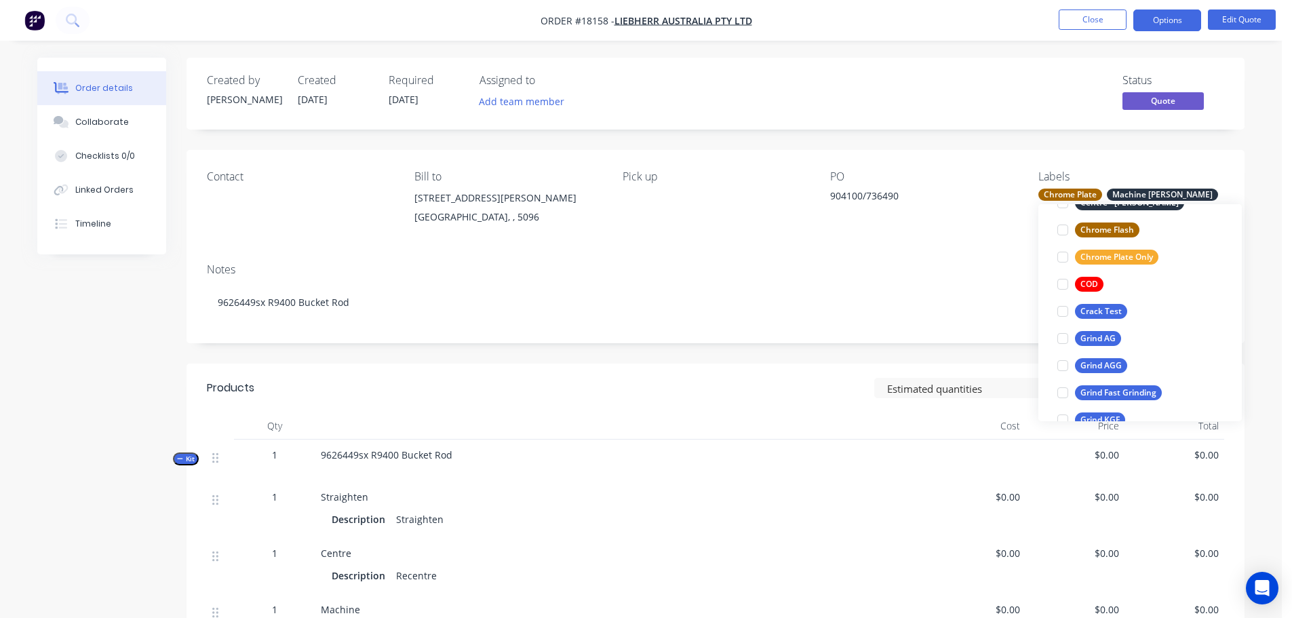
scroll to position [271, 0]
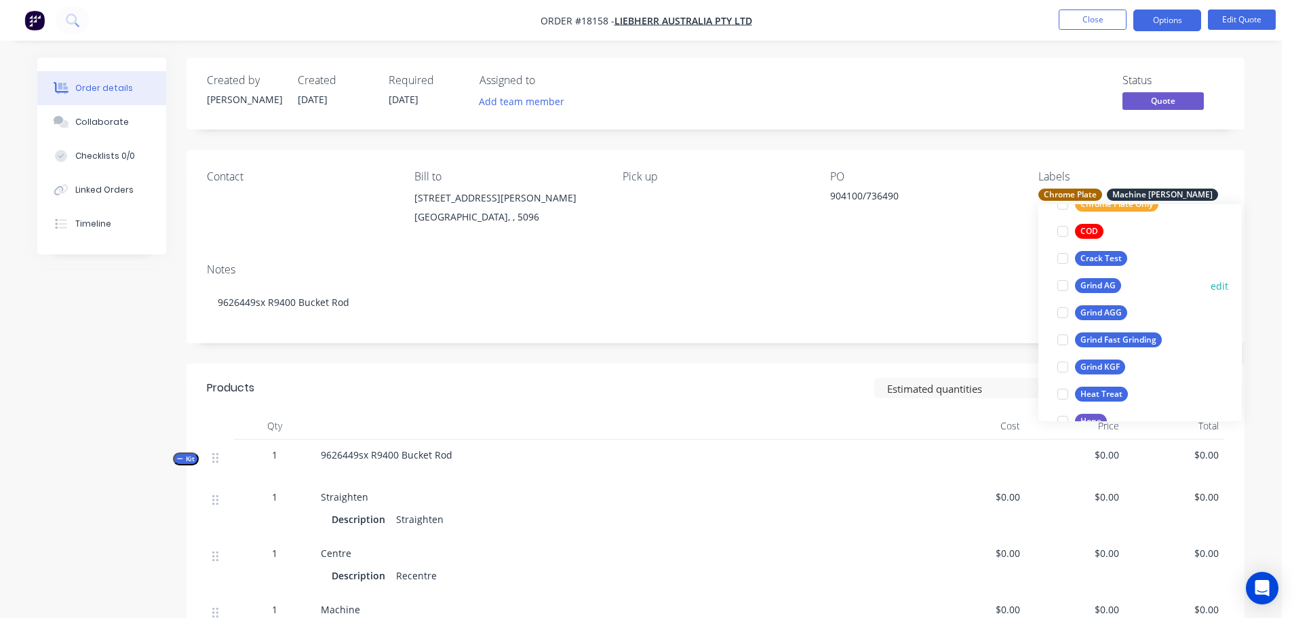
click at [1063, 286] on div at bounding box center [1062, 285] width 27 height 27
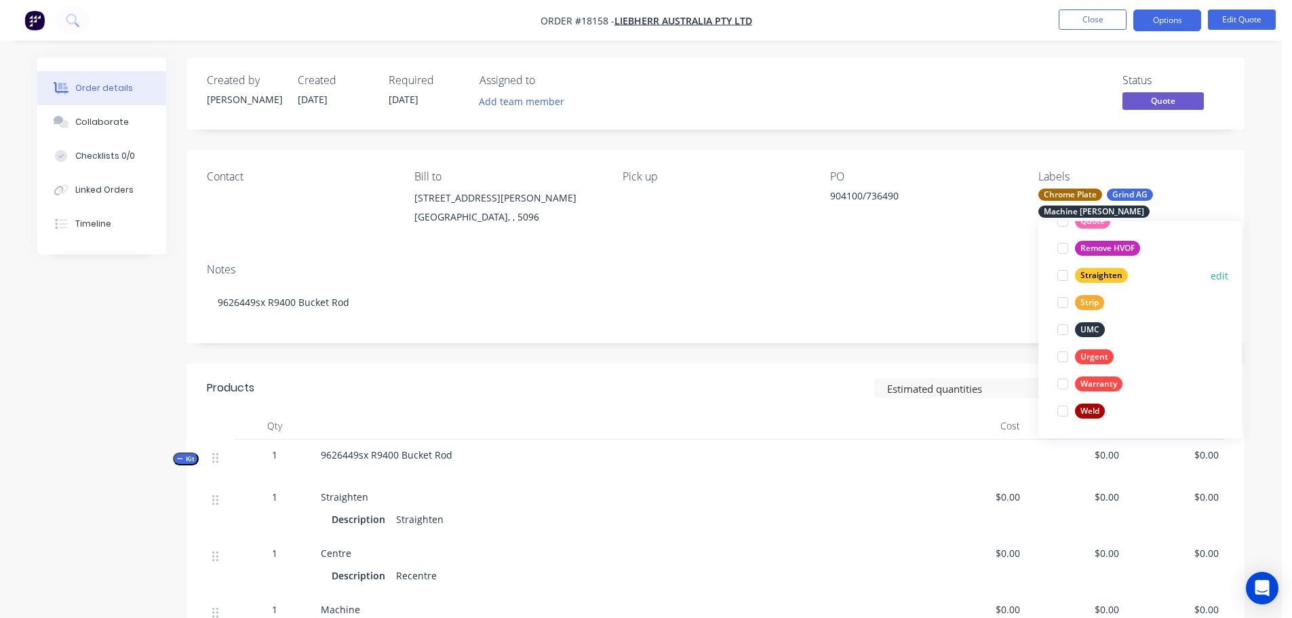
click at [1064, 282] on div at bounding box center [1062, 275] width 27 height 27
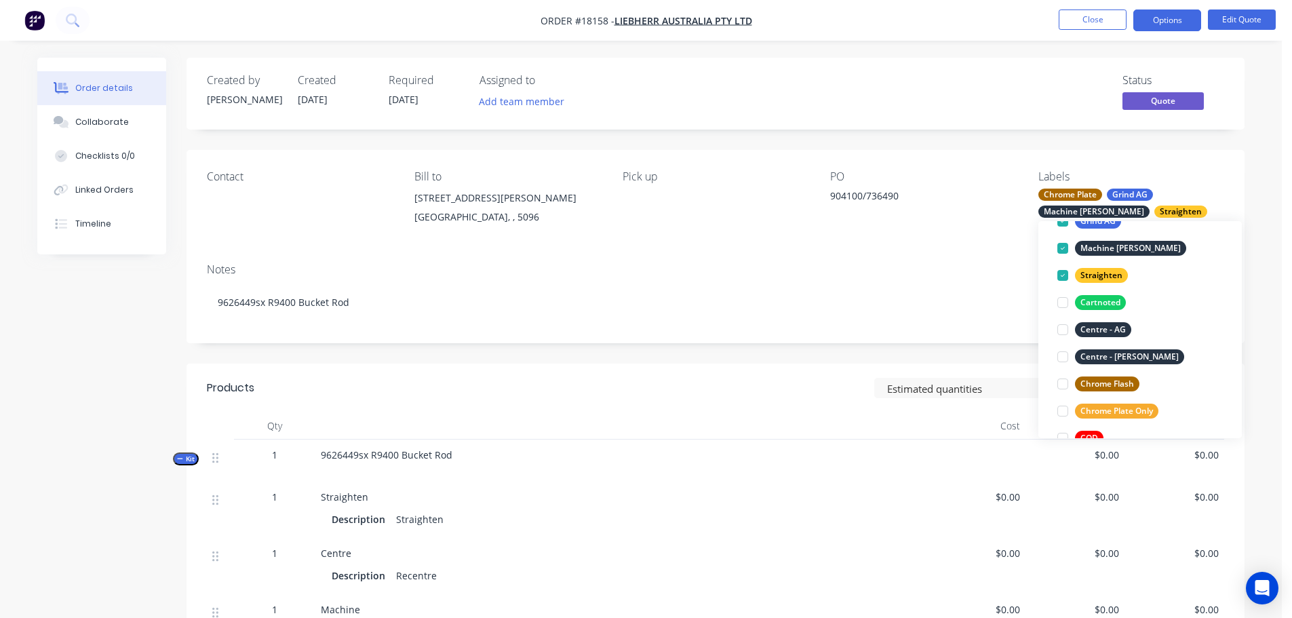
click at [875, 370] on header "Products Estimated quantities Show / Hide columns" at bounding box center [716, 388] width 1058 height 49
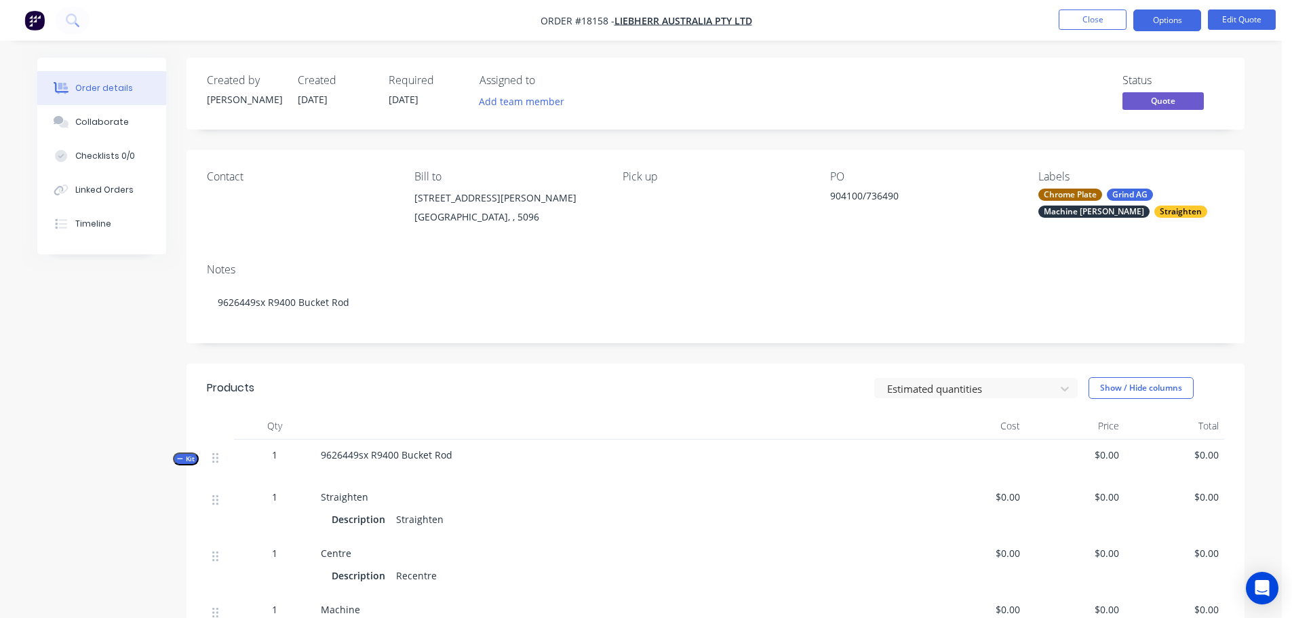
click at [648, 201] on div "Pick up" at bounding box center [716, 201] width 186 height 62
click at [641, 193] on div "Pick up" at bounding box center [716, 201] width 186 height 62
click at [1258, 26] on button "Edit Quote" at bounding box center [1242, 19] width 68 height 20
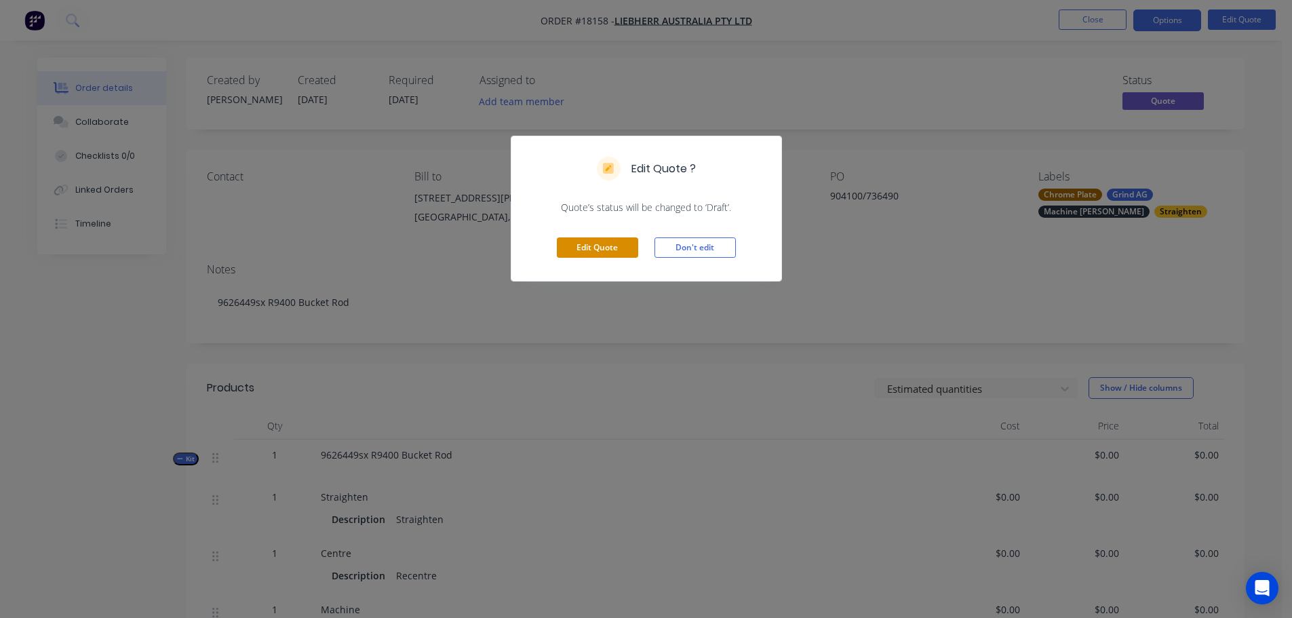
click at [619, 253] on button "Edit Quote" at bounding box center [597, 247] width 81 height 20
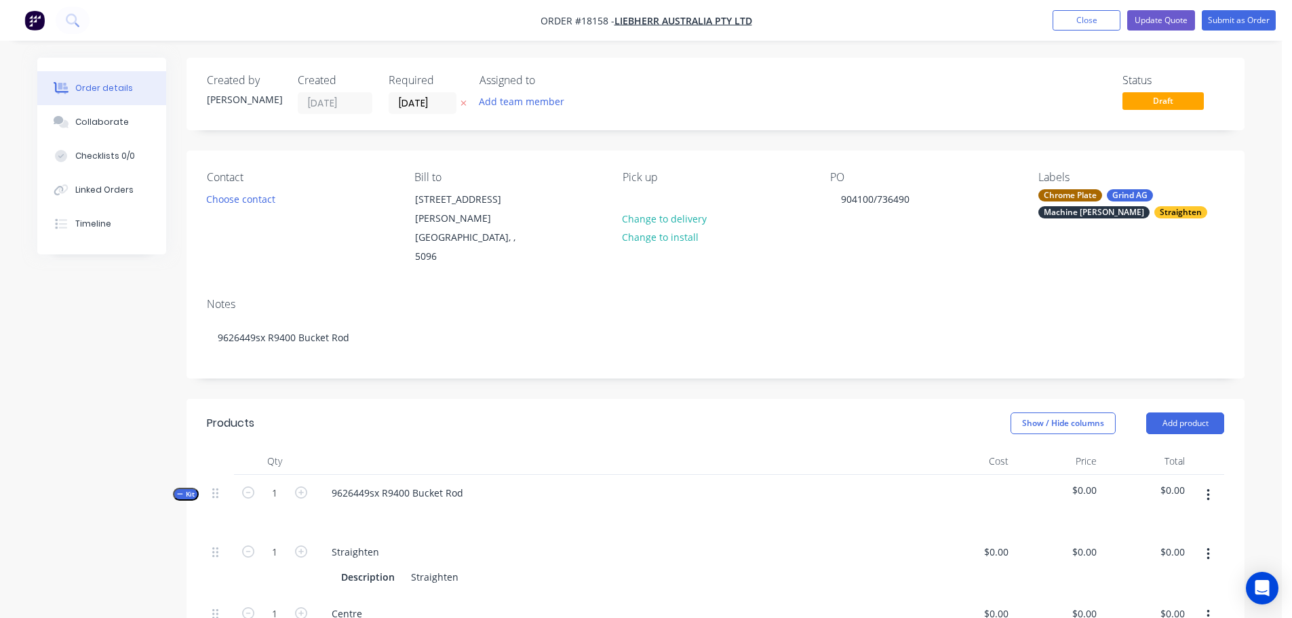
click at [646, 197] on div "Pick up Change to delivery Change to install" at bounding box center [716, 219] width 186 height 96
click at [640, 193] on div at bounding box center [634, 199] width 22 height 20
click at [781, 399] on header "Products Show / Hide columns Add product" at bounding box center [716, 423] width 1058 height 49
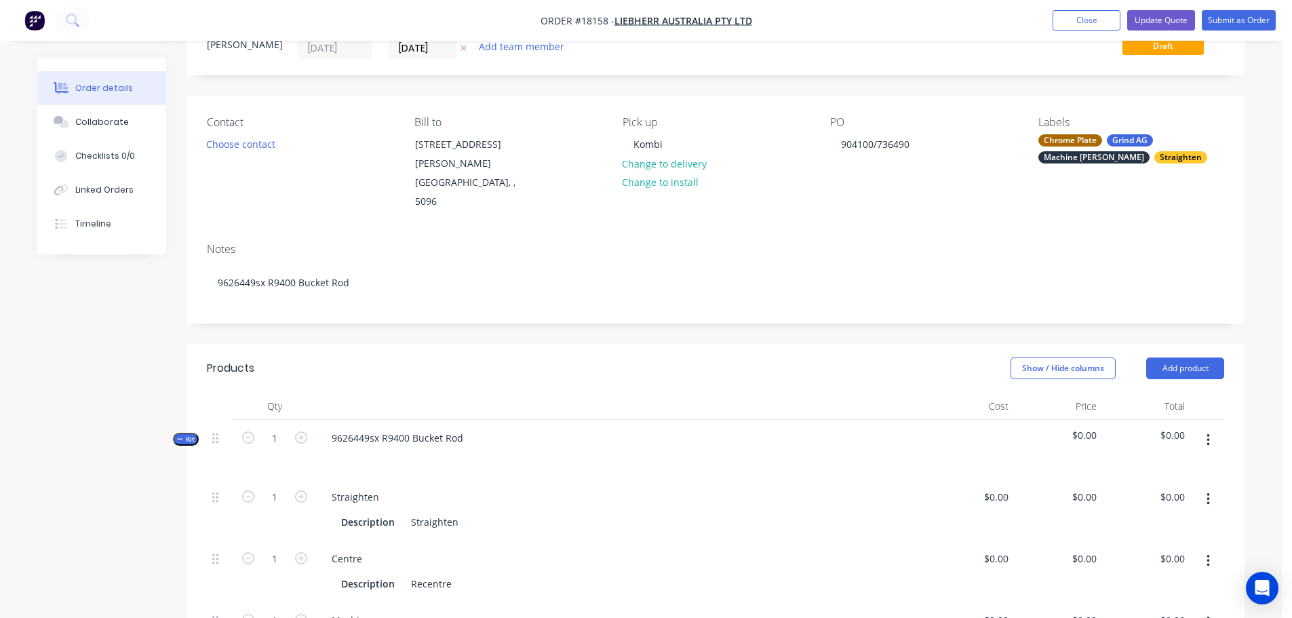
scroll to position [203, 0]
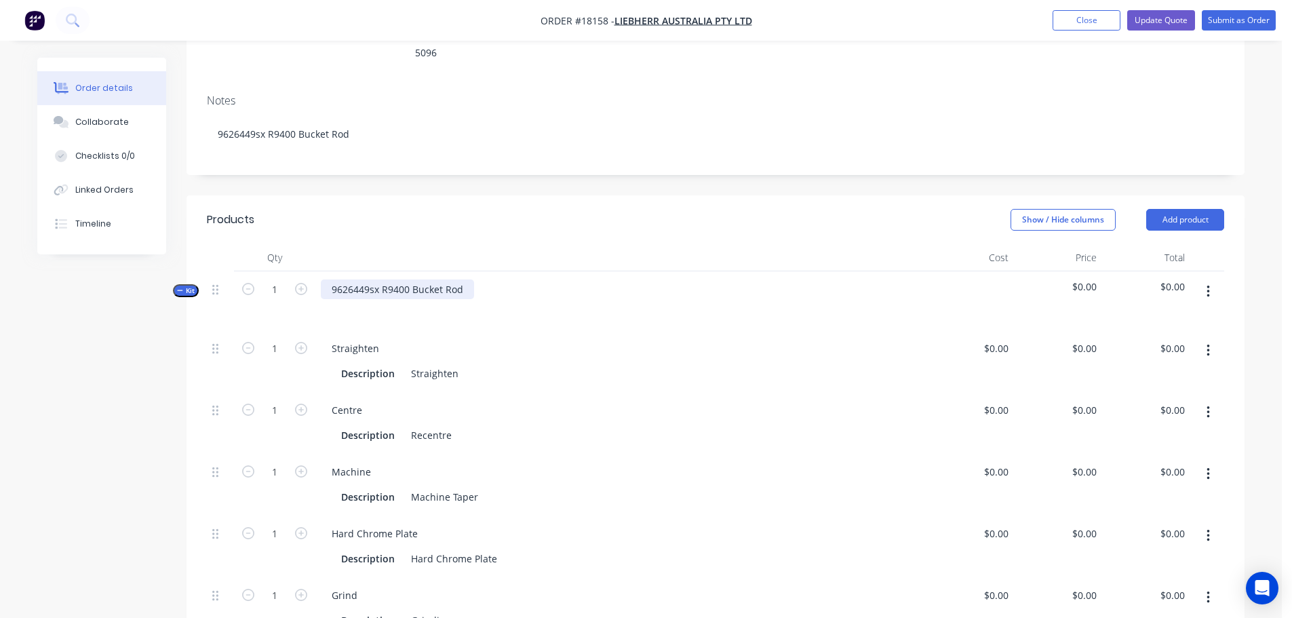
click at [471, 279] on div "9626449sx R9400 Bucket Rod" at bounding box center [397, 289] width 153 height 20
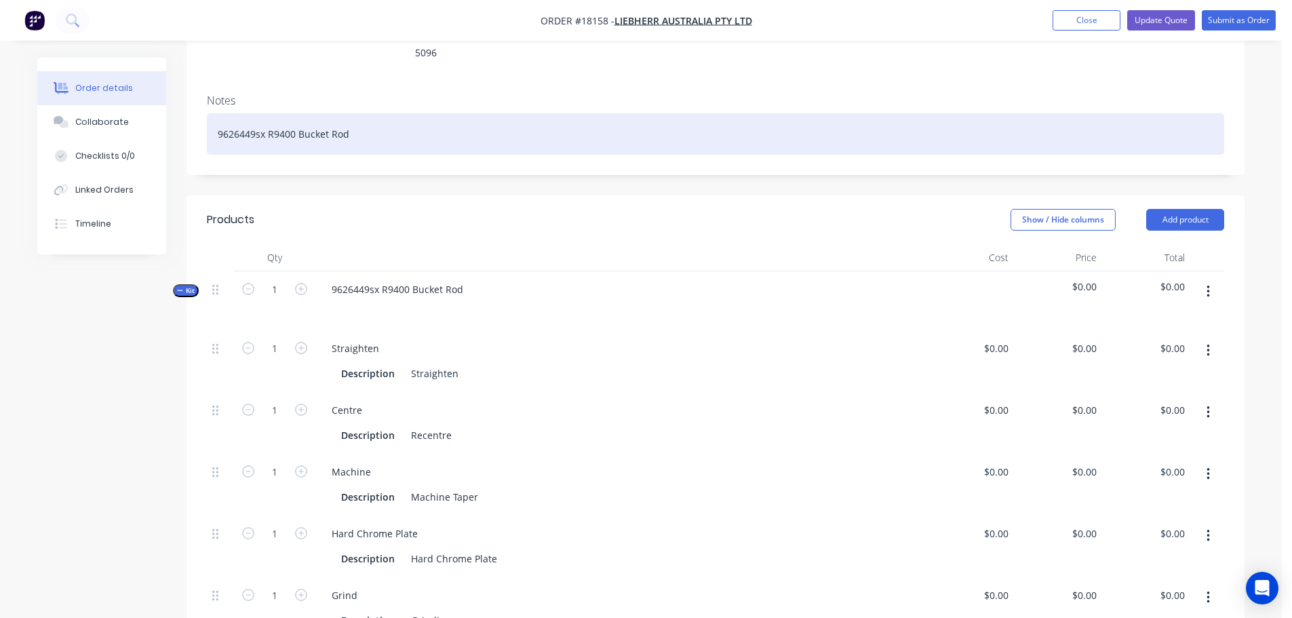
click at [364, 113] on div "9626449sx R9400 Bucket Rod" at bounding box center [715, 133] width 1017 height 41
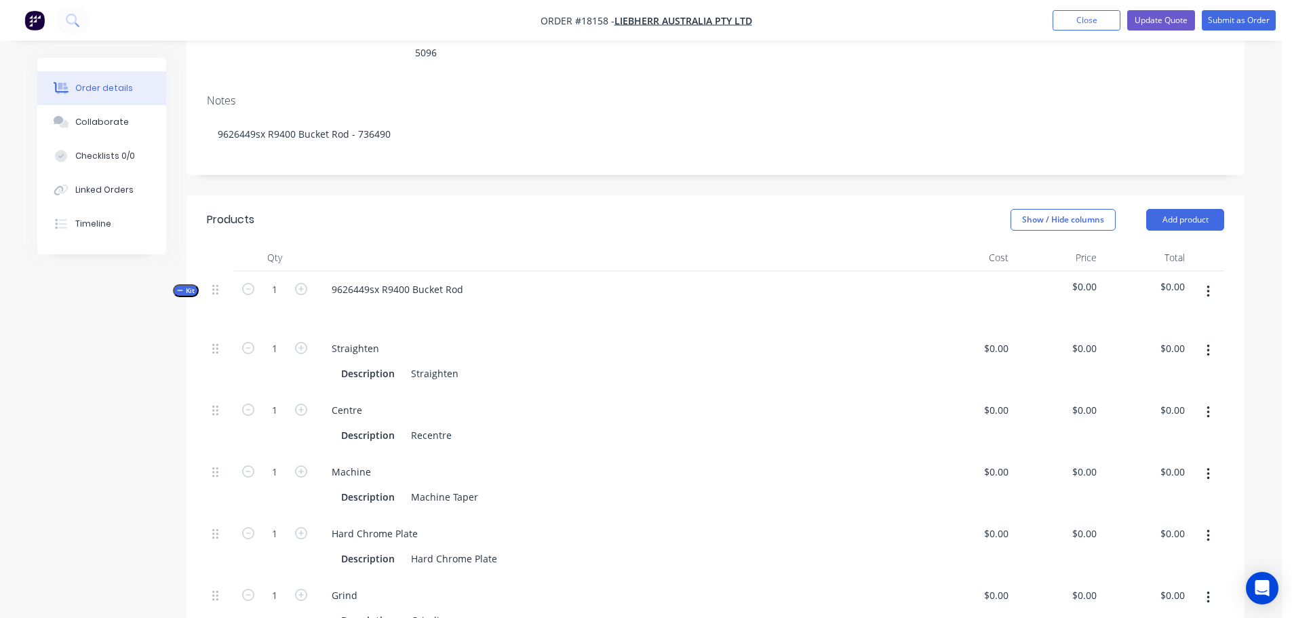
click at [497, 195] on header "Products Show / Hide columns Add product" at bounding box center [716, 219] width 1058 height 49
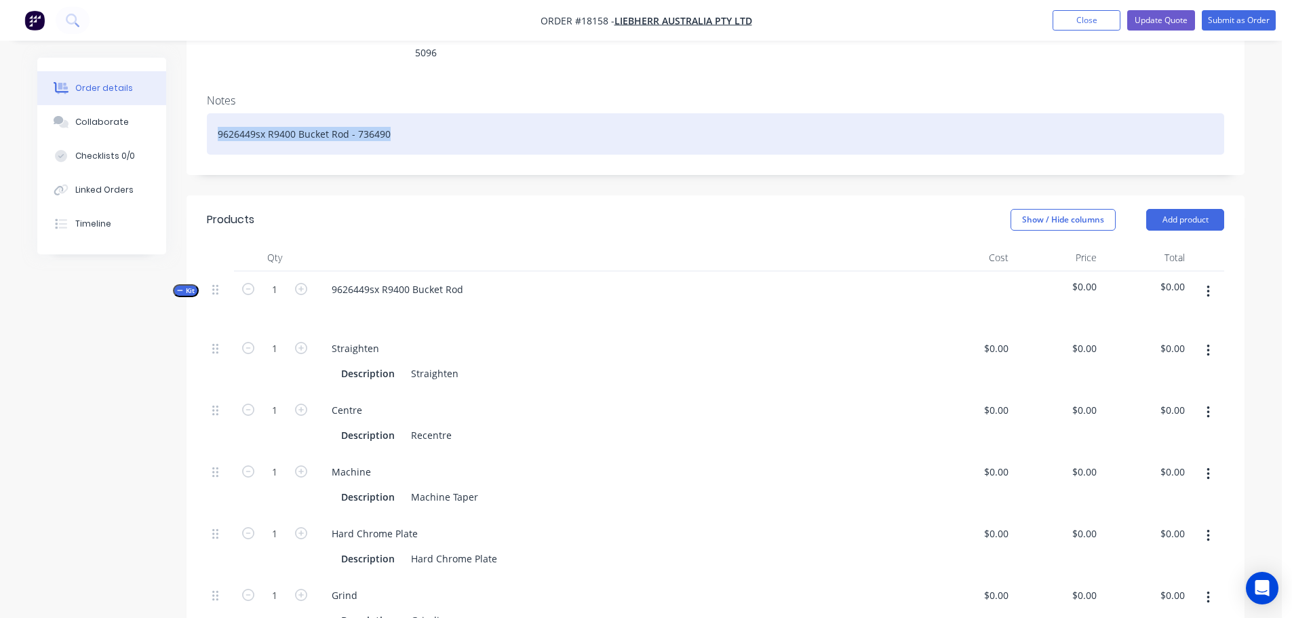
drag, startPoint x: 398, startPoint y: 103, endPoint x: 202, endPoint y: 110, distance: 196.2
click at [202, 110] on div "Notes 9626449sx R9400 Bucket Rod - 736490" at bounding box center [716, 128] width 1058 height 91
copy div "9626449sx R9400 Bucket Rod - 736490"
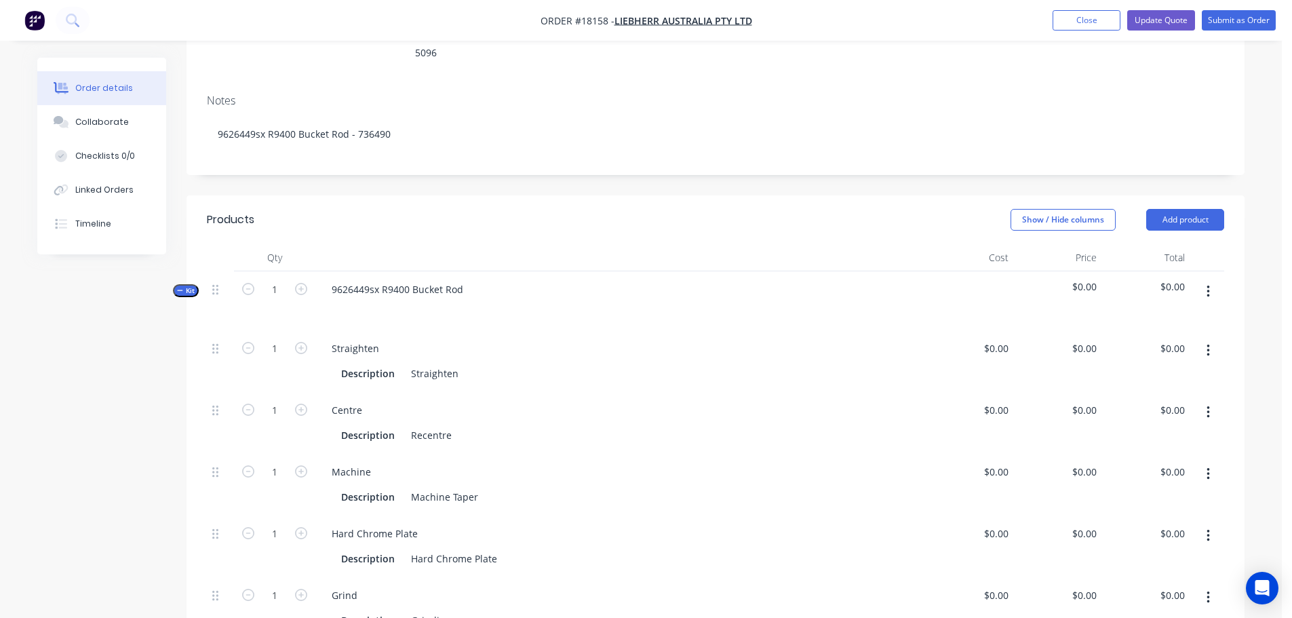
drag, startPoint x: 457, startPoint y: 156, endPoint x: 463, endPoint y: 161, distance: 8.3
click at [457, 156] on div "Created by Paul Created 18/09/25 Required 09/10/25 Assigned to Add team member …" at bounding box center [716, 568] width 1058 height 1429
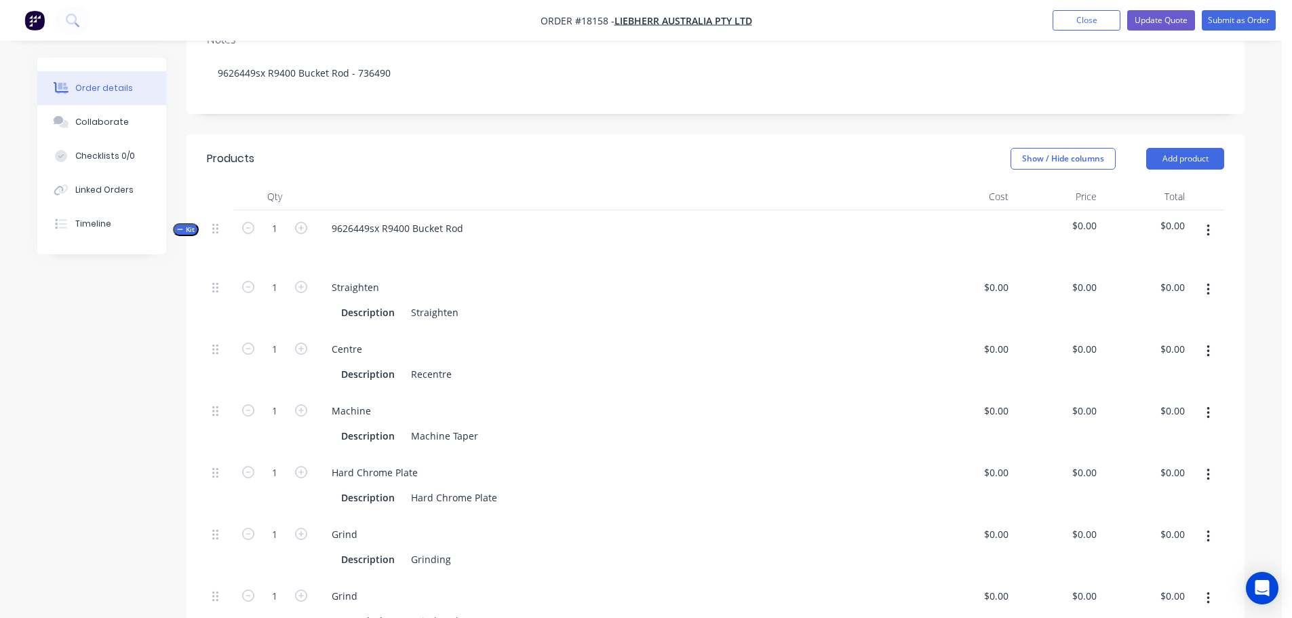
scroll to position [245, 0]
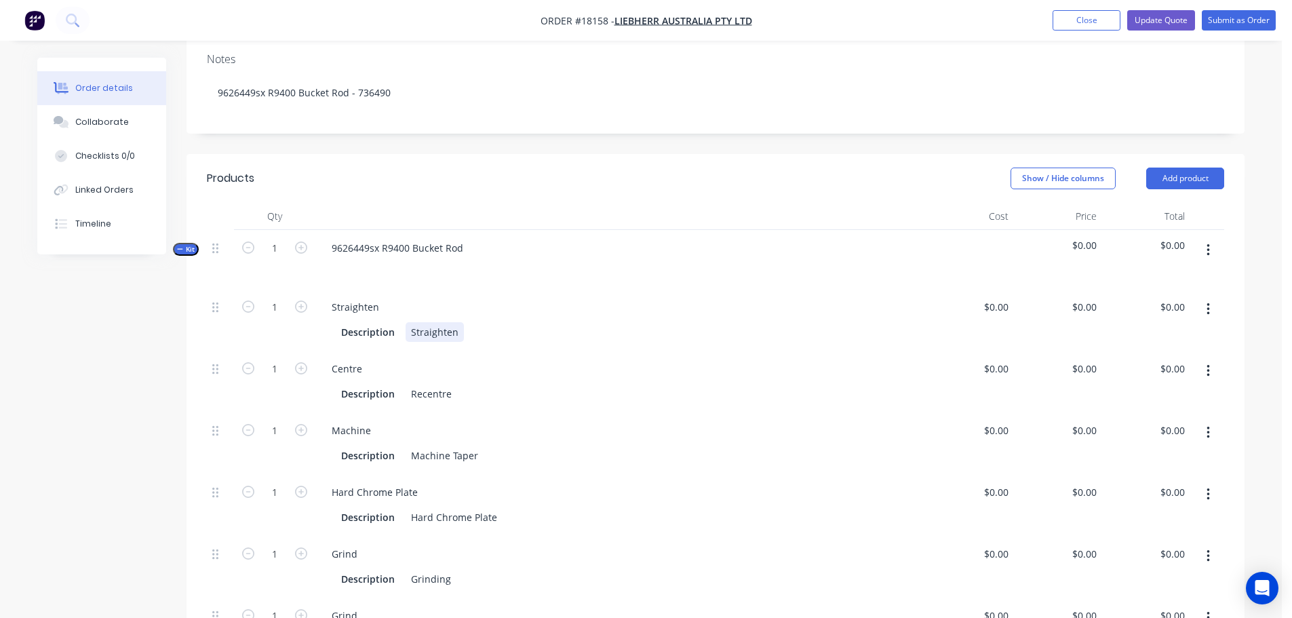
click at [464, 322] on div "Description Straighten" at bounding box center [618, 332] width 564 height 20
click at [454, 384] on div "Recentre" at bounding box center [432, 394] width 52 height 20
type input "0"
type input "$0.00"
click at [743, 412] on div "Machine Description Machine Taper" at bounding box center [620, 443] width 610 height 62
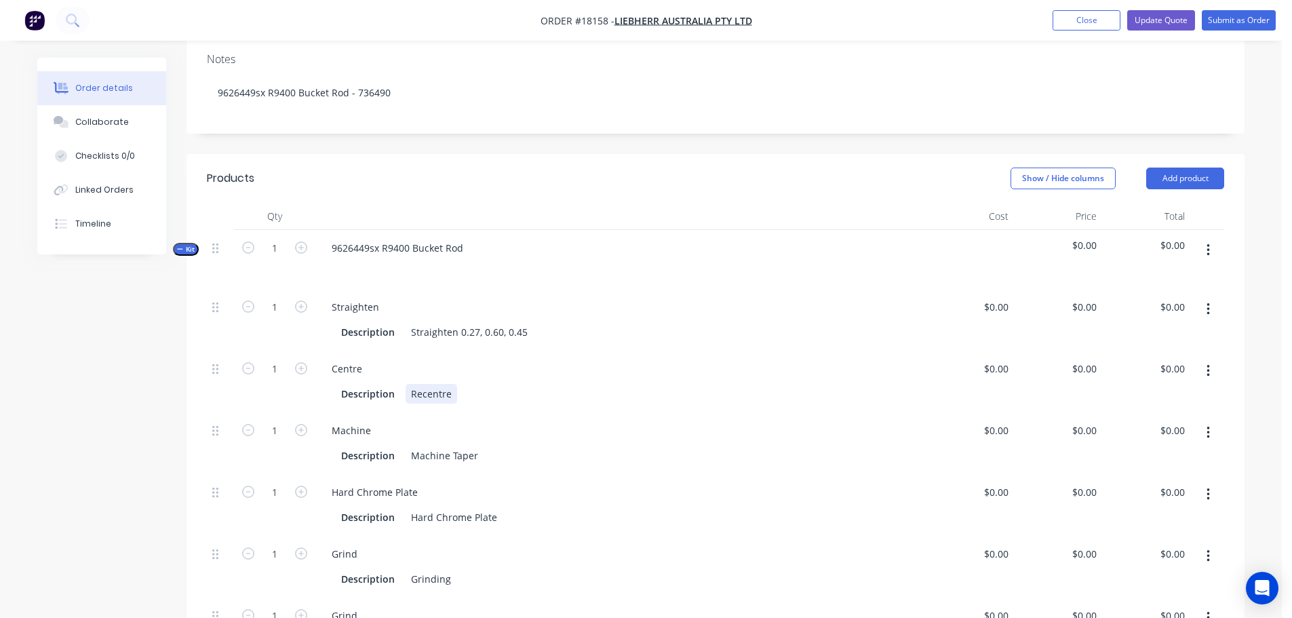
click at [456, 384] on div "Description Recentre" at bounding box center [618, 394] width 564 height 20
click at [539, 443] on div "Description Machine Taper" at bounding box center [621, 454] width 600 height 22
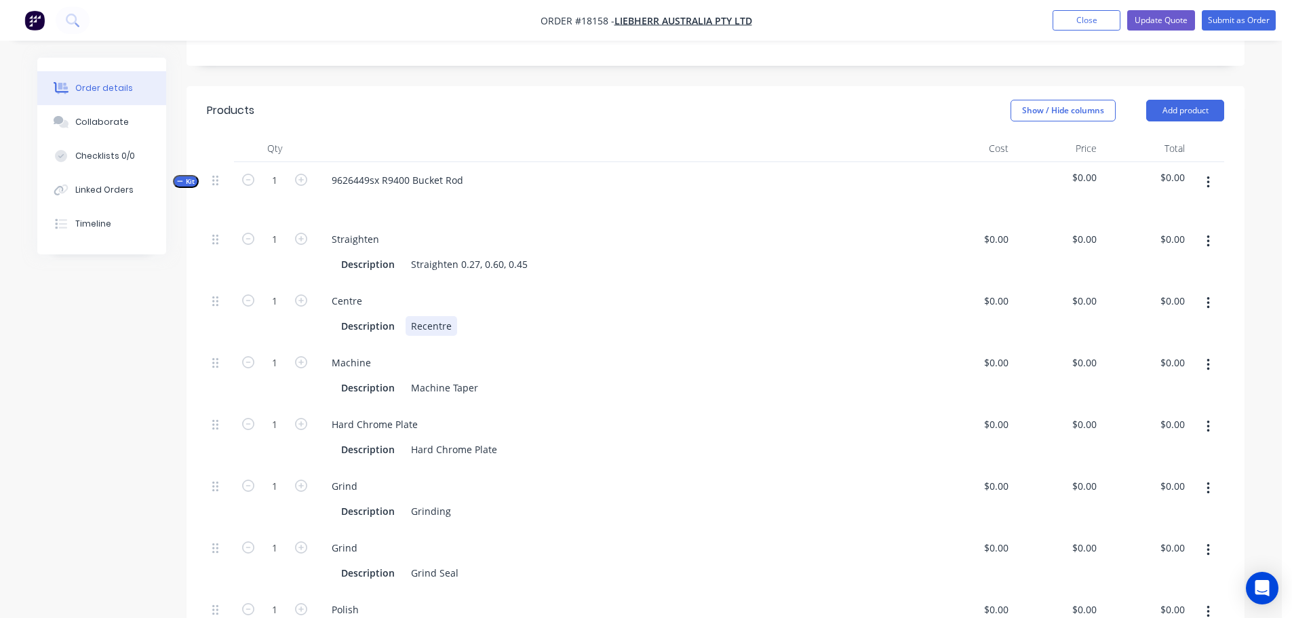
drag, startPoint x: 448, startPoint y: 294, endPoint x: 485, endPoint y: 296, distance: 36.7
click at [450, 316] on div "Recentre" at bounding box center [432, 326] width 52 height 20
click at [604, 406] on div "Hard Chrome Plate Description Hard Chrome Plate" at bounding box center [620, 437] width 610 height 62
click at [500, 440] on div "Description Hard Chrome Plate" at bounding box center [618, 450] width 564 height 20
click at [414, 440] on div "Hard Chrome Plate" at bounding box center [454, 450] width 97 height 20
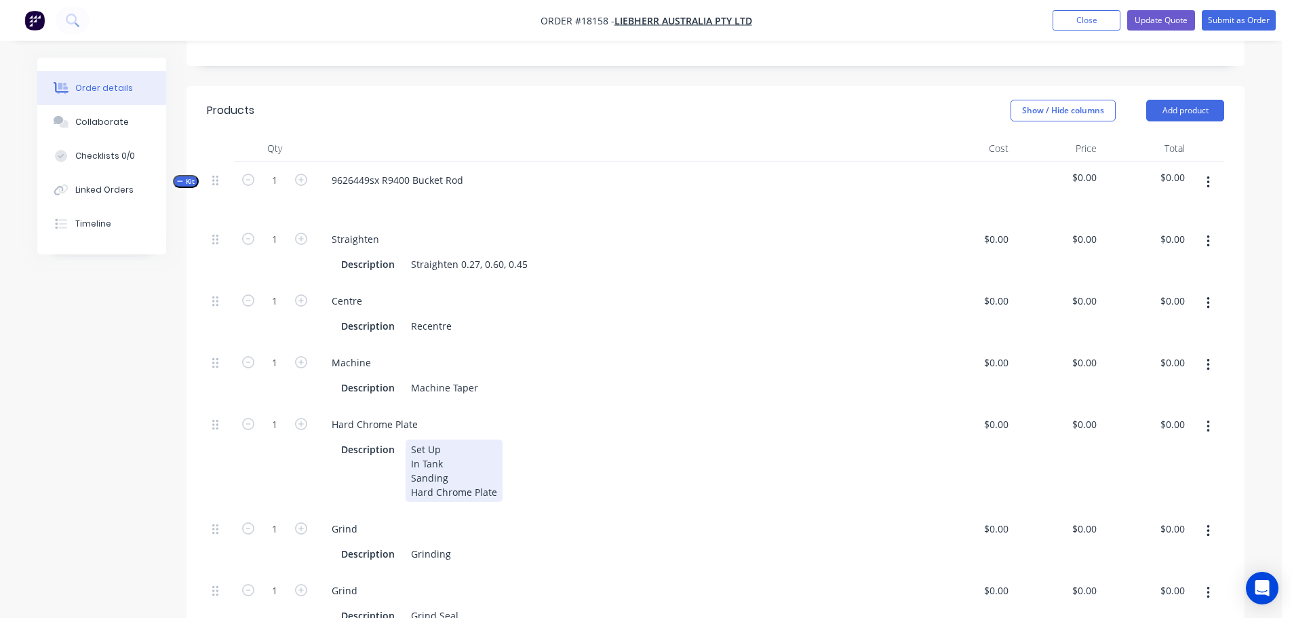
click at [496, 459] on div "Set Up In Tank Sanding Hard Chrome Plate" at bounding box center [454, 471] width 97 height 62
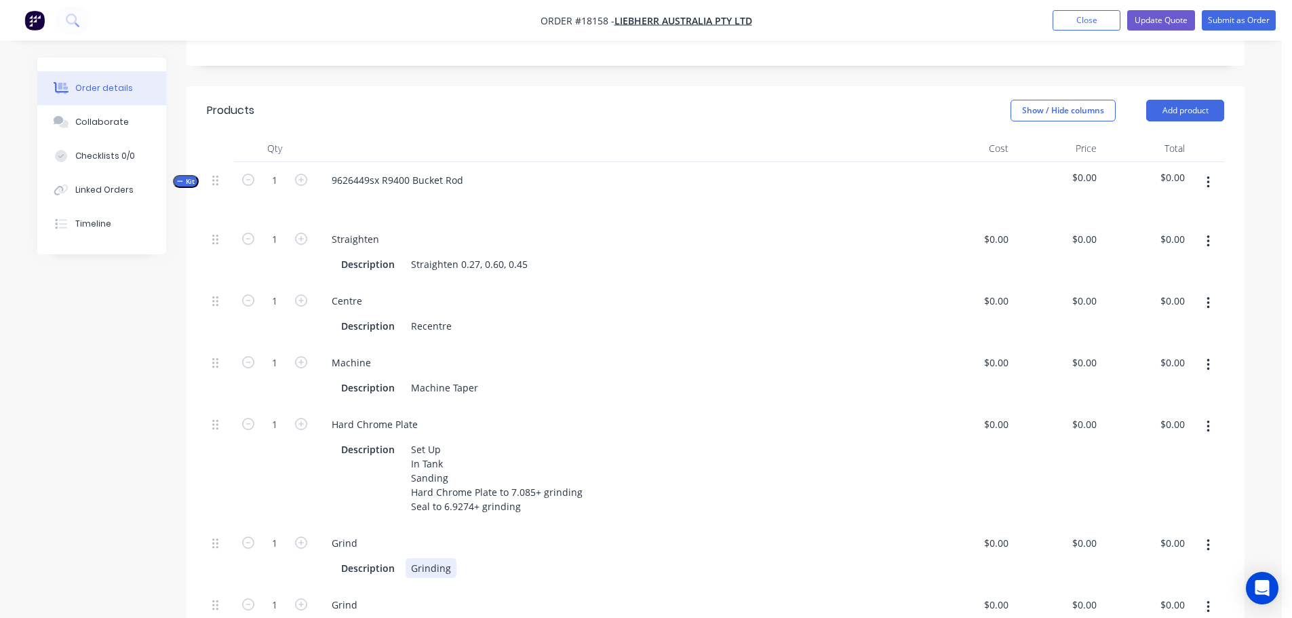
click at [440, 558] on div "Grinding" at bounding box center [431, 568] width 51 height 20
drag, startPoint x: 413, startPoint y: 532, endPoint x: 542, endPoint y: 521, distance: 129.3
click at [542, 556] on div "Description Grinding" at bounding box center [621, 567] width 600 height 22
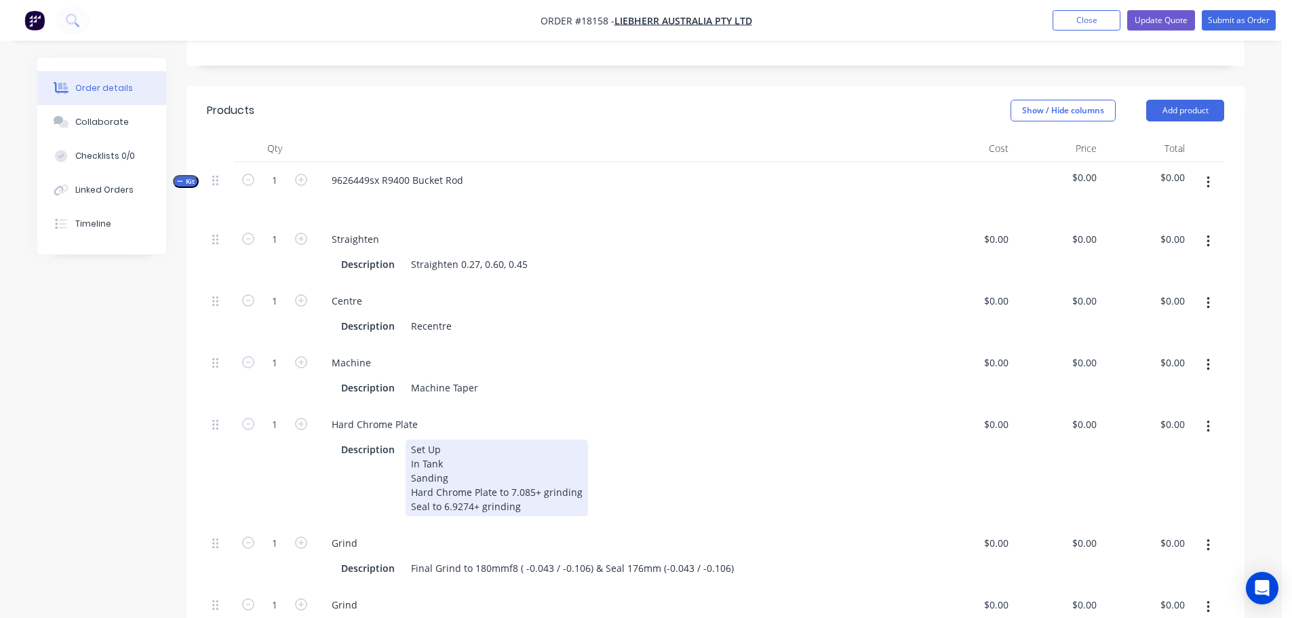
click at [758, 448] on div "Description Set Up In Tank Sanding Hard Chrome Plate to 7.085+ grinding Seal to…" at bounding box center [618, 478] width 564 height 77
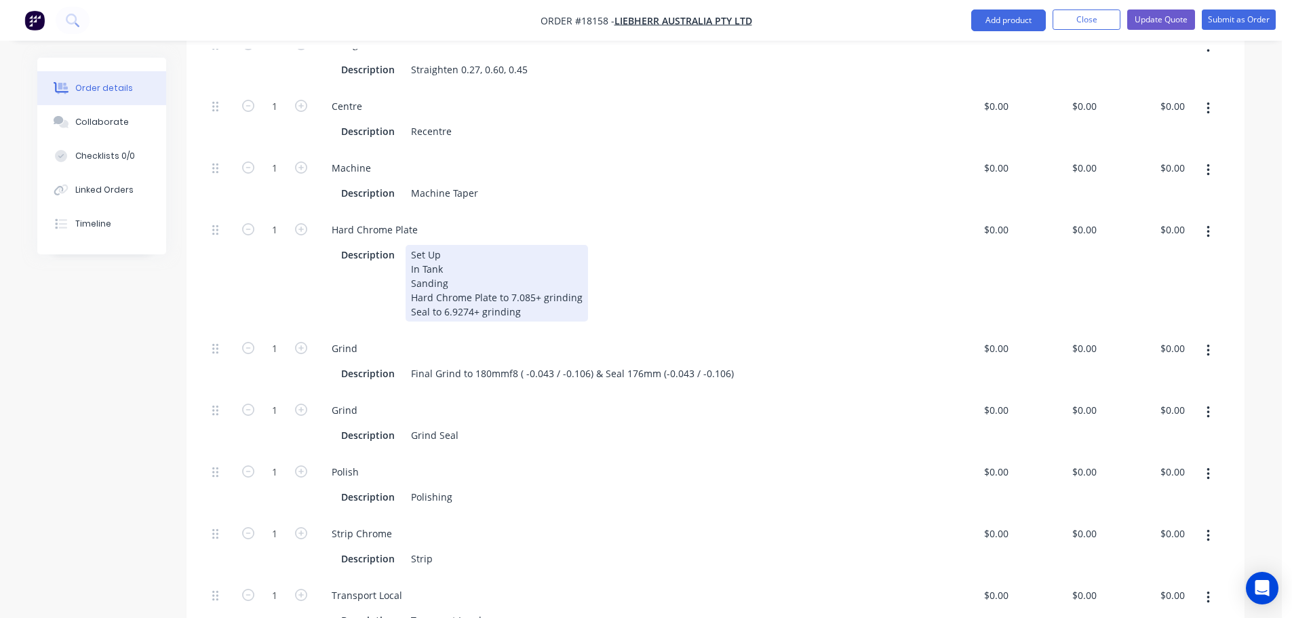
scroll to position [584, 0]
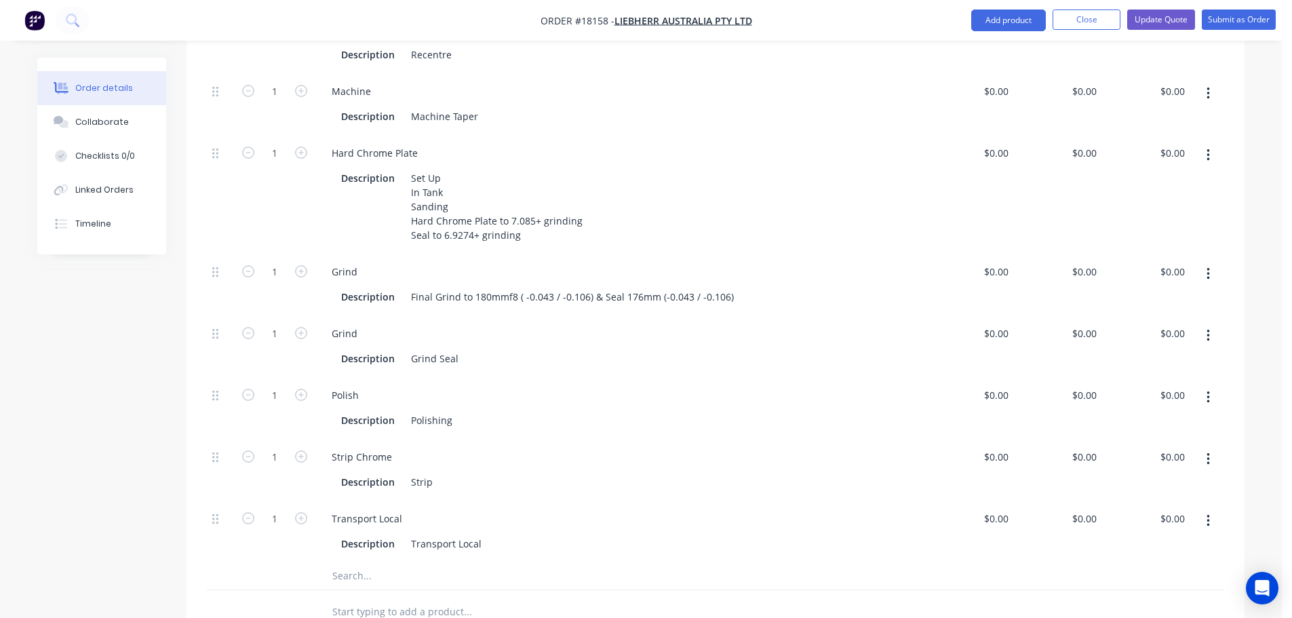
click at [1210, 324] on button "button" at bounding box center [1208, 336] width 32 height 24
click at [1144, 416] on div "Delete" at bounding box center [1160, 426] width 104 height 20
drag, startPoint x: 412, startPoint y: 322, endPoint x: 516, endPoint y: 320, distance: 104.5
click at [516, 349] on div "Description Polishing" at bounding box center [618, 359] width 564 height 20
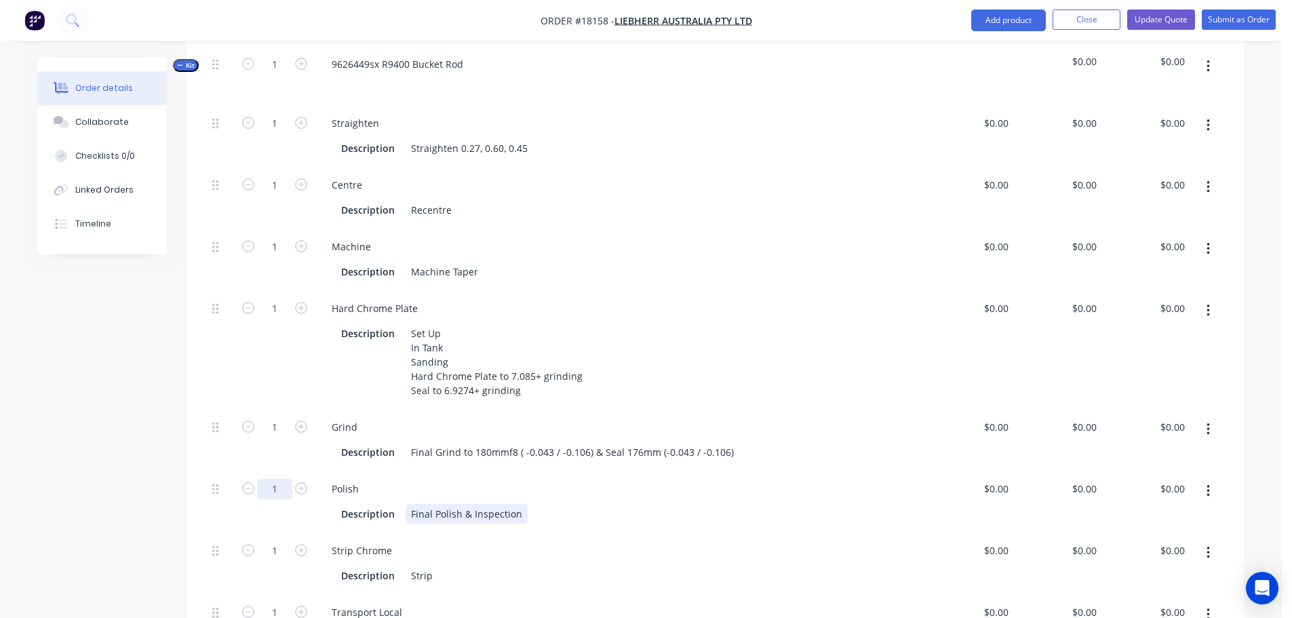
scroll to position [448, 0]
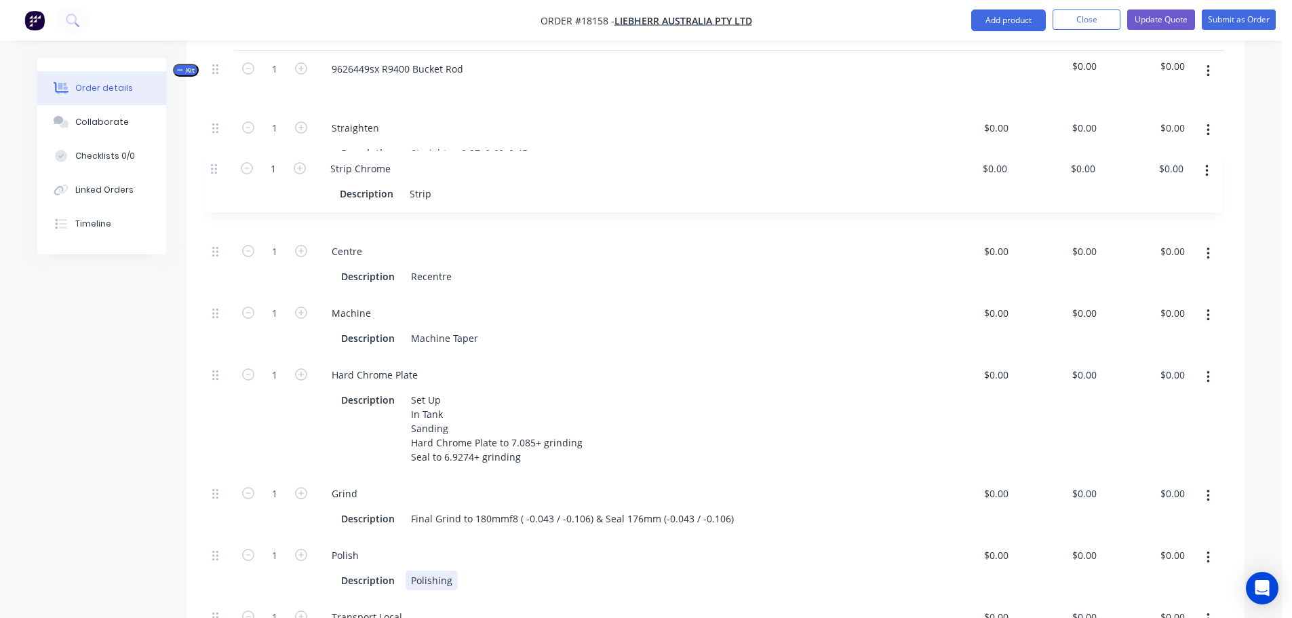
drag, startPoint x: 215, startPoint y: 499, endPoint x: 214, endPoint y: 159, distance: 340.5
click at [214, 159] on div "1 Straighten Description Straighten 0.27, 0.60, 0.45 $0.00 $0.00 $0.00 $0.00 $0…" at bounding box center [715, 385] width 1017 height 551
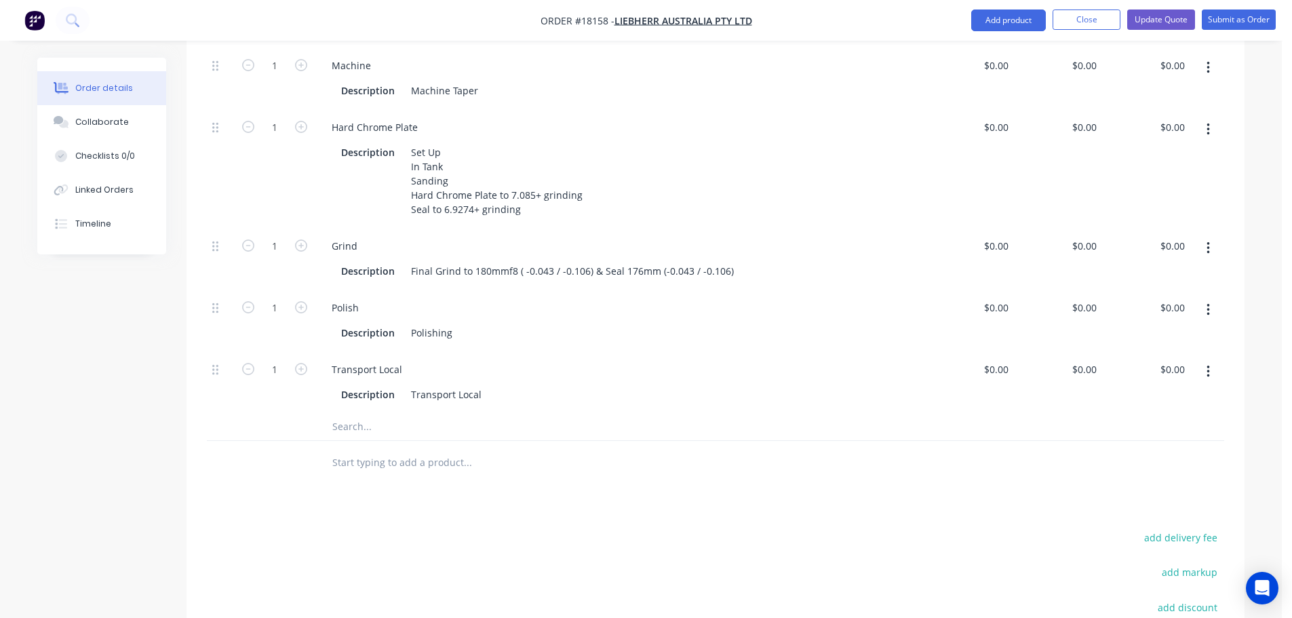
scroll to position [695, 0]
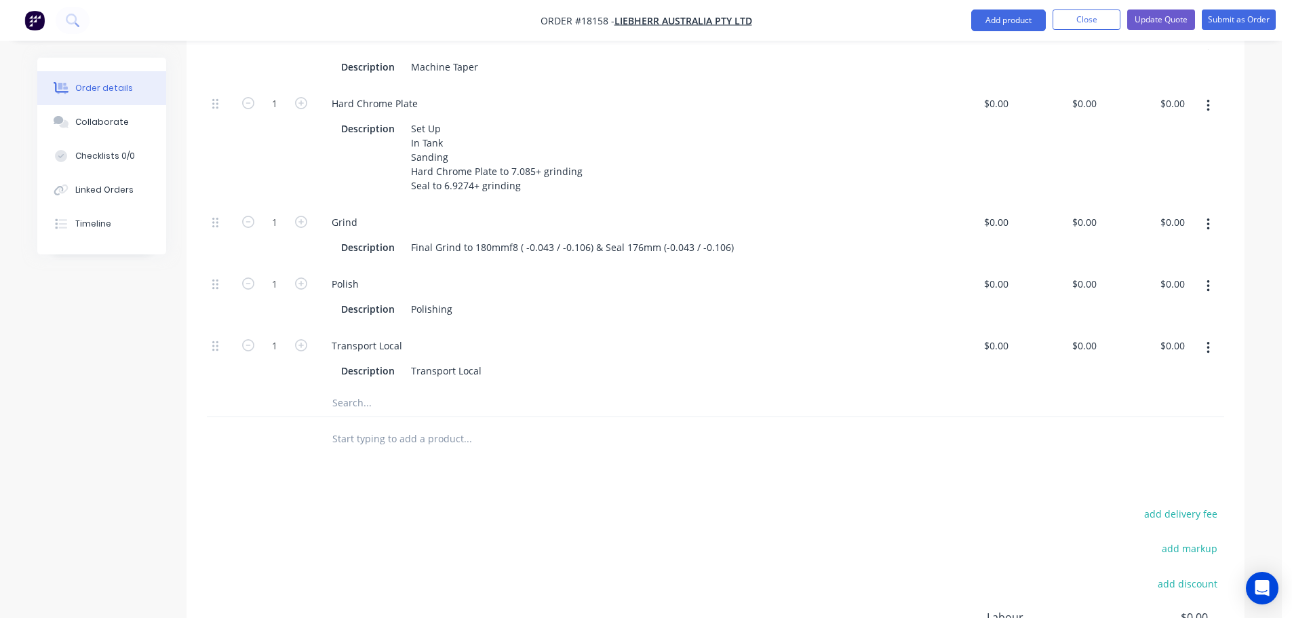
click at [468, 450] on div "Products Show / Hide columns Add product Qty Cost Price Total Kit 1 9626449sx R…" at bounding box center [716, 245] width 1058 height 1083
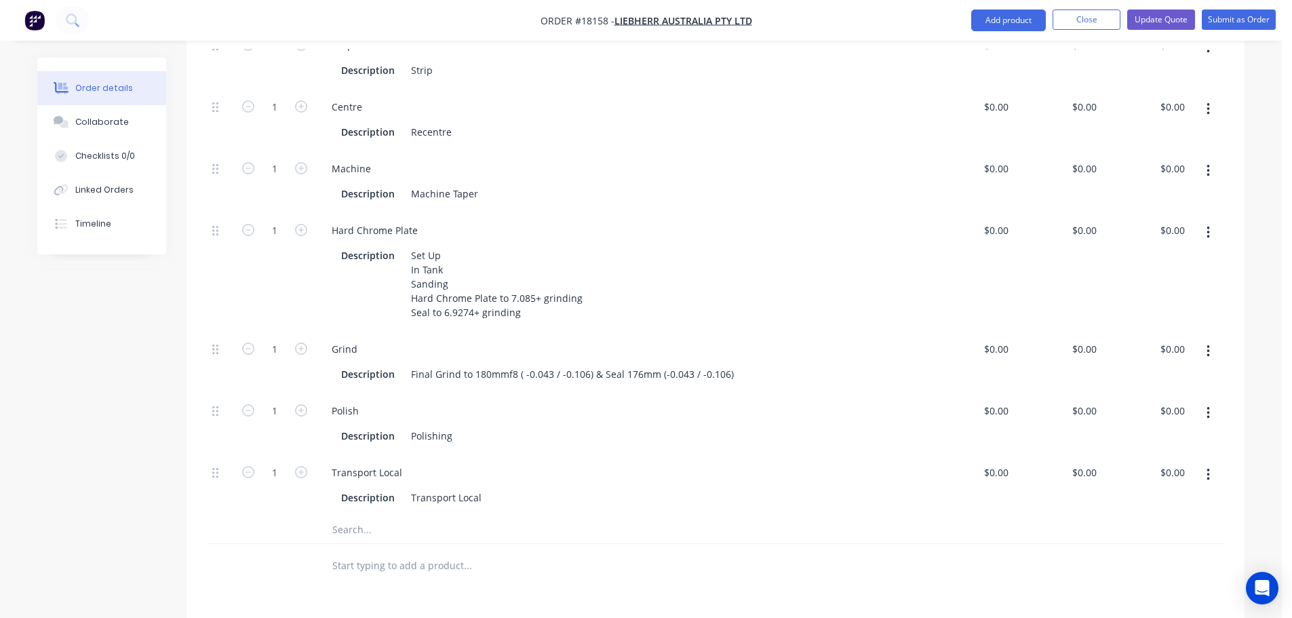
scroll to position [560, 0]
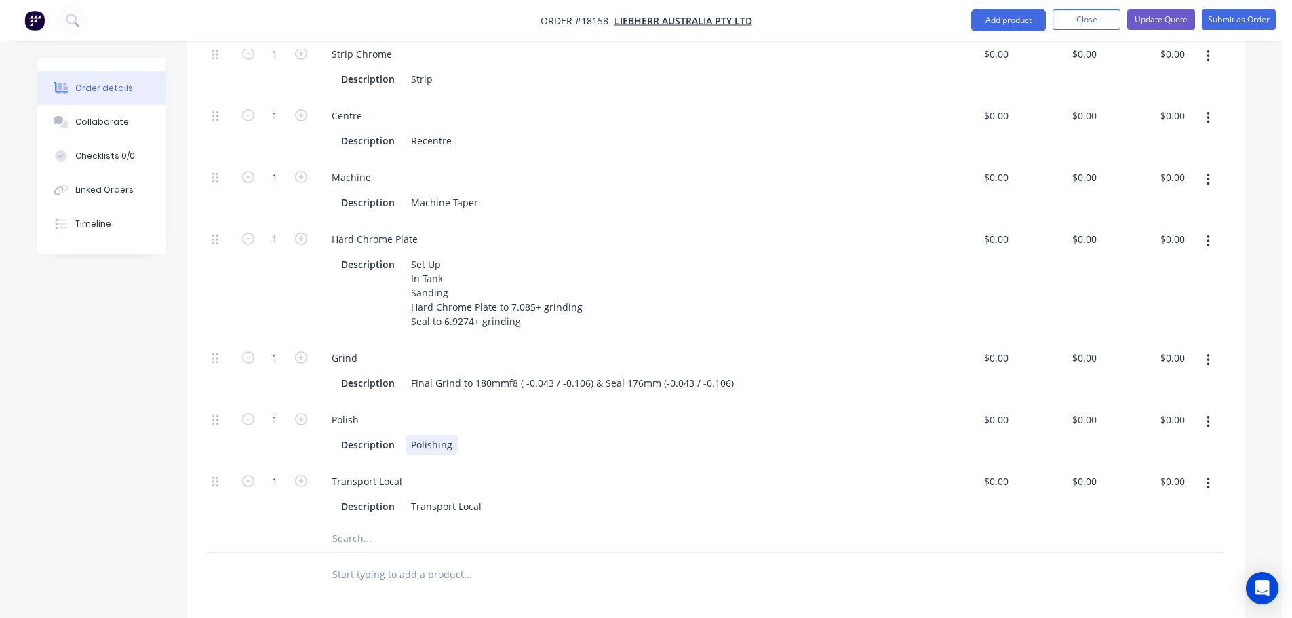
click at [436, 435] on div "Polishing" at bounding box center [432, 445] width 52 height 20
drag, startPoint x: 409, startPoint y: 410, endPoint x: 537, endPoint y: 412, distance: 127.5
click at [537, 435] on div "Description Polishing" at bounding box center [618, 445] width 564 height 20
click at [644, 497] on div "Description Transport Local" at bounding box center [618, 507] width 564 height 20
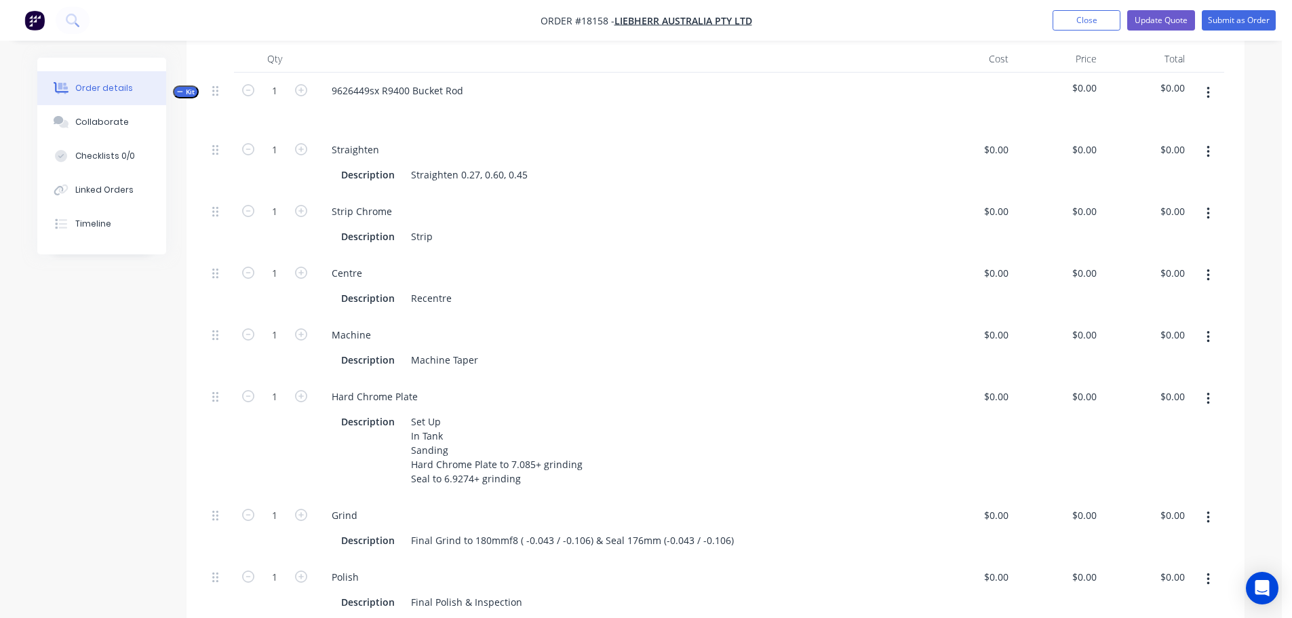
scroll to position [288, 0]
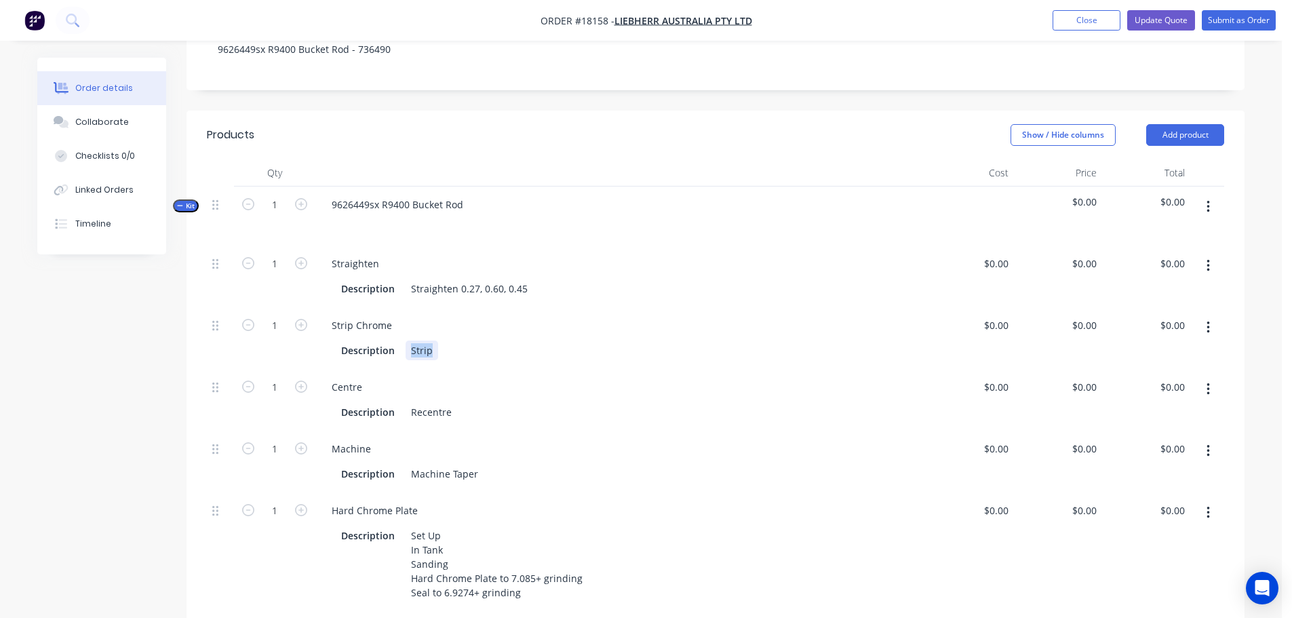
drag, startPoint x: 412, startPoint y: 313, endPoint x: 497, endPoint y: 315, distance: 85.5
click at [497, 341] on div "Description Strip" at bounding box center [618, 351] width 564 height 20
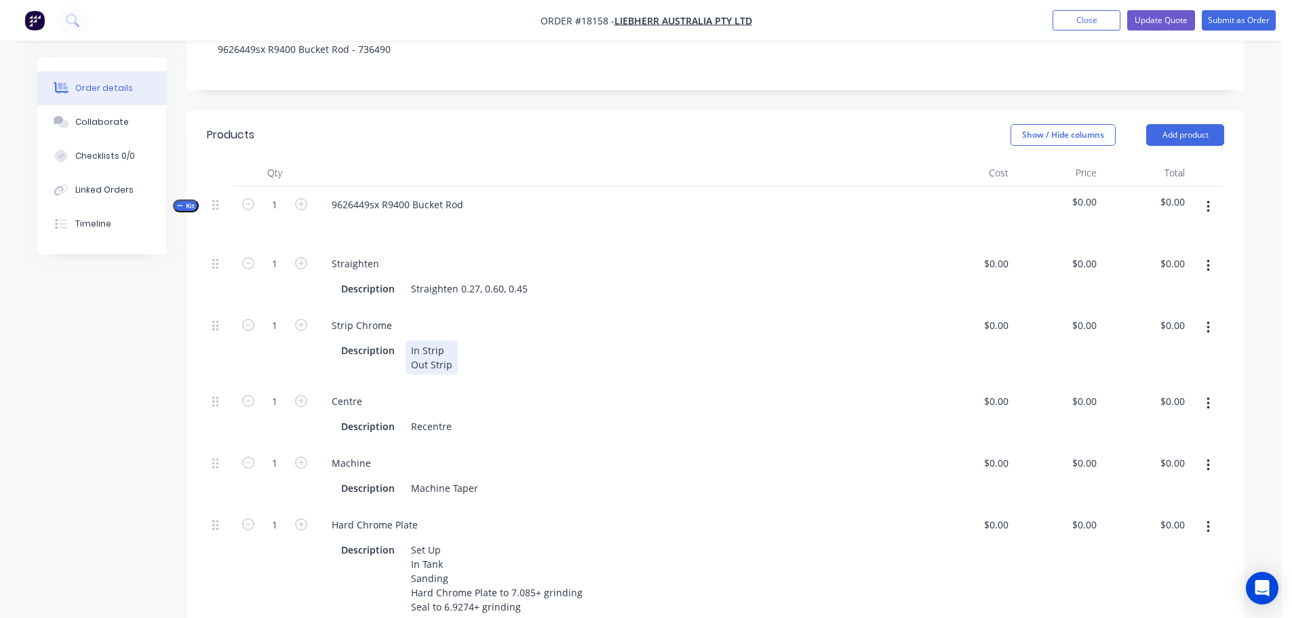
click at [497, 341] on div "Description In Strip Out Strip" at bounding box center [618, 358] width 564 height 34
click at [570, 254] on div "Straighten" at bounding box center [621, 264] width 600 height 20
click at [1074, 246] on div "0 0" at bounding box center [1058, 277] width 88 height 62
type input "$300.00"
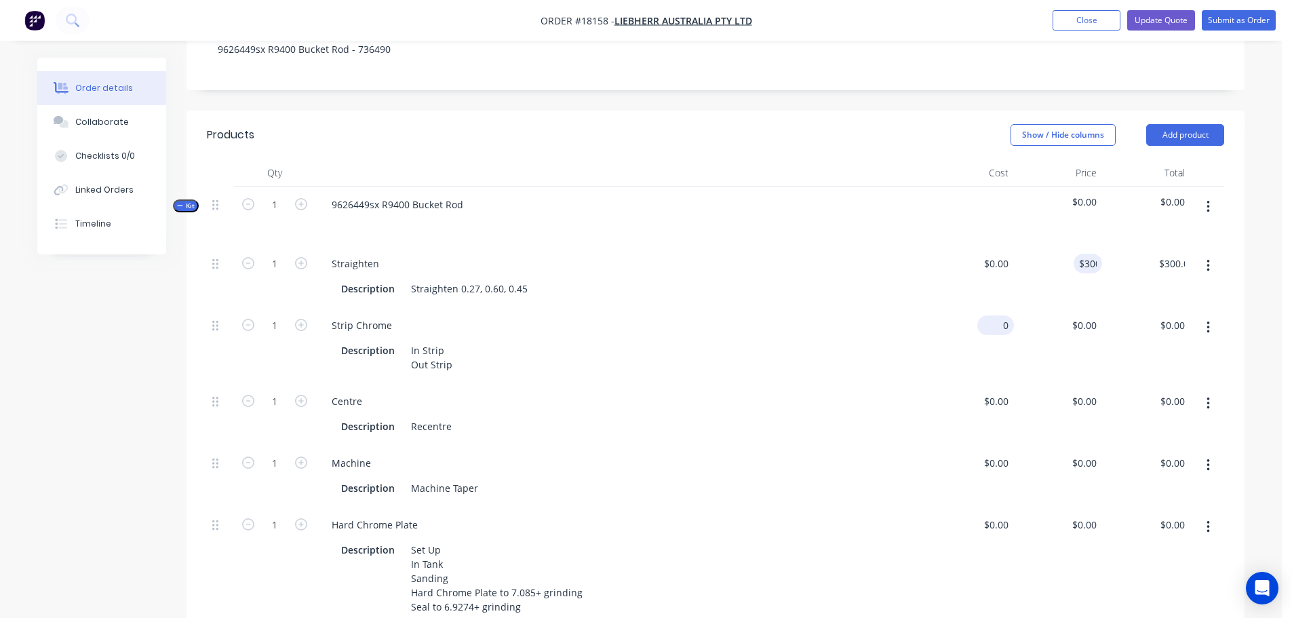
click at [993, 315] on div "0 $0.00" at bounding box center [995, 325] width 37 height 20
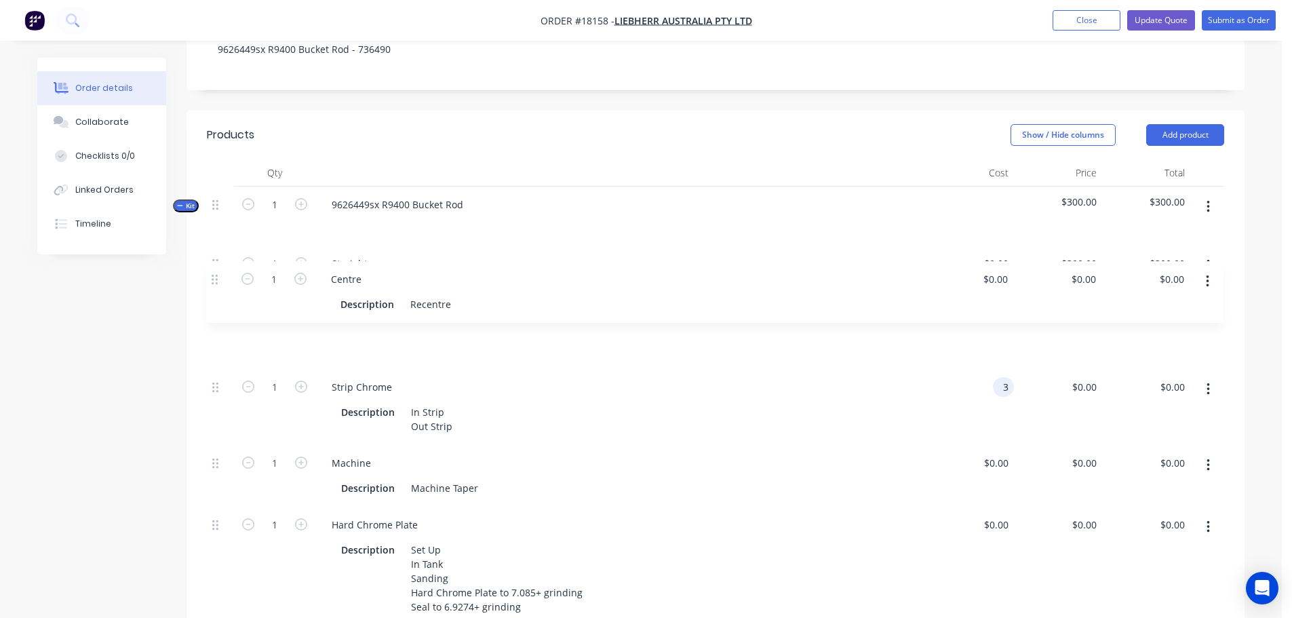
drag, startPoint x: 214, startPoint y: 372, endPoint x: 210, endPoint y: 279, distance: 93.0
click at [210, 279] on div "1 Straighten Description Straighten 0.27, 0.60, 0.45 $0.00 $0.00 $300.00 $300.0…" at bounding box center [715, 528] width 1017 height 565
type input "3"
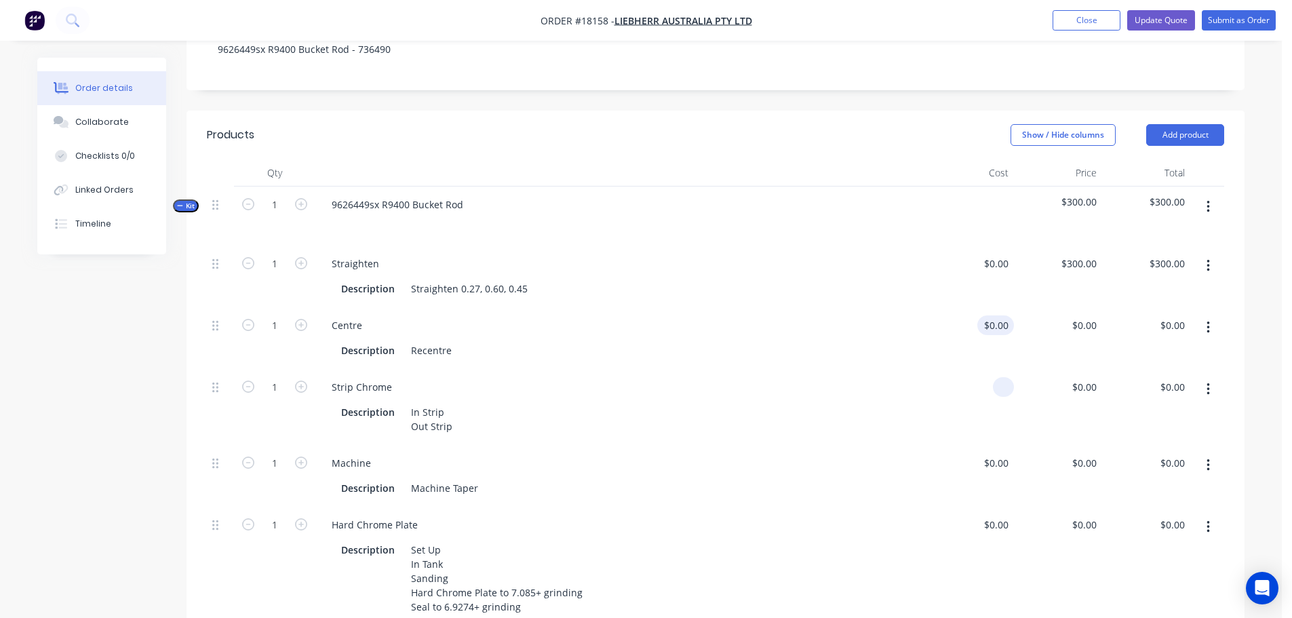
type input "$0.00"
click at [996, 315] on div "$0.00" at bounding box center [995, 325] width 37 height 20
type input "3"
type input "$282.00"
type input "282"
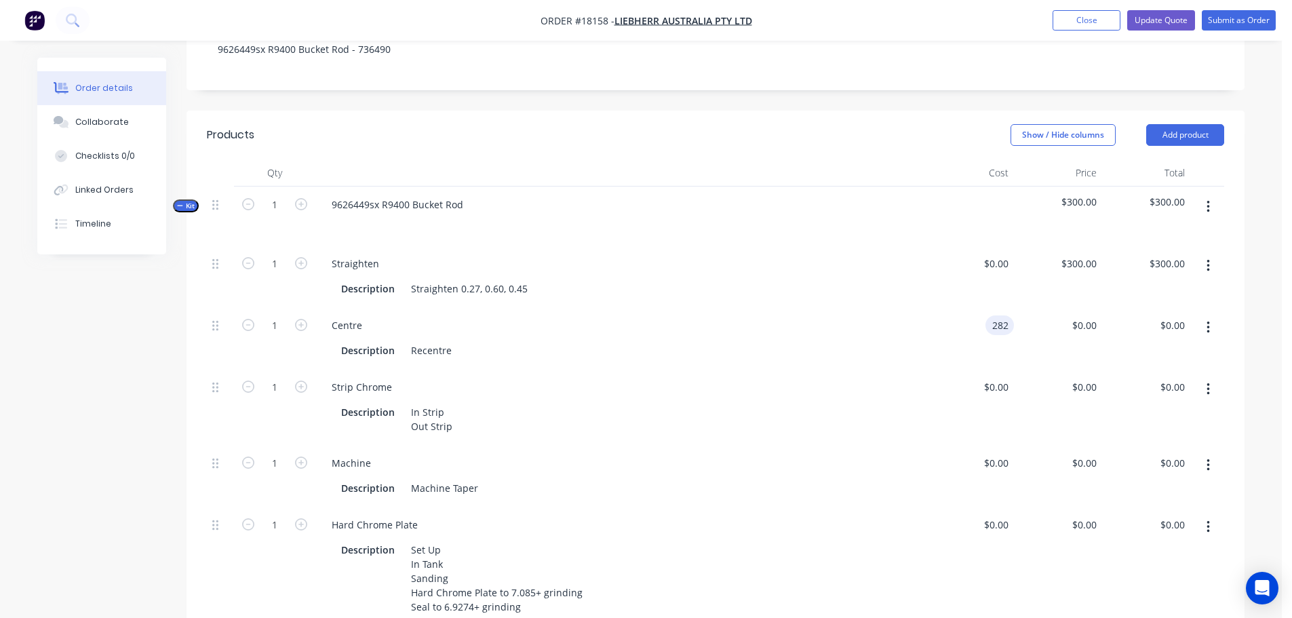
type input "$282.00"
type input "$325.00"
drag, startPoint x: 367, startPoint y: 291, endPoint x: 311, endPoint y: 290, distance: 56.3
click at [311, 307] on div "1 Centre Description Recentre $282.00 $282.00 $325.00 $325.00 $325.00 $325.00" at bounding box center [715, 338] width 1017 height 62
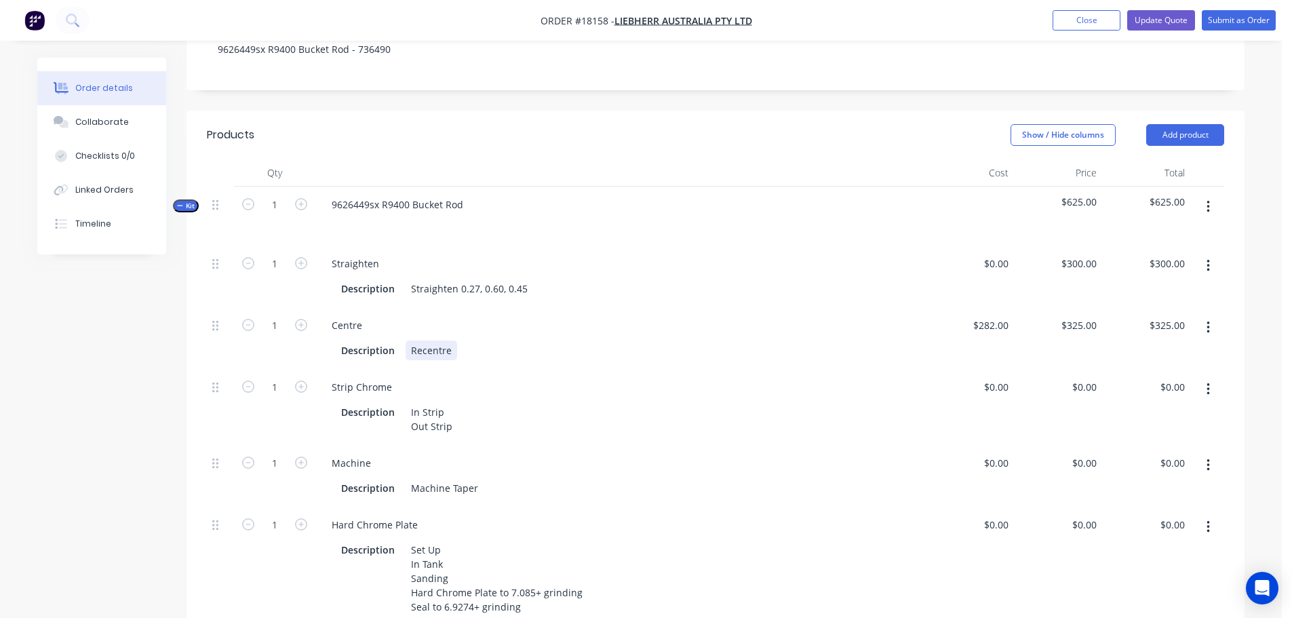
click at [518, 341] on div "Description Recentre" at bounding box center [618, 351] width 564 height 20
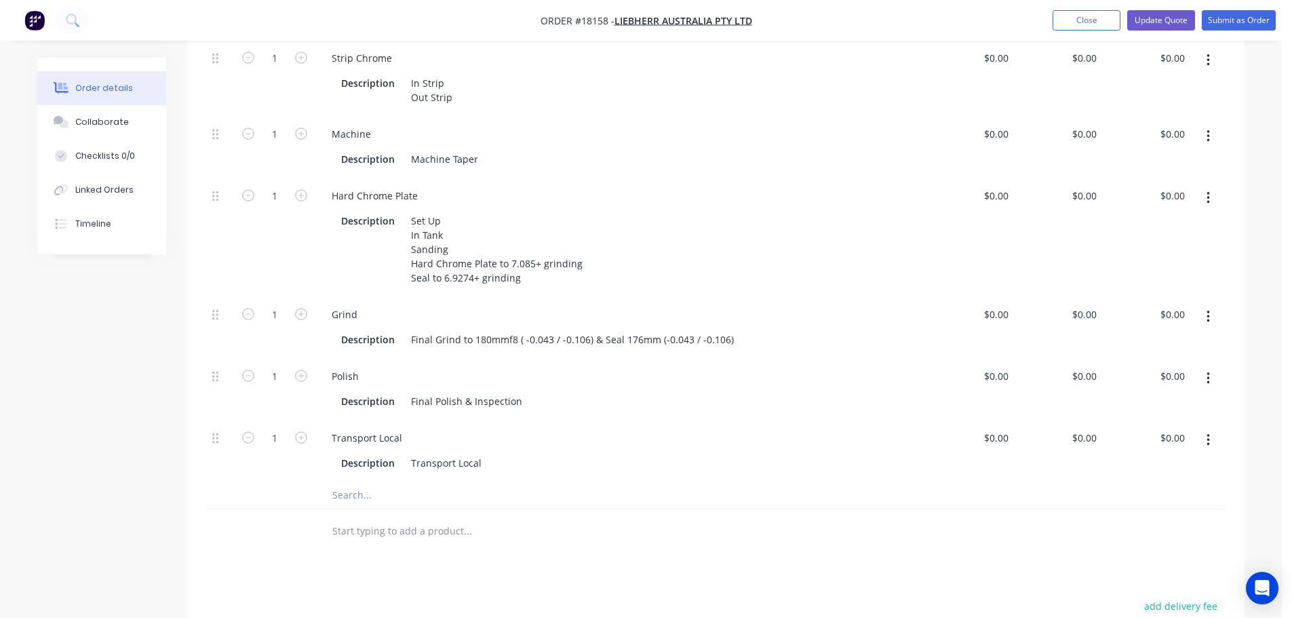
scroll to position [627, 0]
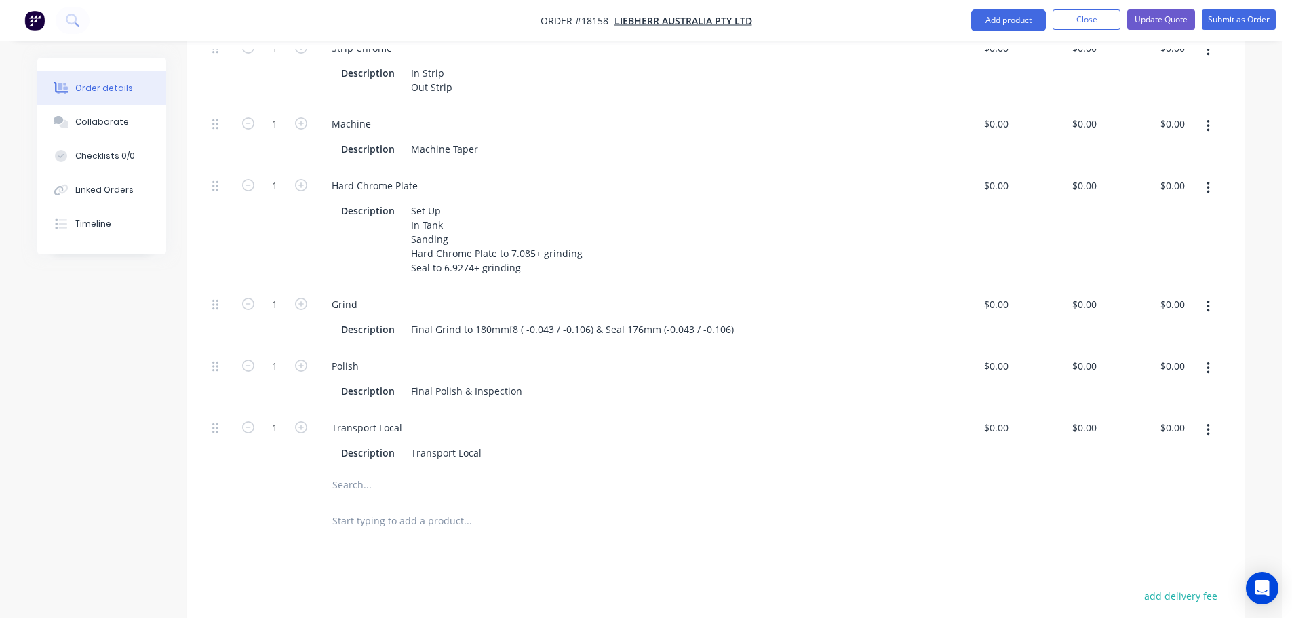
click at [420, 499] on div at bounding box center [559, 521] width 488 height 44
click at [421, 471] on input "text" at bounding box center [467, 484] width 271 height 27
type input "a"
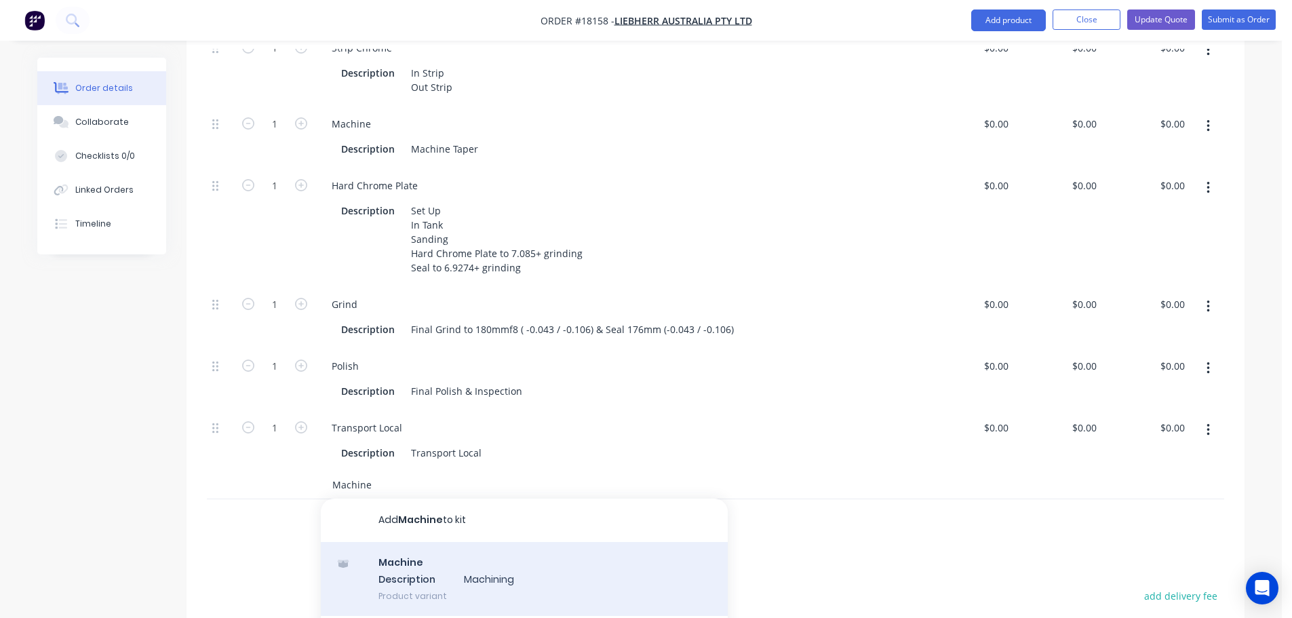
type input "Machine"
click at [452, 542] on div "Machine Description Machining Product variant" at bounding box center [524, 579] width 407 height 75
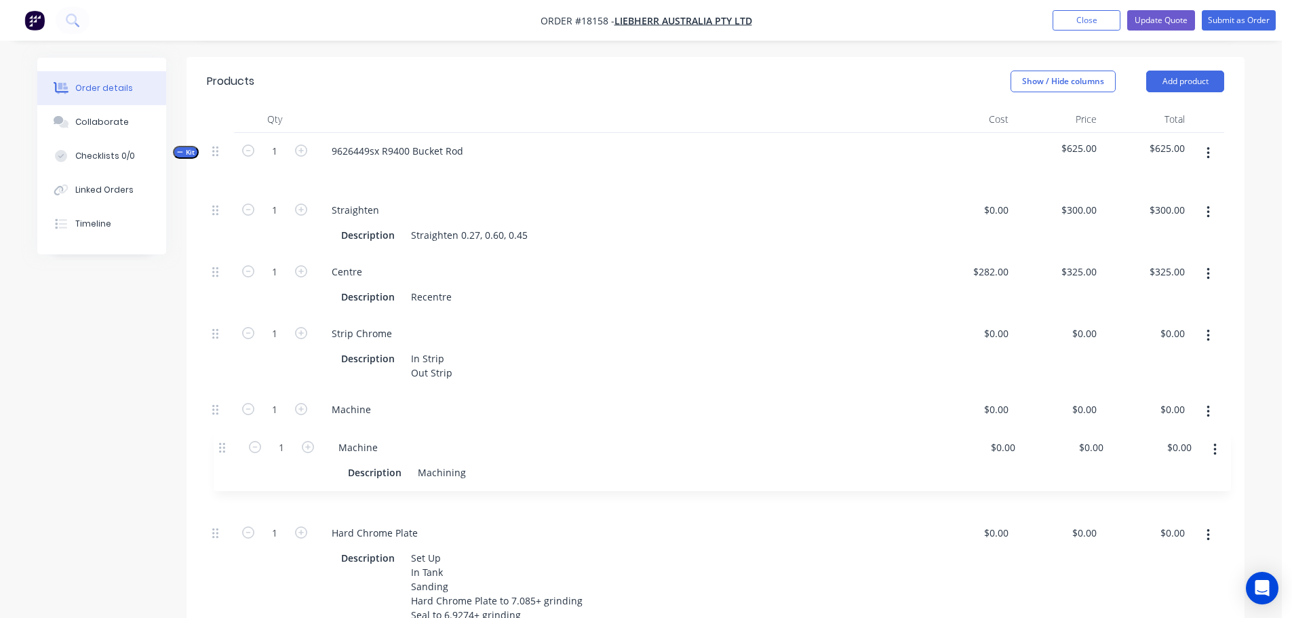
scroll to position [297, 0]
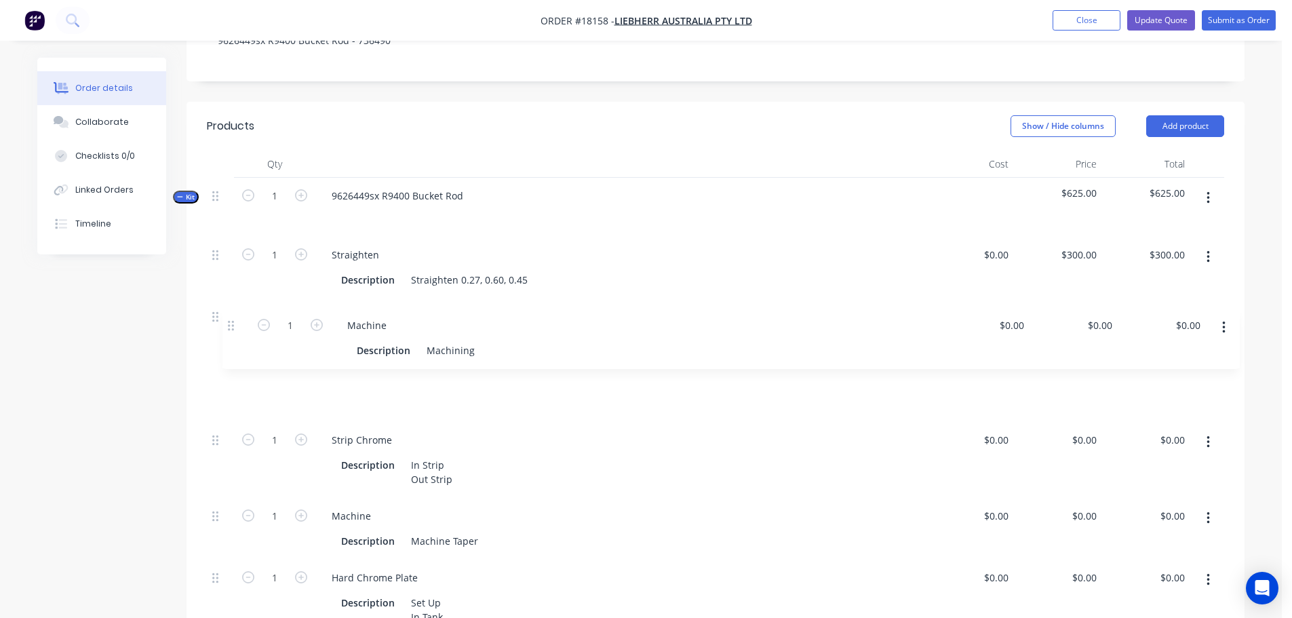
drag, startPoint x: 215, startPoint y: 526, endPoint x: 231, endPoint y: 324, distance: 203.5
click at [231, 324] on div "1 Straighten Description Straighten 0.27, 0.60, 0.45 $0.00 $0.00 $300.00 $300.0…" at bounding box center [715, 550] width 1017 height 627
drag, startPoint x: 422, startPoint y: 367, endPoint x: 510, endPoint y: 365, distance: 88.2
click at [510, 393] on div "Description Machining" at bounding box center [618, 403] width 564 height 20
click at [992, 360] on div at bounding box center [970, 391] width 88 height 62
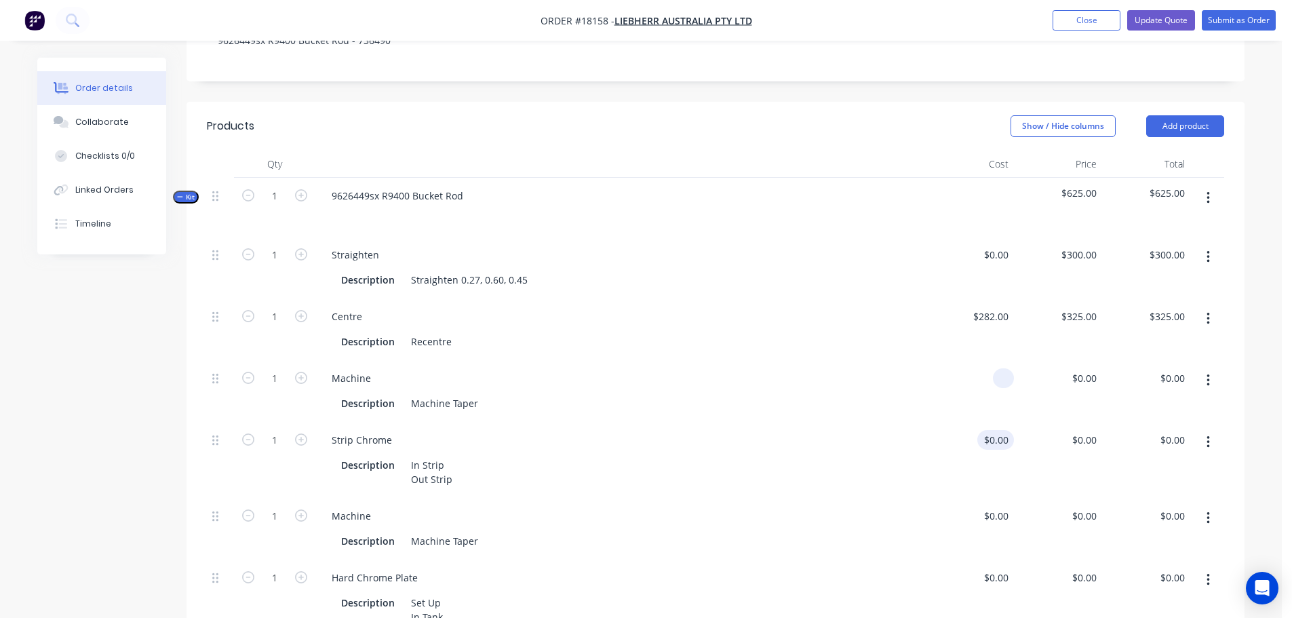
type input "$0.00"
click at [992, 422] on div at bounding box center [970, 460] width 88 height 76
type input "$425.00"
type input "425"
type input "$425.00"
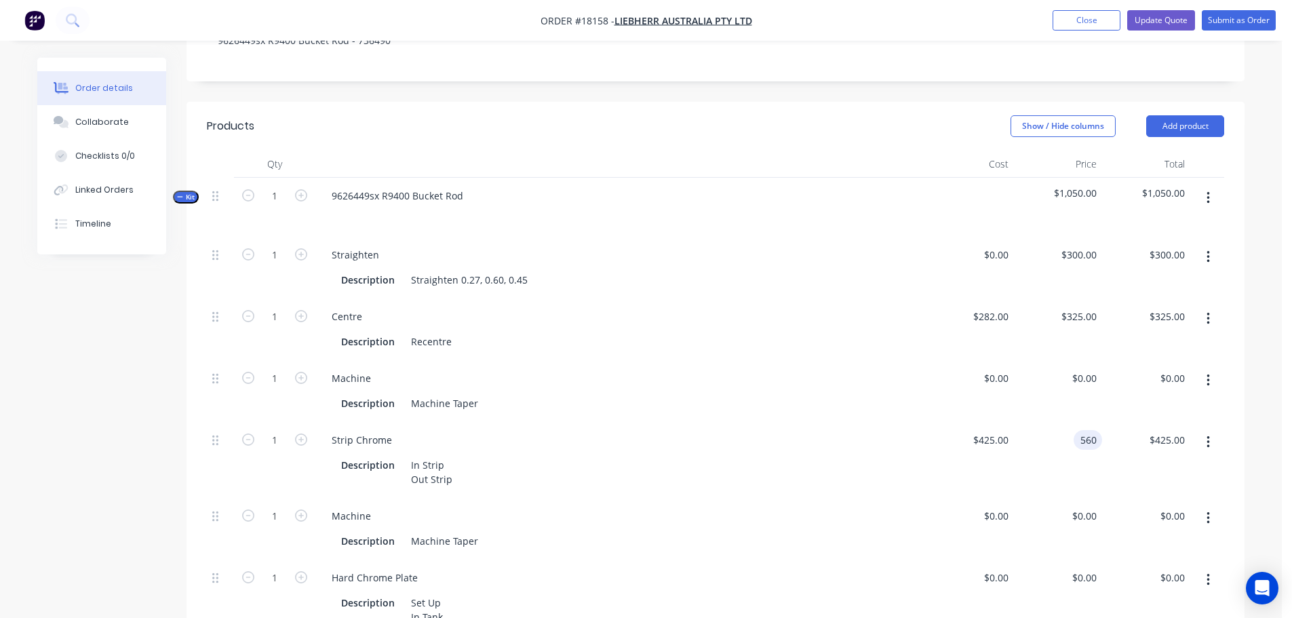
type input "$560.00"
click at [1156, 186] on span "$1,185.00" at bounding box center [1146, 193] width 77 height 14
click at [1205, 506] on button "button" at bounding box center [1208, 518] width 32 height 24
click at [1138, 598] on div "Delete" at bounding box center [1160, 608] width 104 height 20
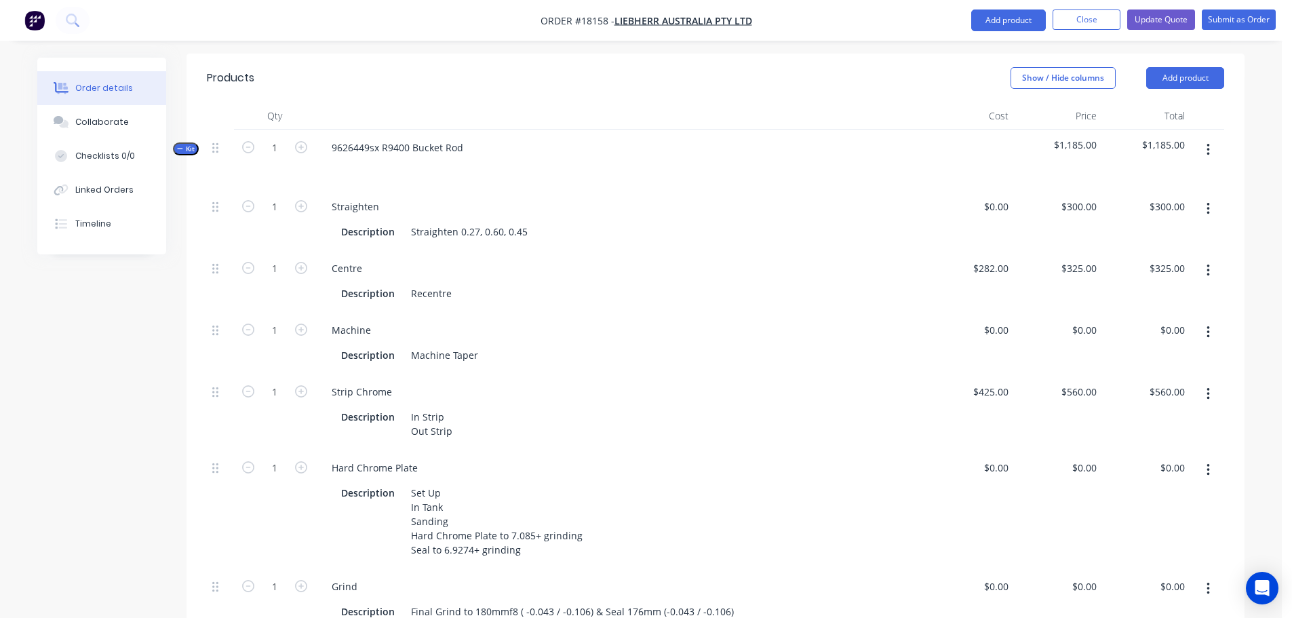
scroll to position [433, 0]
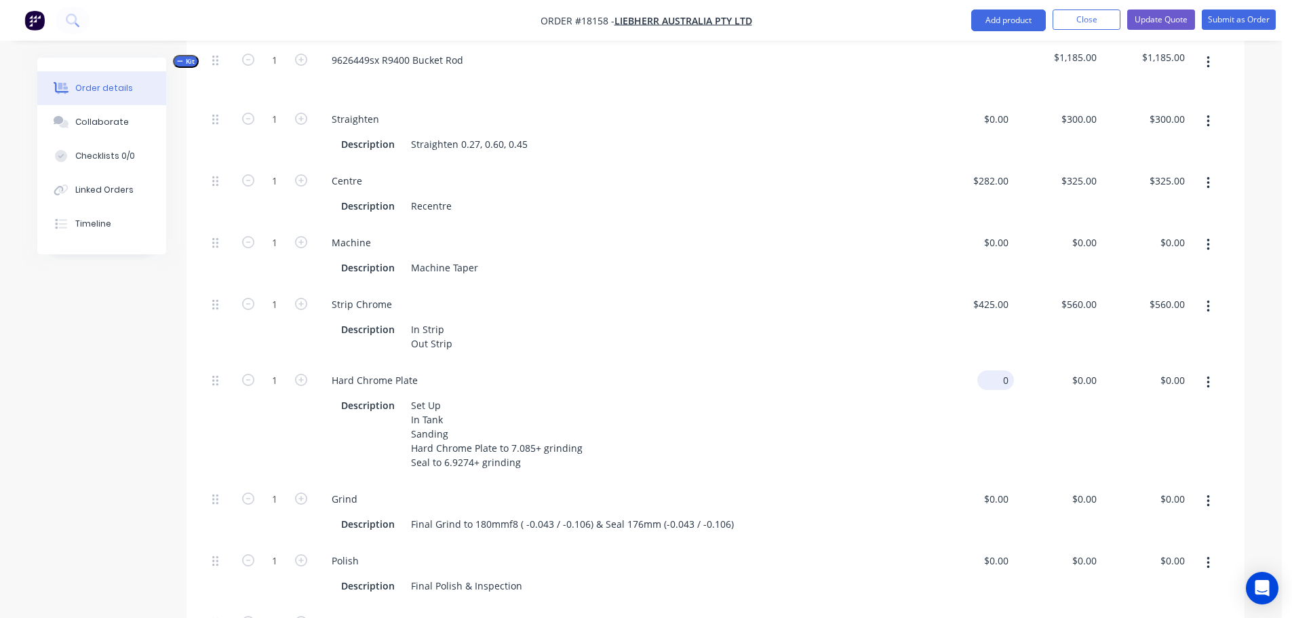
click at [999, 370] on input "0" at bounding box center [998, 380] width 31 height 20
click at [1002, 370] on input "0" at bounding box center [998, 380] width 31 height 20
type input "$4,450.00"
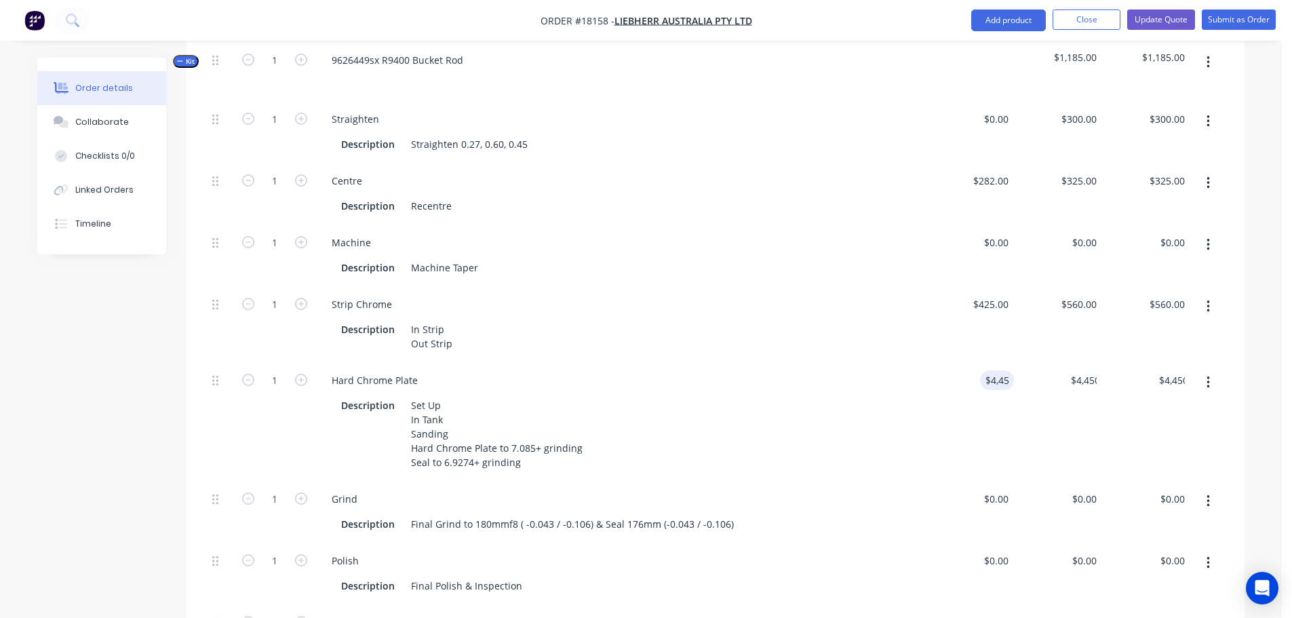
click at [966, 362] on div "$4,450.00 4450" at bounding box center [970, 421] width 88 height 119
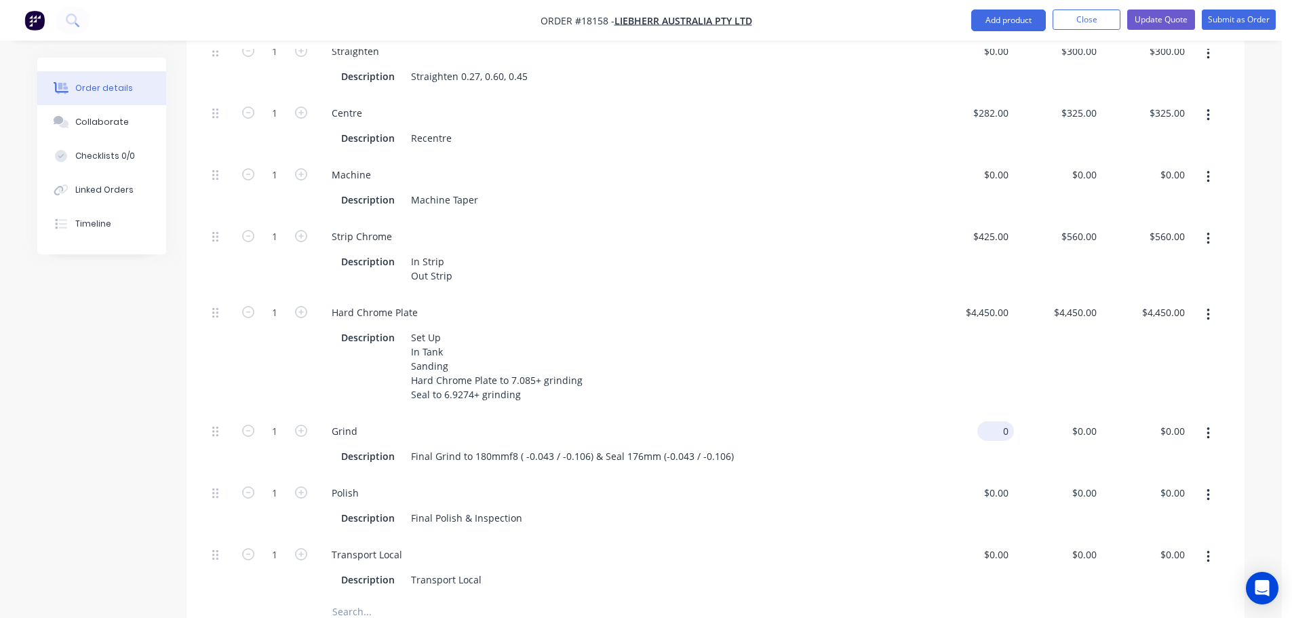
click at [997, 413] on div "0 $0.00" at bounding box center [970, 444] width 88 height 62
type input "$1,500.00"
type input "1500"
type input "$1,500.00"
type input "$0.0001"
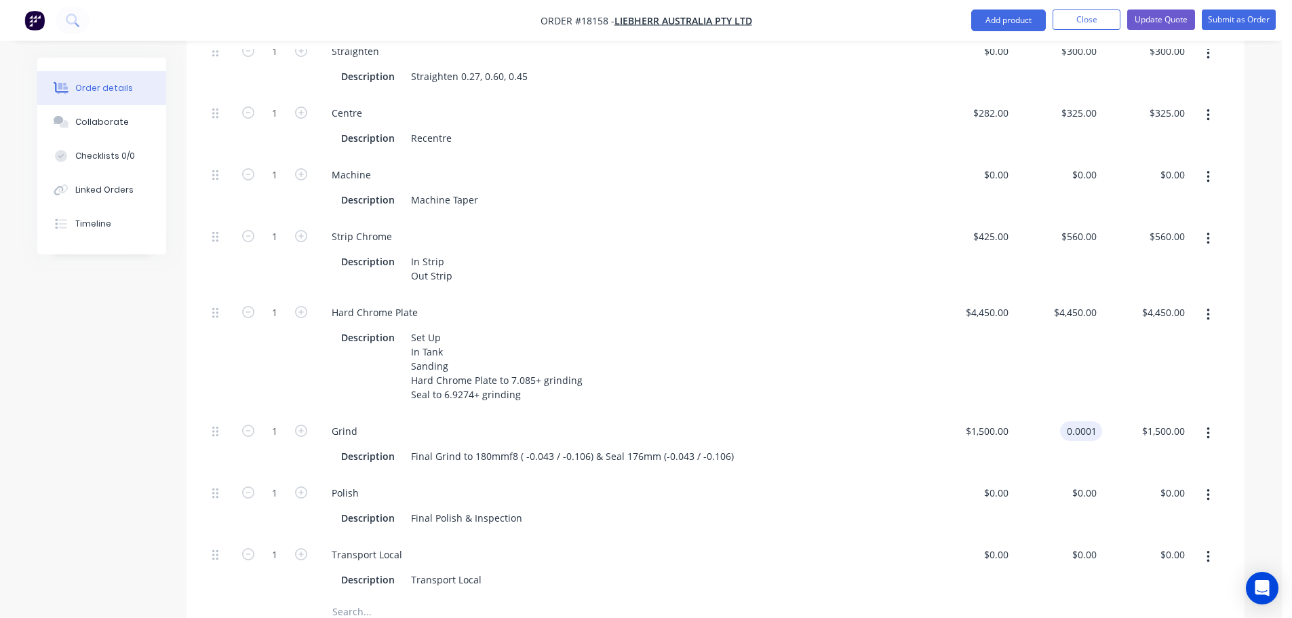
type input "$0.00"
click at [1058, 363] on div "$4,450.00 $4,450.00" at bounding box center [1058, 353] width 88 height 119
click at [1081, 537] on div "0 0" at bounding box center [1058, 568] width 88 height 62
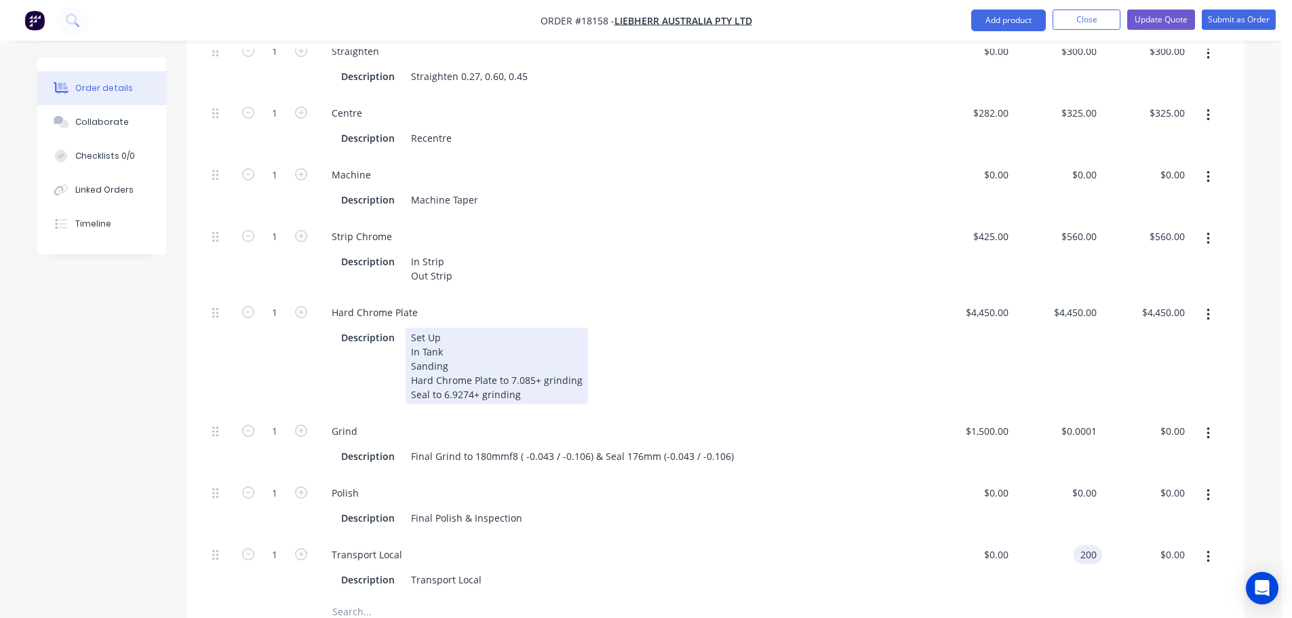
type input "$200.00"
click at [906, 374] on div "Hard Chrome Plate Description Set Up In Tank Sanding Hard Chrome Plate to 7.085…" at bounding box center [620, 353] width 610 height 119
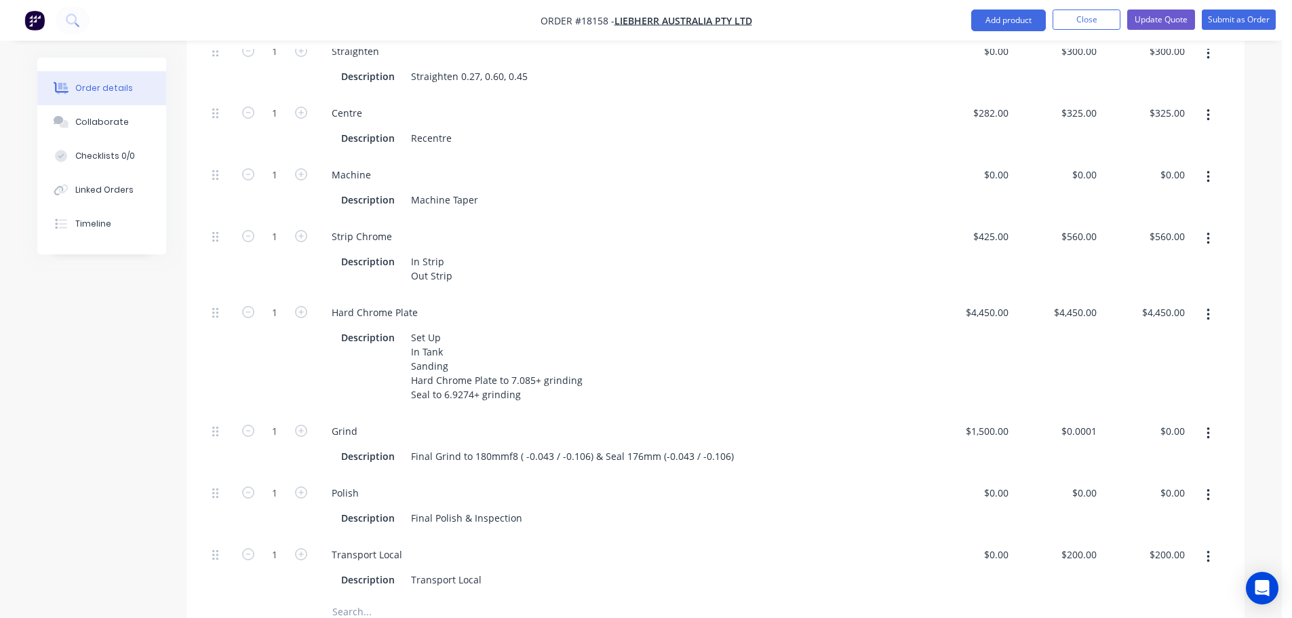
click at [252, 340] on div "1" at bounding box center [274, 353] width 81 height 119
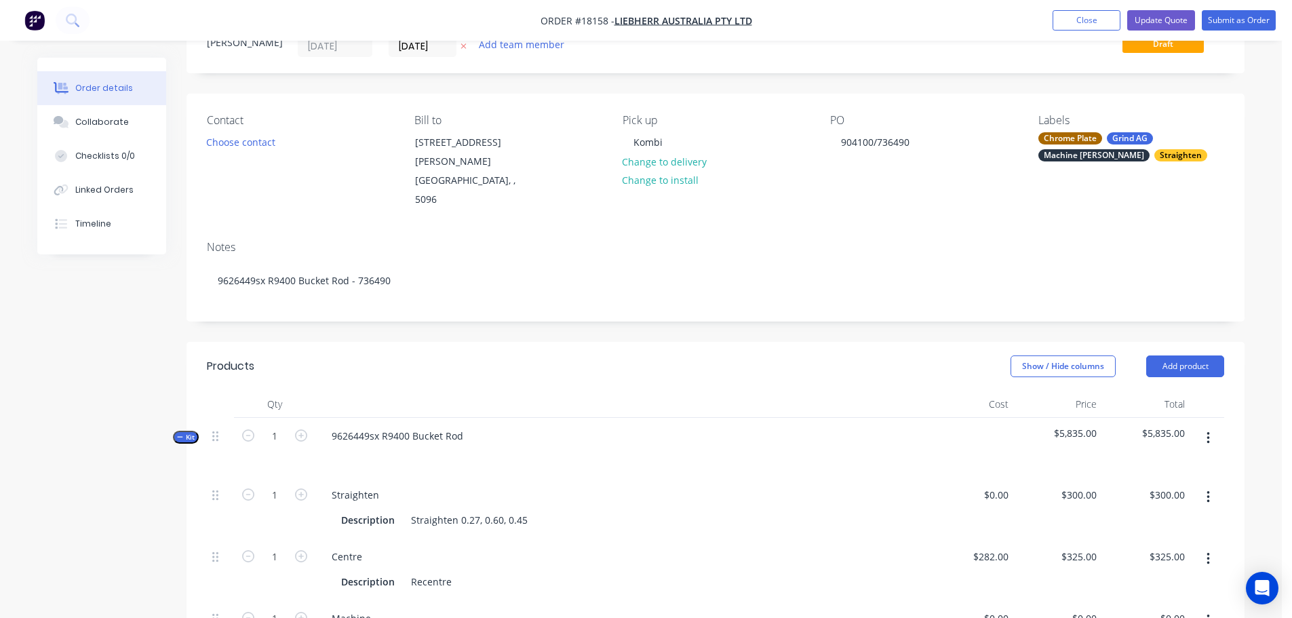
scroll to position [26, 0]
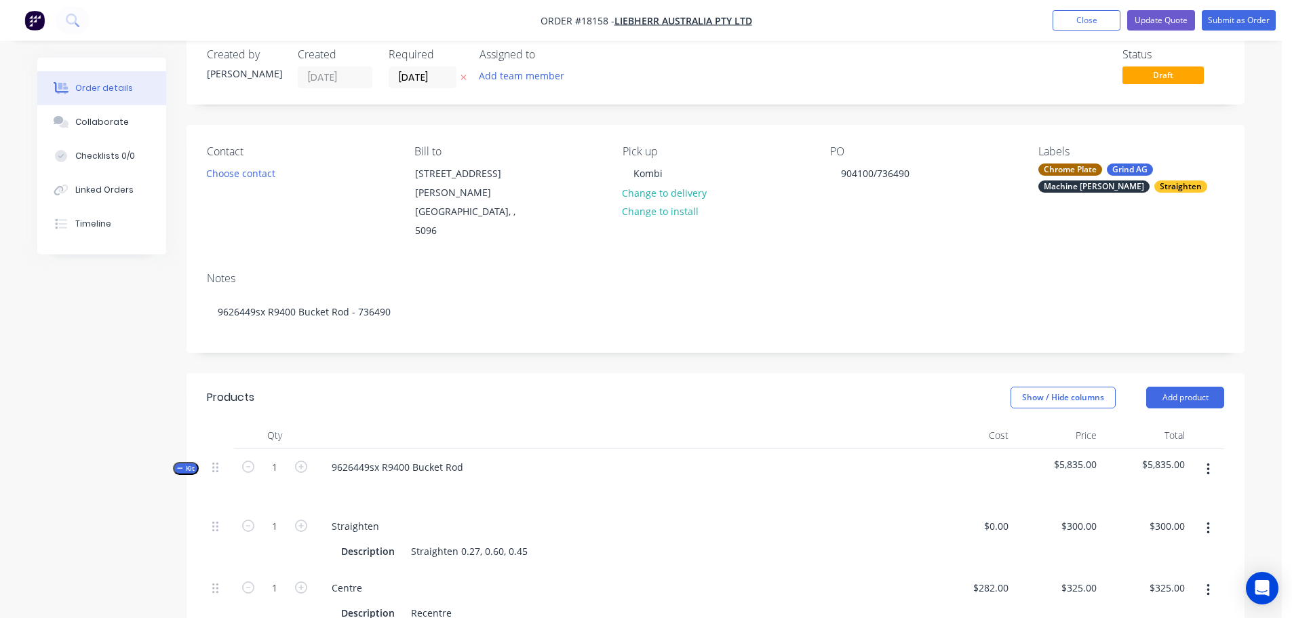
click at [846, 387] on div "Show / Hide columns Add product" at bounding box center [823, 398] width 801 height 22
click at [1214, 26] on button "Submit as Order" at bounding box center [1239, 20] width 74 height 20
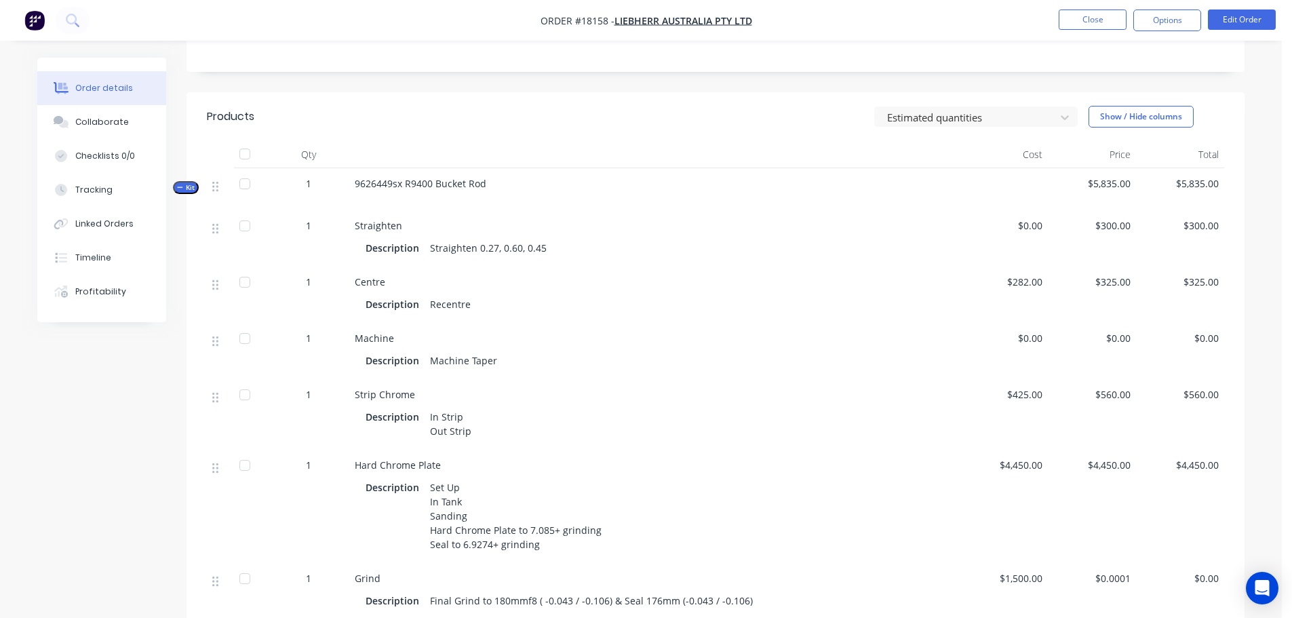
scroll to position [0, 0]
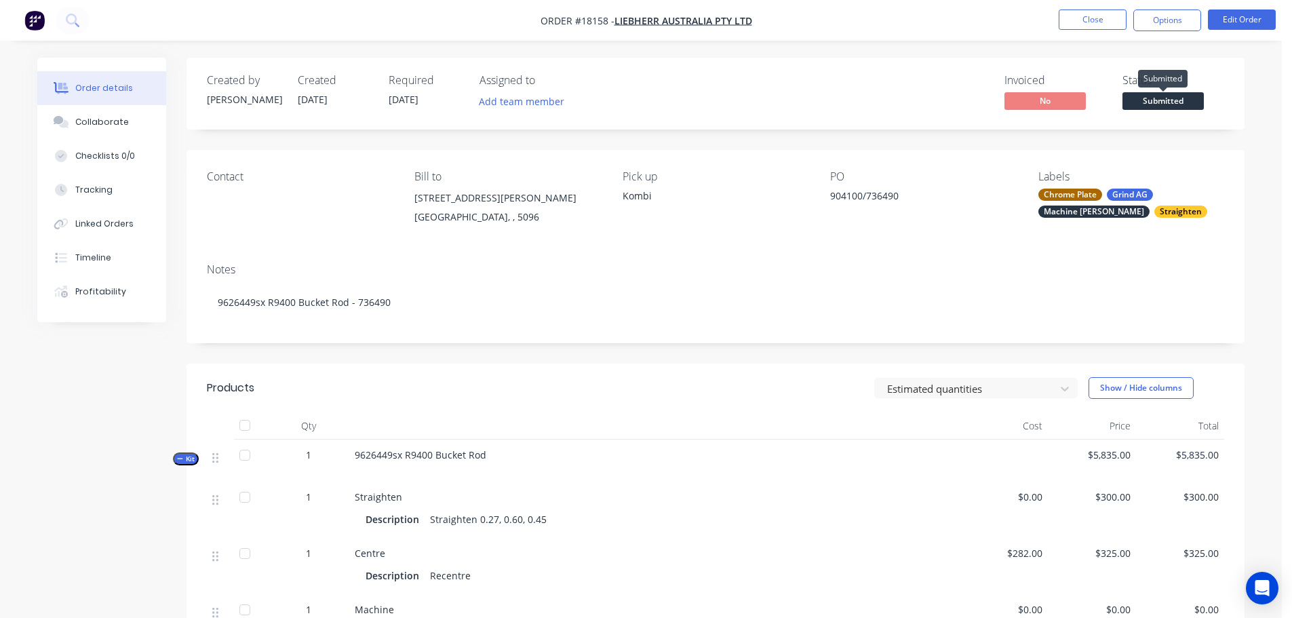
click at [1139, 102] on span "Submitted" at bounding box center [1163, 100] width 81 height 17
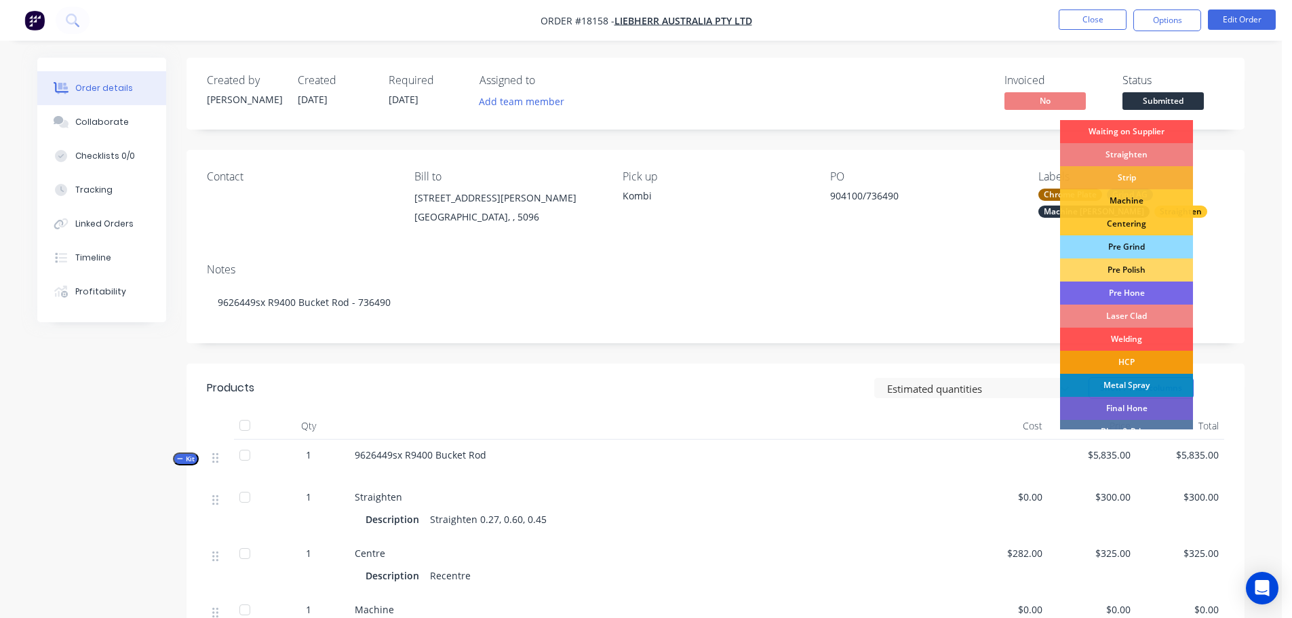
click at [1147, 151] on div "Straighten" at bounding box center [1126, 154] width 133 height 23
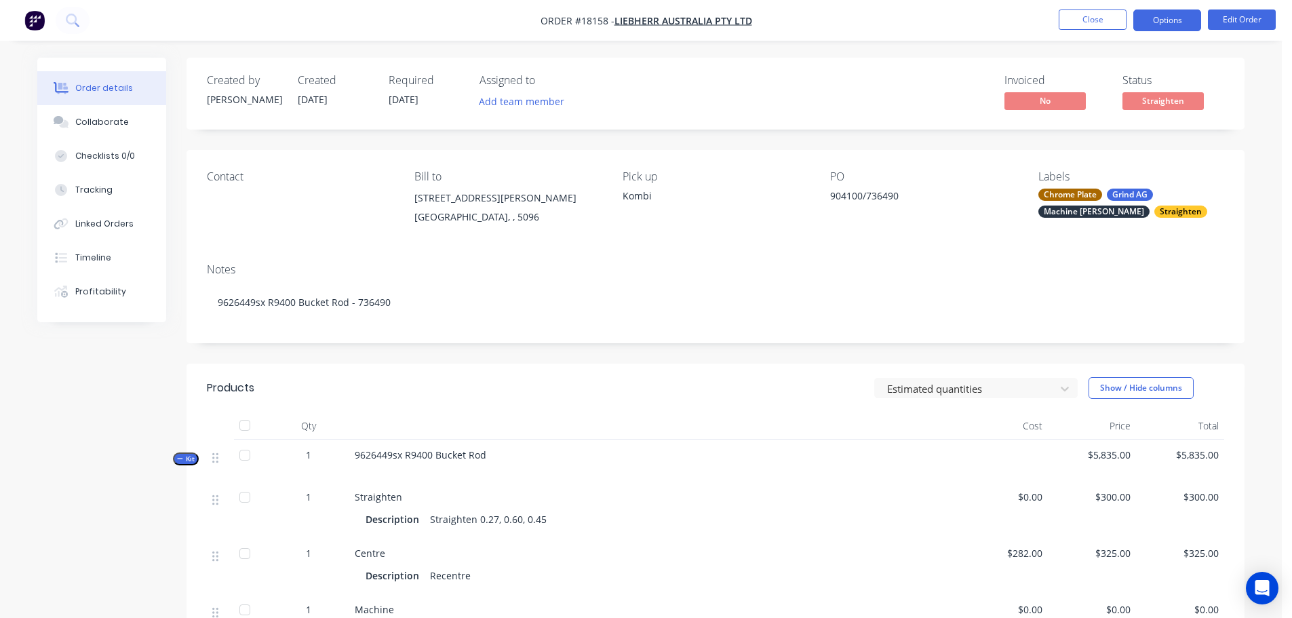
click at [1148, 25] on button "Options" at bounding box center [1167, 20] width 68 height 22
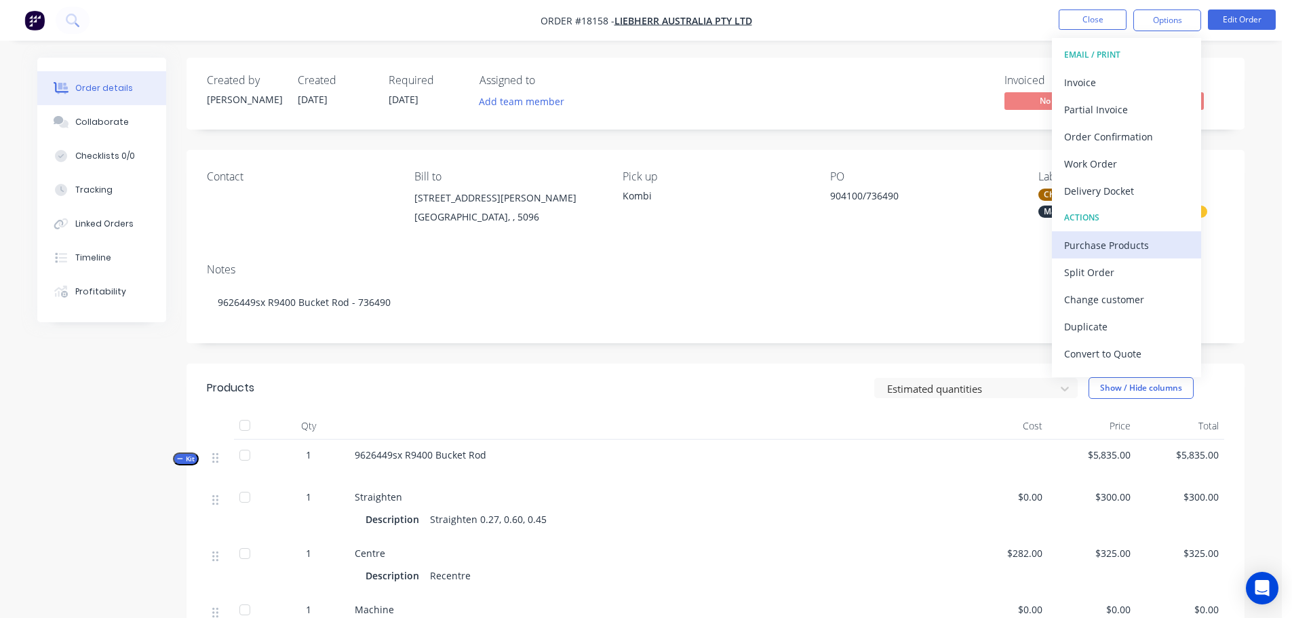
click at [1117, 247] on div "Purchase Products" at bounding box center [1126, 245] width 125 height 20
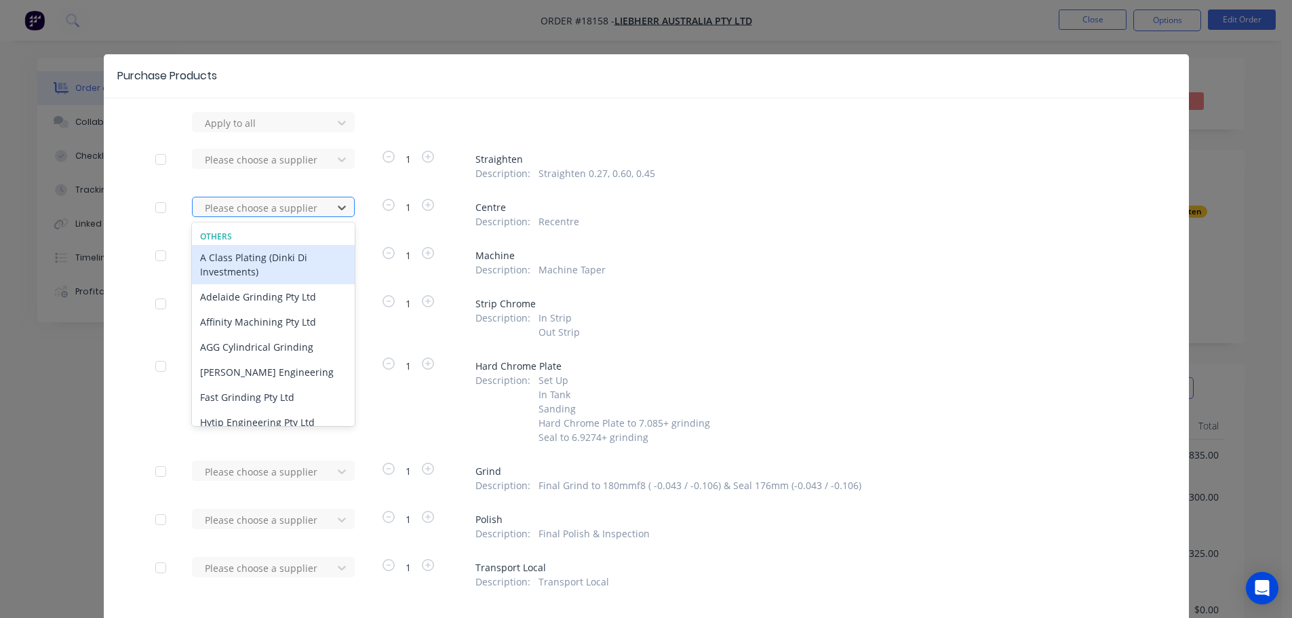
click at [296, 216] on div at bounding box center [264, 207] width 122 height 17
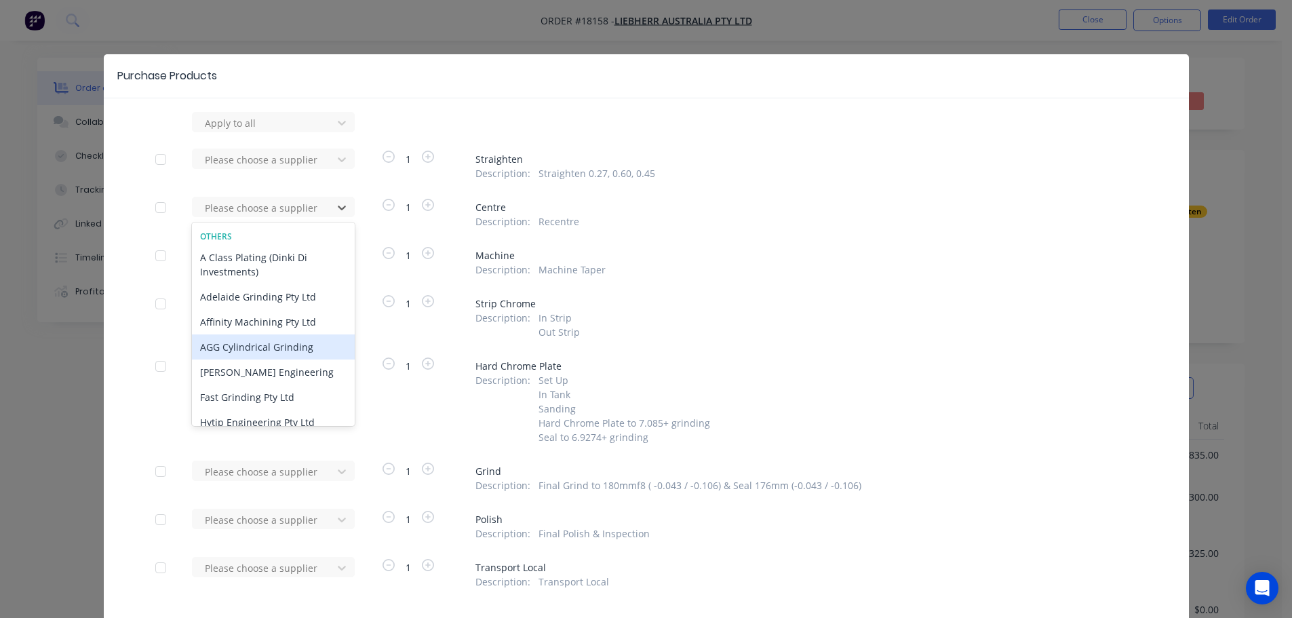
scroll to position [68, 0]
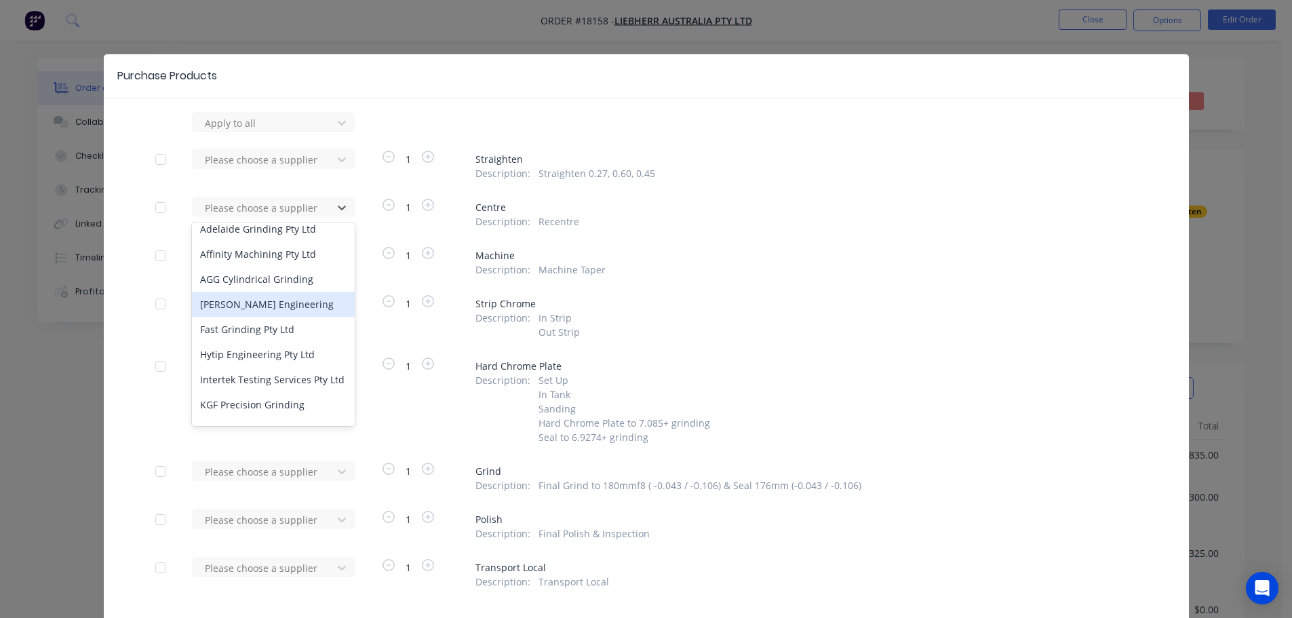
click at [283, 312] on div "Clayton Kennedy Engineering" at bounding box center [273, 304] width 163 height 25
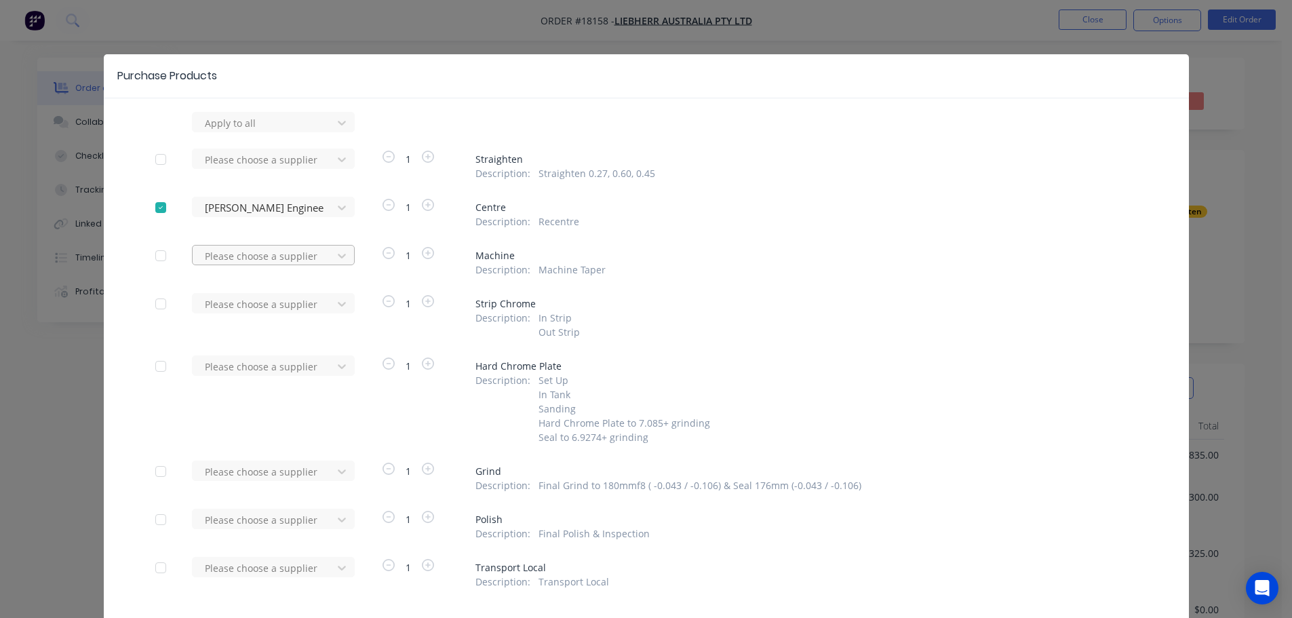
click at [299, 259] on div at bounding box center [264, 256] width 122 height 17
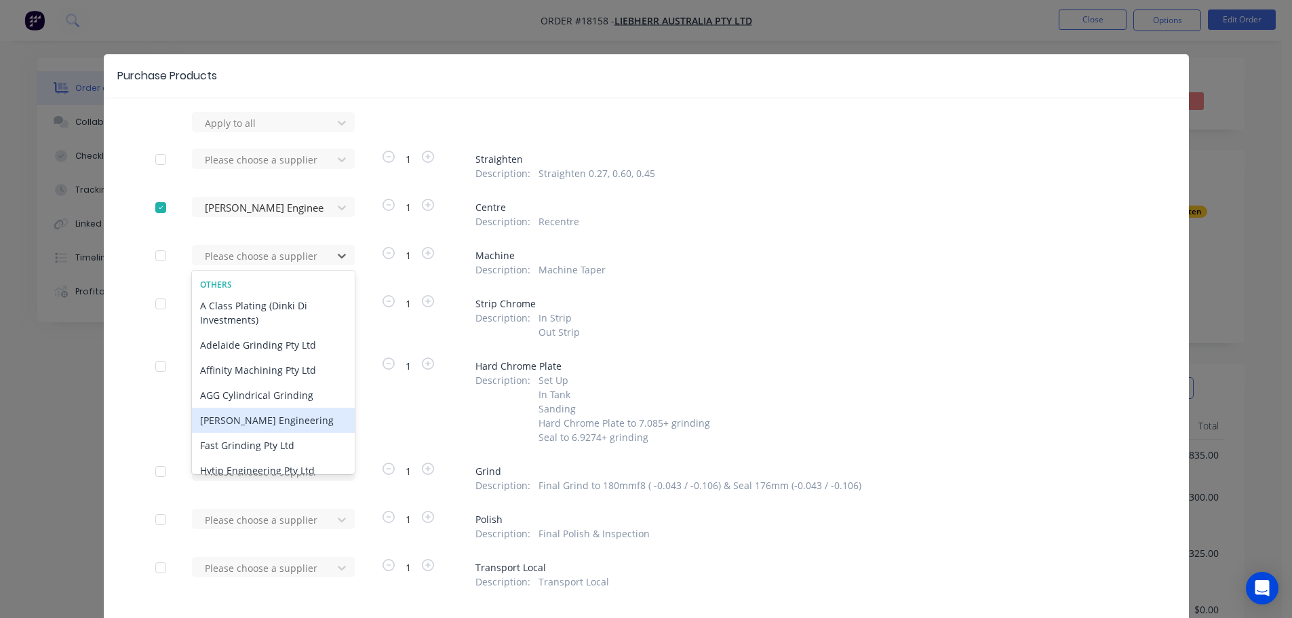
click at [287, 410] on div "Clayton Kennedy Engineering" at bounding box center [273, 420] width 163 height 25
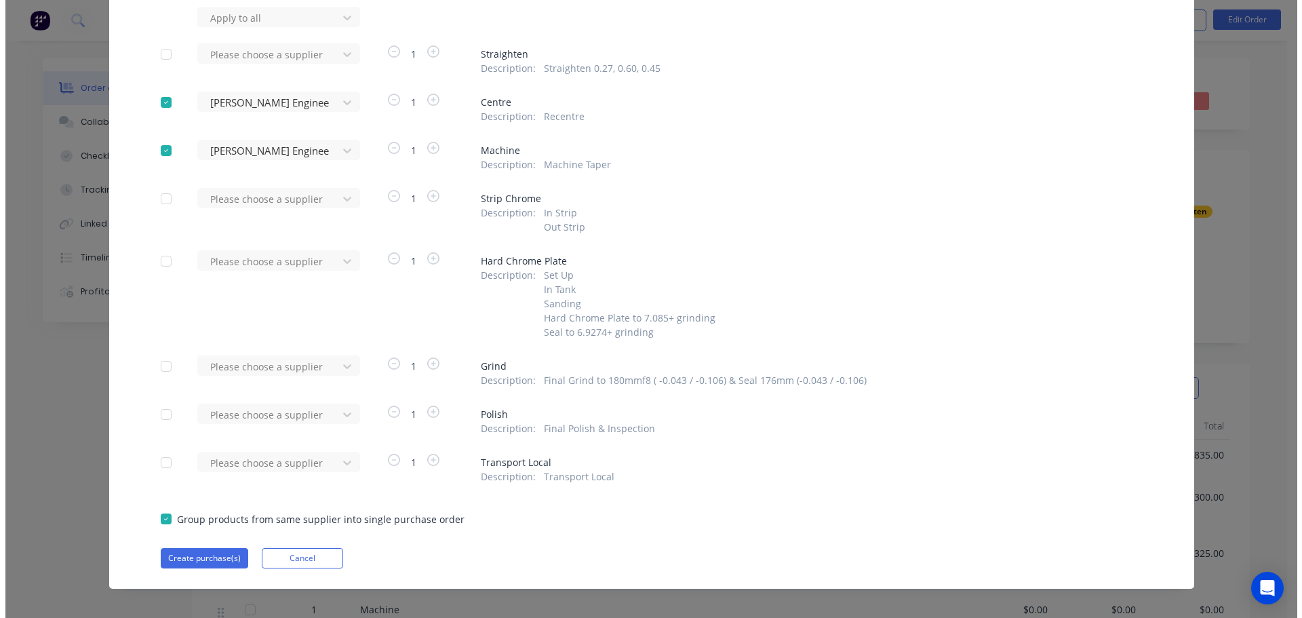
scroll to position [115, 0]
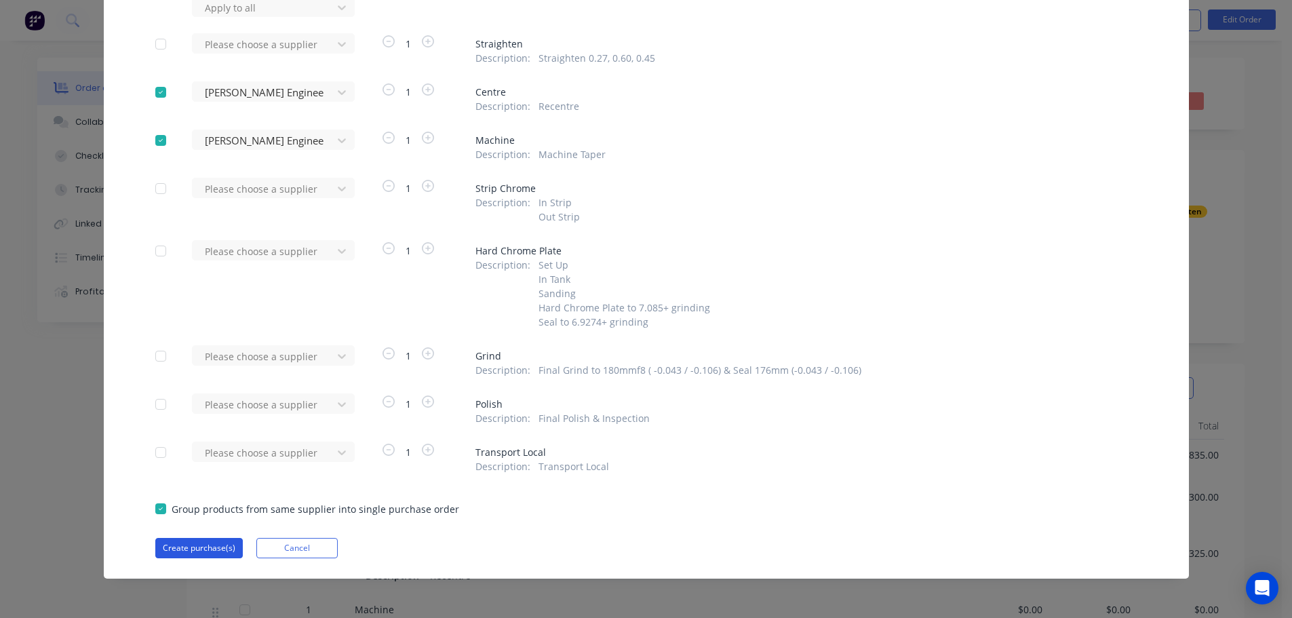
click at [189, 553] on button "Create purchase(s)" at bounding box center [199, 548] width 88 height 20
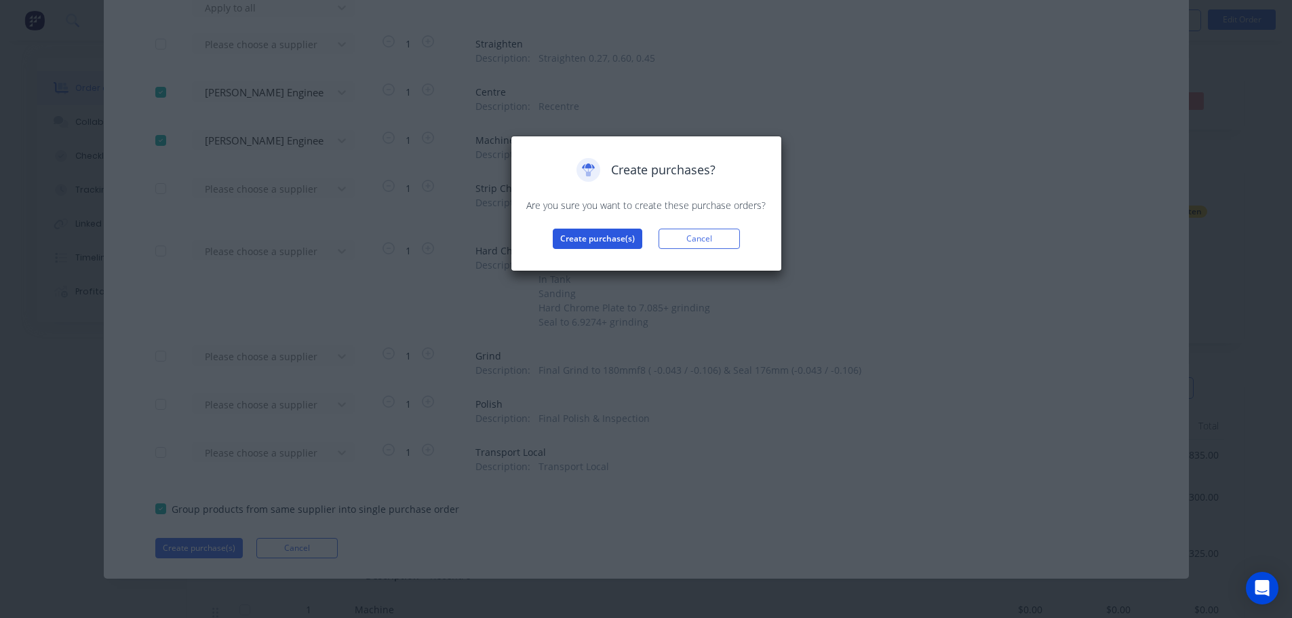
click at [600, 238] on button "Create purchase(s)" at bounding box center [598, 239] width 90 height 20
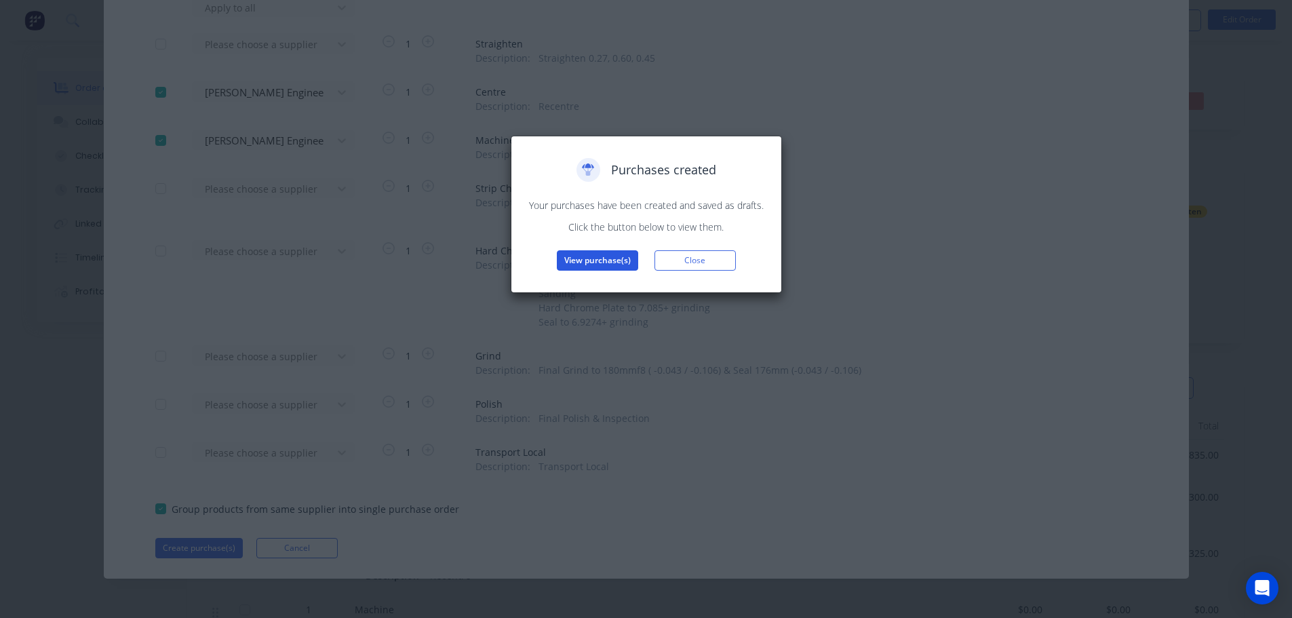
click at [572, 263] on button "View purchase(s)" at bounding box center [597, 260] width 81 height 20
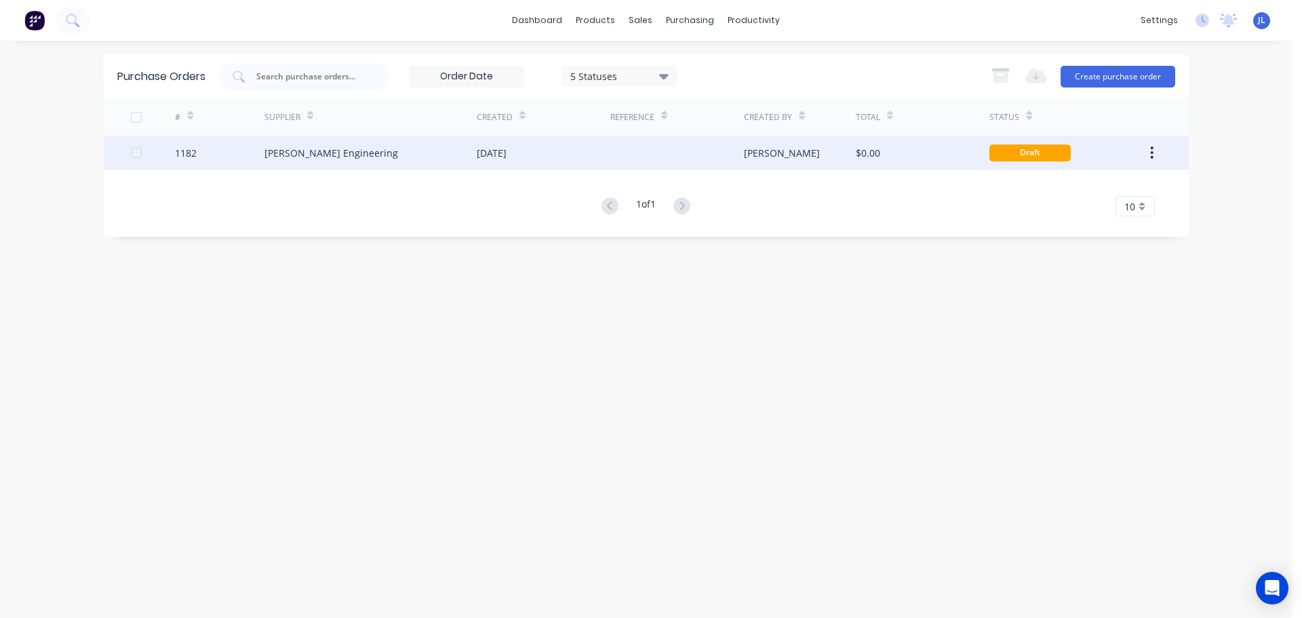
click at [514, 143] on div "[DATE]" at bounding box center [544, 153] width 134 height 34
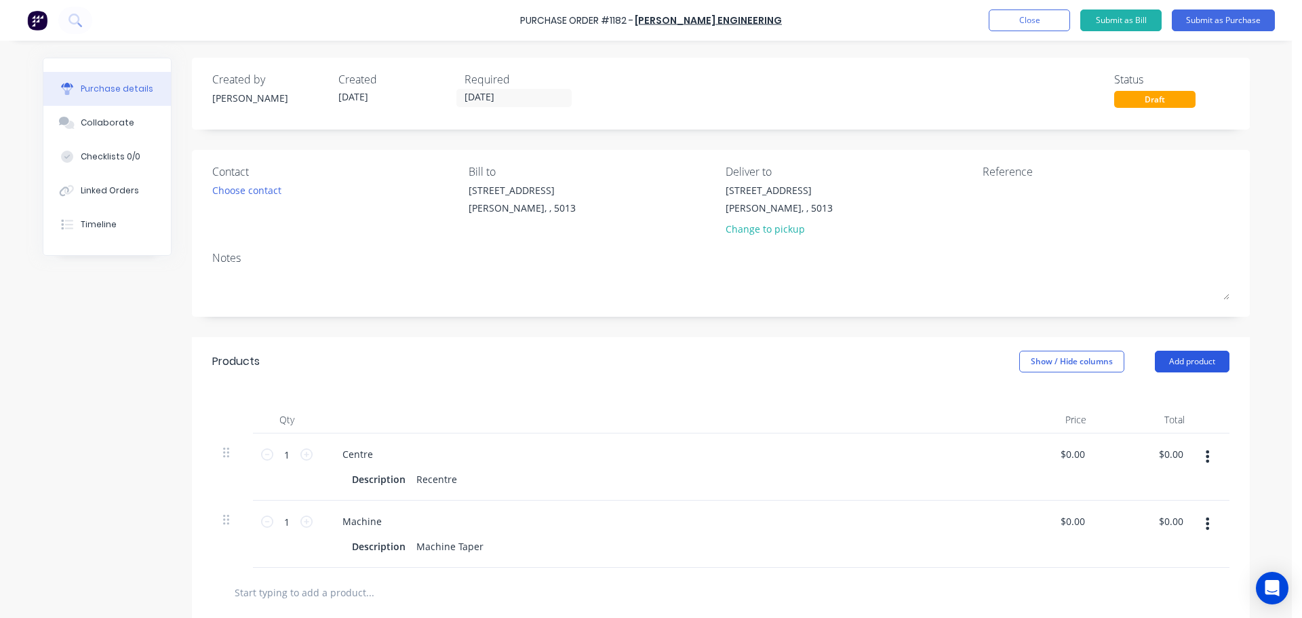
click at [1196, 365] on button "Add product" at bounding box center [1192, 362] width 75 height 22
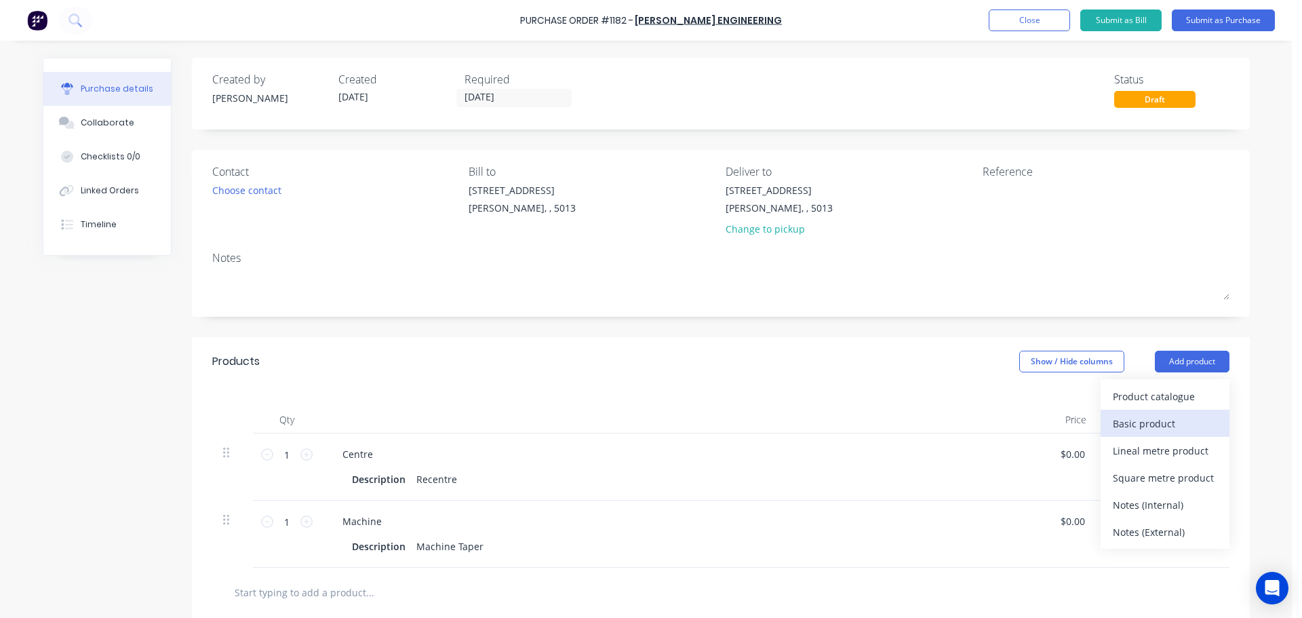
click at [1167, 414] on div "Basic product" at bounding box center [1165, 424] width 104 height 20
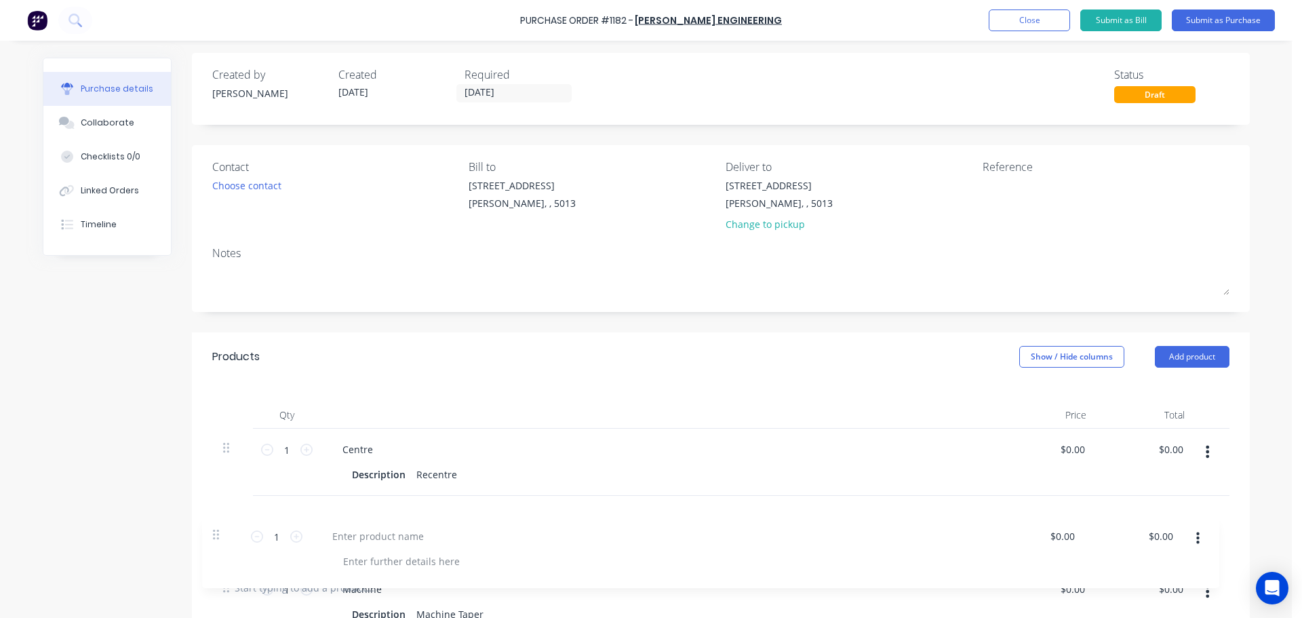
scroll to position [8, 0]
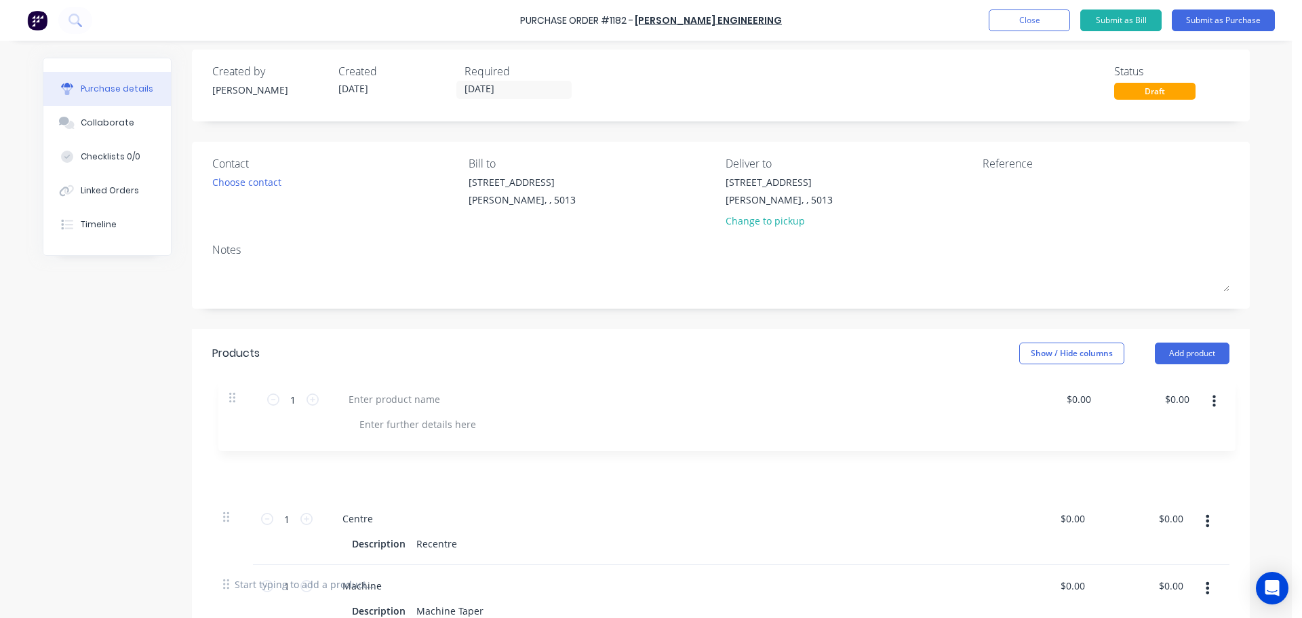
drag, startPoint x: 214, startPoint y: 544, endPoint x: 229, endPoint y: 392, distance: 152.7
click at [229, 392] on div "Qty Price Total 1 1 Centre Description Recentre $0.00 $0.00 $0.00 $0.00 1 1 Mac…" at bounding box center [721, 469] width 1058 height 182
click at [355, 441] on div at bounding box center [388, 446] width 113 height 20
paste div
click at [541, 510] on div "Centre" at bounding box center [660, 519] width 657 height 20
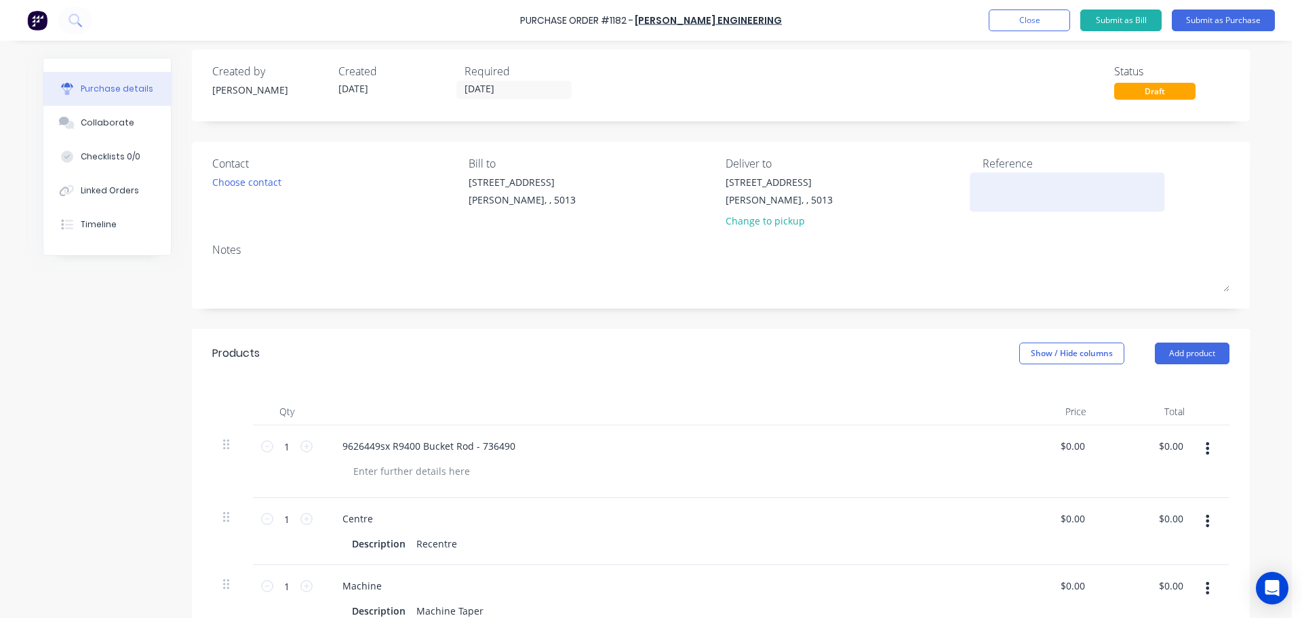
click at [1022, 191] on textarea at bounding box center [1068, 190] width 170 height 31
type textarea "TC18158"
type textarea "x"
type textarea "TC18158"
